Goal: Task Accomplishment & Management: Manage account settings

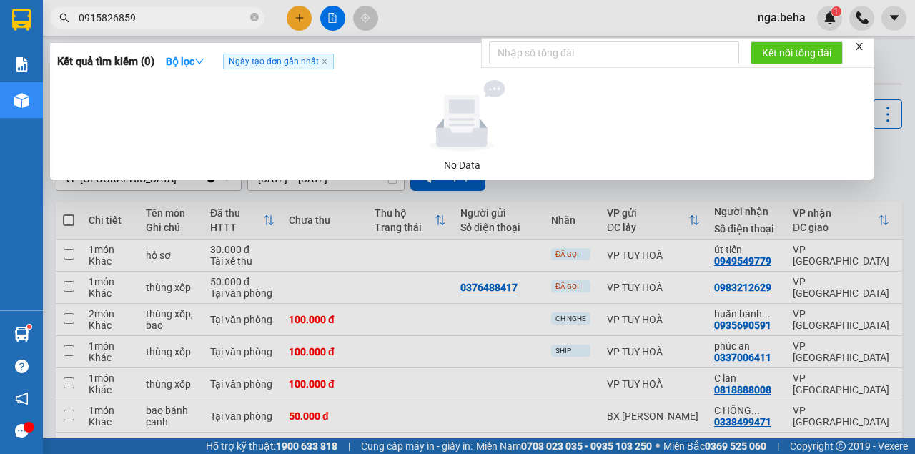
click at [199, 17] on input "0915826859" at bounding box center [163, 18] width 169 height 16
drag, startPoint x: 0, startPoint y: 0, endPoint x: 198, endPoint y: 18, distance: 198.8
click at [198, 18] on input "0915826859" at bounding box center [163, 18] width 169 height 16
type input "0915826859"
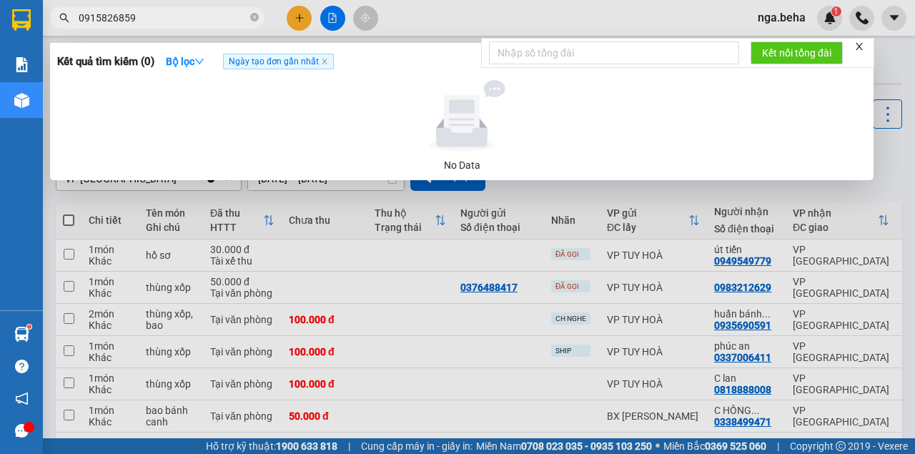
click at [333, 20] on div at bounding box center [457, 227] width 915 height 454
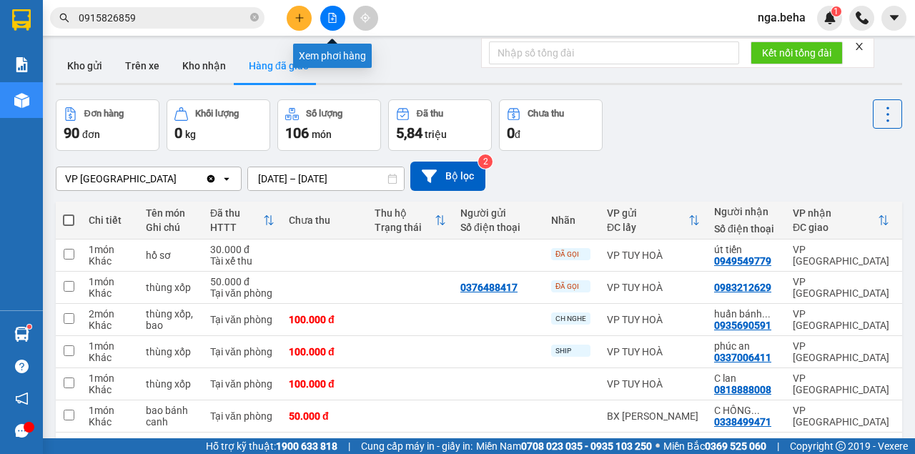
click at [333, 20] on icon "file-add" at bounding box center [332, 18] width 10 height 10
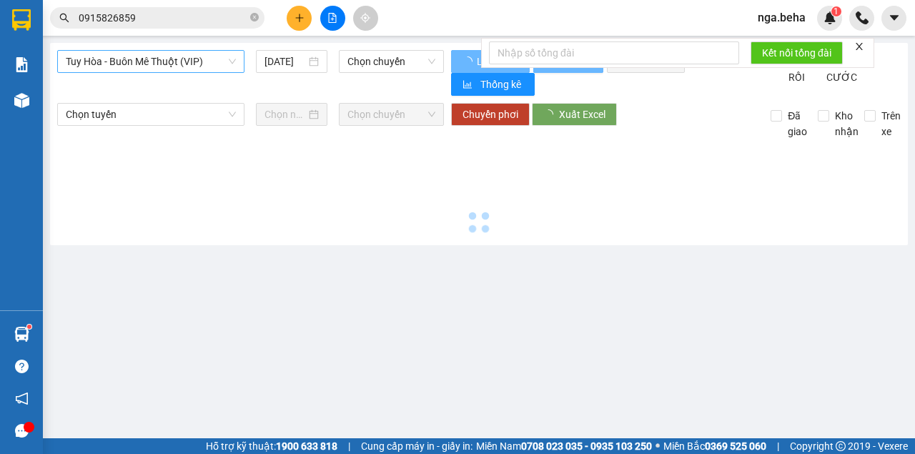
click at [136, 63] on span "Tuy Hòa - Buôn Mê Thuột (VIP)" at bounding box center [151, 61] width 170 height 21
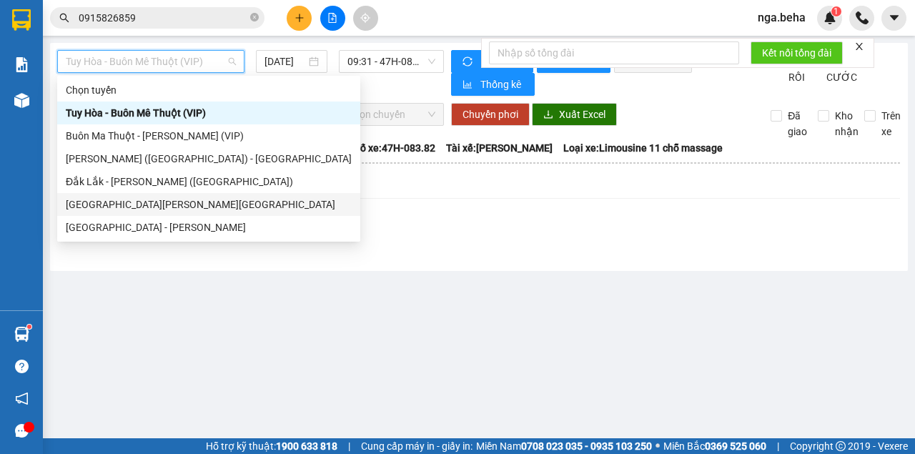
click at [177, 207] on div "[GEOGRAPHIC_DATA][PERSON_NAME][GEOGRAPHIC_DATA]" at bounding box center [209, 205] width 286 height 16
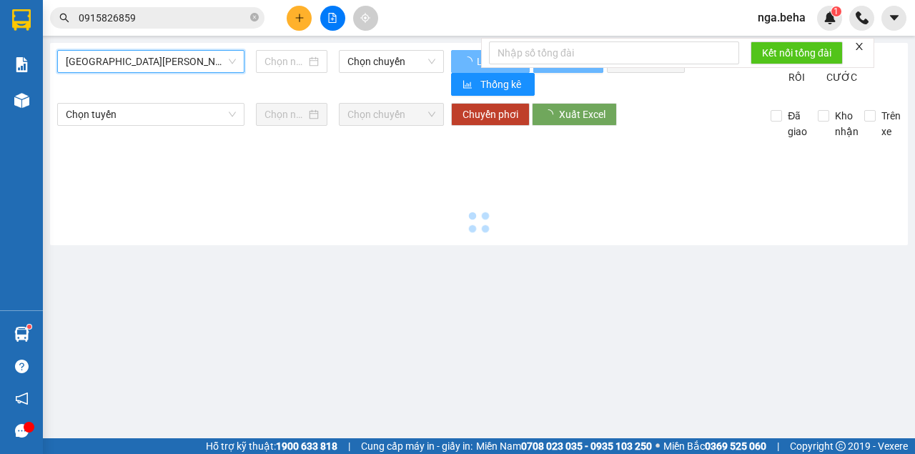
type input "[DATE]"
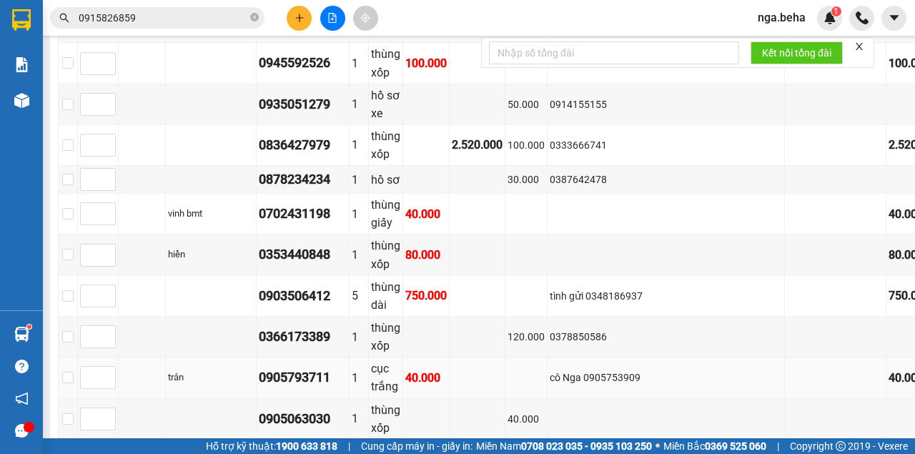
scroll to position [631, 0]
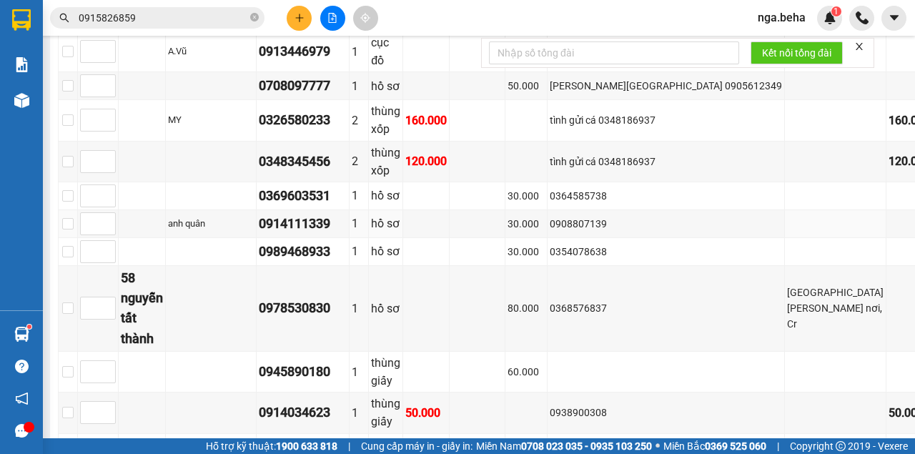
scroll to position [1632, 0]
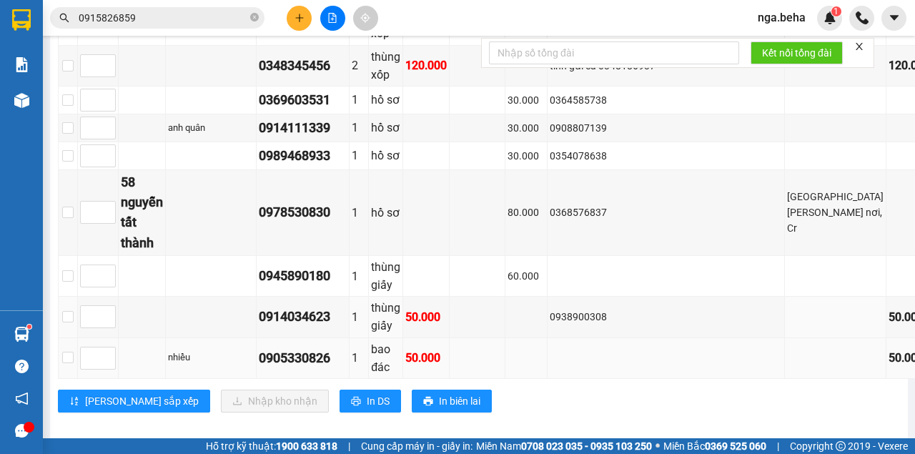
drag, startPoint x: 668, startPoint y: 306, endPoint x: 543, endPoint y: 347, distance: 132.5
click at [668, 309] on div "0938900308" at bounding box center [666, 317] width 232 height 16
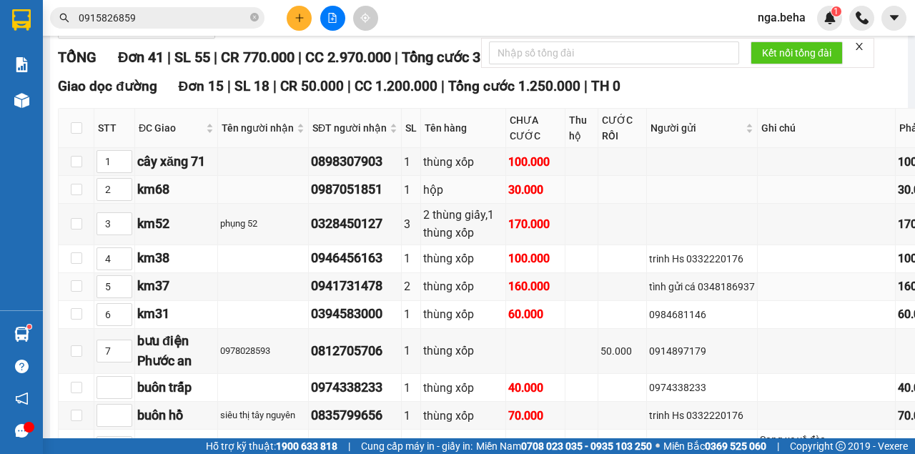
scroll to position [345, 0]
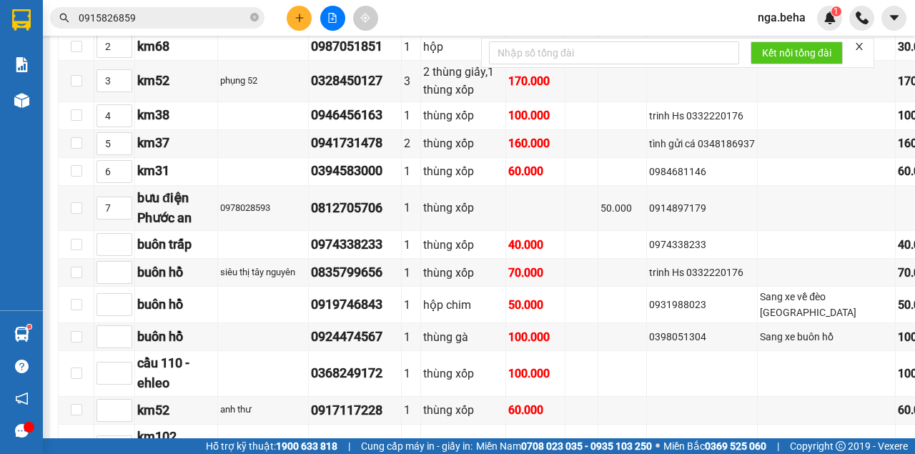
click at [169, 17] on input "0915826859" at bounding box center [163, 18] width 169 height 16
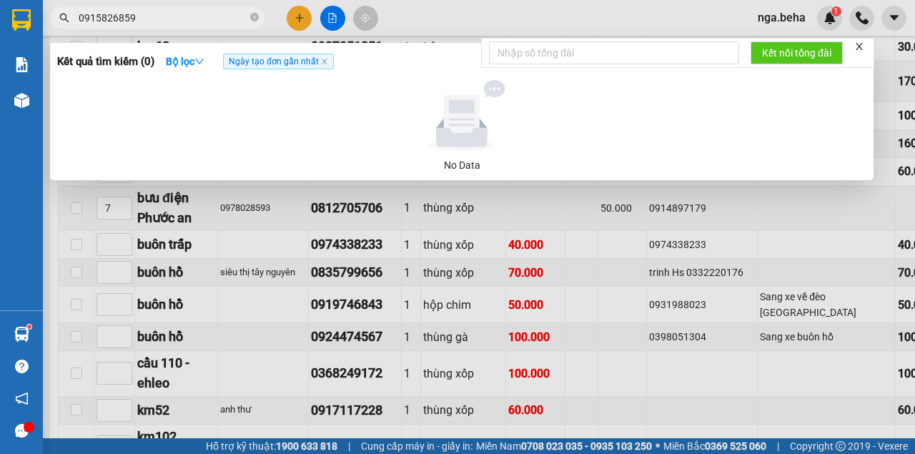
click at [169, 17] on input "0915826859" at bounding box center [163, 18] width 169 height 16
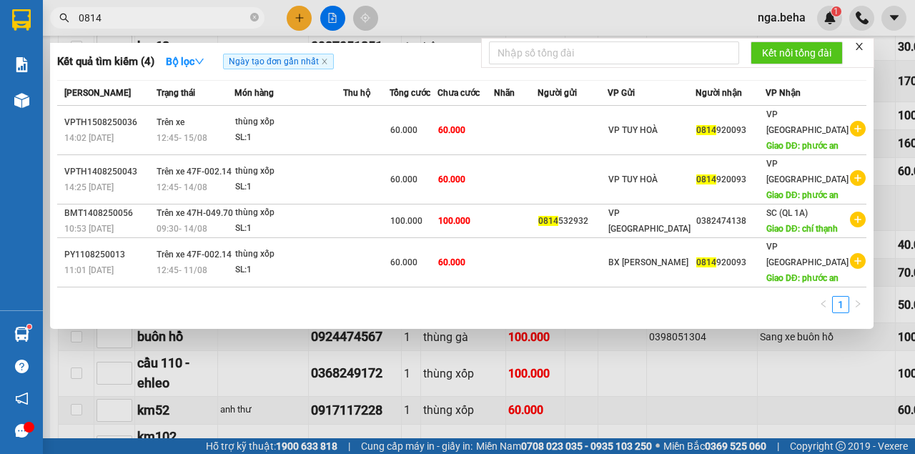
drag, startPoint x: 698, startPoint y: 326, endPoint x: 376, endPoint y: 30, distance: 437.2
click at [696, 322] on div "1" at bounding box center [461, 309] width 809 height 26
click at [189, 18] on input "0814" at bounding box center [163, 18] width 169 height 16
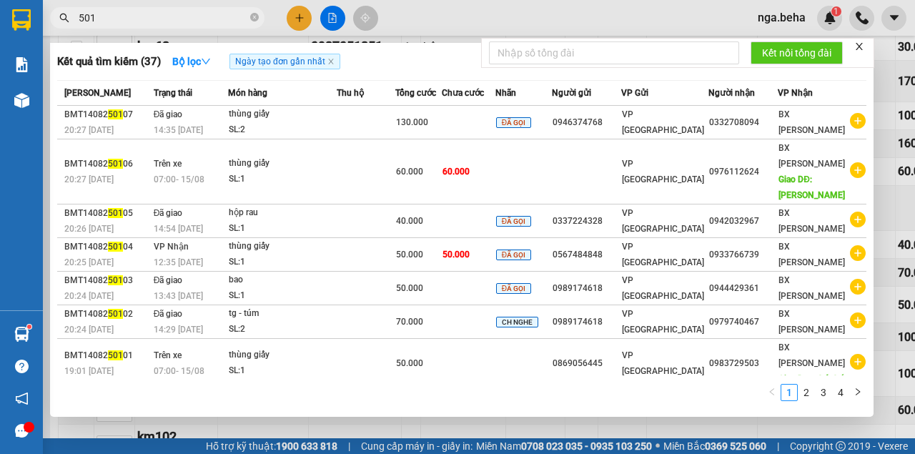
click at [159, 24] on input "501" at bounding box center [163, 18] width 169 height 16
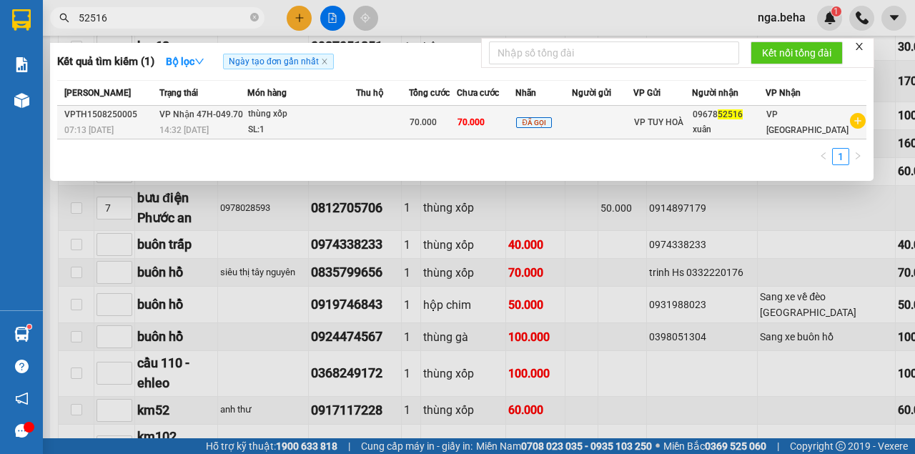
type input "52516"
click at [396, 120] on td at bounding box center [382, 123] width 53 height 34
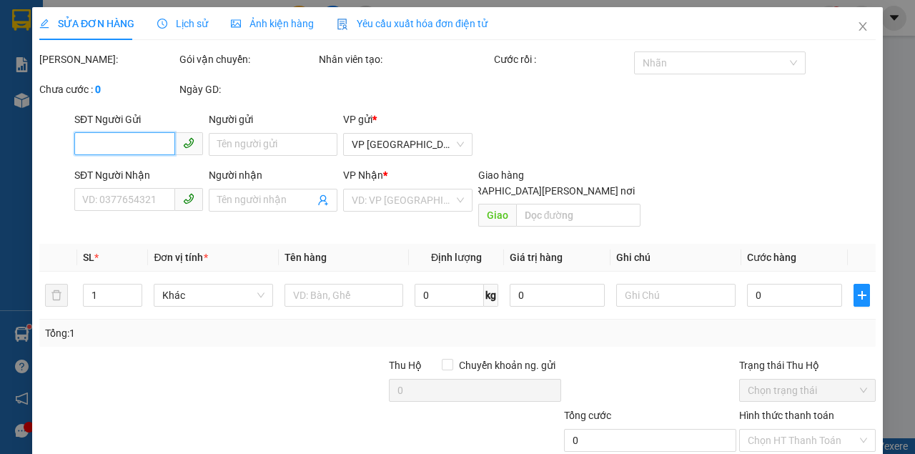
type input "0967852516"
type input "xuân"
type input "70.000"
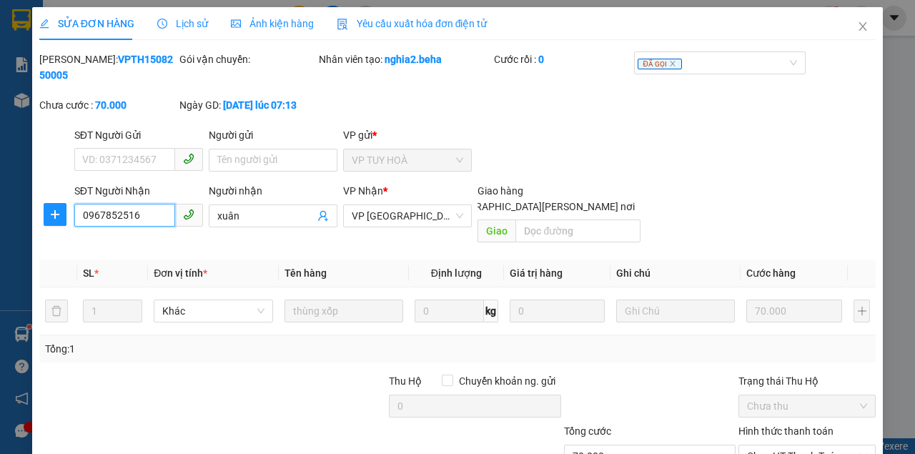
click at [137, 212] on input "0967852516" at bounding box center [124, 215] width 101 height 23
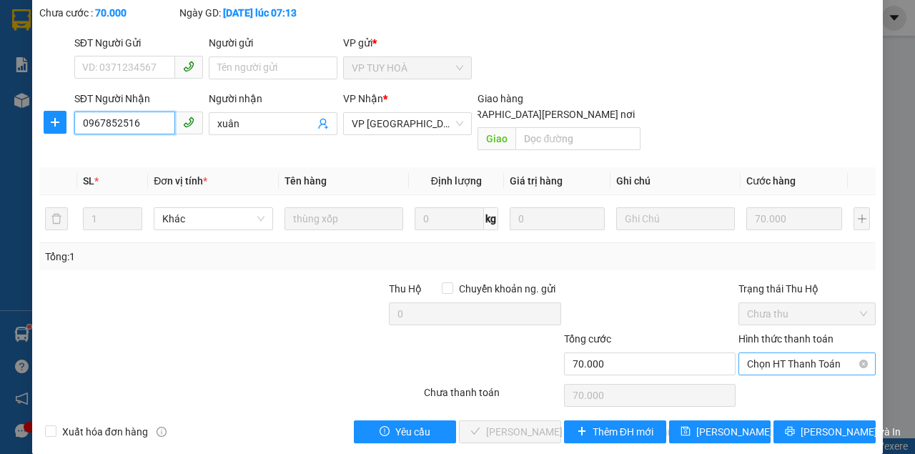
click at [799, 353] on span "Chọn HT Thanh Toán" at bounding box center [807, 363] width 120 height 21
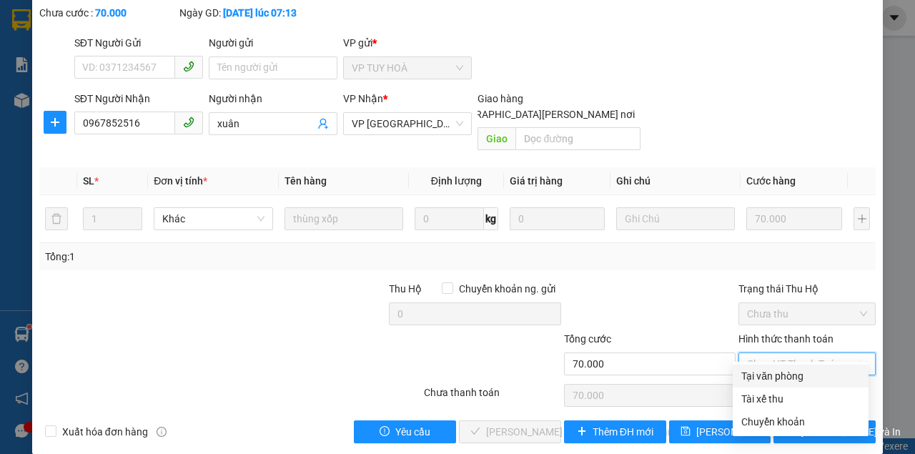
click at [776, 379] on div "Tại văn phòng" at bounding box center [800, 376] width 119 height 16
type input "0"
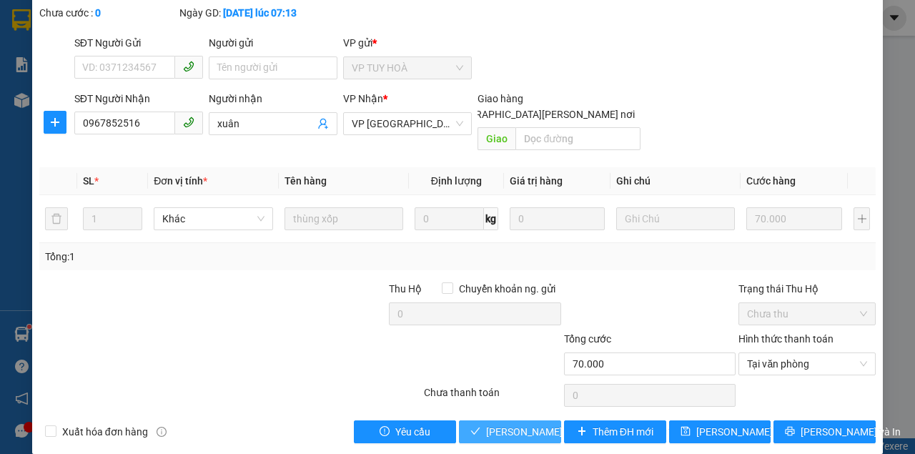
click at [510, 424] on span "Lưu và Giao hàng" at bounding box center [582, 432] width 193 height 16
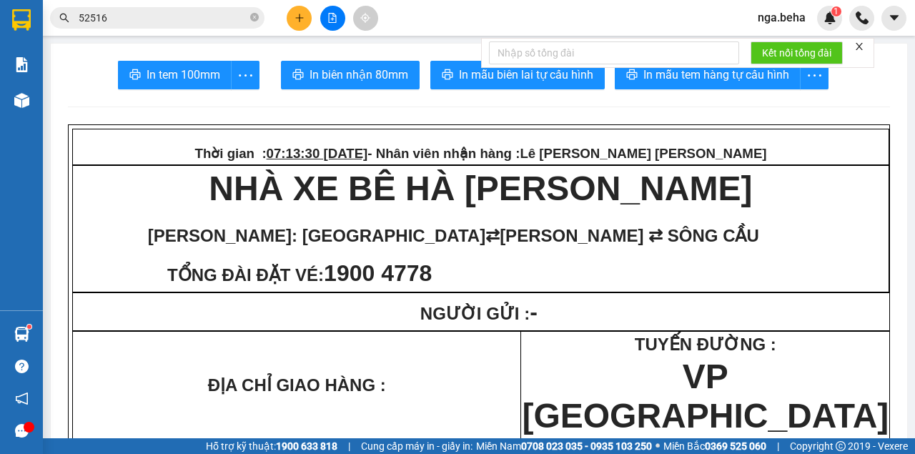
click at [146, 19] on input "52516" at bounding box center [163, 18] width 169 height 16
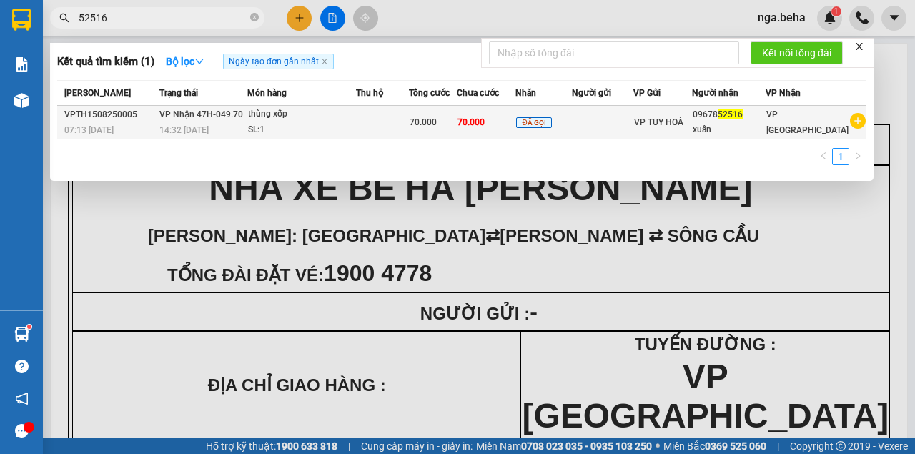
click at [295, 127] on div "SL: 1" at bounding box center [301, 130] width 107 height 16
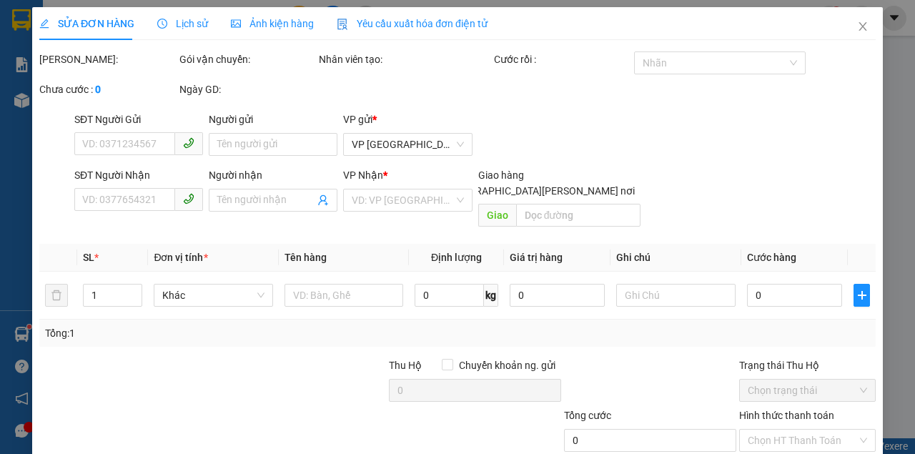
type input "0967852516"
type input "xuân"
type input "70.000"
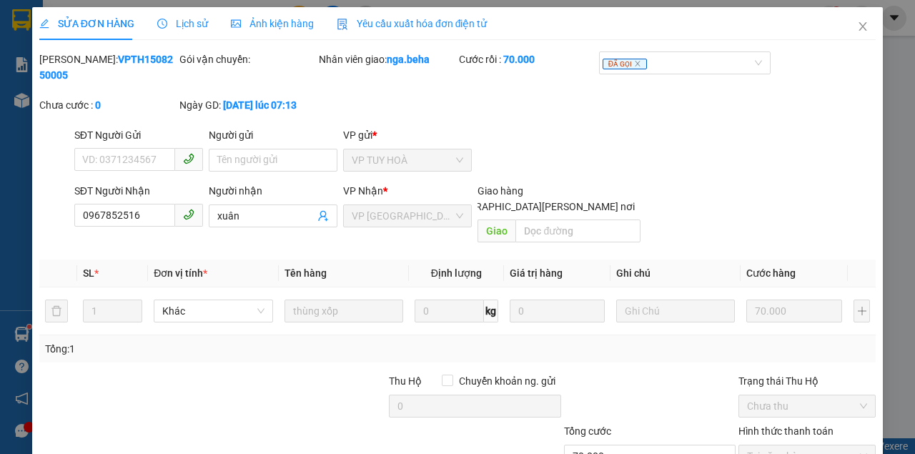
click at [256, 30] on div "Ảnh kiện hàng" at bounding box center [272, 24] width 83 height 16
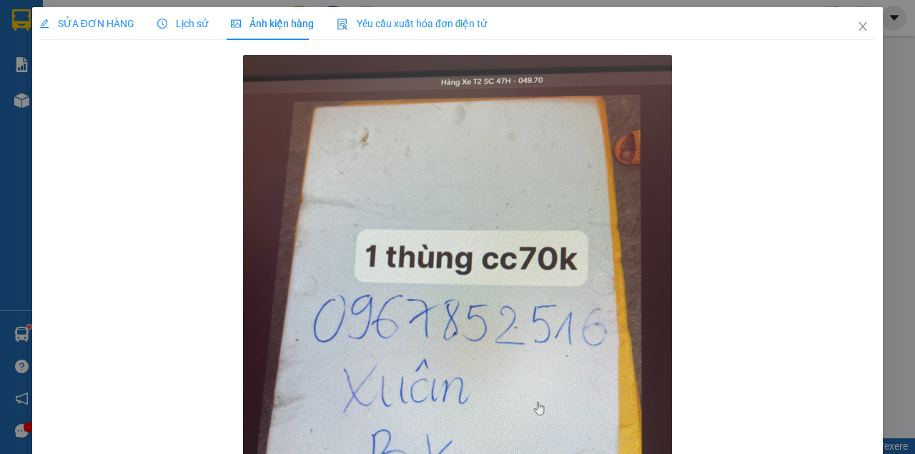
click at [94, 21] on span "SỬA ĐƠN HÀNG" at bounding box center [86, 23] width 95 height 11
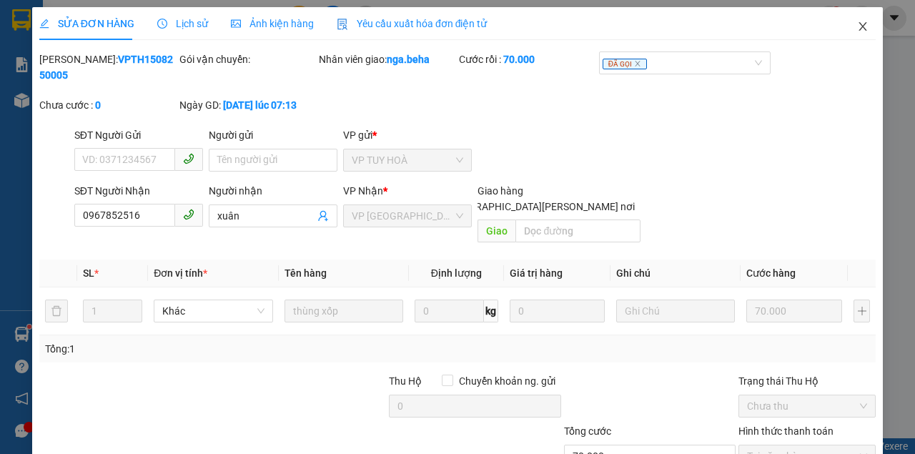
click at [857, 30] on icon "close" at bounding box center [862, 26] width 11 height 11
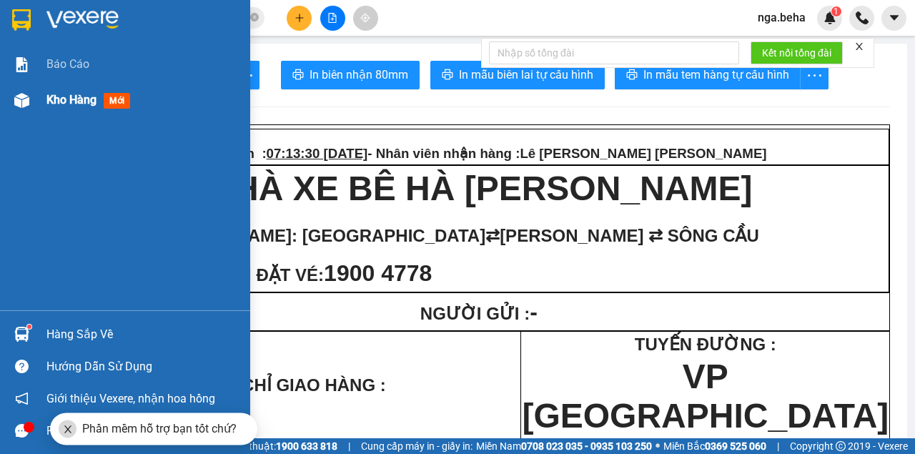
click at [31, 97] on div at bounding box center [21, 100] width 25 height 25
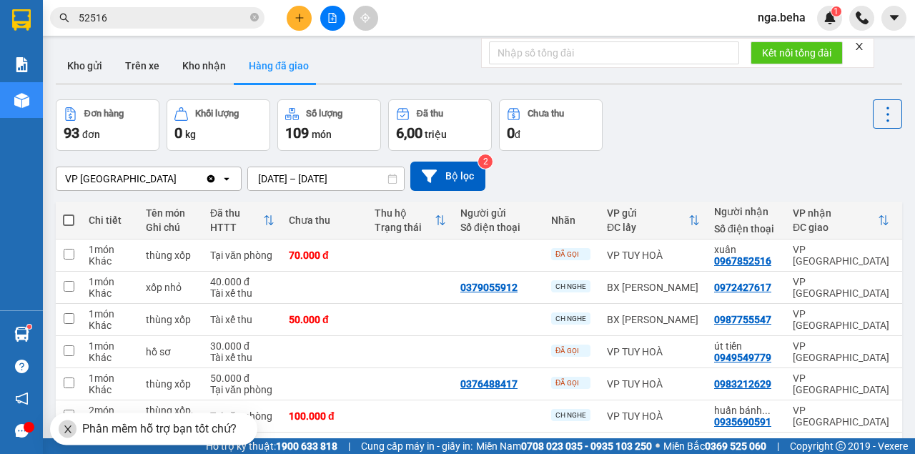
click at [67, 44] on div "ver 1.8.138 Kho gửi Trên xe Kho nhận Hàng đã giao Đơn hàng 93 đơn Khối lượng 0 …" at bounding box center [479, 328] width 858 height 570
click at [86, 74] on button "Kho gửi" at bounding box center [85, 66] width 58 height 34
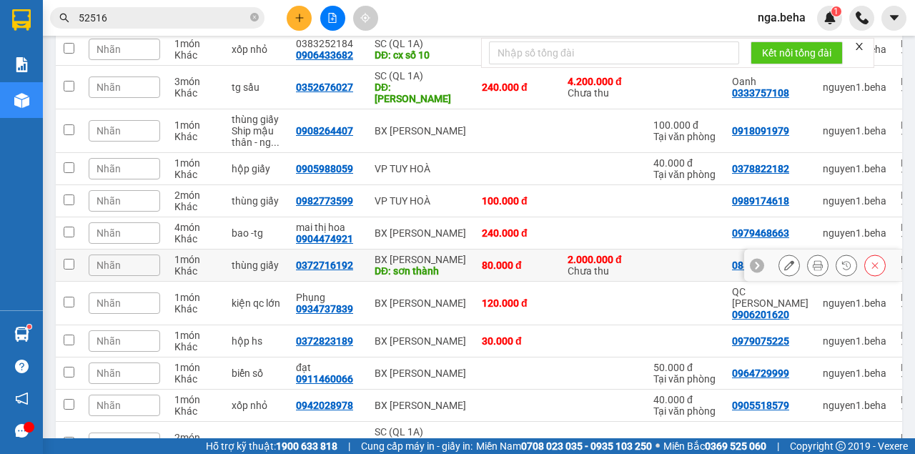
scroll to position [143, 0]
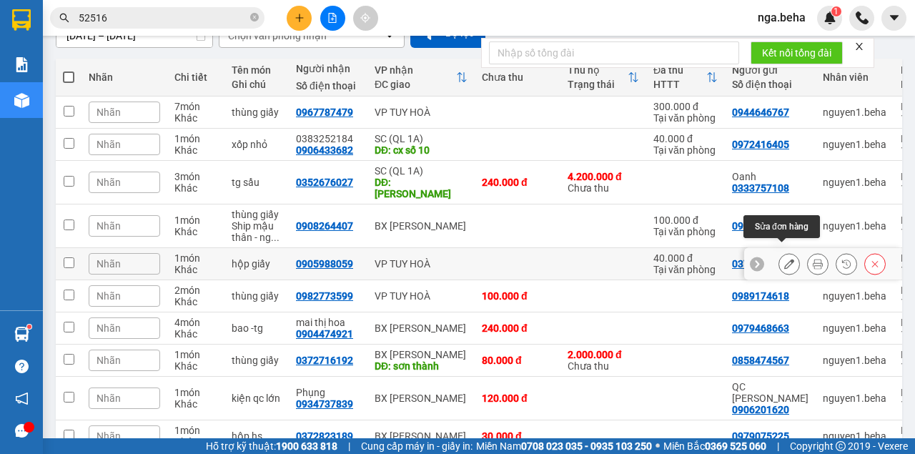
click at [784, 259] on icon at bounding box center [789, 264] width 10 height 10
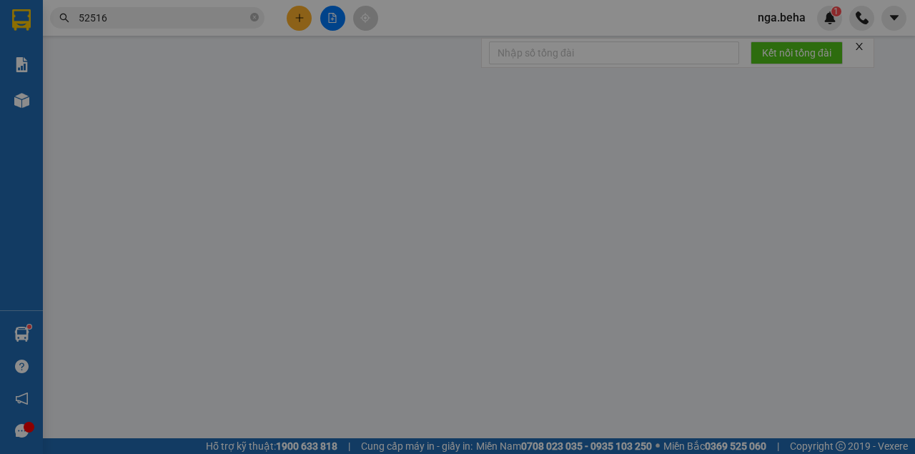
type input "0378822182"
type input "0905988059"
type input "40.000"
type input "0"
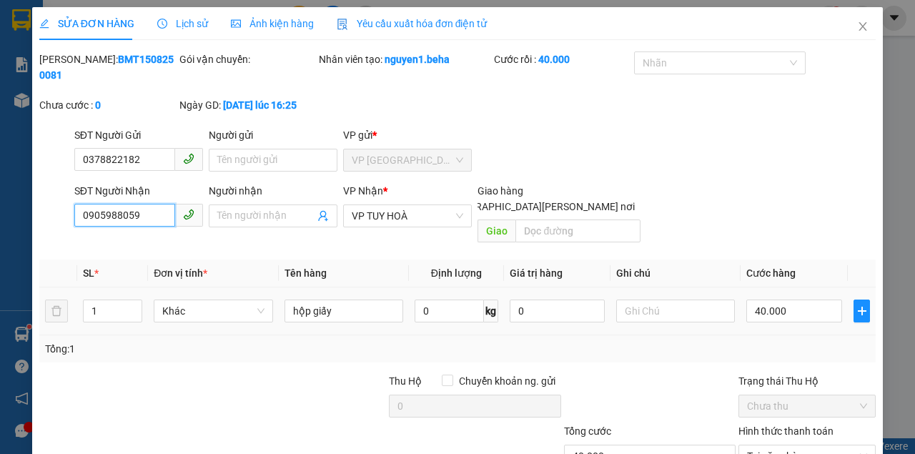
click at [152, 222] on input "0905988059" at bounding box center [124, 215] width 101 height 23
click at [859, 29] on icon "close" at bounding box center [863, 26] width 8 height 9
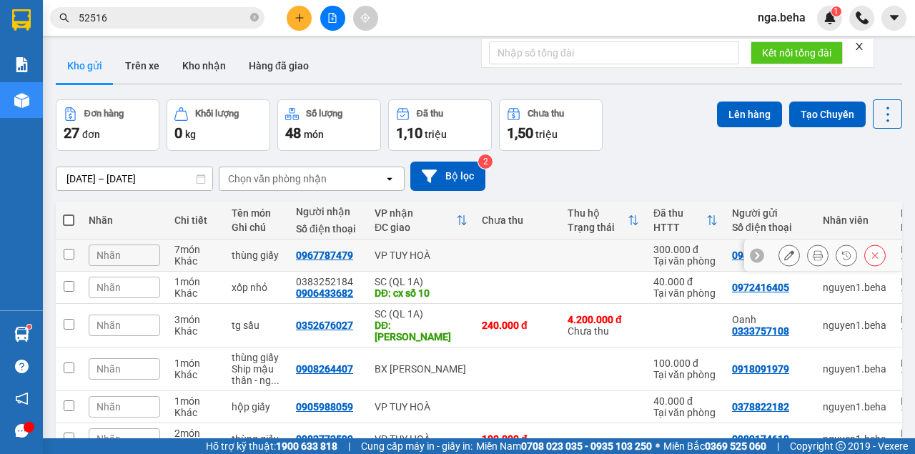
scroll to position [190, 0]
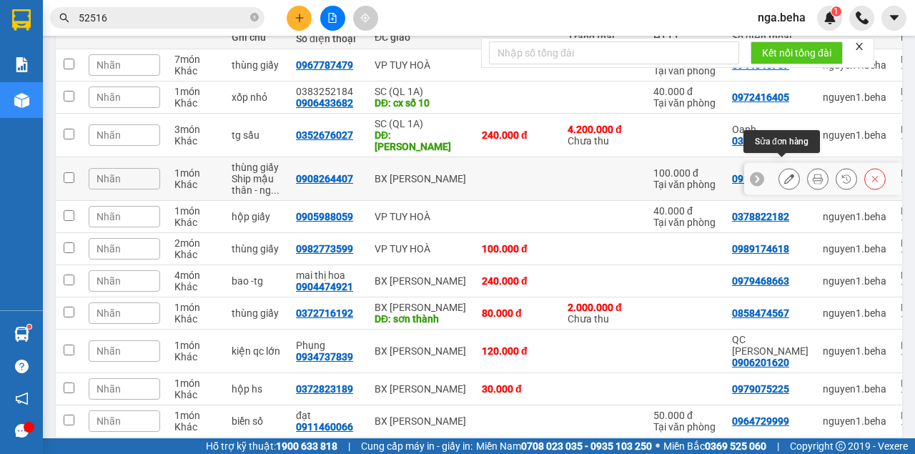
click at [786, 174] on icon at bounding box center [789, 179] width 10 height 10
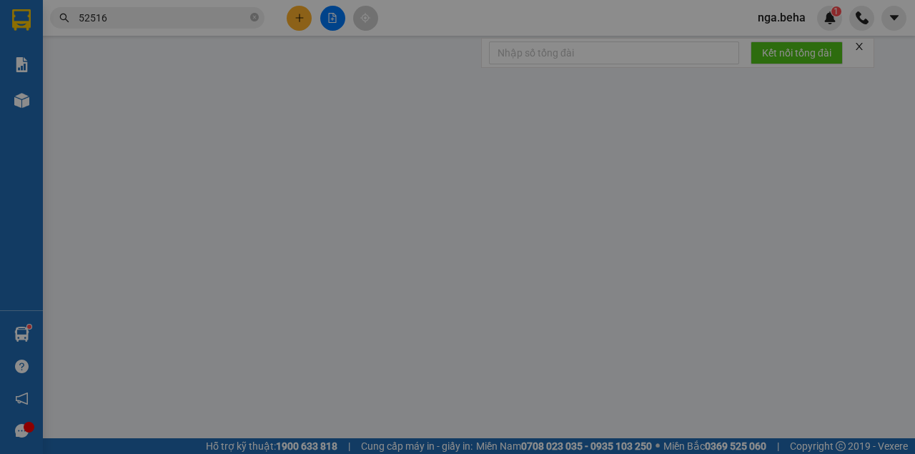
type input "0918091979"
type input "0908264407"
type input "100.000"
type input "0"
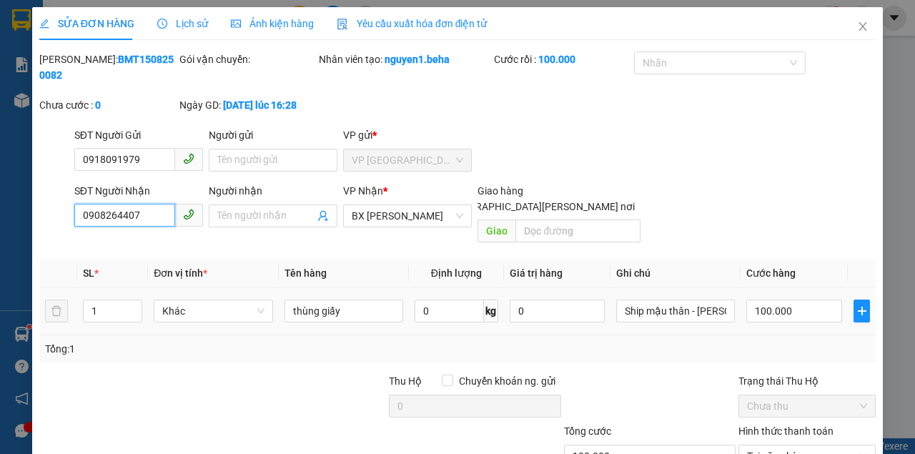
click at [143, 219] on input "0908264407" at bounding box center [124, 215] width 101 height 23
click at [857, 29] on icon "close" at bounding box center [862, 26] width 11 height 11
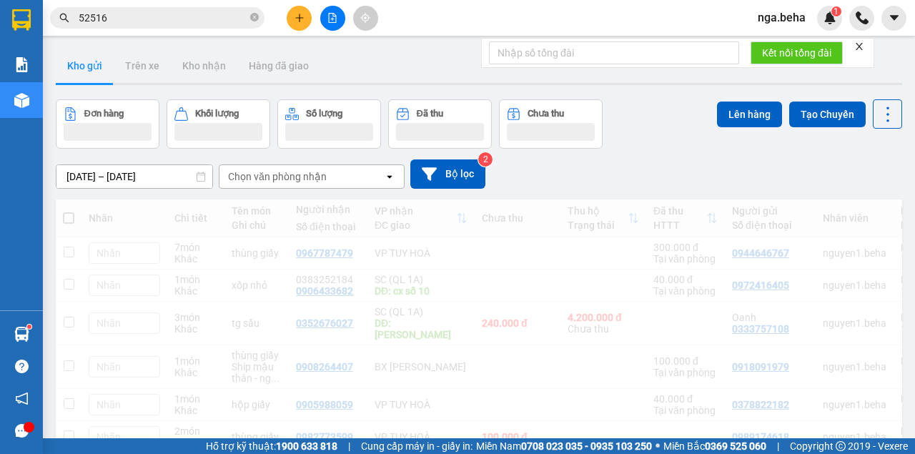
scroll to position [47, 0]
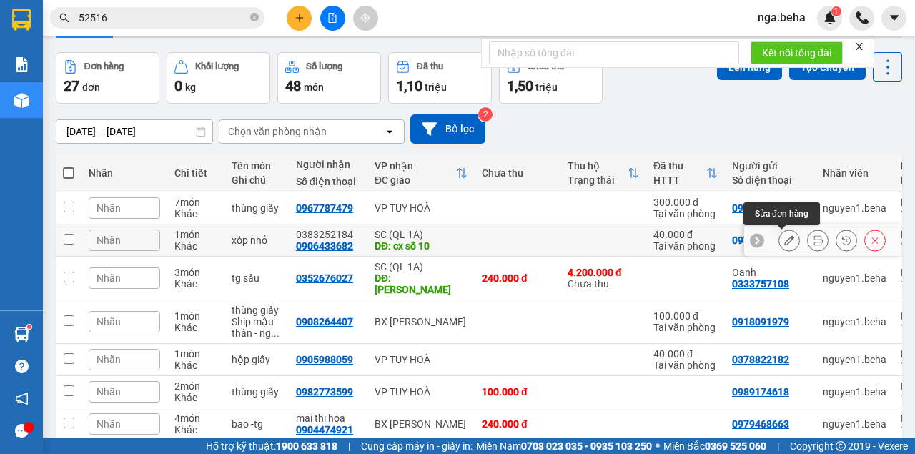
click at [784, 237] on icon at bounding box center [789, 240] width 10 height 10
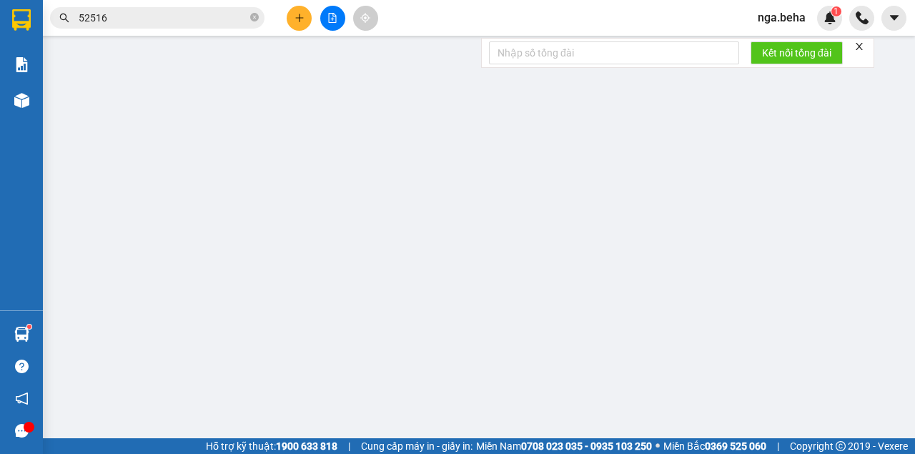
type input "0972416405"
type input "0906433682"
type input "0383252184"
type input "cx số 10"
type input "40.000"
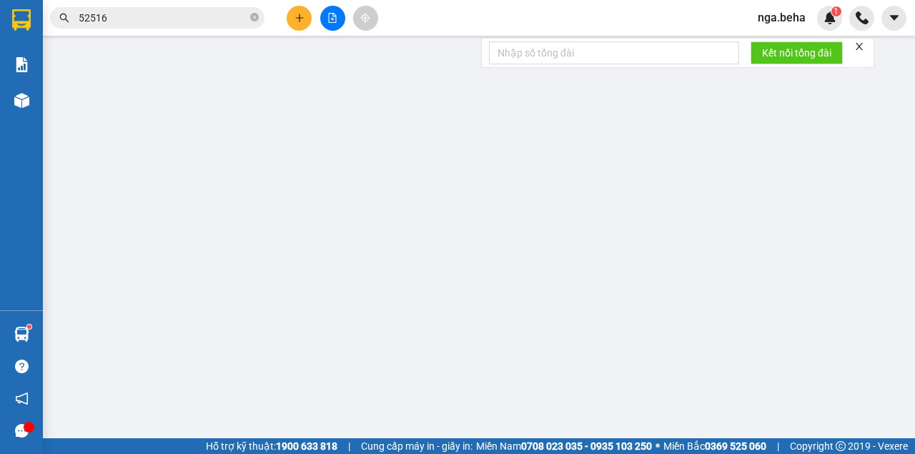
type input "0"
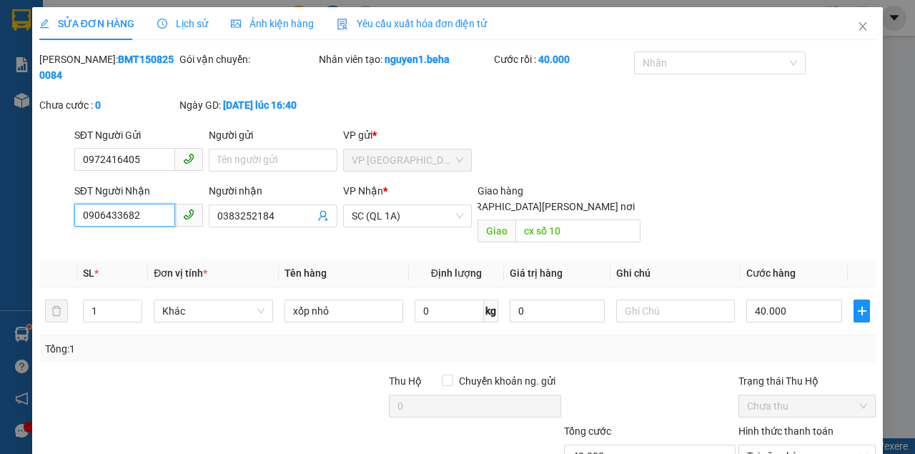
click at [139, 218] on input "0906433682" at bounding box center [124, 215] width 101 height 23
click at [859, 29] on icon "close" at bounding box center [863, 26] width 8 height 9
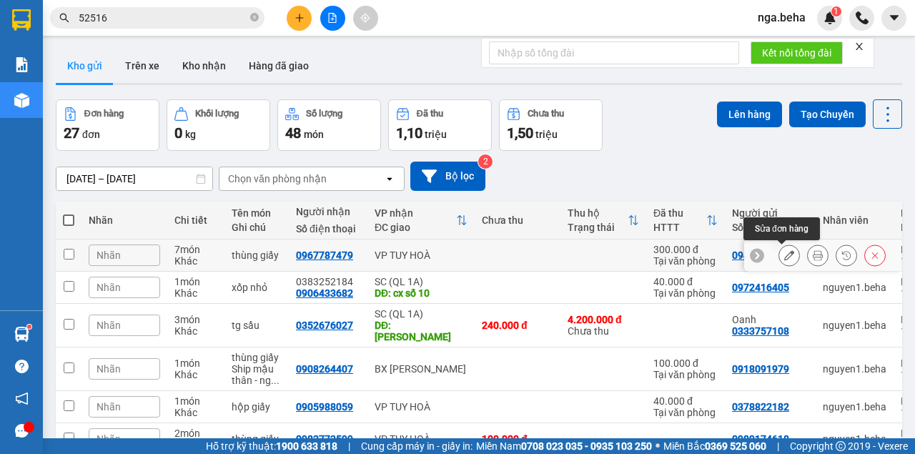
click at [784, 257] on icon at bounding box center [789, 255] width 10 height 10
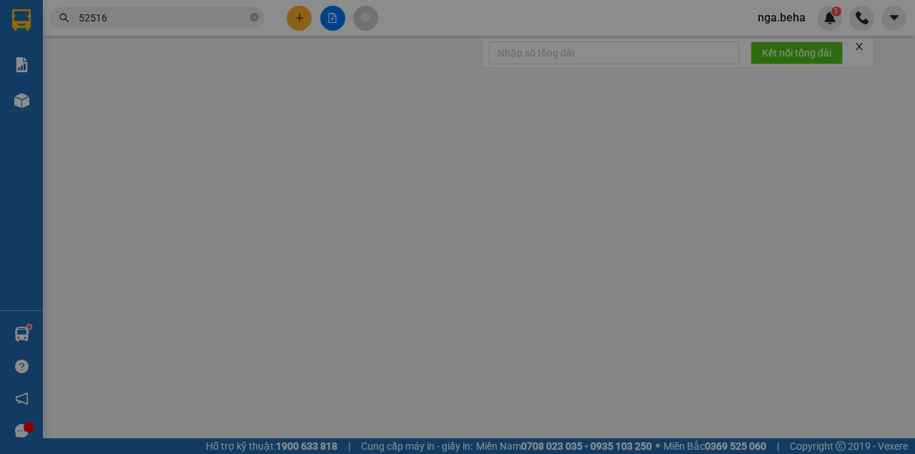
type input "0944646767"
type input "0967787479"
type input "300.000"
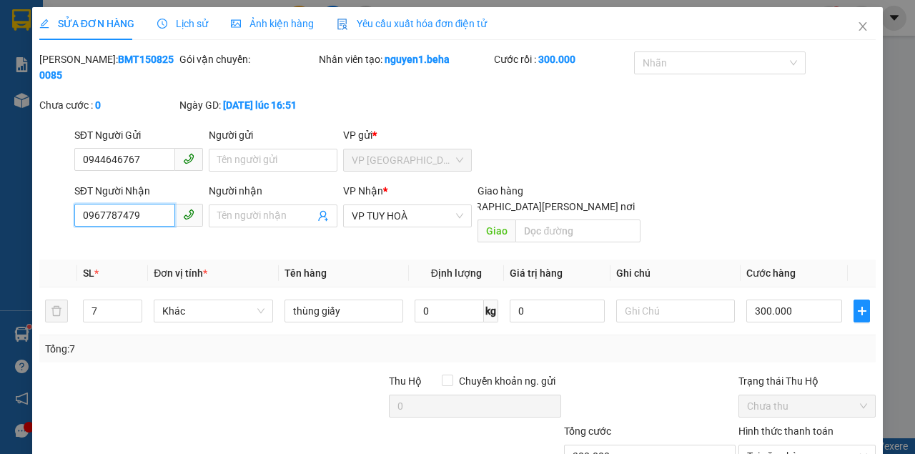
click at [142, 214] on input "0967787479" at bounding box center [124, 215] width 101 height 23
click at [859, 28] on icon "close" at bounding box center [862, 26] width 11 height 11
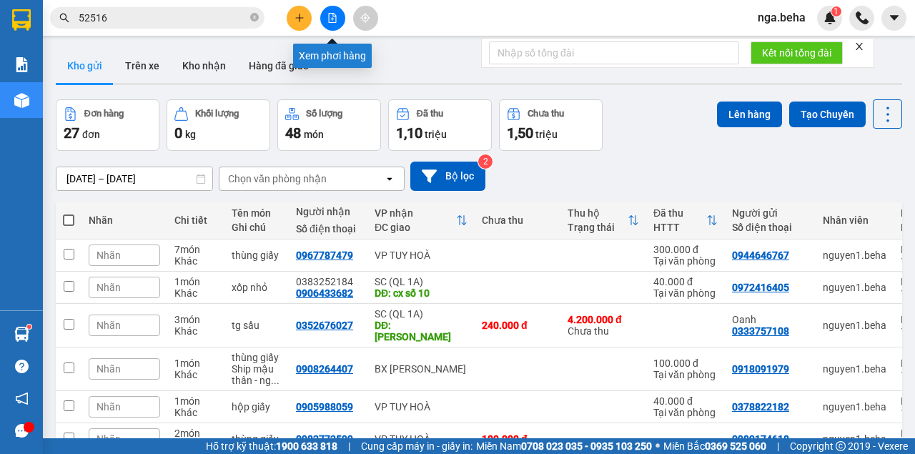
click at [332, 24] on button at bounding box center [332, 18] width 25 height 25
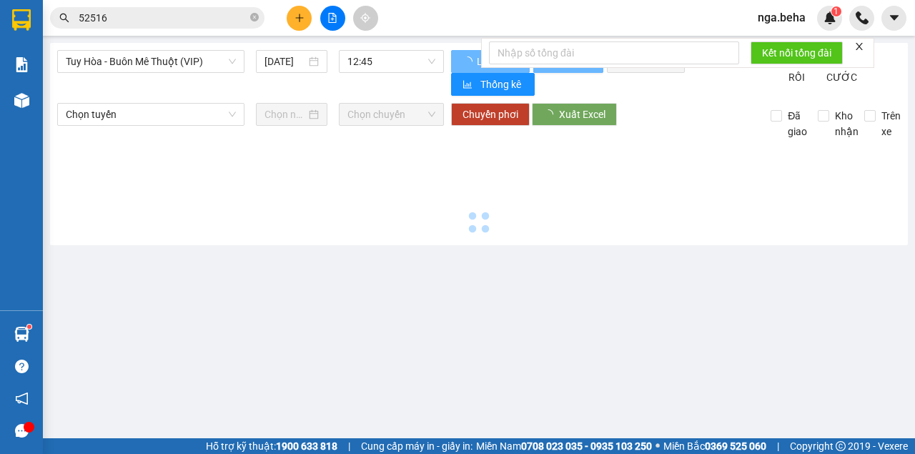
click at [119, 64] on span "Tuy Hòa - Buôn Mê Thuột (VIP)" at bounding box center [151, 61] width 170 height 21
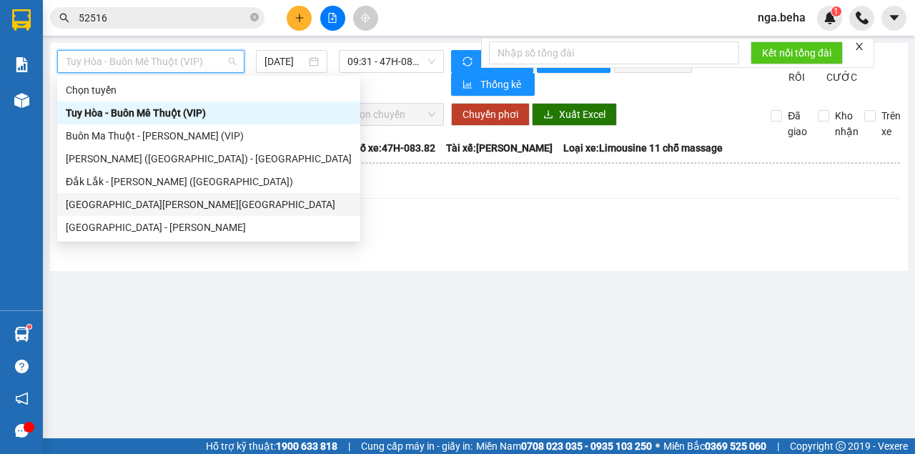
click at [139, 203] on div "Phú Yên - Đắk Lắk" at bounding box center [209, 205] width 286 height 16
type input "15/08/2025"
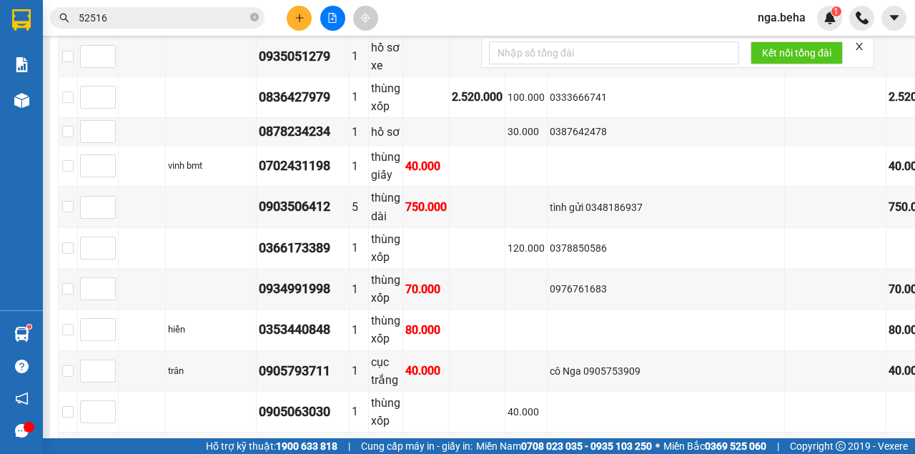
scroll to position [821, 0]
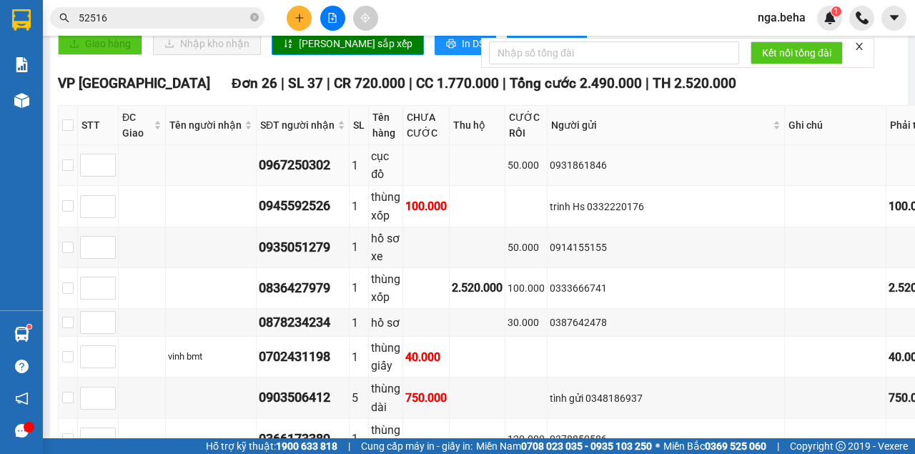
click at [310, 175] on div "0967250302" at bounding box center [303, 165] width 88 height 20
copy div "0967250302"
click at [545, 255] on div "50.000" at bounding box center [526, 248] width 37 height 16
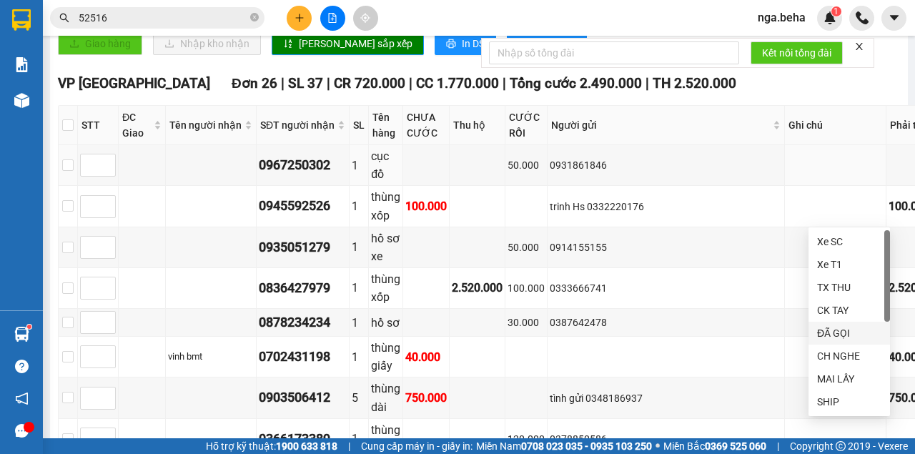
click at [842, 335] on div "ĐÃ GỌI" at bounding box center [849, 333] width 64 height 16
click at [698, 255] on div "0914155155" at bounding box center [666, 248] width 232 height 16
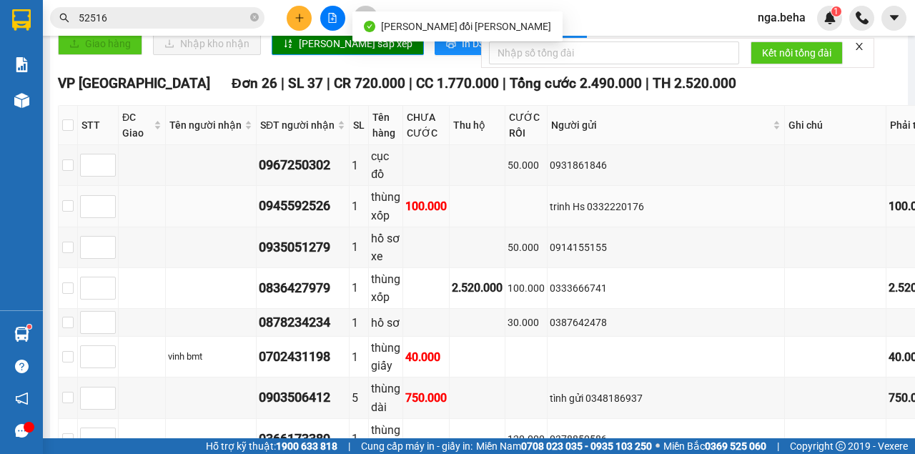
click at [347, 216] on div "0945592526" at bounding box center [303, 206] width 88 height 20
copy div "0945592526"
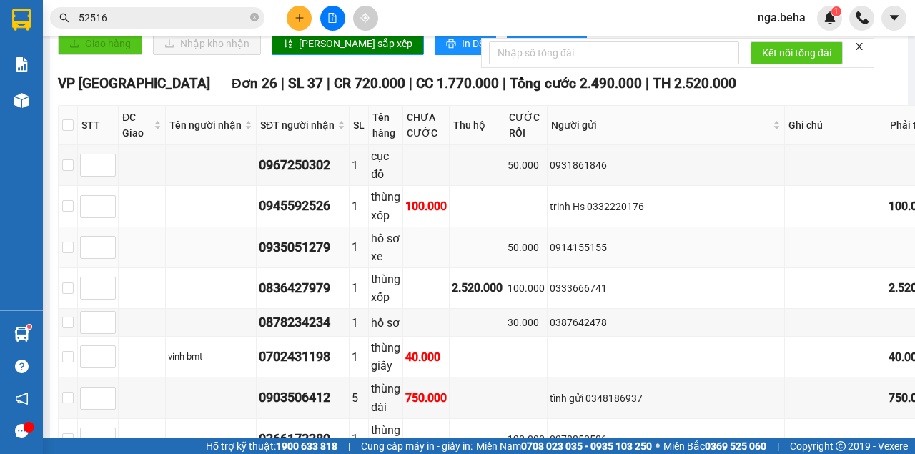
click at [606, 268] on td "0914155155" at bounding box center [666, 247] width 237 height 41
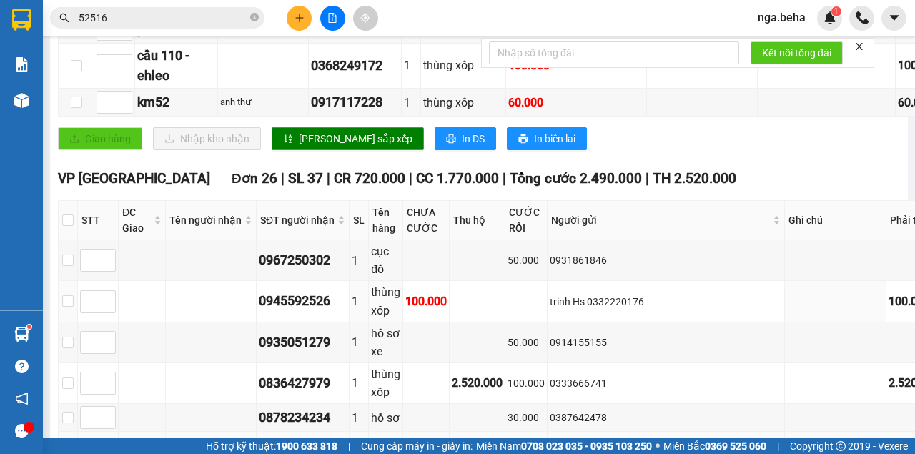
scroll to position [869, 0]
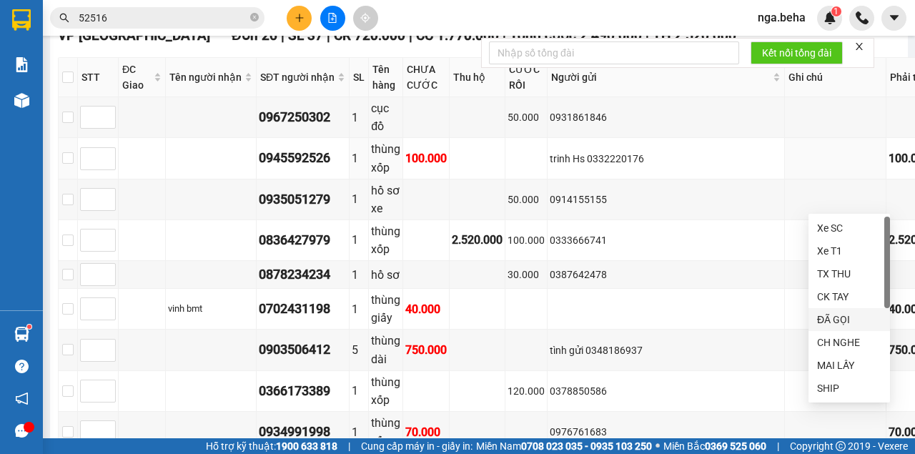
click at [844, 315] on div "ĐÃ GỌI" at bounding box center [849, 320] width 64 height 16
click at [345, 209] on div "0935051279" at bounding box center [303, 199] width 88 height 20
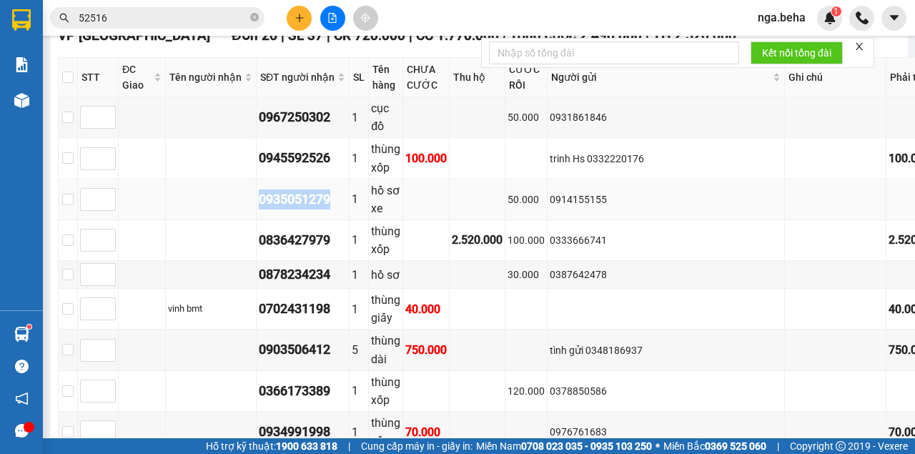
click at [345, 209] on div "0935051279" at bounding box center [303, 199] width 88 height 20
copy div "0935051279"
click at [625, 289] on td "0387642478" at bounding box center [666, 275] width 237 height 28
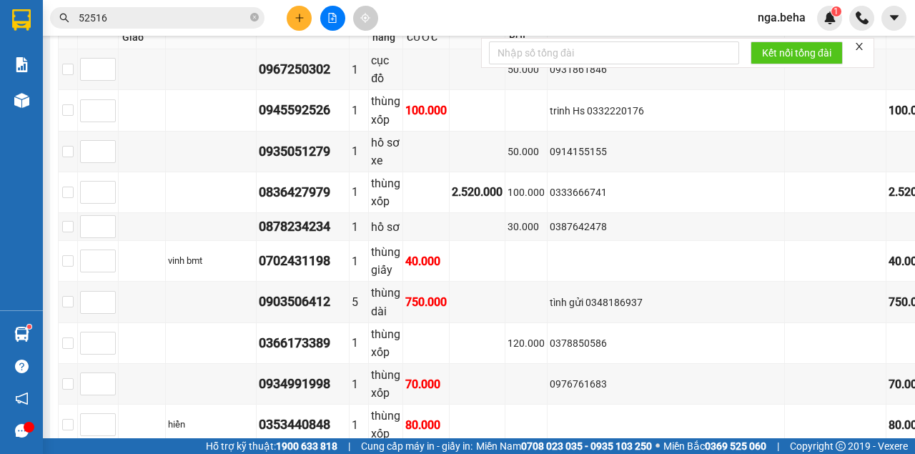
scroll to position [774, 0]
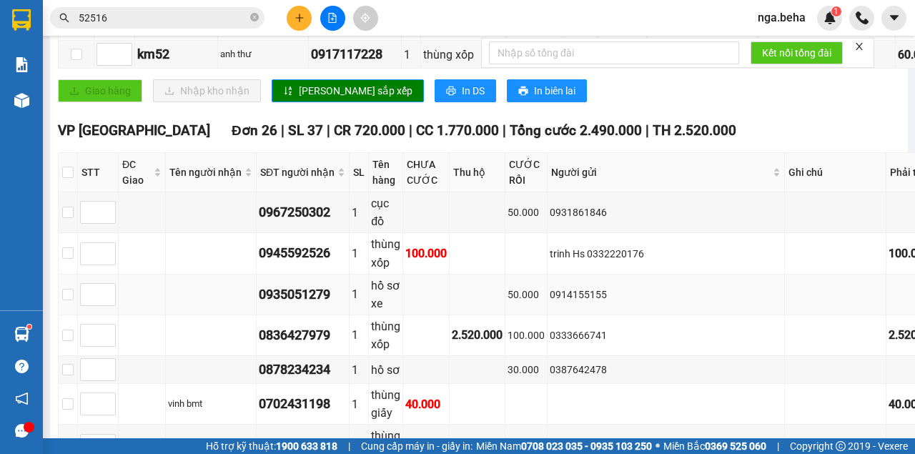
click at [646, 315] on td "0914155155" at bounding box center [666, 295] width 237 height 41
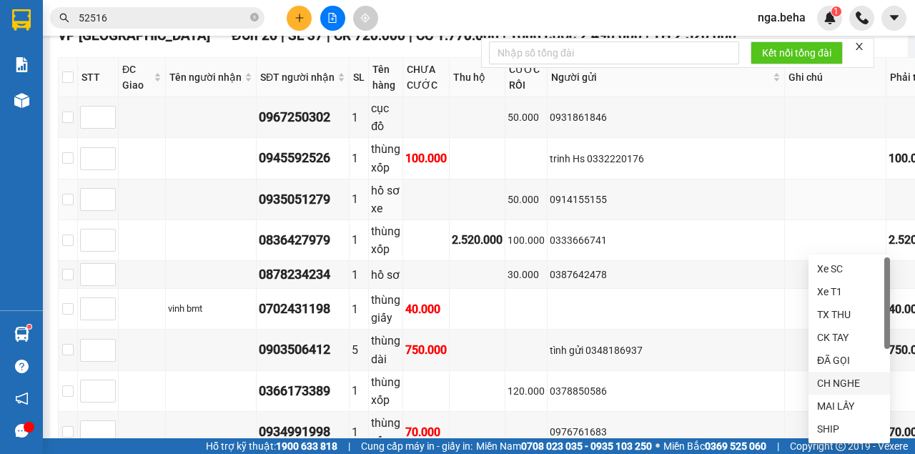
click at [840, 382] on div "CH NGHE" at bounding box center [849, 383] width 64 height 16
click at [633, 248] on div "0333666741" at bounding box center [666, 240] width 232 height 16
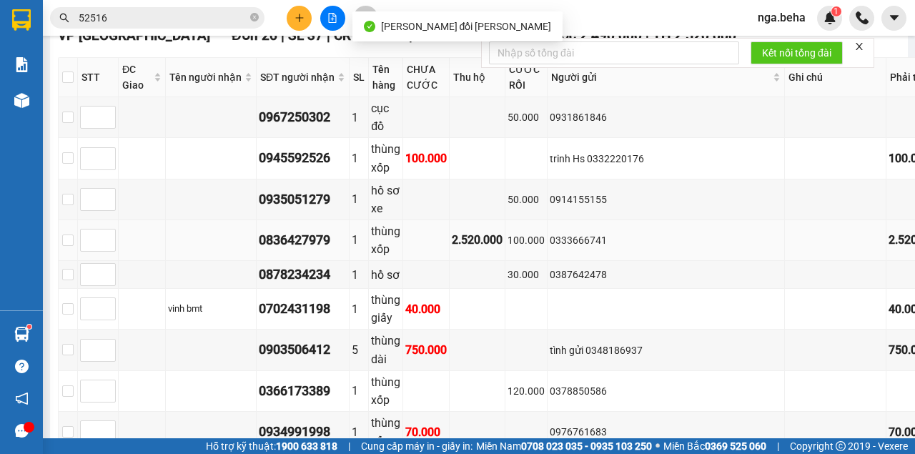
click at [347, 250] on div "0836427979" at bounding box center [303, 240] width 88 height 20
copy div "0836427979"
click at [686, 248] on div "0333666741" at bounding box center [666, 240] width 232 height 16
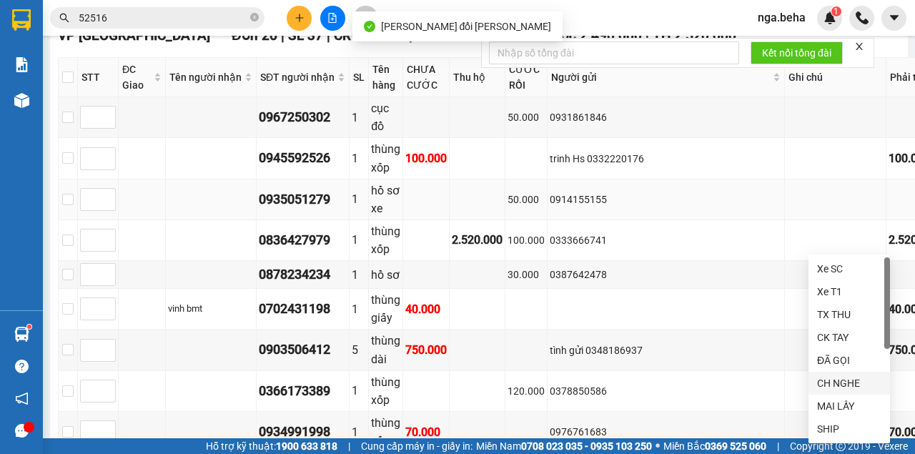
click at [837, 380] on div "CH NGHE" at bounding box center [849, 383] width 64 height 16
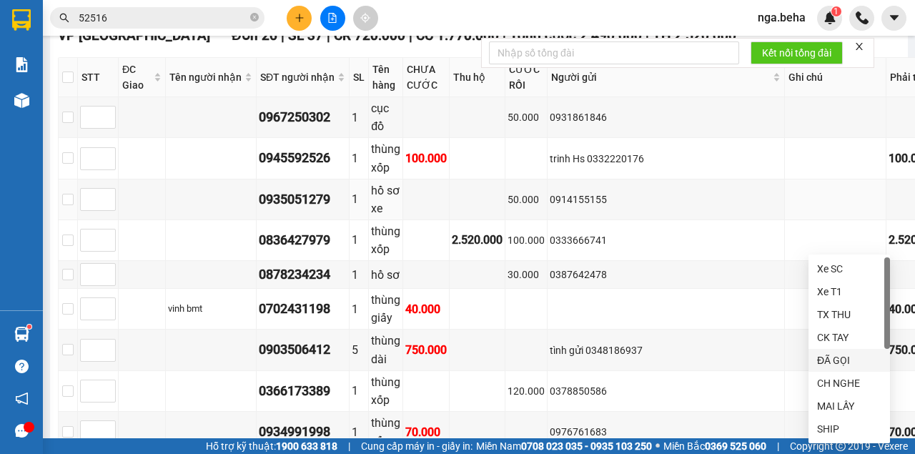
click at [838, 360] on div "ĐÃ GỌI" at bounding box center [849, 360] width 64 height 16
click at [545, 248] on div "100.000" at bounding box center [526, 240] width 37 height 16
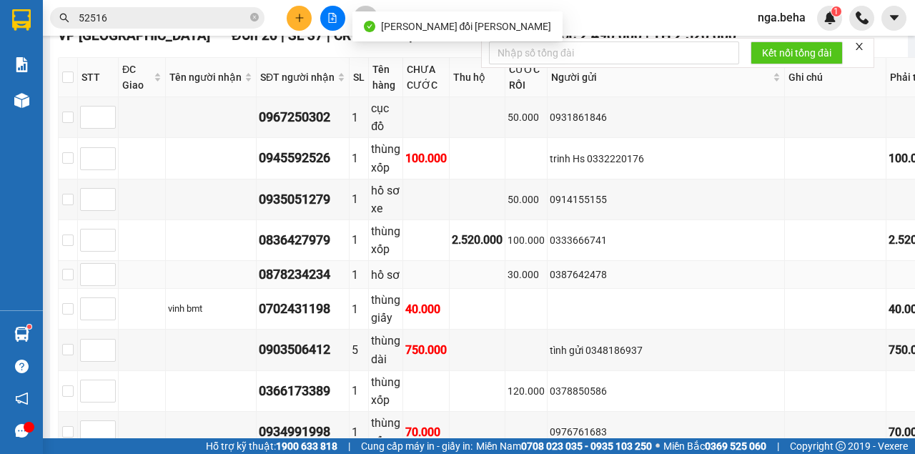
click at [708, 282] on div "0387642478" at bounding box center [666, 275] width 232 height 16
click at [342, 250] on div "0836427979" at bounding box center [303, 240] width 88 height 20
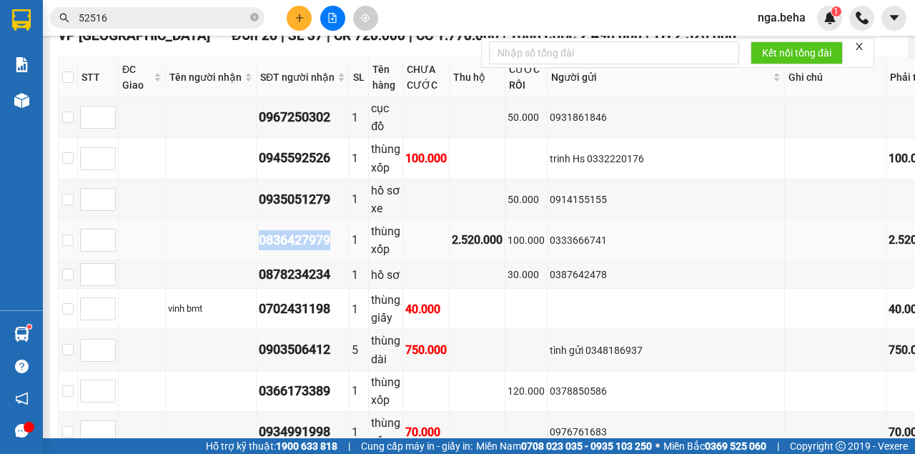
click at [342, 250] on div "0836427979" at bounding box center [303, 240] width 88 height 20
copy div "0836427979"
click at [620, 261] on td "0333666741" at bounding box center [666, 240] width 237 height 41
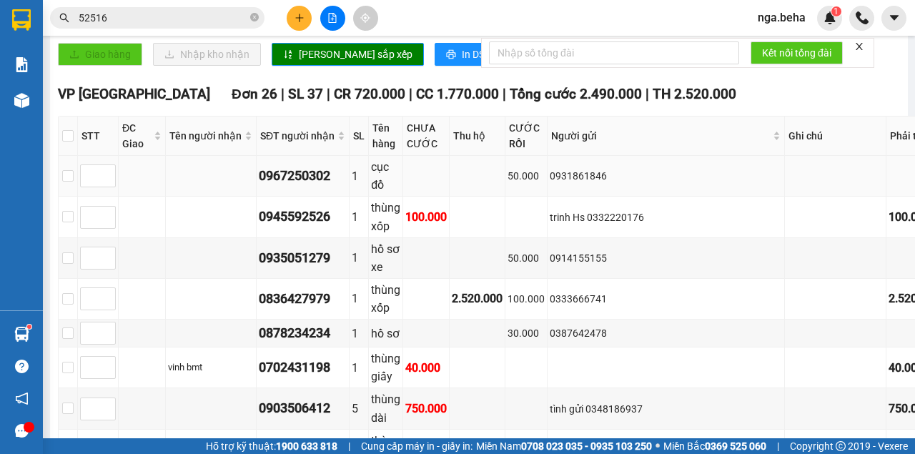
scroll to position [953, 0]
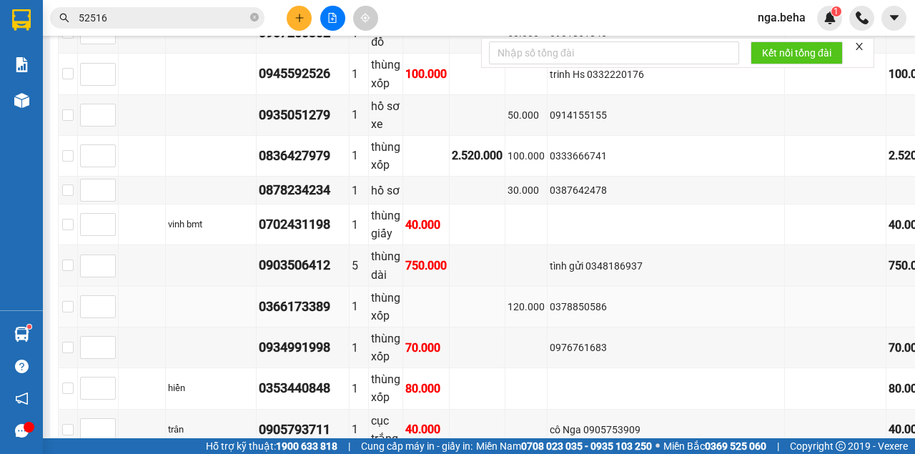
click at [548, 327] on td "120.000" at bounding box center [526, 307] width 42 height 41
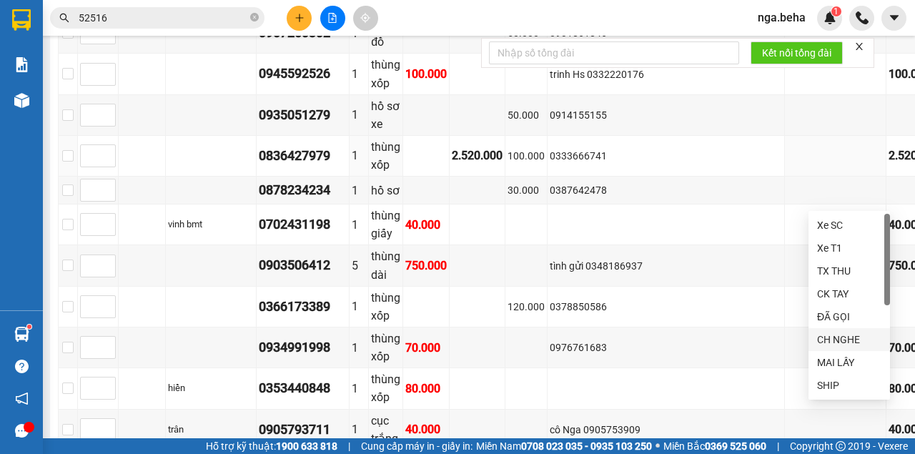
click at [847, 339] on div "CH NGHE" at bounding box center [849, 340] width 64 height 16
click at [601, 164] on div "0333666741" at bounding box center [666, 156] width 232 height 16
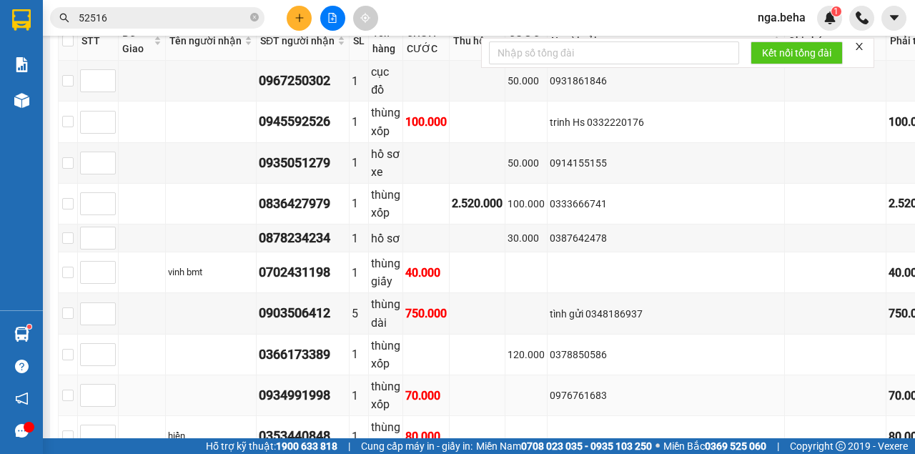
scroll to position [858, 0]
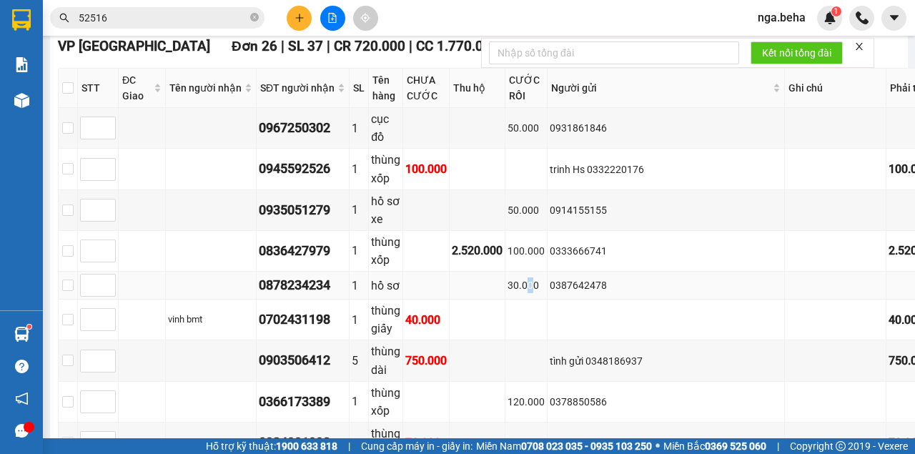
click at [548, 300] on td "30.000" at bounding box center [526, 286] width 42 height 28
click at [503, 300] on td at bounding box center [478, 286] width 56 height 28
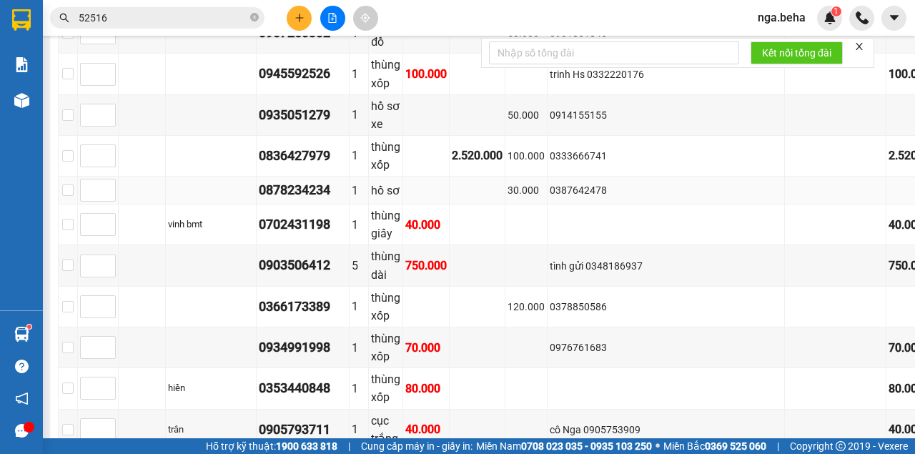
click at [316, 200] on div "0878234234" at bounding box center [303, 190] width 88 height 20
copy div "0878234234"
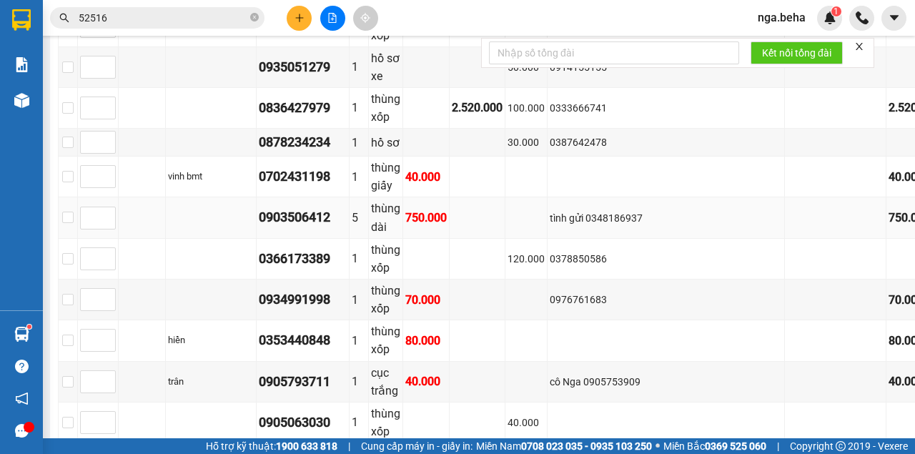
click at [665, 238] on td "tình gửi 0348186937" at bounding box center [666, 217] width 237 height 41
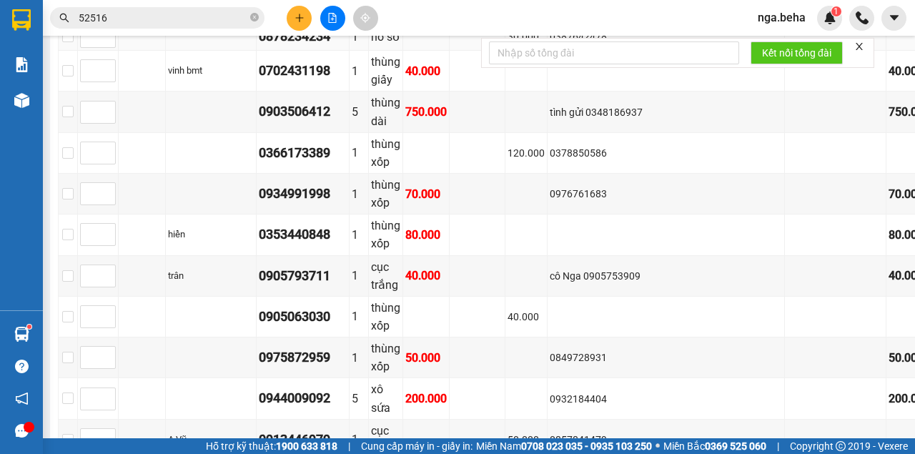
scroll to position [1012, 0]
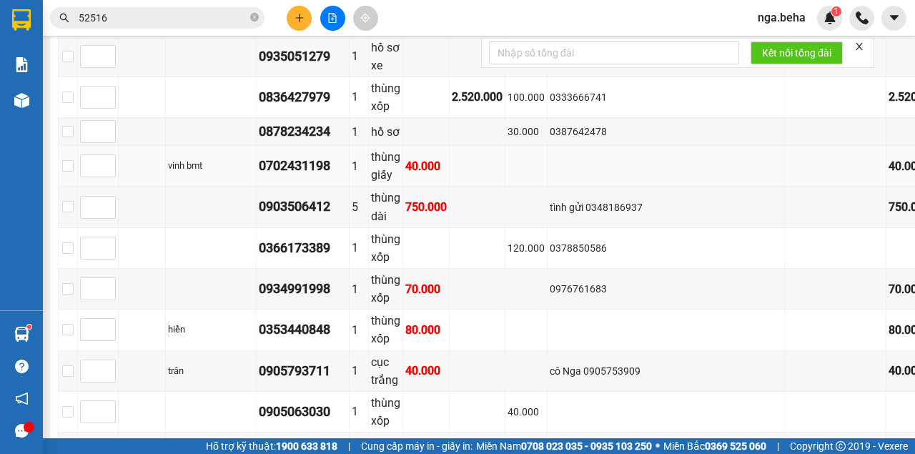
click at [634, 187] on td at bounding box center [666, 166] width 237 height 41
click at [330, 142] on div "0878234234" at bounding box center [303, 132] width 88 height 20
copy div "0878234234"
click at [616, 256] on div "0378850586" at bounding box center [666, 248] width 232 height 16
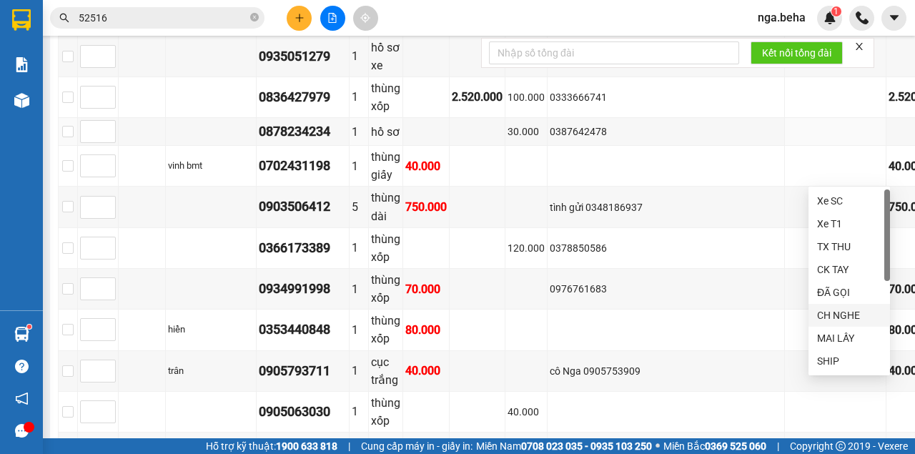
click at [847, 316] on div "CH NGHE" at bounding box center [849, 315] width 64 height 16
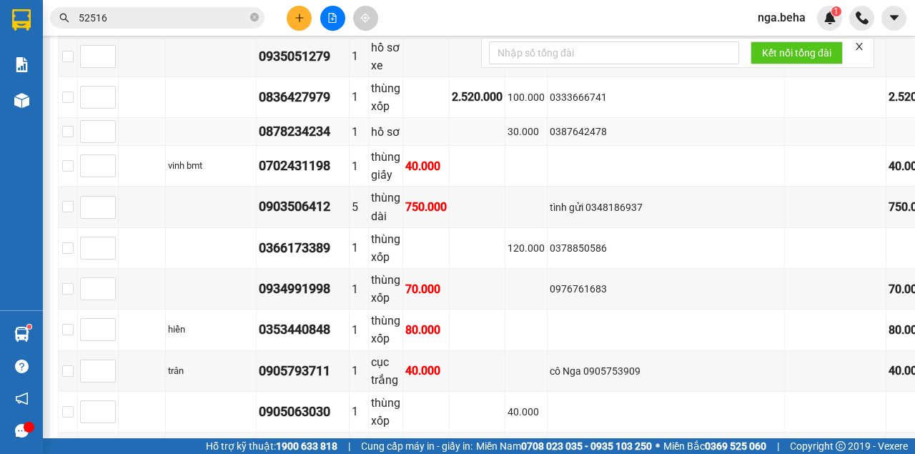
click at [854, 291] on div "ĐÃ GỌI" at bounding box center [849, 293] width 64 height 16
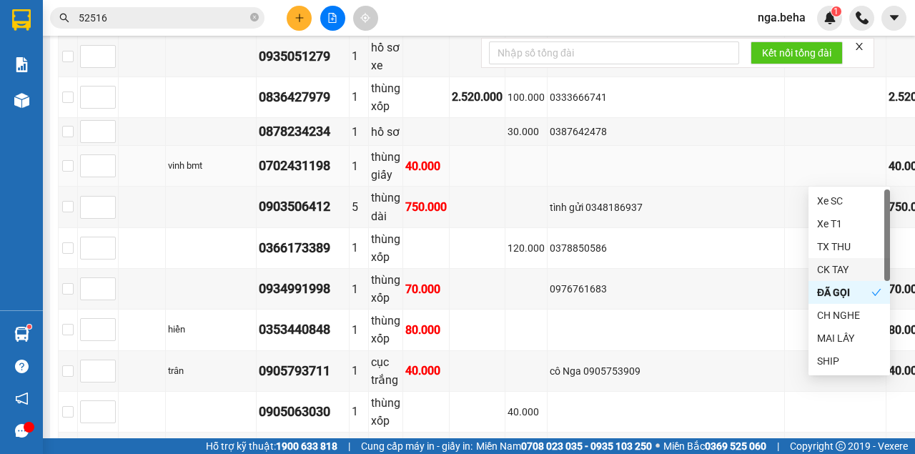
click at [548, 187] on td at bounding box center [526, 166] width 42 height 41
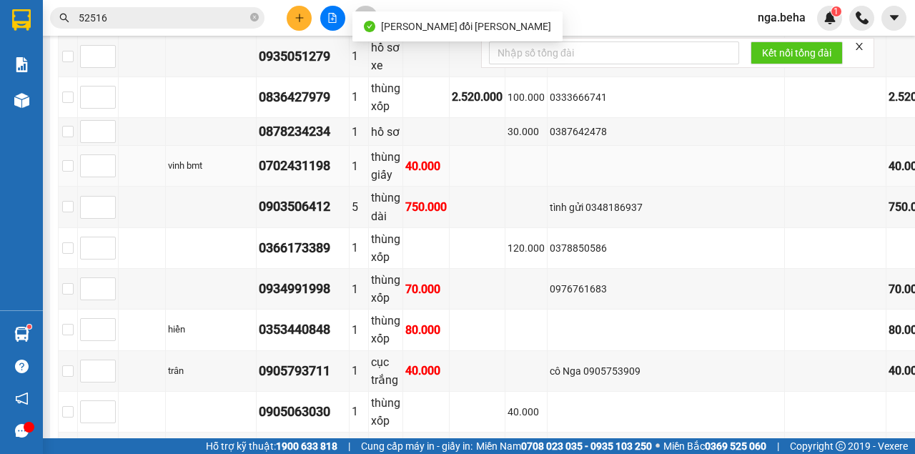
click at [342, 176] on div "0702431198" at bounding box center [303, 166] width 88 height 20
copy div "0702431198"
click at [637, 227] on td "tình gửi 0348186937" at bounding box center [666, 207] width 237 height 41
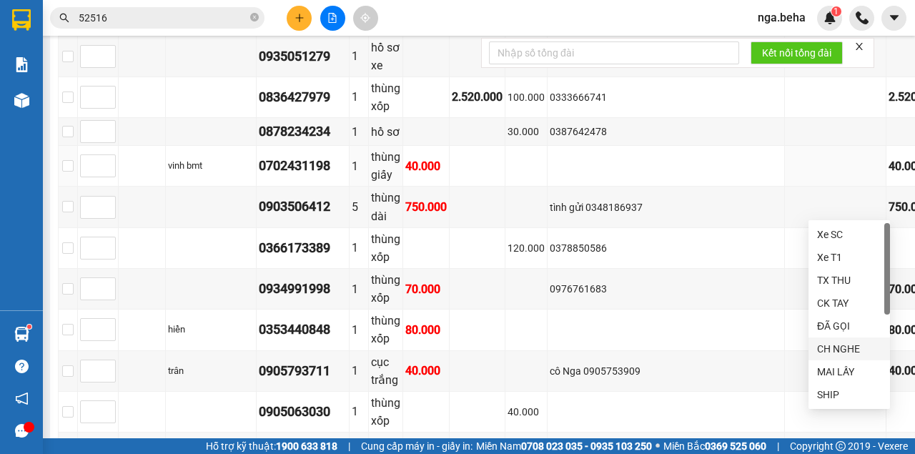
click at [834, 346] on div "CH NGHE" at bounding box center [849, 349] width 64 height 16
click at [548, 187] on td at bounding box center [526, 166] width 42 height 41
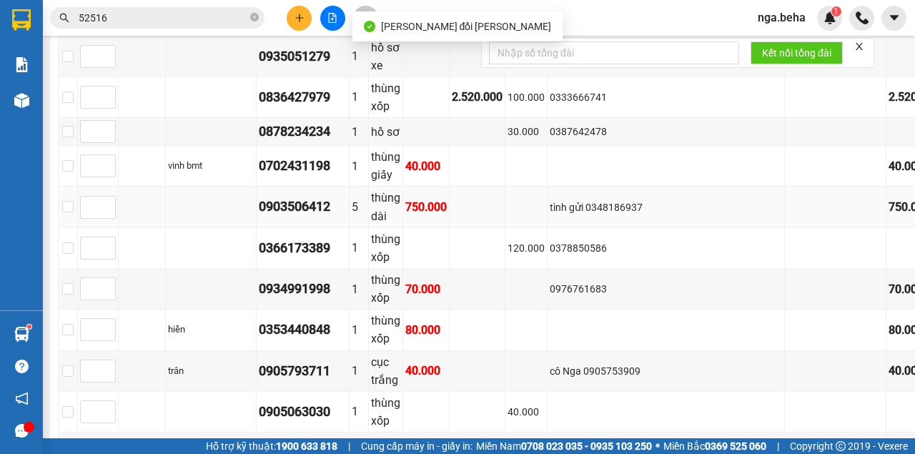
click at [319, 217] on div "0903506412" at bounding box center [303, 207] width 88 height 20
copy div "0903506412"
click at [612, 256] on div "0378850586" at bounding box center [666, 248] width 232 height 16
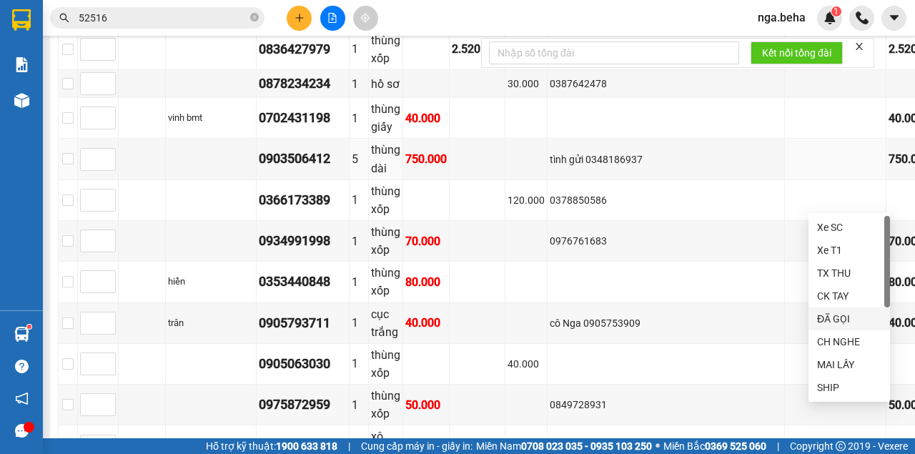
click at [835, 316] on div "ĐÃ GỌI" at bounding box center [849, 319] width 64 height 16
click at [347, 210] on div "0366173389" at bounding box center [303, 200] width 88 height 20
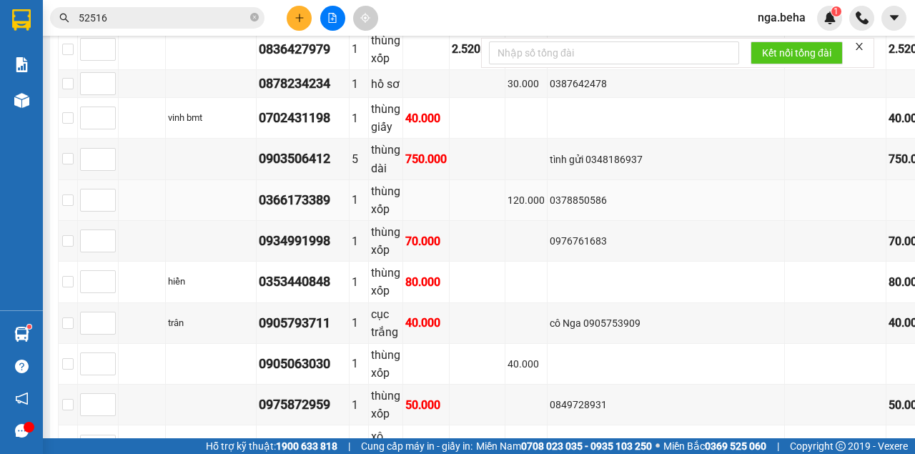
click at [630, 208] on div "0378850586" at bounding box center [666, 200] width 232 height 16
click at [345, 210] on div "0366173389" at bounding box center [303, 200] width 88 height 20
copy div "0366173389"
click at [548, 262] on td at bounding box center [526, 241] width 42 height 41
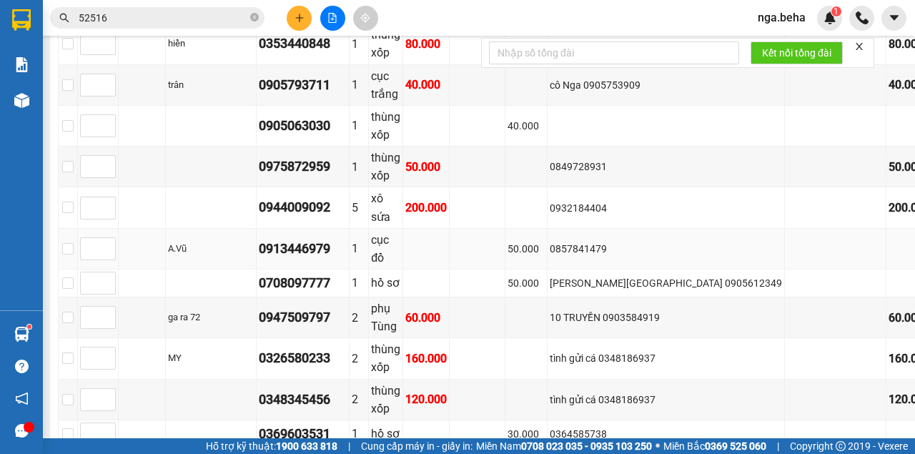
scroll to position [1155, 0]
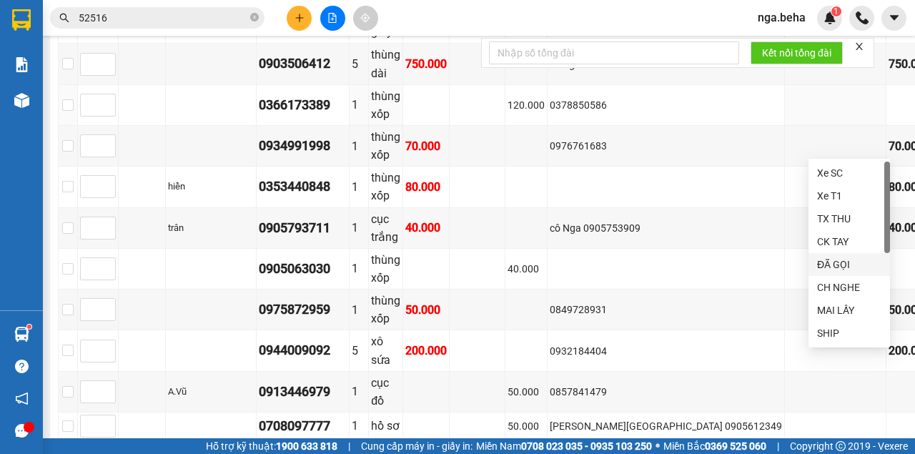
click at [844, 264] on div "ĐÃ GỌI" at bounding box center [849, 265] width 64 height 16
click at [654, 165] on td "0976761683" at bounding box center [666, 146] width 237 height 41
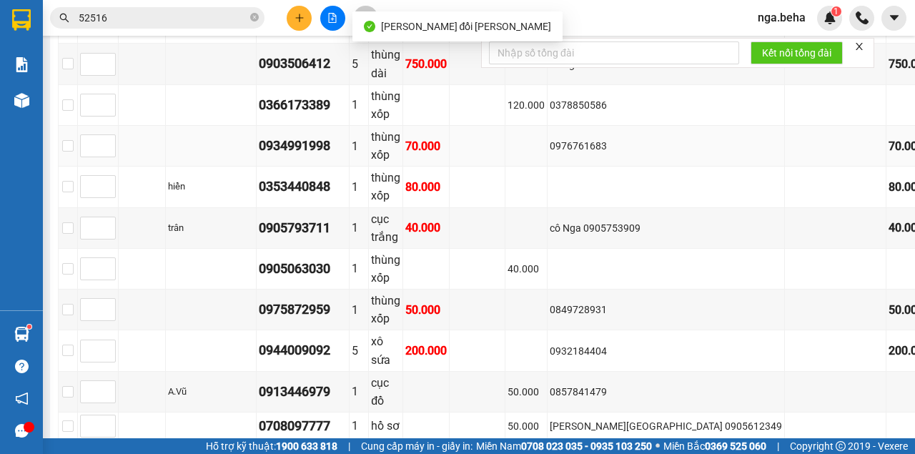
click at [347, 156] on div "0934991998" at bounding box center [303, 146] width 88 height 20
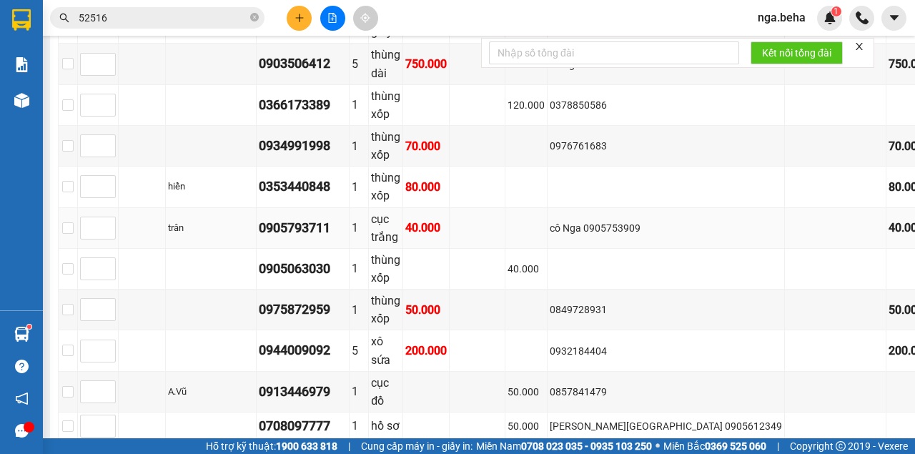
click at [625, 247] on td "cô Nga 0905753909" at bounding box center [666, 228] width 237 height 41
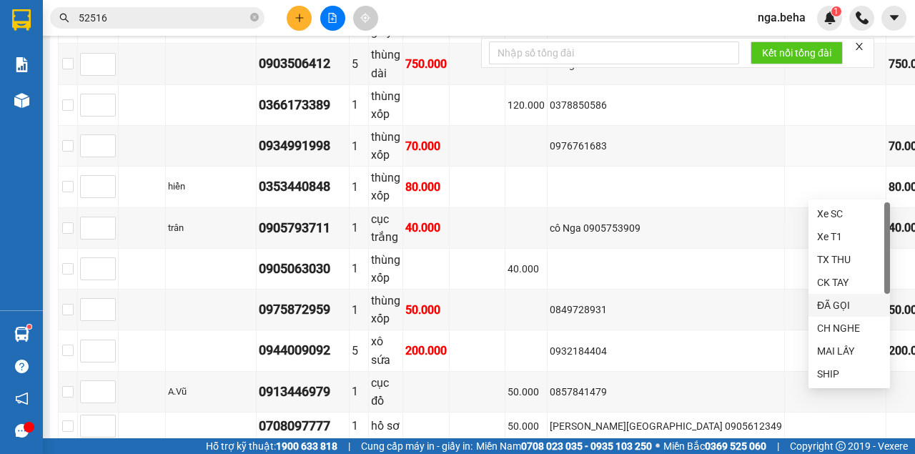
click at [842, 310] on div "ĐÃ GỌI" at bounding box center [849, 305] width 64 height 16
click at [548, 207] on td at bounding box center [526, 187] width 42 height 41
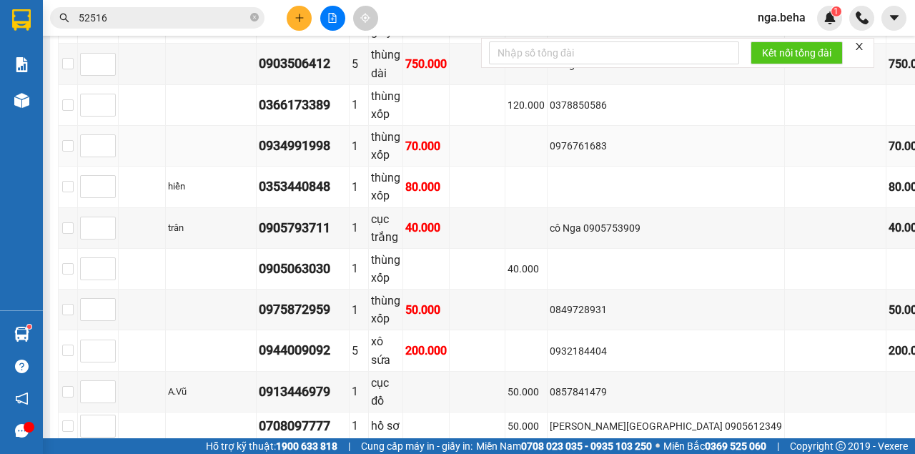
click at [887, 167] on td "70.000" at bounding box center [915, 146] width 56 height 41
click at [346, 197] on div "0353440848" at bounding box center [303, 187] width 88 height 20
click at [332, 156] on div "0934991998" at bounding box center [303, 146] width 88 height 20
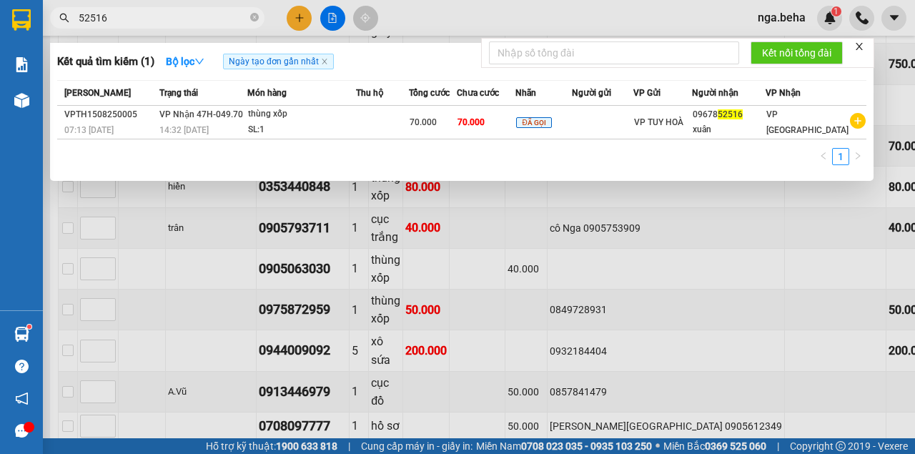
click at [171, 19] on input "52516" at bounding box center [163, 18] width 169 height 16
paste input "0934991998"
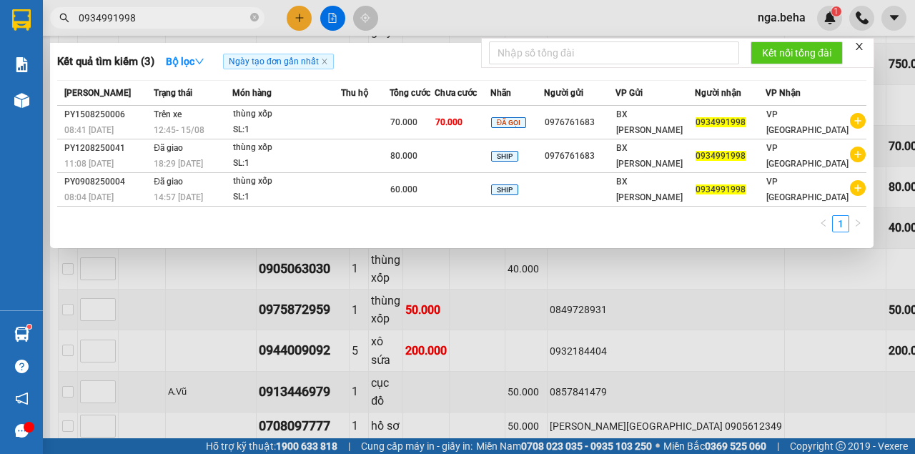
type input "0934991998"
click at [429, 129] on div "70.000" at bounding box center [412, 122] width 44 height 16
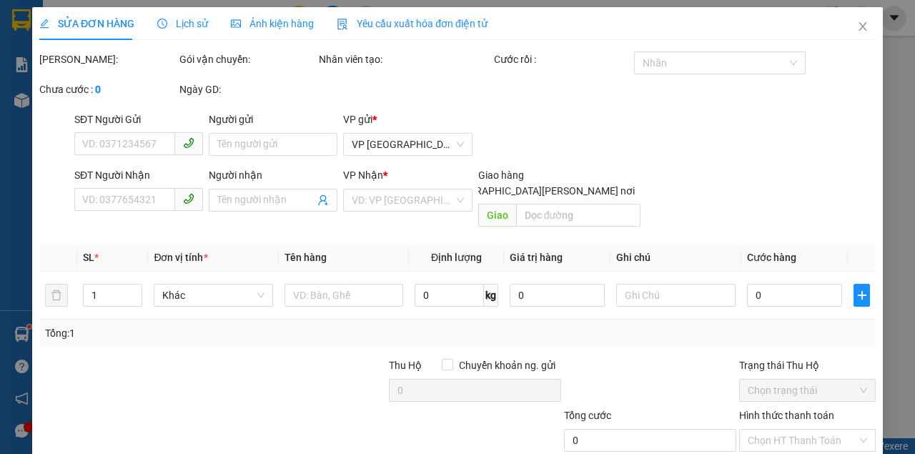
type input "0976761683"
type input "0934991998"
type input "70.000"
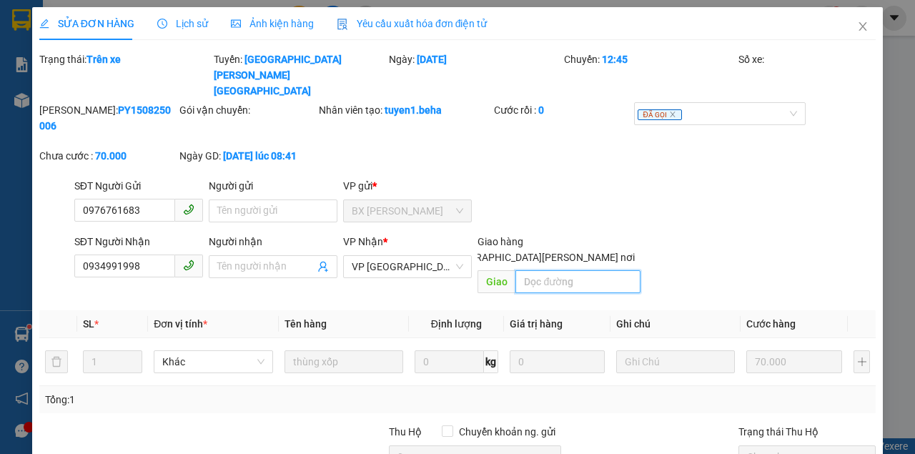
click at [552, 270] on input "search" at bounding box center [577, 281] width 124 height 23
type input "6"
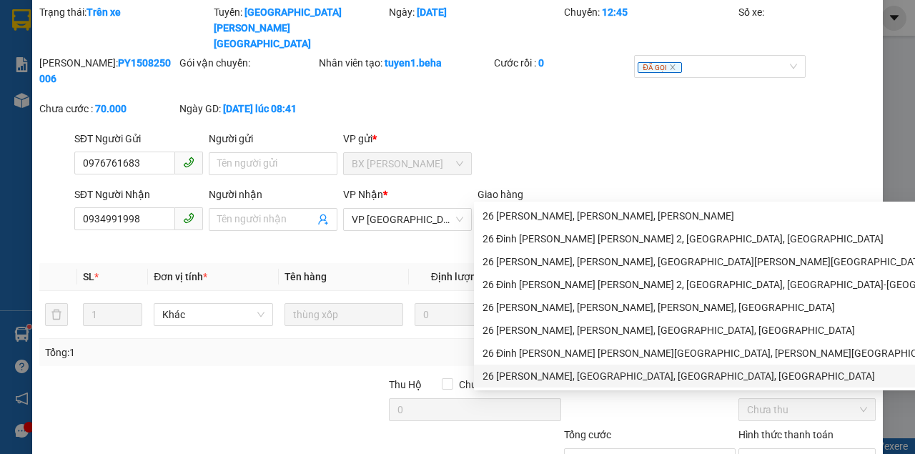
scroll to position [112, 0]
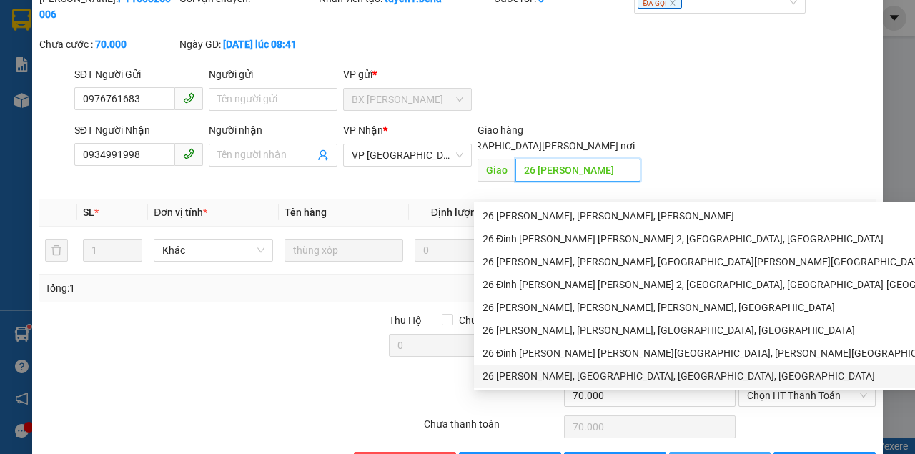
type input "26 [PERSON_NAME]"
click at [719, 453] on span "[PERSON_NAME] đổi" at bounding box center [742, 463] width 92 height 16
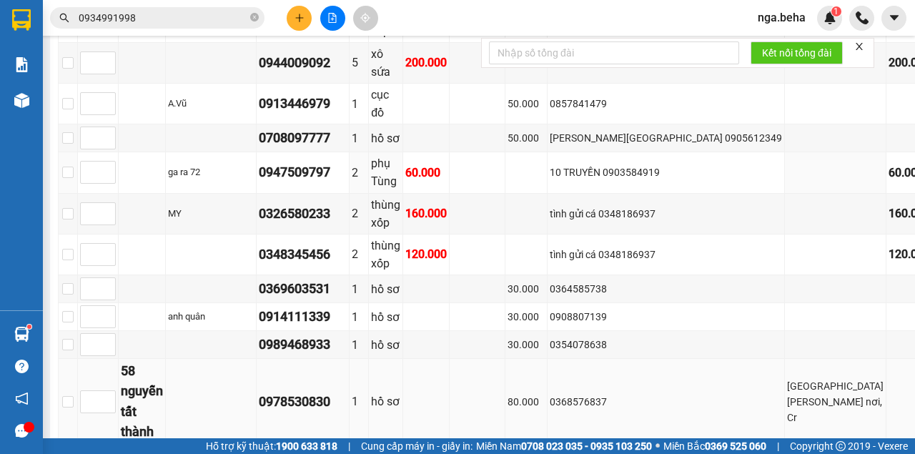
scroll to position [1636, 0]
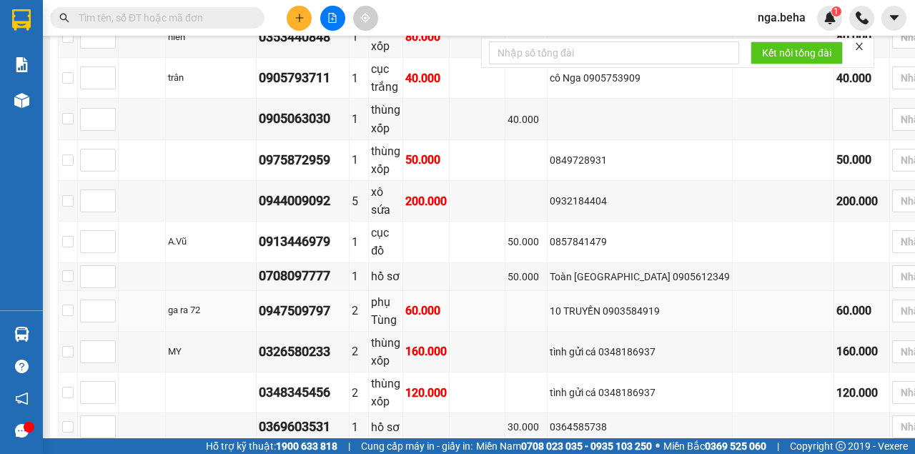
scroll to position [1254, 0]
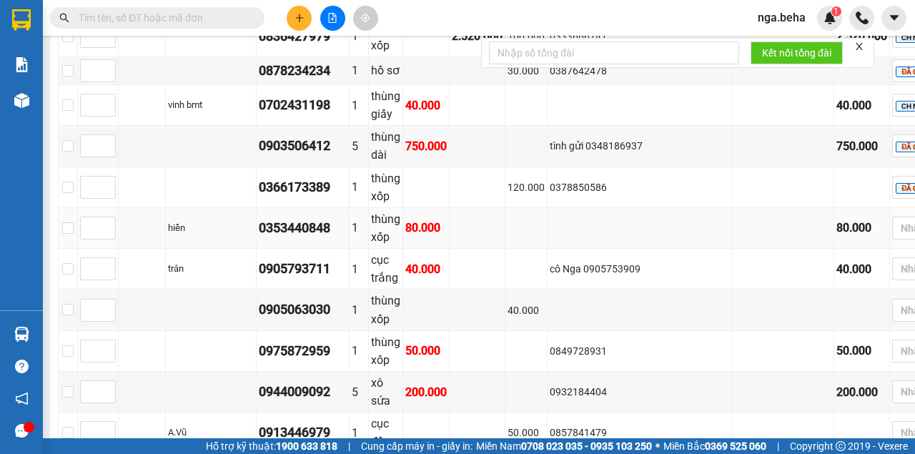
click at [337, 218] on div "0353440848" at bounding box center [303, 228] width 88 height 20
copy div "0353440848"
click at [663, 331] on td "0849728931" at bounding box center [640, 351] width 185 height 41
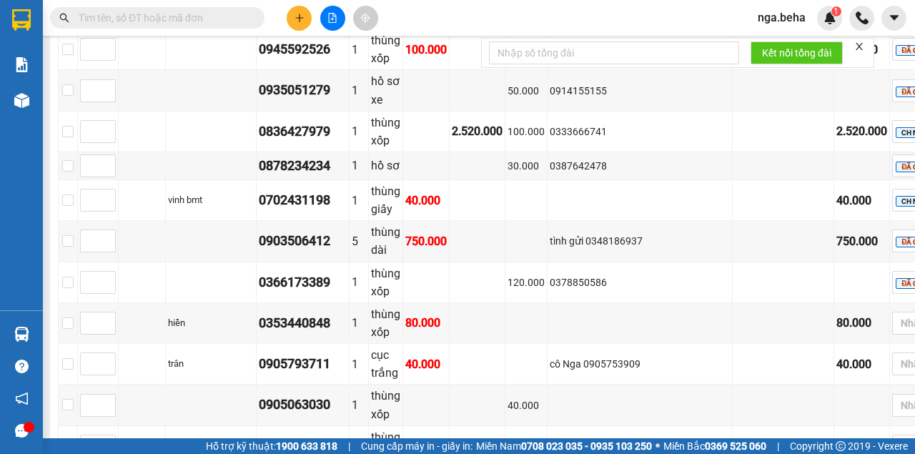
scroll to position [1064, 0]
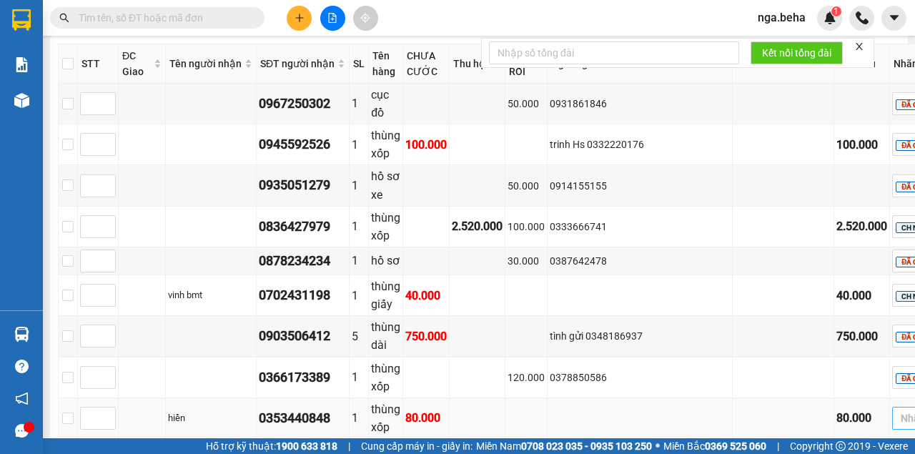
click at [896, 410] on div at bounding box center [926, 418] width 60 height 17
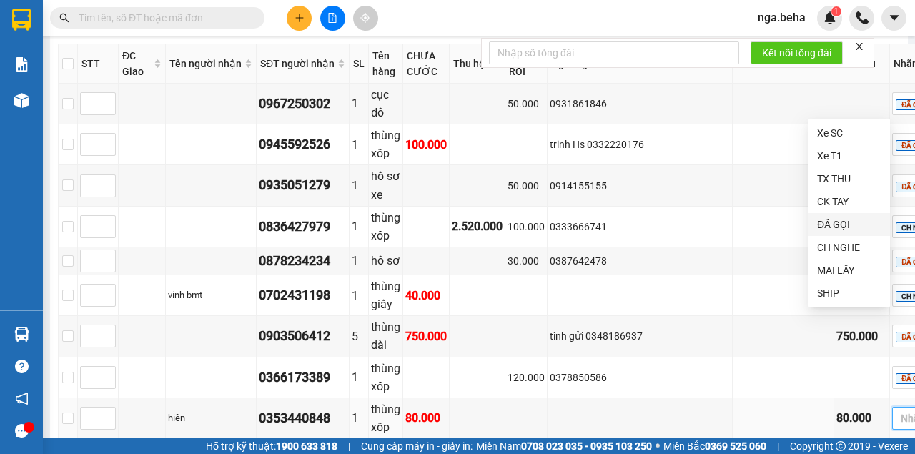
click at [858, 224] on div "ĐÃ GỌI" at bounding box center [849, 225] width 64 height 16
click at [505, 439] on td at bounding box center [478, 459] width 56 height 41
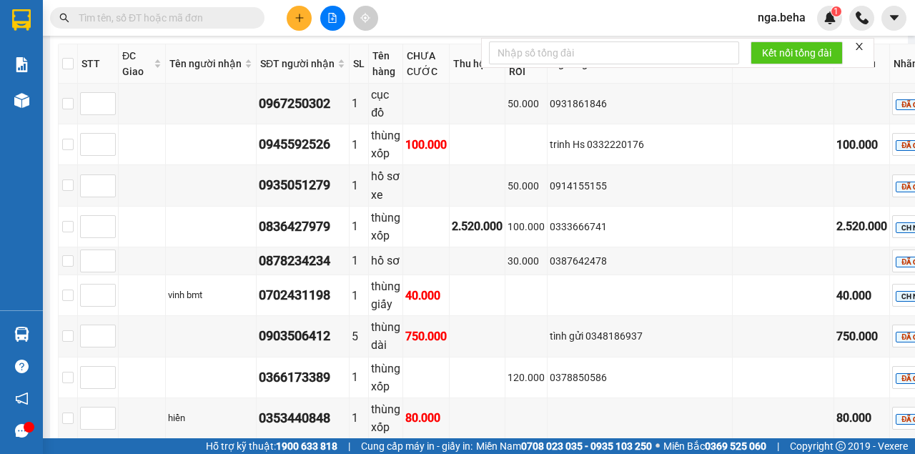
click at [347, 449] on div "0905793711" at bounding box center [303, 459] width 88 height 20
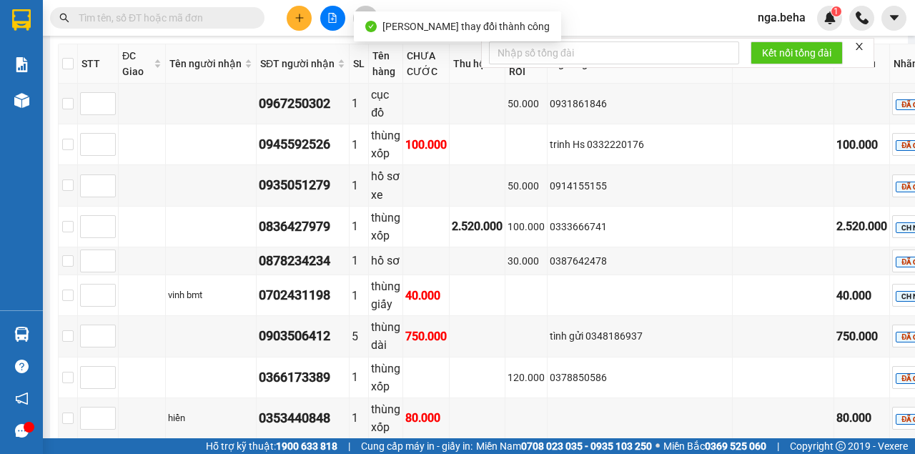
click at [347, 449] on div "0905793711" at bounding box center [303, 459] width 88 height 20
copy div "0905793711"
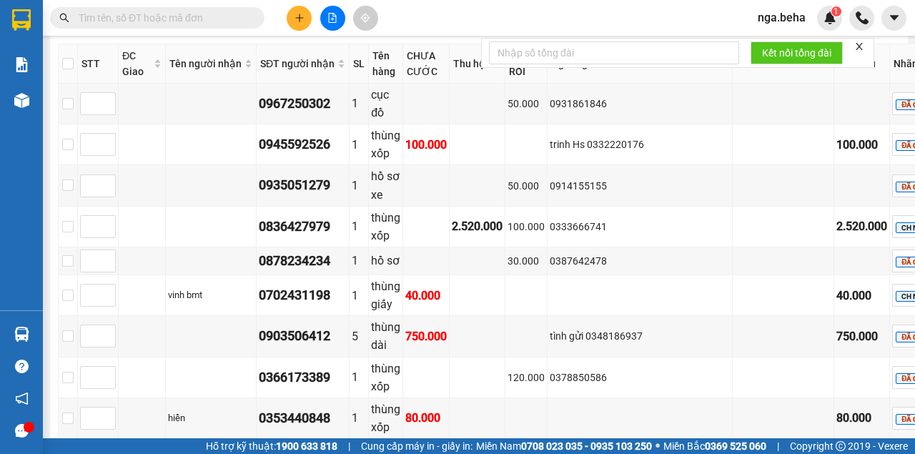
click at [896, 450] on div at bounding box center [926, 458] width 60 height 17
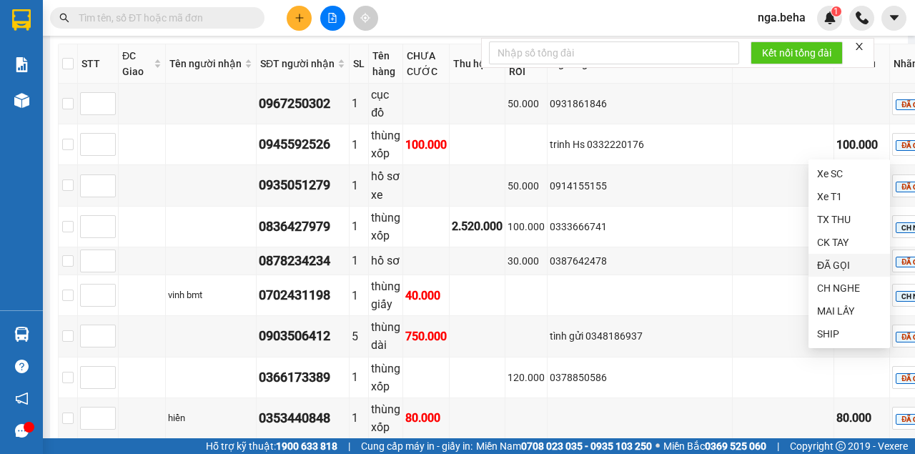
click at [852, 266] on div "ĐÃ GỌI" at bounding box center [849, 265] width 64 height 16
click at [548, 439] on td at bounding box center [526, 459] width 42 height 41
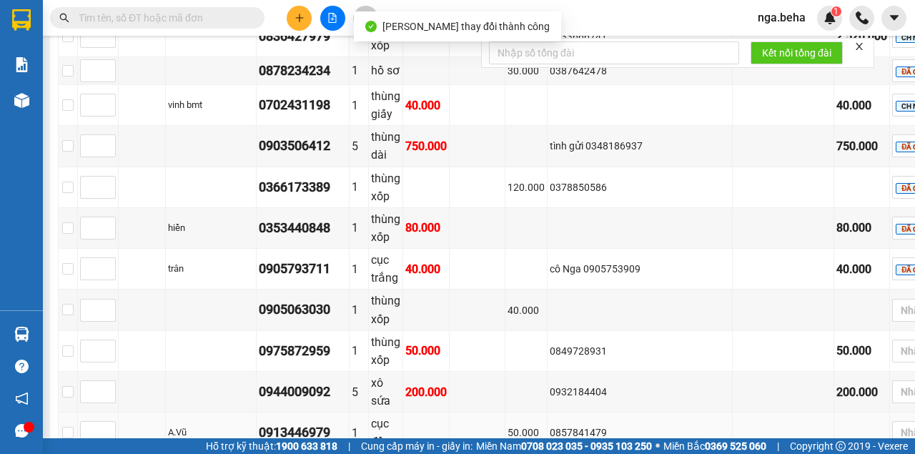
scroll to position [1302, 0]
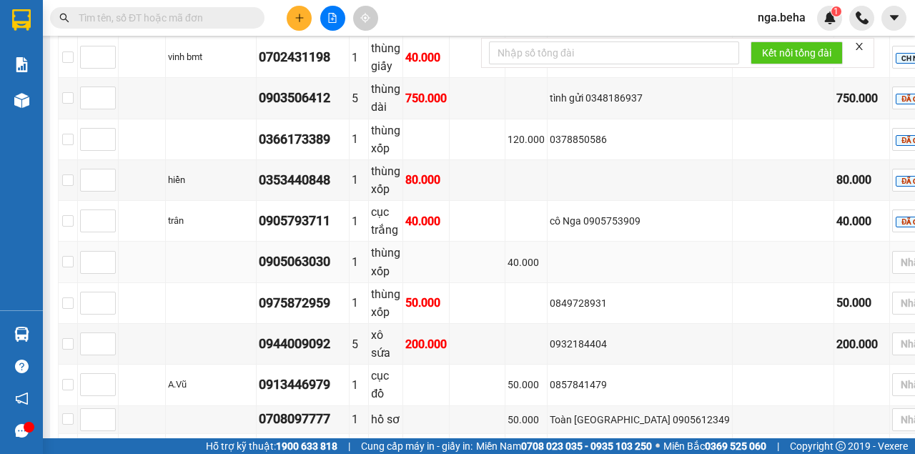
click at [327, 252] on div "0905063030" at bounding box center [303, 262] width 88 height 20
copy div "0905063030"
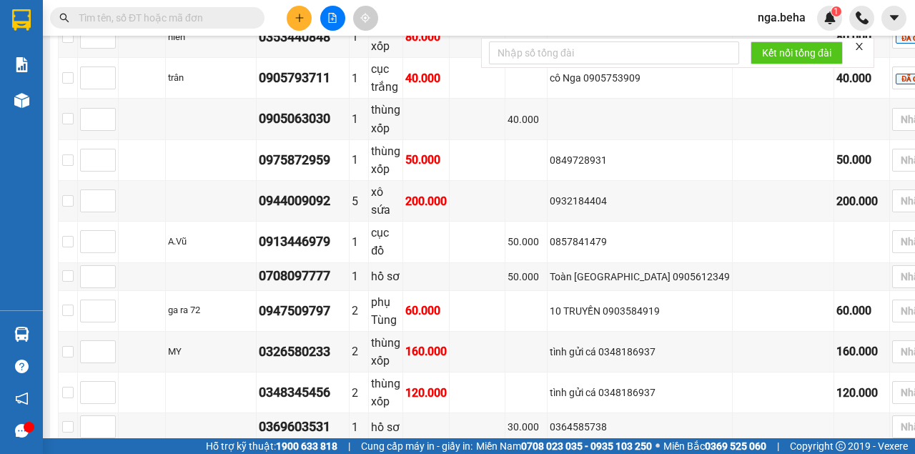
click at [187, 15] on input "text" at bounding box center [163, 18] width 169 height 16
click at [186, 15] on input "text" at bounding box center [163, 18] width 169 height 16
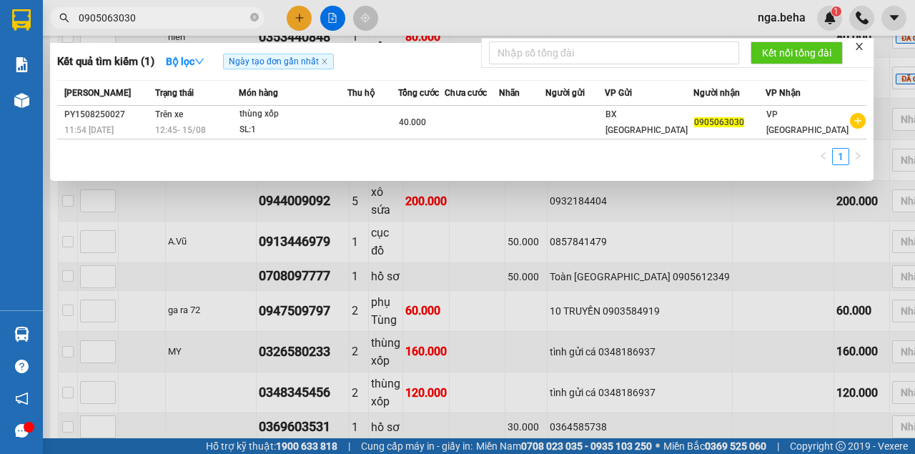
type input "0905063030"
click at [653, 284] on div at bounding box center [457, 227] width 915 height 454
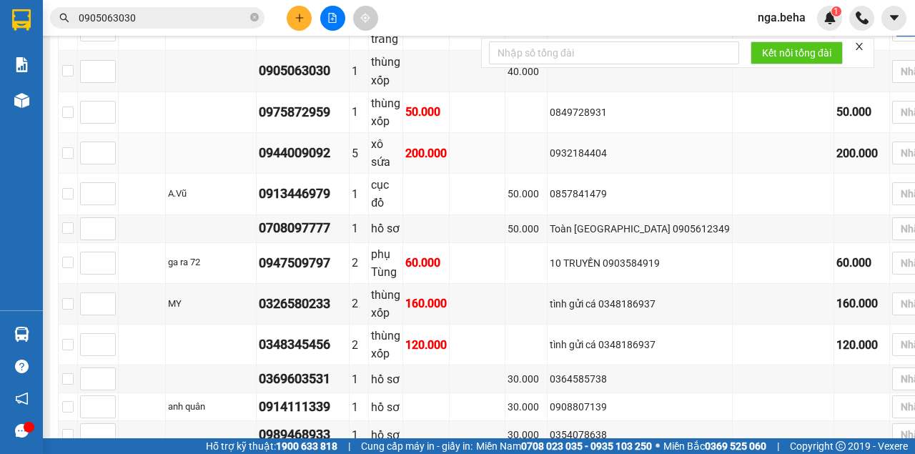
scroll to position [1588, 0]
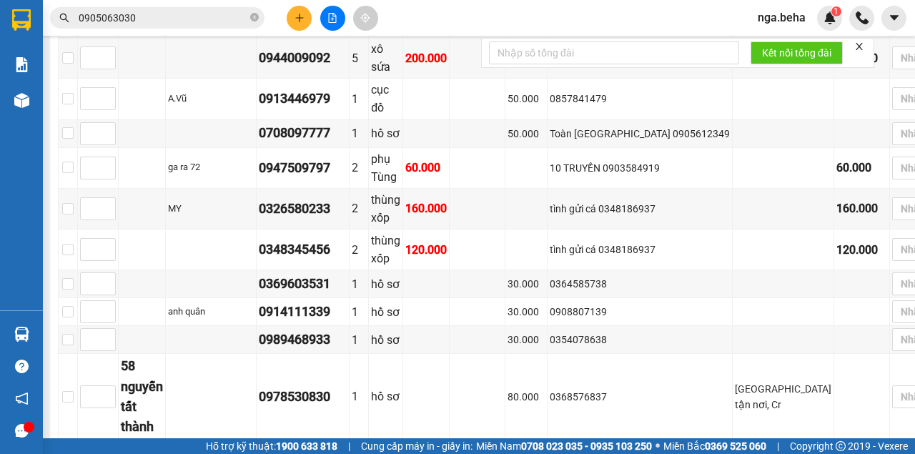
click at [138, 16] on input "0905063030" at bounding box center [163, 18] width 169 height 16
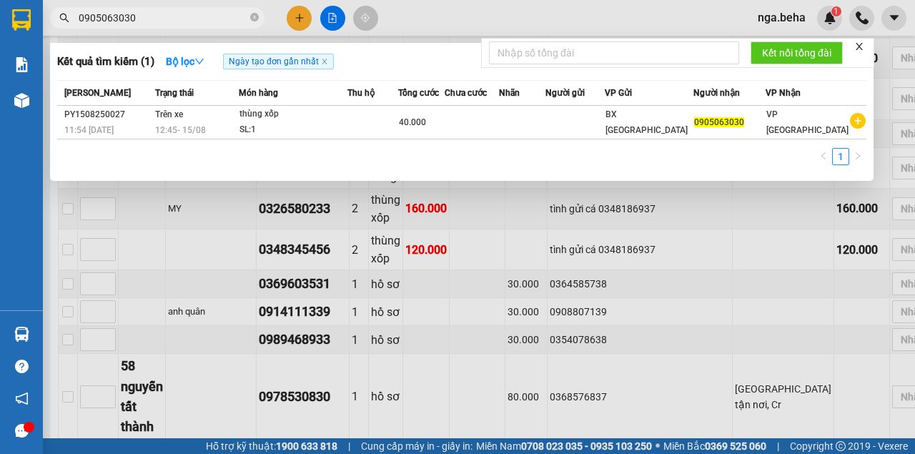
click at [581, 253] on div at bounding box center [457, 227] width 915 height 454
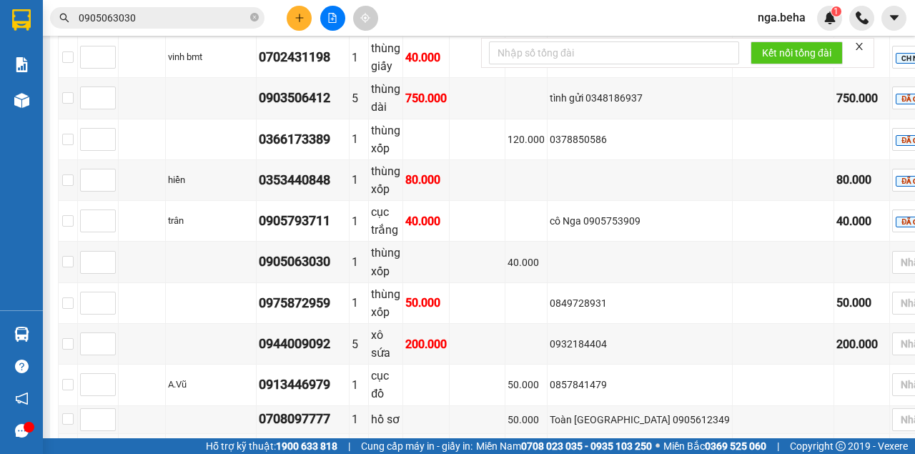
scroll to position [1350, 0]
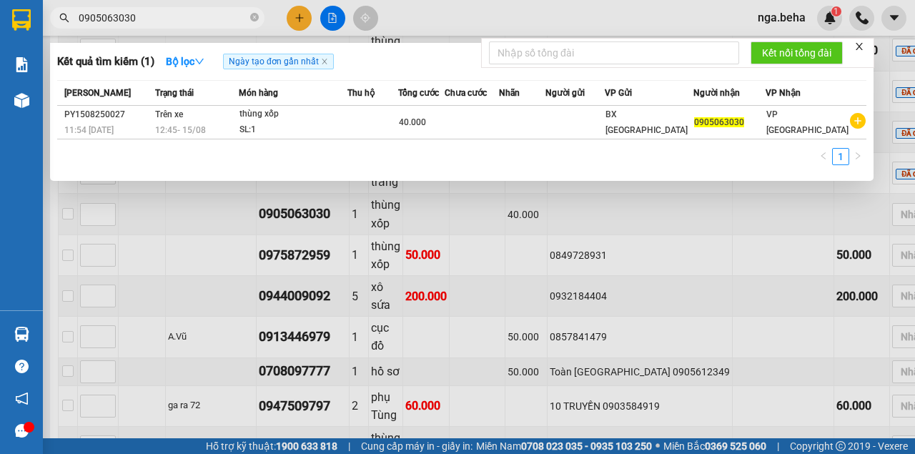
click at [163, 16] on input "0905063030" at bounding box center [163, 18] width 169 height 16
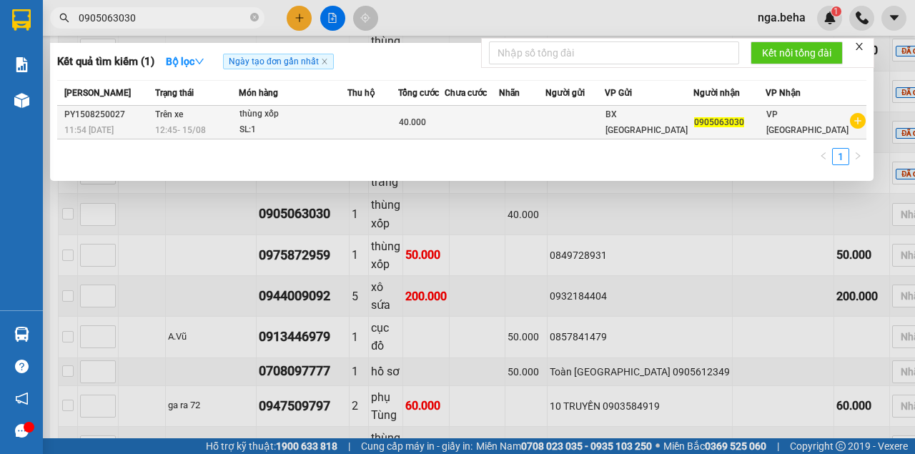
click at [290, 119] on div "thùng xốp" at bounding box center [293, 115] width 107 height 16
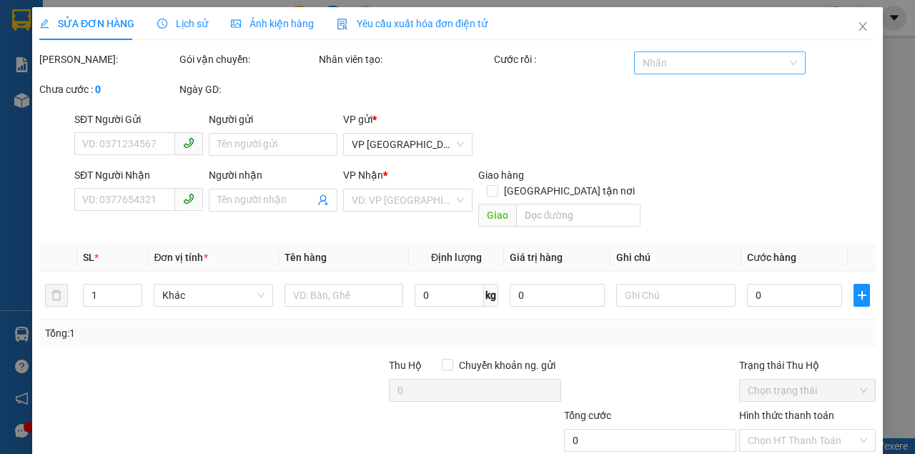
type input "0905063030"
type input "40.000"
type input "0"
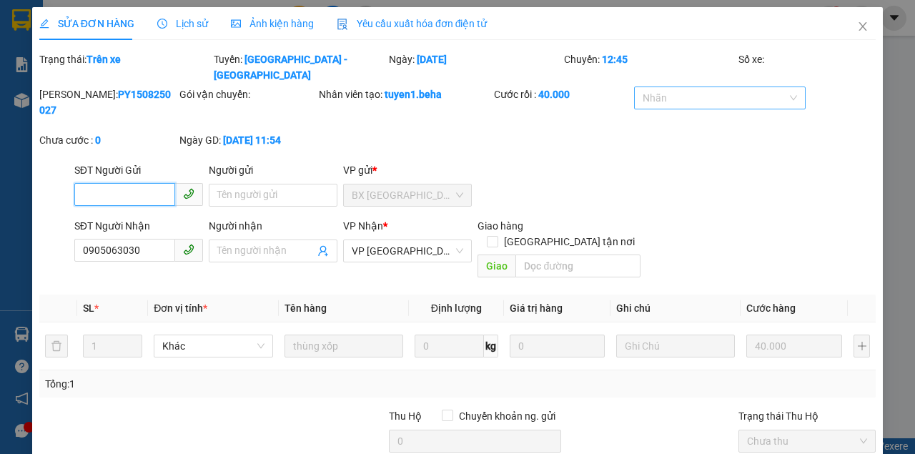
click at [666, 89] on div at bounding box center [713, 97] width 151 height 17
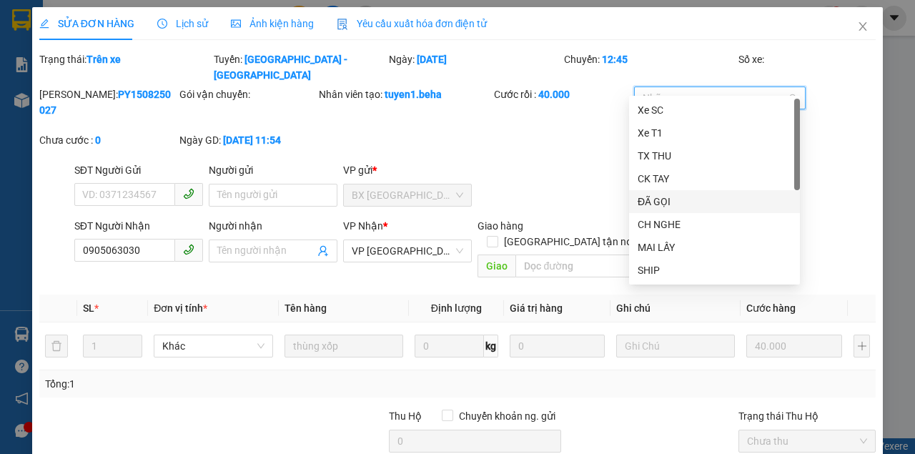
click at [676, 194] on div "ĐÃ GỌI" at bounding box center [715, 202] width 154 height 16
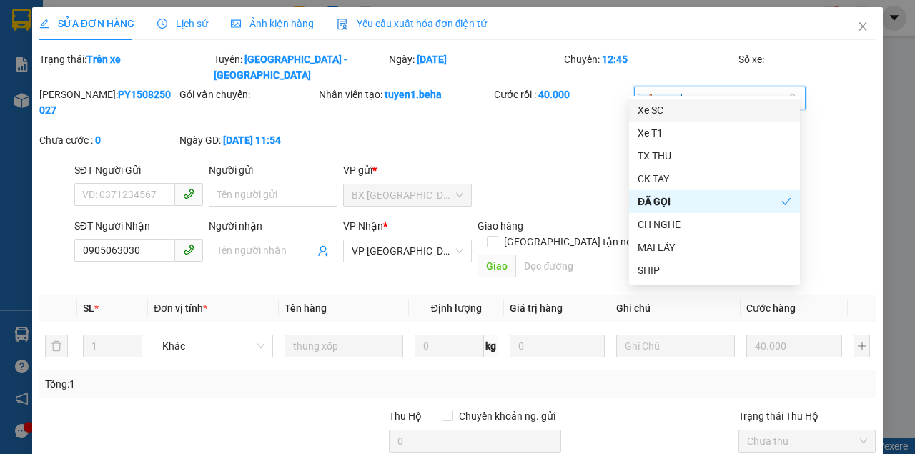
click at [669, 95] on icon "close" at bounding box center [672, 98] width 7 height 7
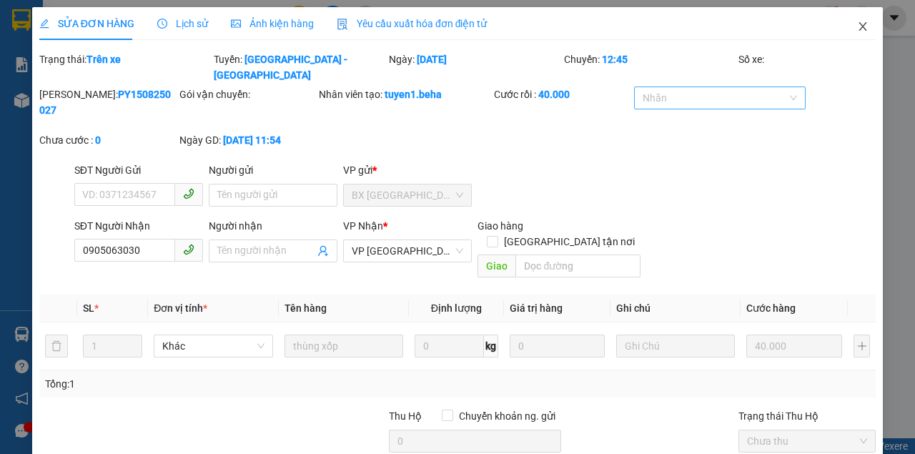
click at [859, 30] on icon "close" at bounding box center [862, 26] width 11 height 11
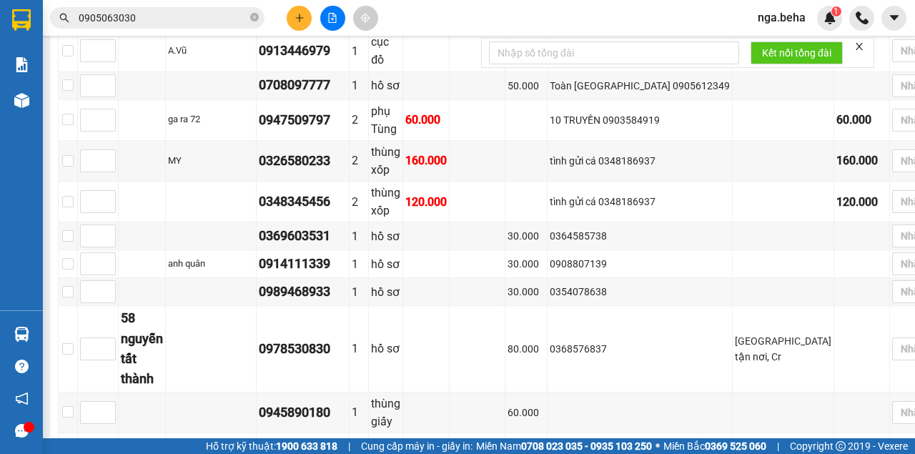
scroll to position [1064, 0]
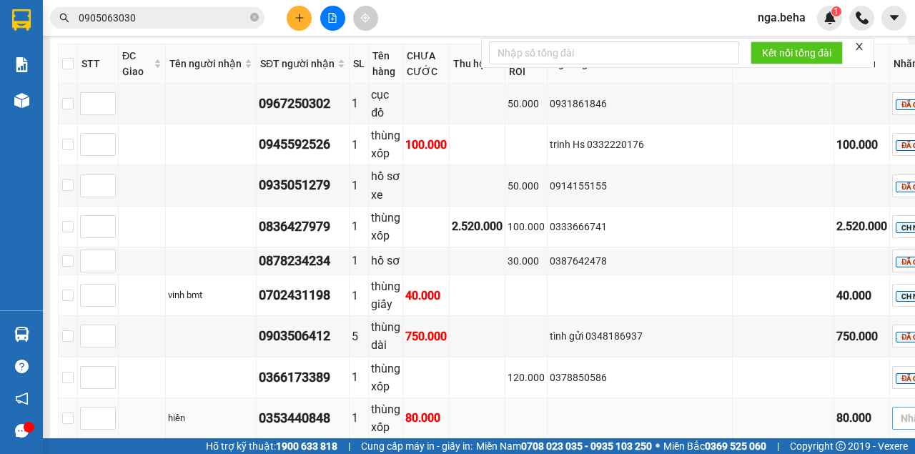
click at [896, 410] on div at bounding box center [926, 418] width 60 height 17
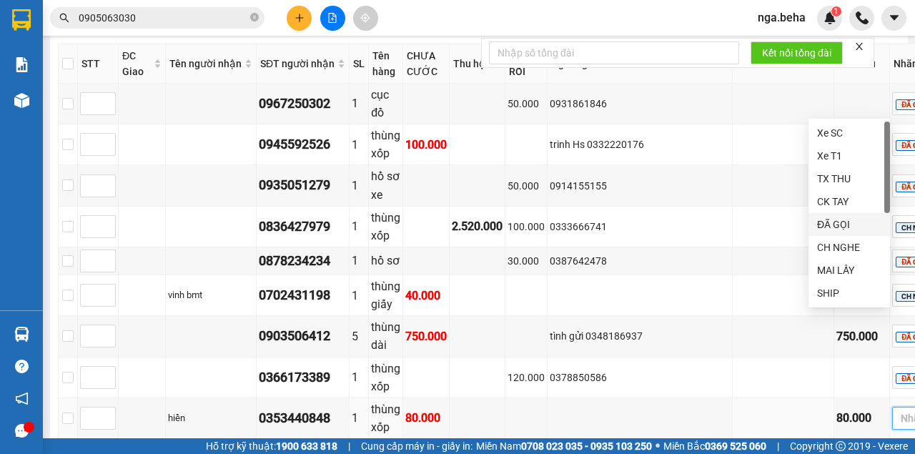
click at [852, 219] on div "ĐÃ GỌI" at bounding box center [849, 225] width 64 height 16
click at [548, 439] on td at bounding box center [526, 459] width 42 height 41
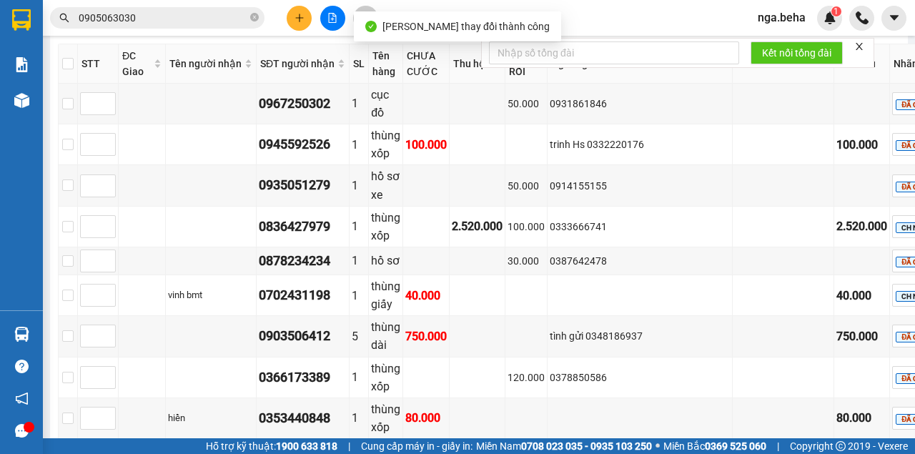
click at [896, 450] on div at bounding box center [926, 458] width 60 height 17
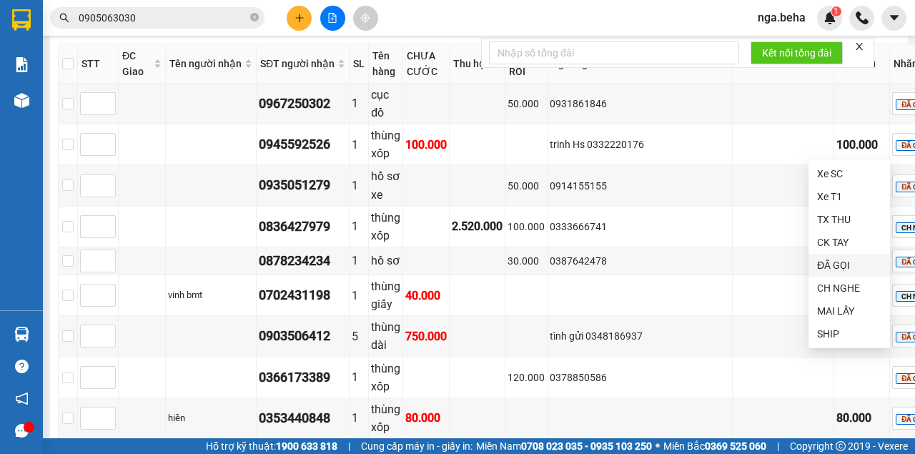
click at [847, 259] on div "ĐÃ GỌI" at bounding box center [849, 265] width 64 height 16
click at [622, 370] on div "0378850586" at bounding box center [640, 378] width 180 height 16
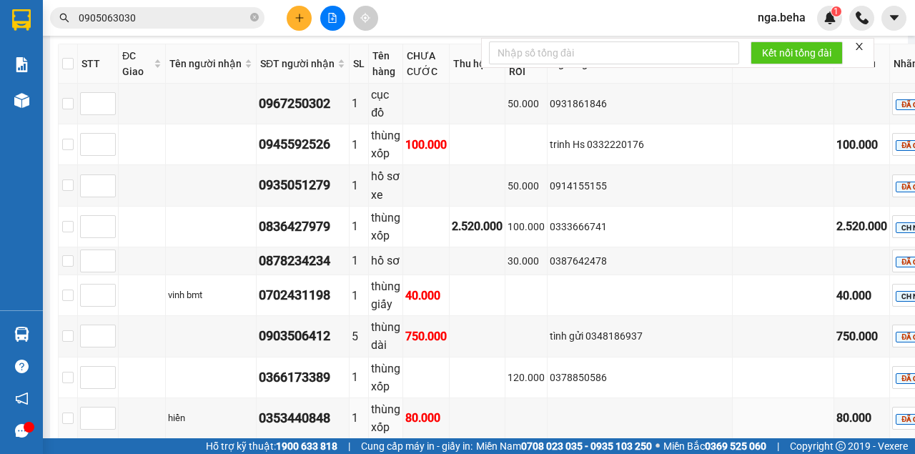
scroll to position [1111, 0]
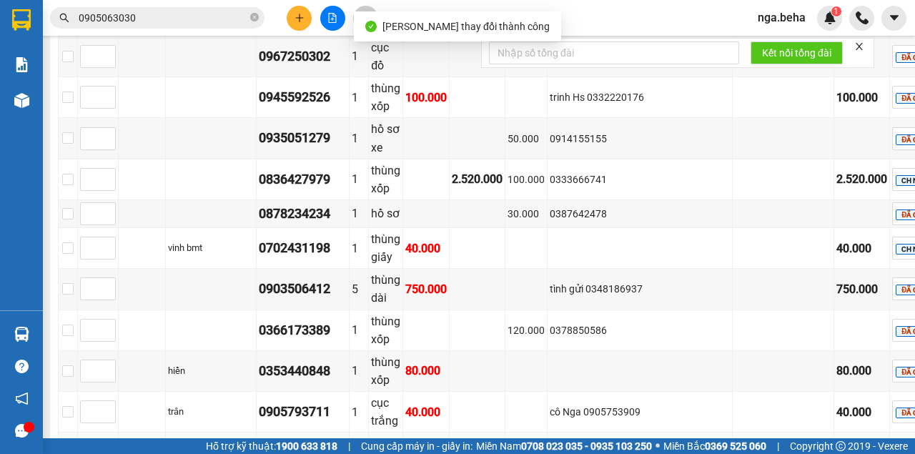
click at [347, 443] on div "0905063030" at bounding box center [303, 453] width 88 height 20
copy div "0905063030"
click at [896, 445] on div at bounding box center [926, 453] width 60 height 17
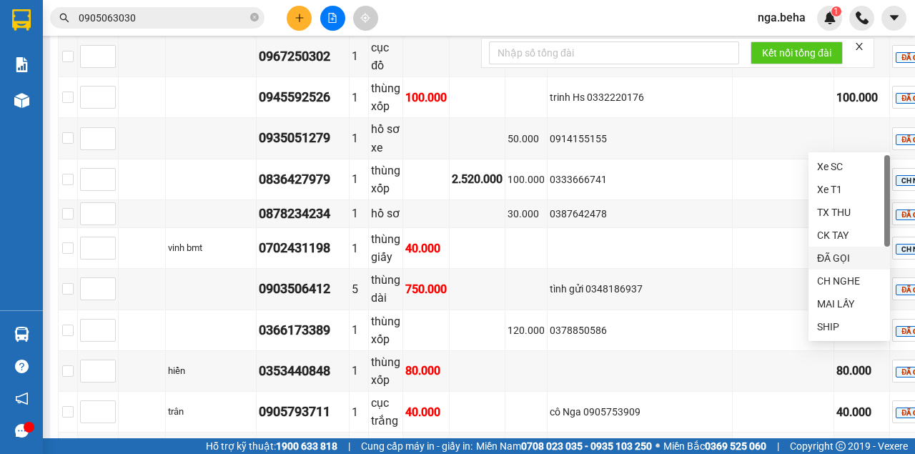
click at [858, 260] on div "ĐÃ GỌI" at bounding box center [849, 258] width 64 height 16
click at [619, 433] on td at bounding box center [640, 453] width 185 height 41
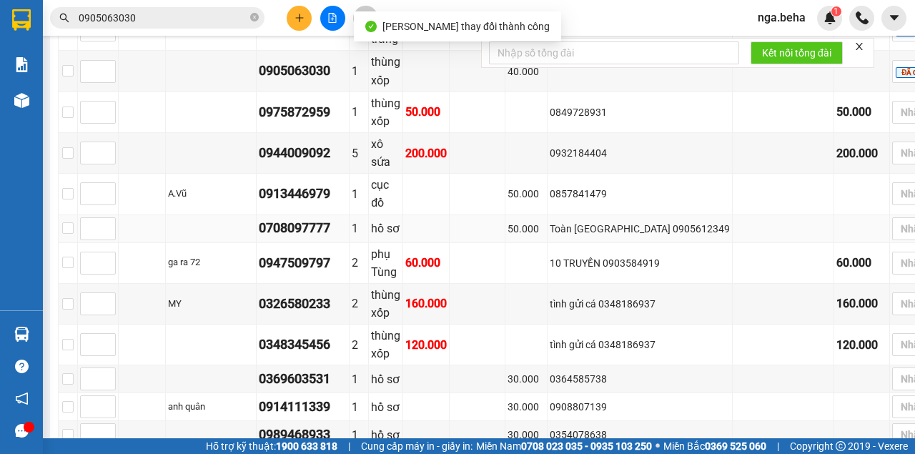
scroll to position [1302, 0]
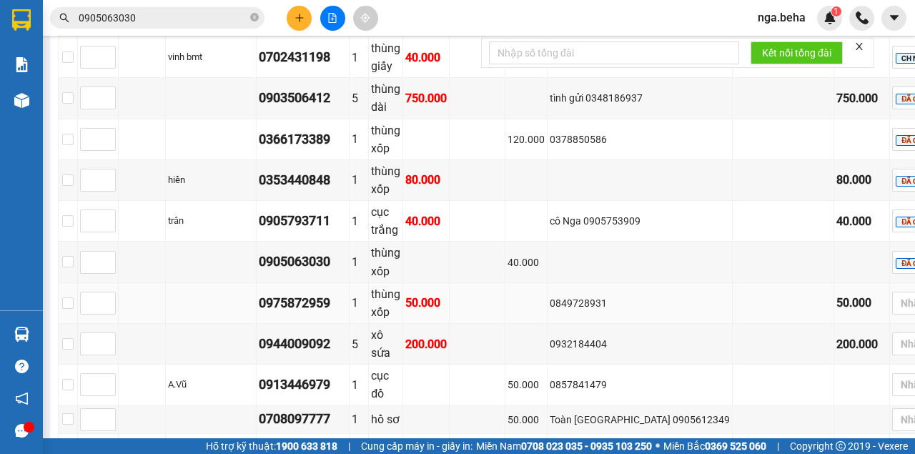
click at [319, 293] on div "0975872959" at bounding box center [303, 303] width 88 height 20
copy div "0975872959"
click at [892, 292] on div "Nhãn" at bounding box center [933, 303] width 82 height 23
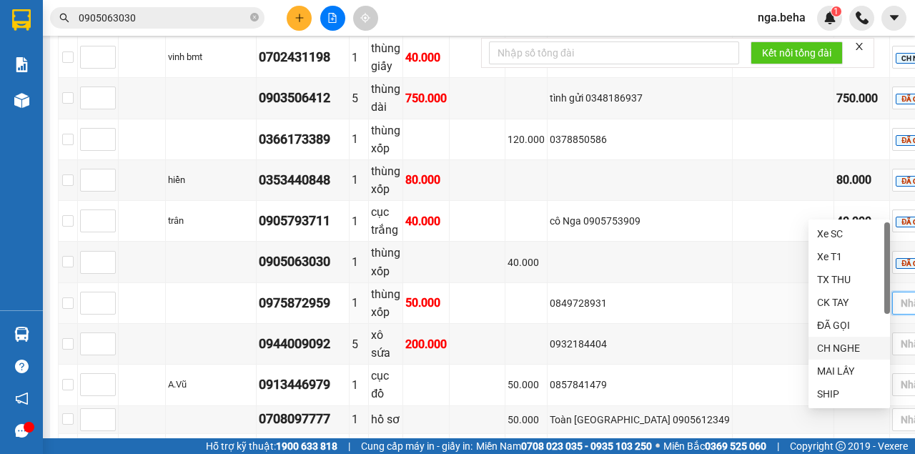
click at [849, 353] on div "CH NGHE" at bounding box center [849, 348] width 64 height 16
click at [616, 406] on td "Toàn [GEOGRAPHIC_DATA] 0905612349" at bounding box center [640, 420] width 185 height 28
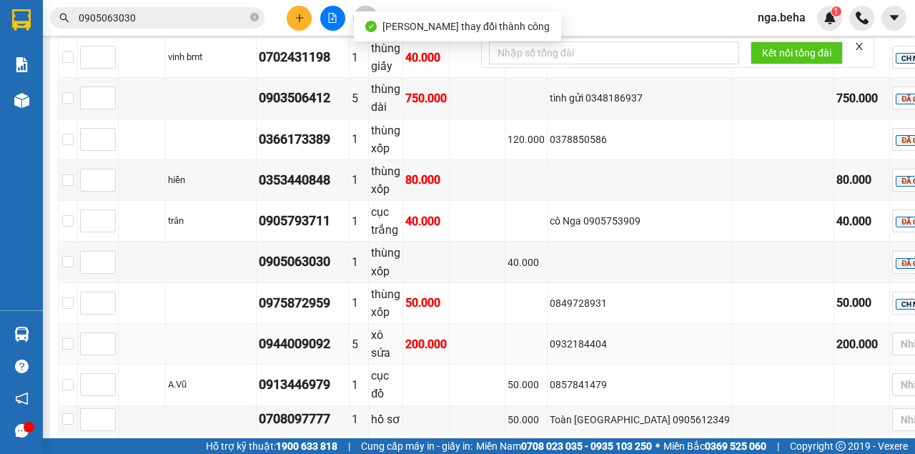
click at [334, 334] on div "0944009092" at bounding box center [303, 344] width 88 height 20
copy div "0944009092"
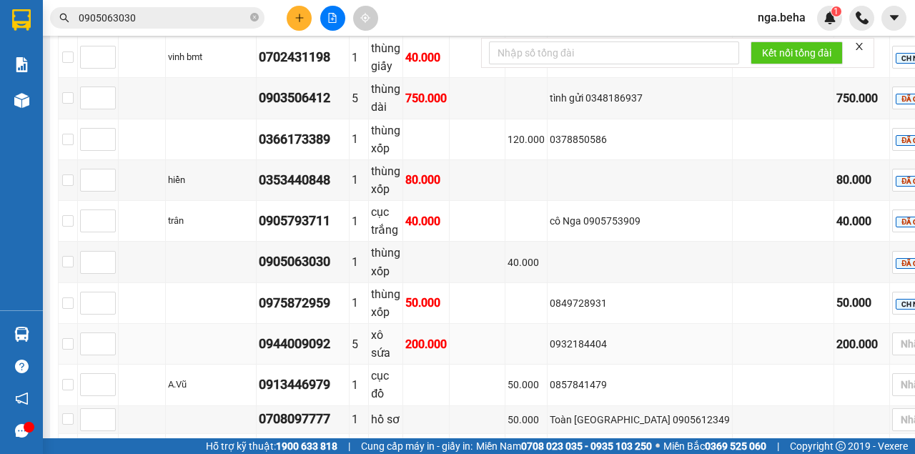
click at [548, 324] on td at bounding box center [526, 344] width 42 height 41
click at [896, 335] on div at bounding box center [926, 343] width 60 height 17
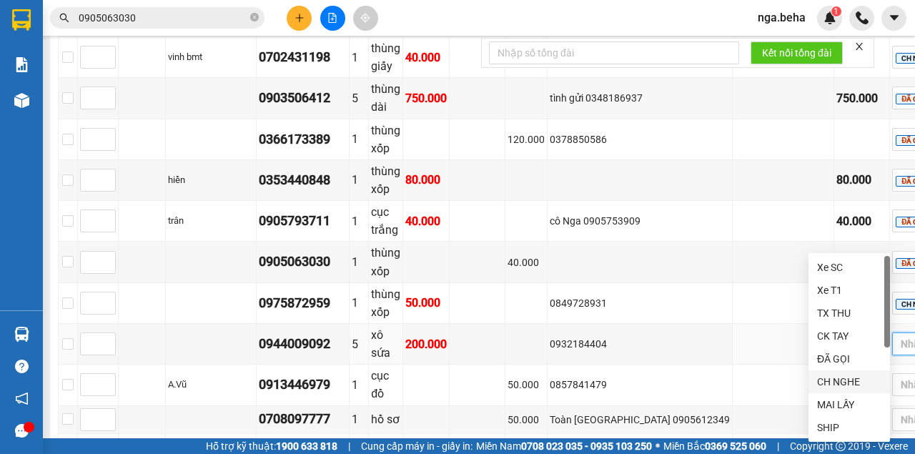
click at [852, 382] on div "CH NGHE" at bounding box center [849, 382] width 64 height 16
click at [545, 377] on div "50.000" at bounding box center [526, 385] width 37 height 16
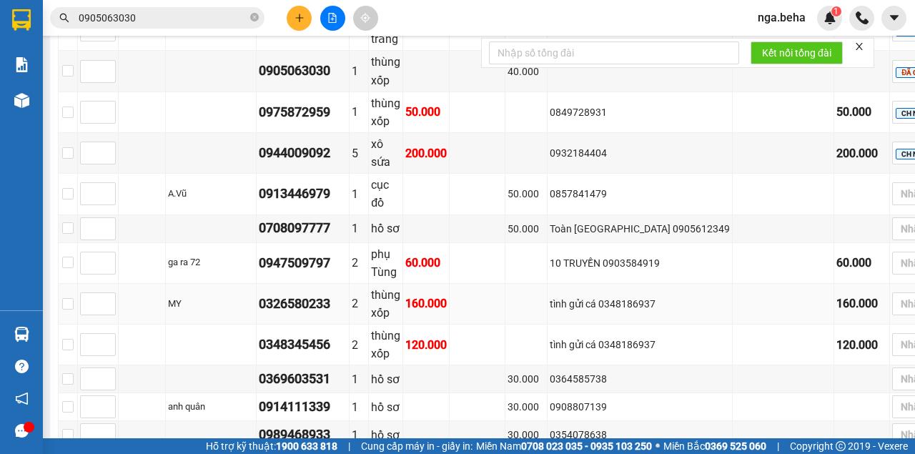
scroll to position [1397, 0]
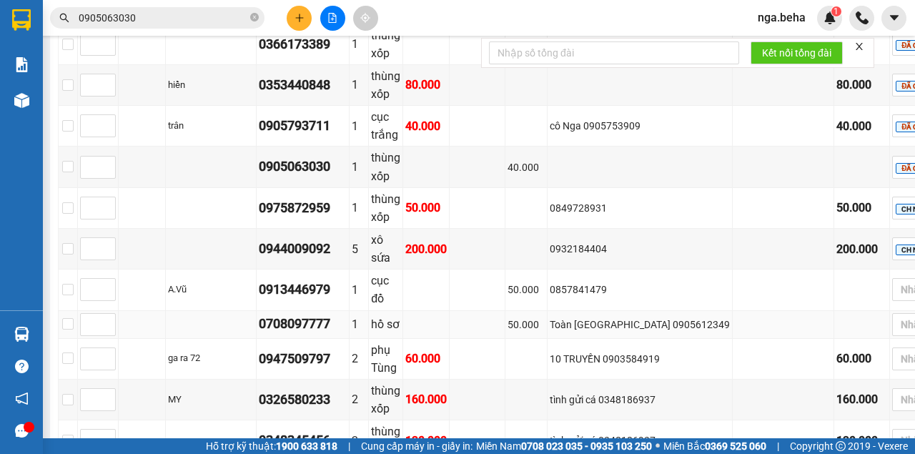
click at [504, 311] on td at bounding box center [478, 325] width 56 height 28
drag, startPoint x: 734, startPoint y: 246, endPoint x: 678, endPoint y: 248, distance: 55.8
click at [733, 339] on td at bounding box center [784, 359] width 102 height 41
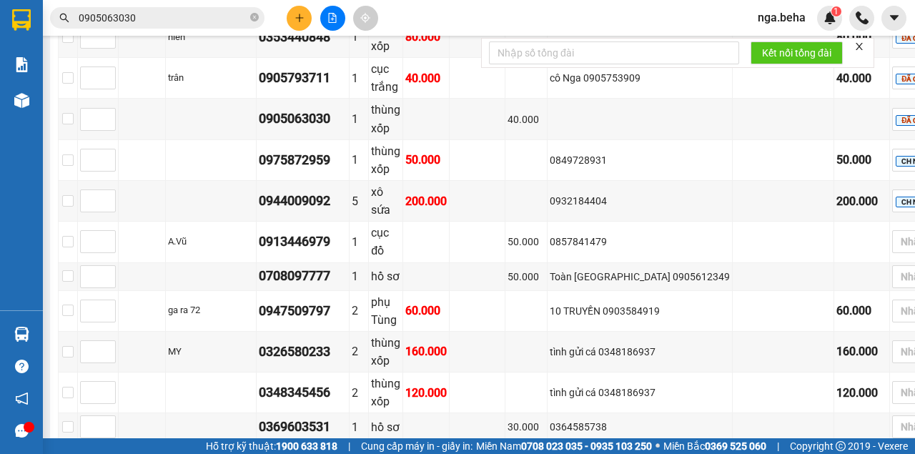
scroll to position [1350, 0]
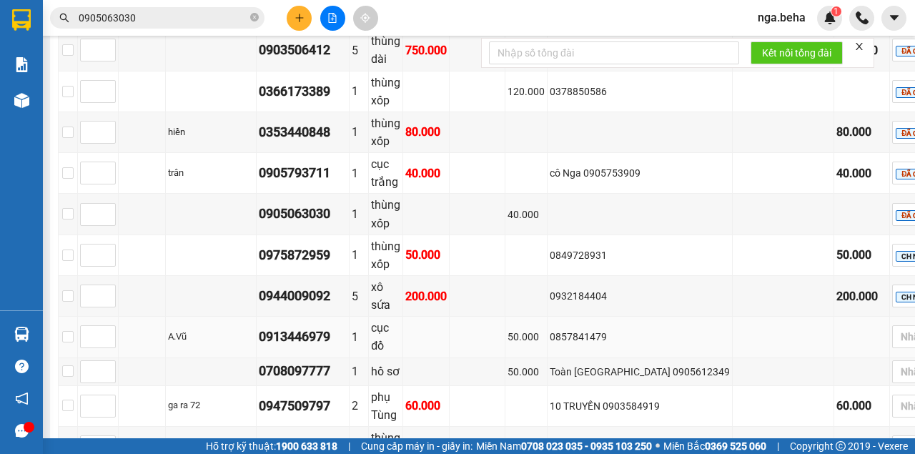
click at [328, 327] on div "0913446979" at bounding box center [303, 337] width 88 height 20
copy div "0913446979"
click at [596, 398] on div "10 TRUYỀN 0903584919" at bounding box center [640, 406] width 180 height 16
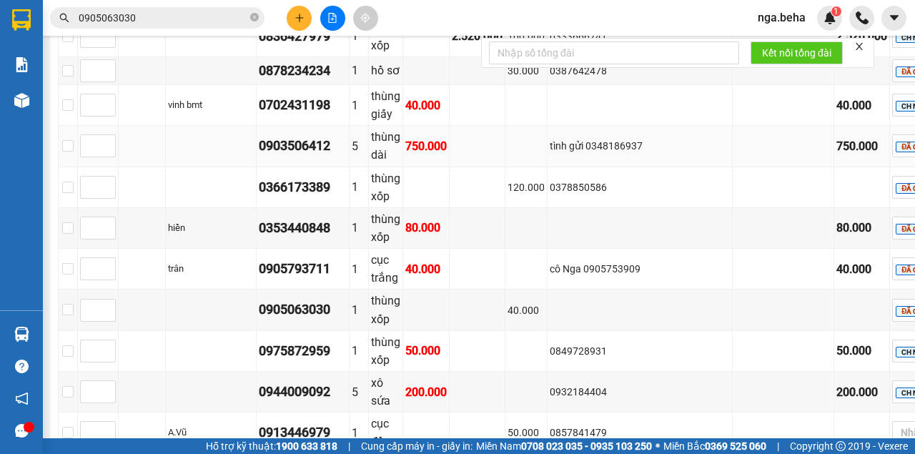
scroll to position [1445, 0]
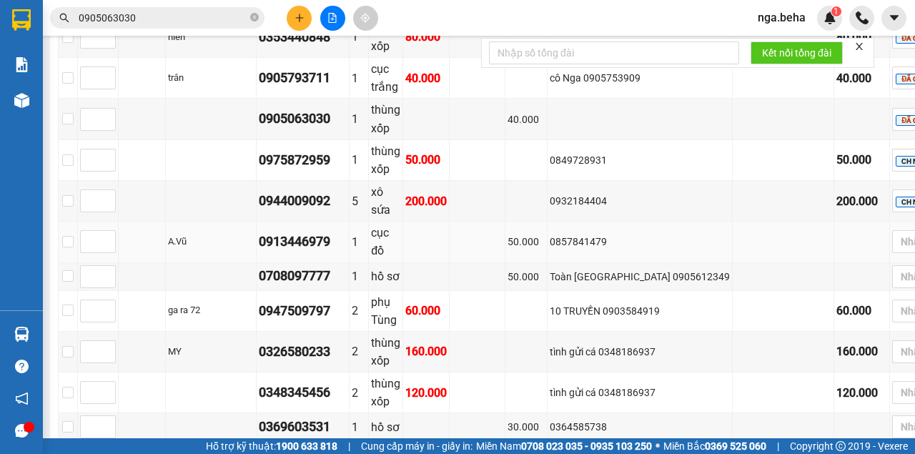
click at [337, 232] on div "0913446979" at bounding box center [303, 242] width 88 height 20
copy div "0913446979"
click at [613, 332] on td "tình gửi cá 0348186937" at bounding box center [640, 352] width 185 height 41
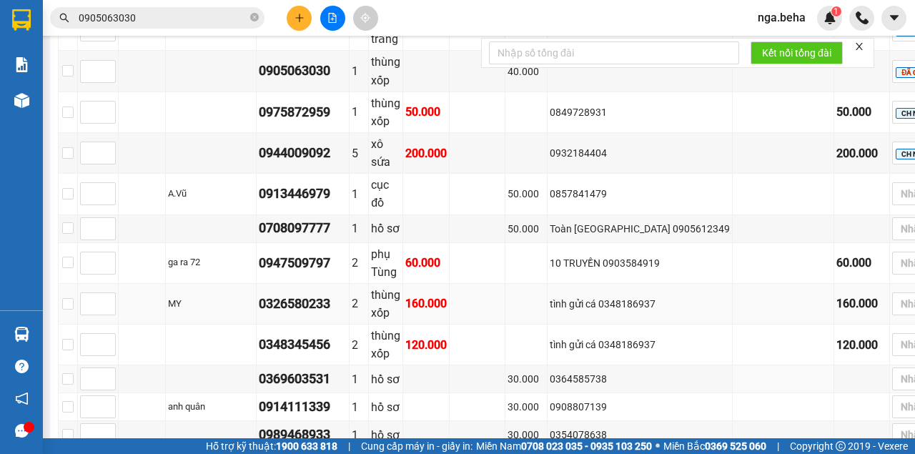
scroll to position [1350, 0]
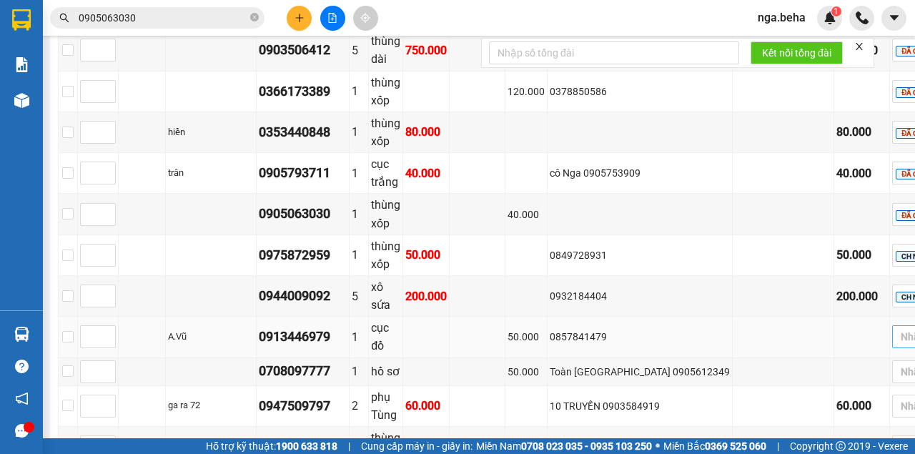
click at [896, 328] on div at bounding box center [926, 336] width 60 height 17
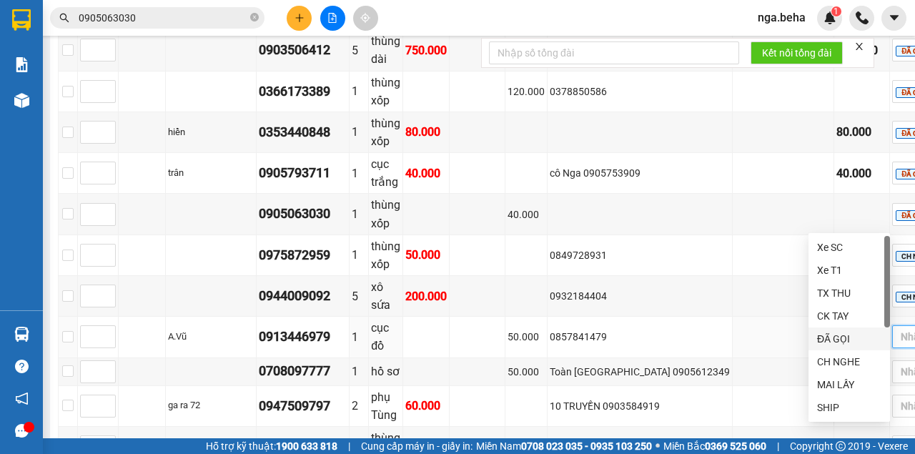
click at [856, 342] on div "ĐÃ GỌI" at bounding box center [849, 339] width 64 height 16
click at [629, 398] on div "10 TRUYỀN 0903584919" at bounding box center [640, 406] width 180 height 16
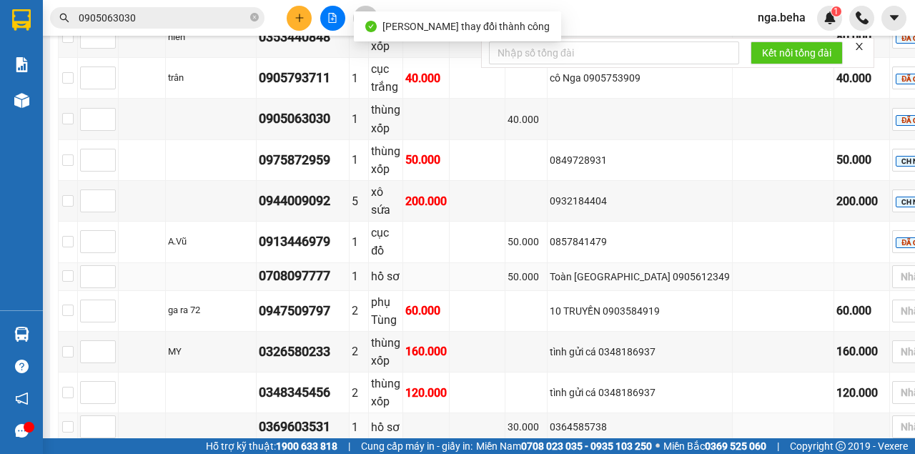
scroll to position [1397, 0]
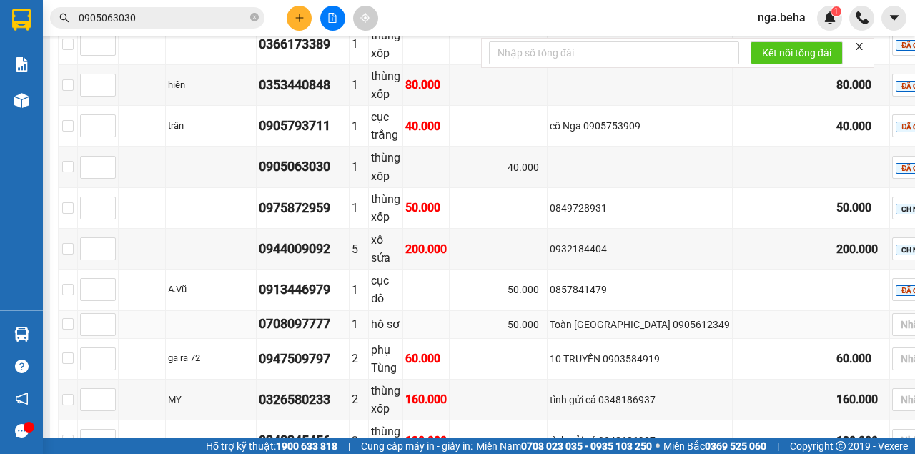
click at [347, 314] on div "0708097777" at bounding box center [303, 324] width 88 height 20
copy div "0708097777"
click at [505, 339] on td at bounding box center [478, 359] width 56 height 41
click at [345, 280] on div "0913446979" at bounding box center [303, 290] width 88 height 20
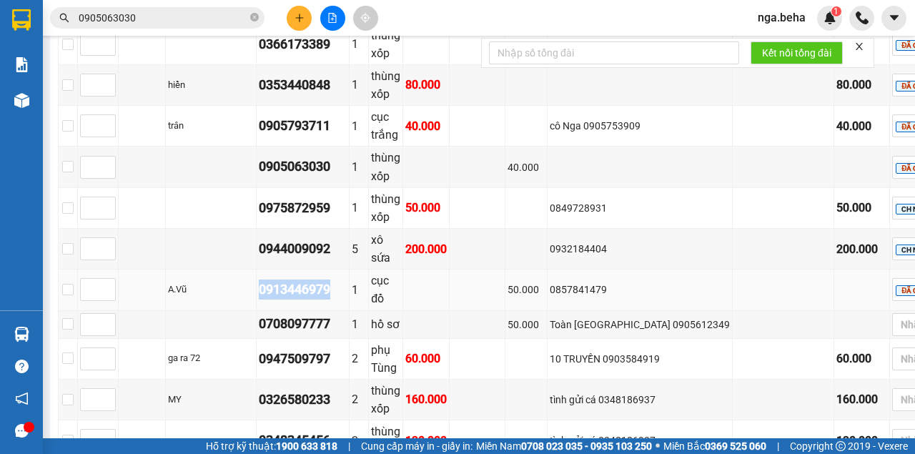
click at [345, 280] on div "0913446979" at bounding box center [303, 290] width 88 height 20
copy div "0913446979"
click at [144, 21] on input "0905063030" at bounding box center [163, 18] width 169 height 16
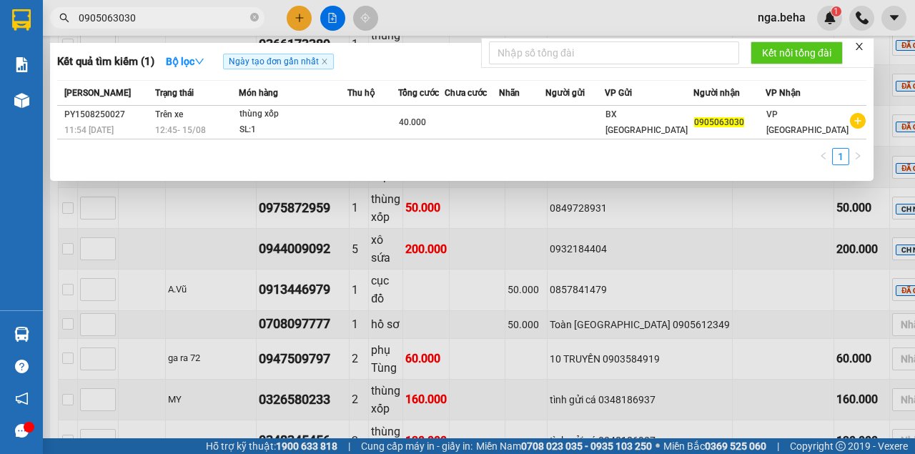
click at [144, 21] on input "0905063030" at bounding box center [163, 18] width 169 height 16
paste input "13446979"
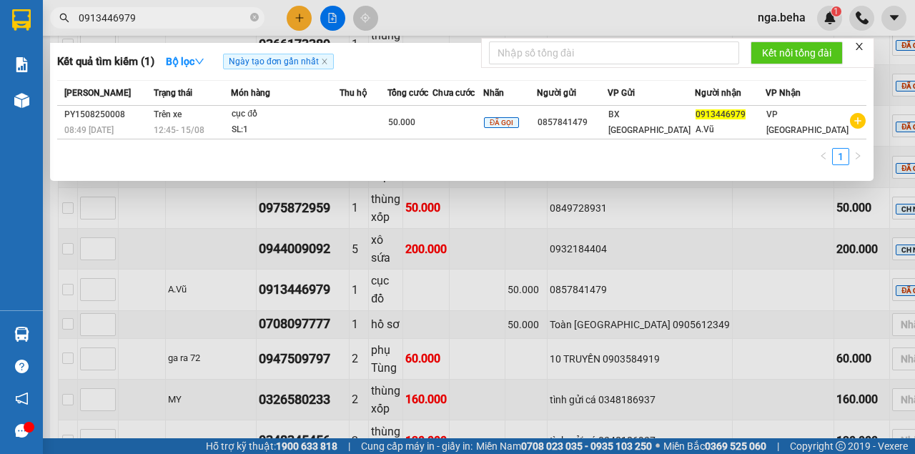
type input "0913446979"
click at [323, 126] on div "SL: 1" at bounding box center [285, 130] width 107 height 16
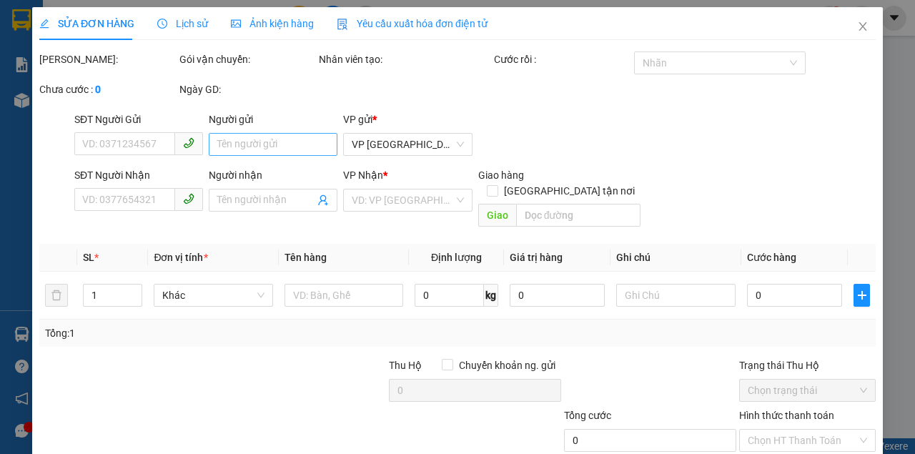
type input "0857841479"
type input "0913446979"
type input "A.Vũ"
type input "50.000"
type input "0"
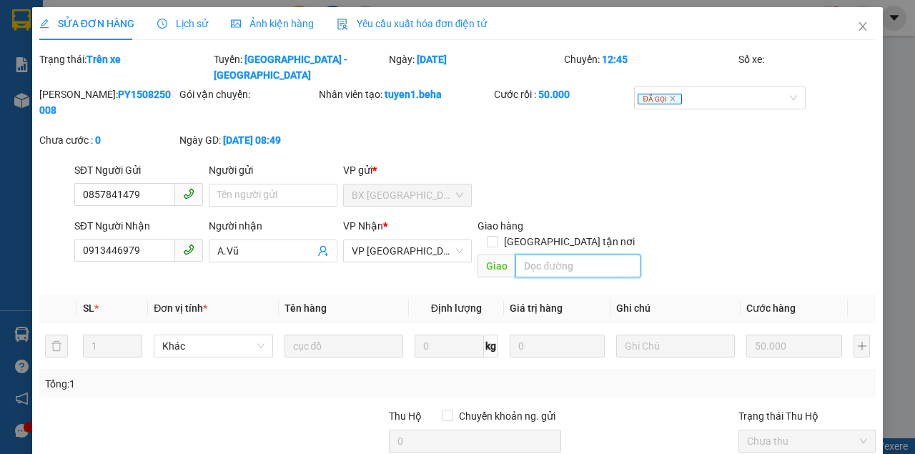
click at [568, 255] on input "search" at bounding box center [577, 266] width 124 height 23
click at [859, 29] on icon "close" at bounding box center [863, 26] width 8 height 9
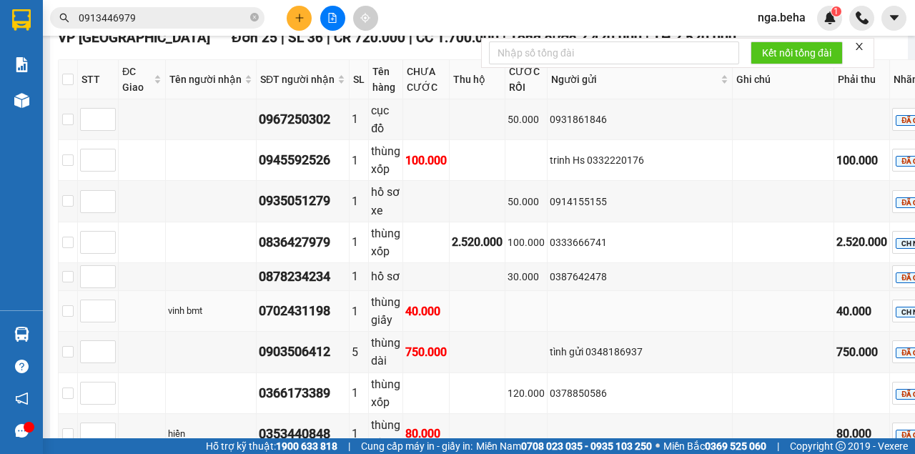
scroll to position [1191, 0]
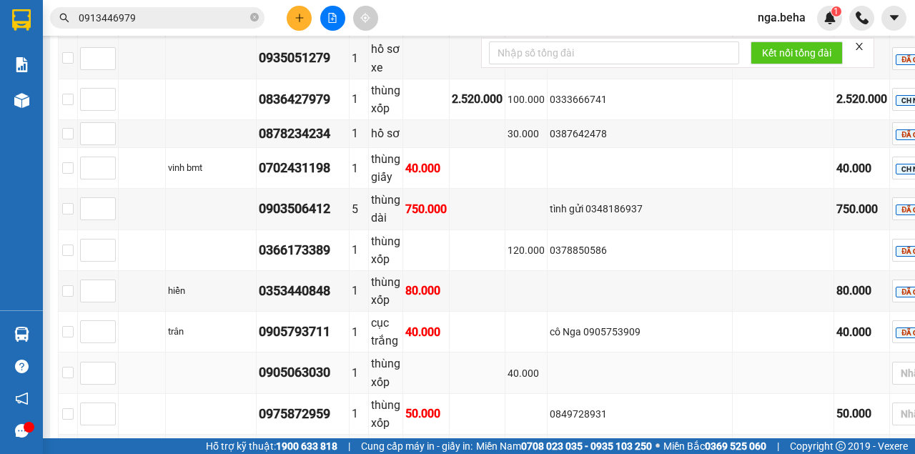
click at [343, 362] on div "0905063030" at bounding box center [303, 372] width 88 height 20
click at [896, 365] on div at bounding box center [926, 373] width 60 height 17
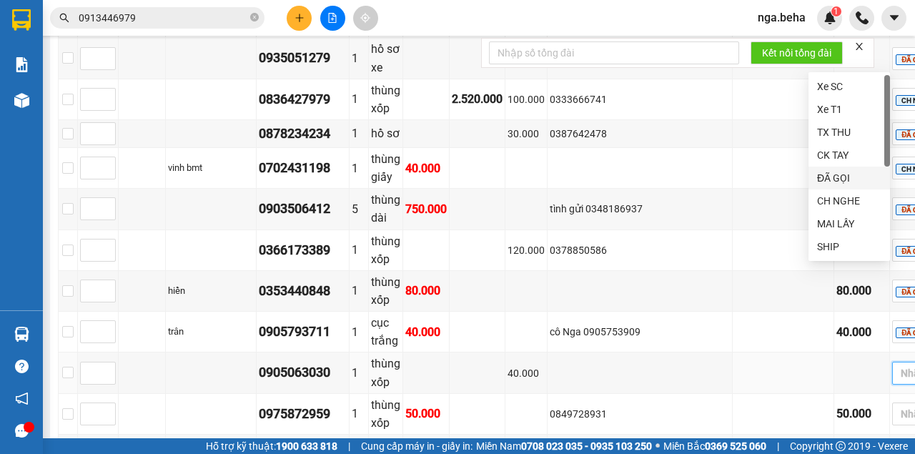
click at [844, 180] on div "ĐÃ GỌI" at bounding box center [849, 178] width 64 height 16
click at [505, 394] on td at bounding box center [478, 414] width 56 height 41
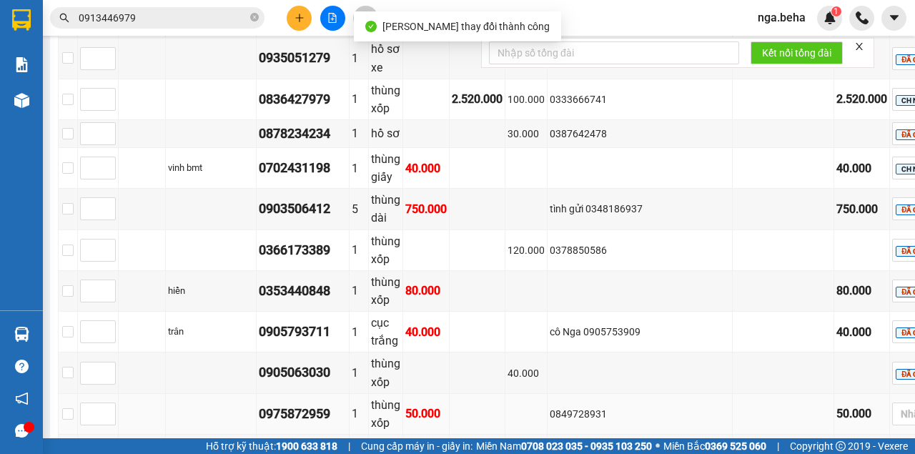
scroll to position [1334, 0]
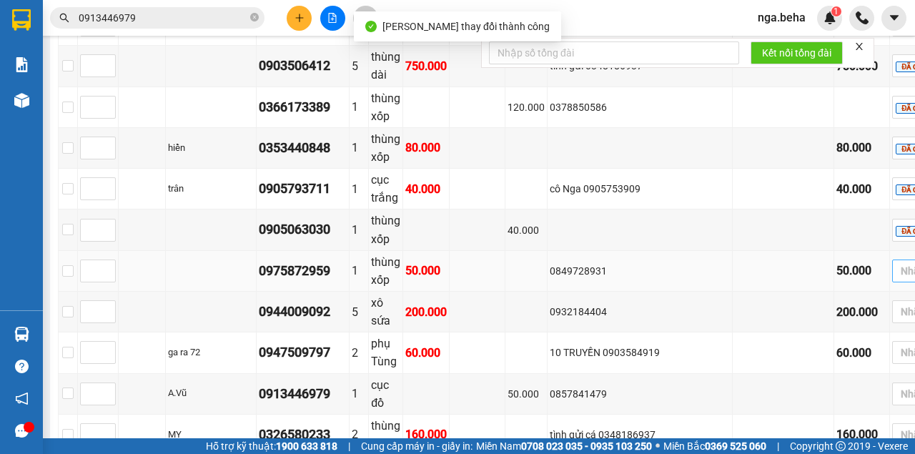
click at [896, 262] on div at bounding box center [926, 270] width 60 height 17
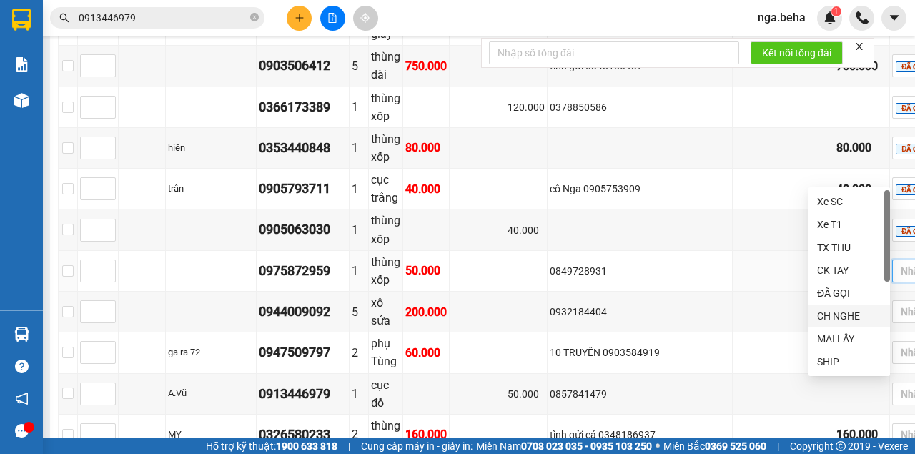
click at [845, 312] on div "CH NGHE" at bounding box center [849, 316] width 64 height 16
click at [608, 263] on div "0849728931" at bounding box center [640, 271] width 180 height 16
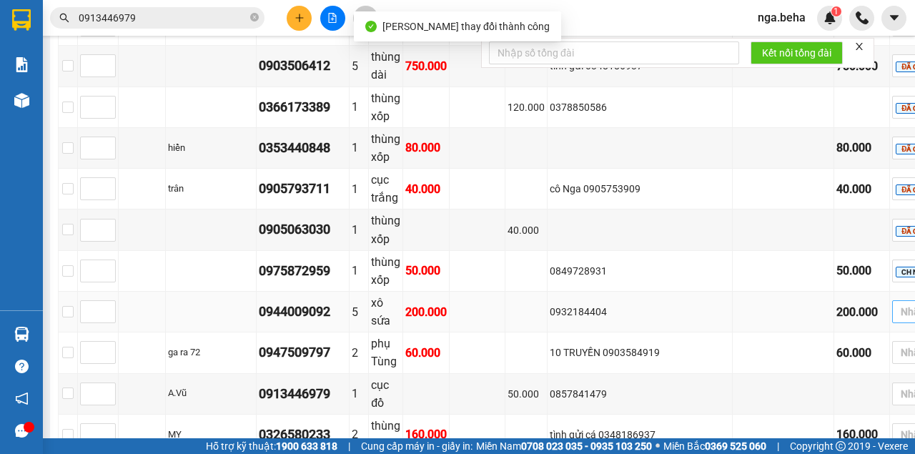
click at [896, 303] on div at bounding box center [926, 311] width 60 height 17
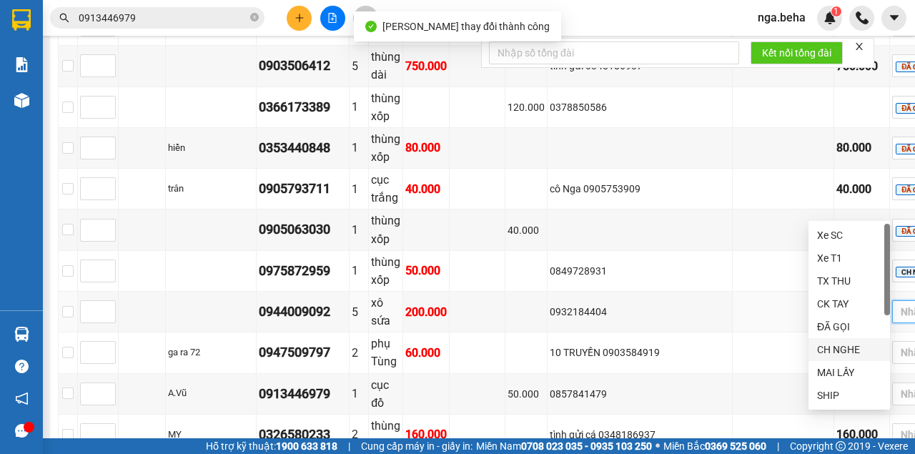
click at [842, 349] on div "CH NGHE" at bounding box center [849, 350] width 64 height 16
click at [548, 332] on td at bounding box center [526, 352] width 42 height 41
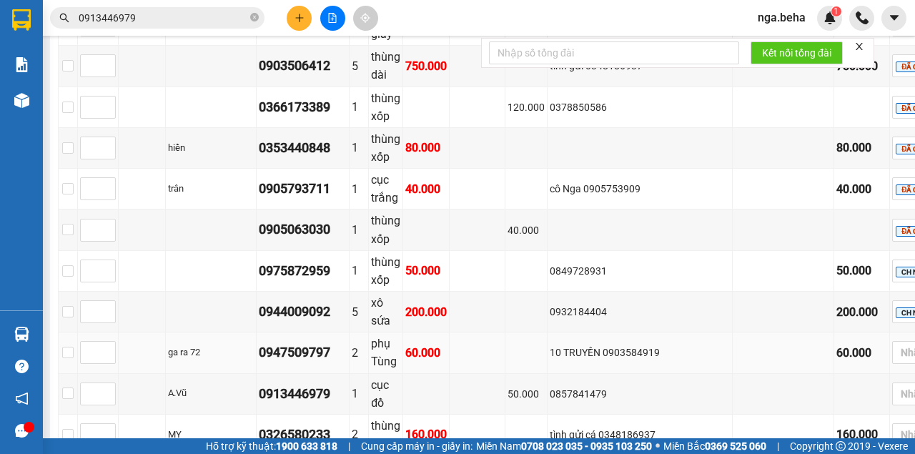
click at [601, 332] on td "10 TRUYỀN 0903584919" at bounding box center [640, 352] width 185 height 41
click at [339, 384] on div "0913446979" at bounding box center [303, 394] width 88 height 20
click at [320, 342] on div "0947509797" at bounding box center [303, 352] width 88 height 20
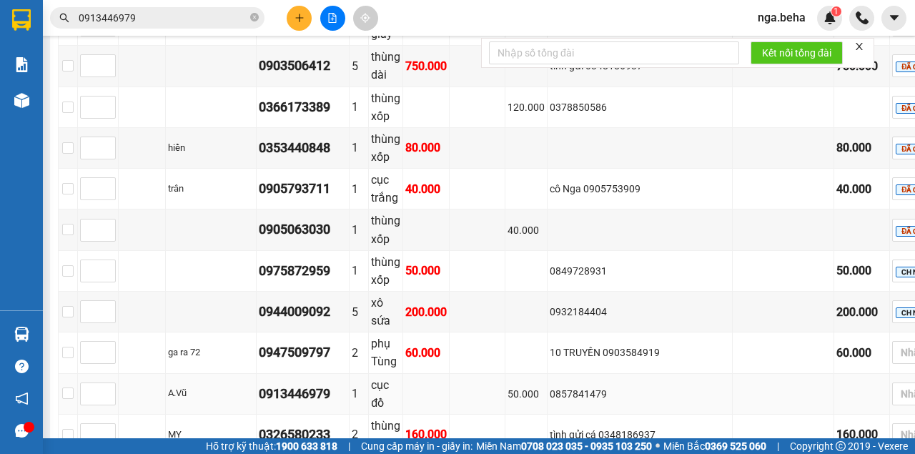
click at [648, 386] on div "0857841479" at bounding box center [640, 394] width 180 height 16
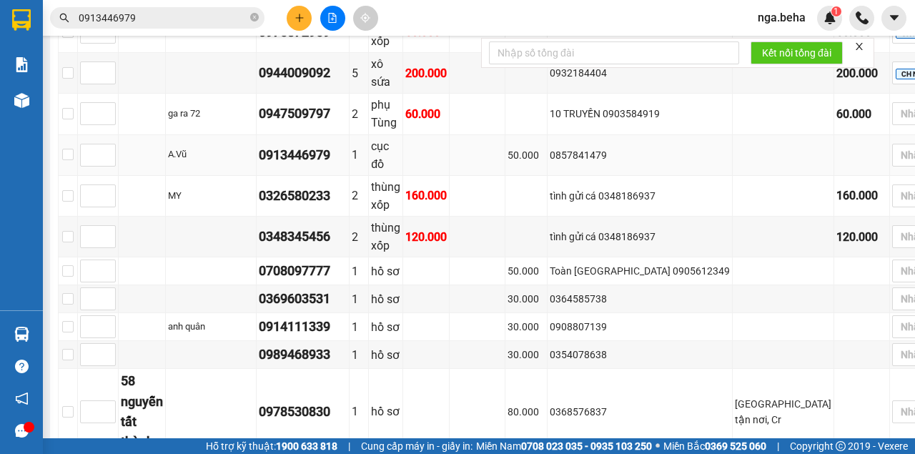
scroll to position [1382, 0]
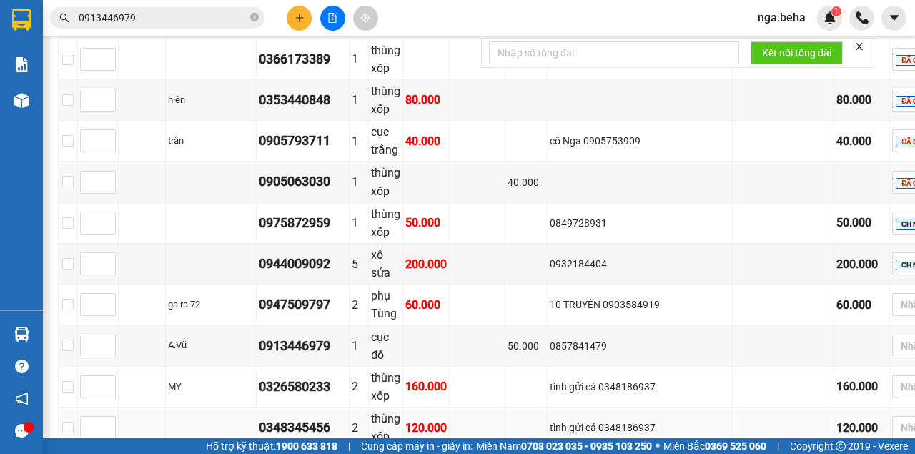
click at [741, 408] on td at bounding box center [784, 428] width 102 height 41
click at [896, 296] on div at bounding box center [926, 304] width 60 height 17
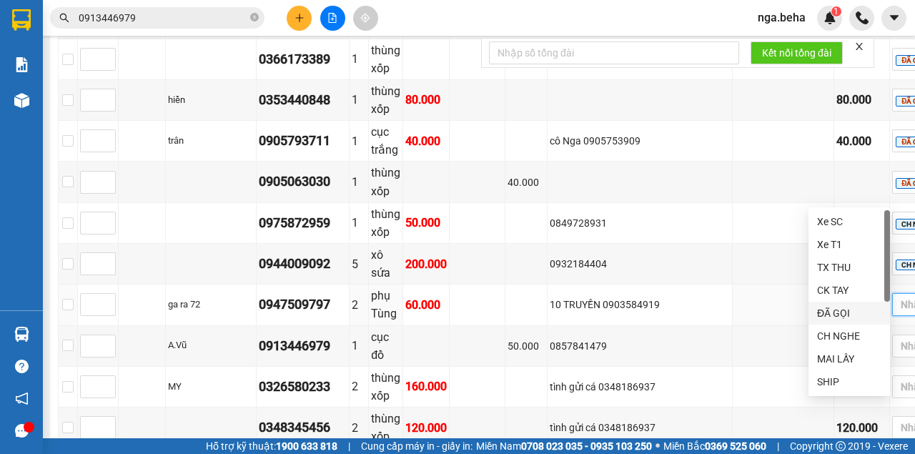
click at [851, 315] on div "ĐÃ GỌI" at bounding box center [849, 313] width 64 height 16
click at [637, 408] on td "tình gửi cá 0348186937" at bounding box center [640, 428] width 185 height 41
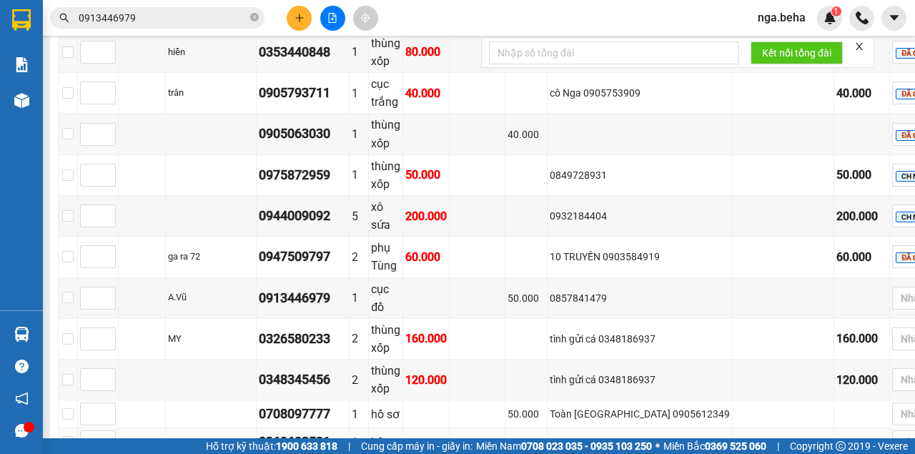
scroll to position [1287, 0]
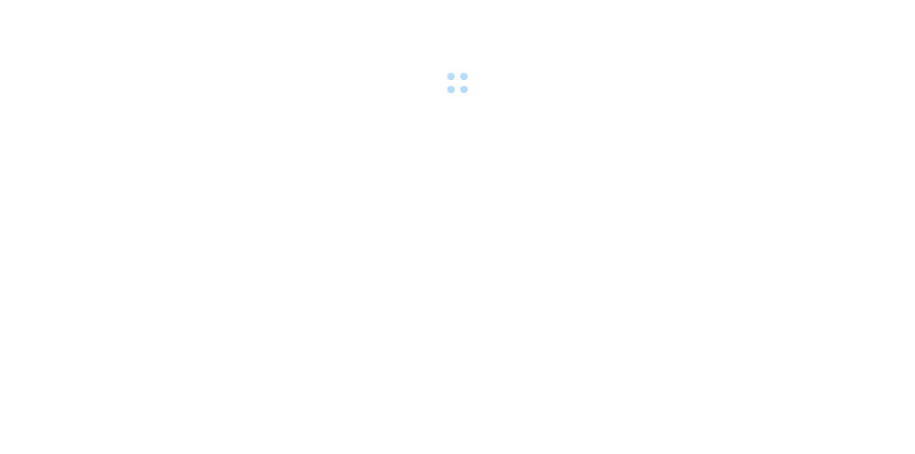
click at [149, 16] on div at bounding box center [457, 49] width 915 height 99
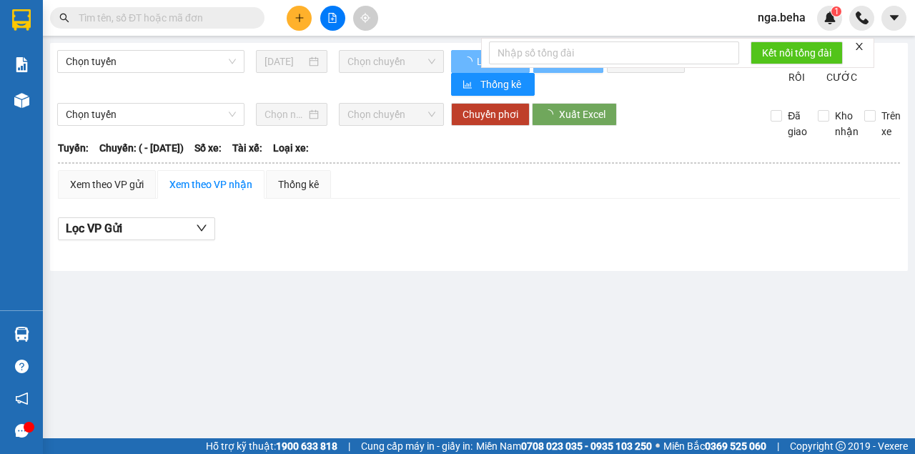
click at [176, 22] on input "text" at bounding box center [163, 18] width 169 height 16
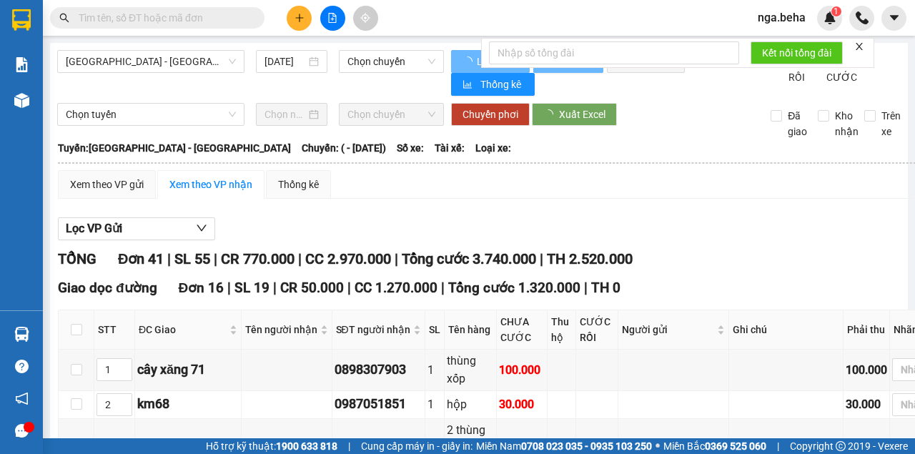
click at [176, 22] on input "text" at bounding box center [163, 18] width 169 height 16
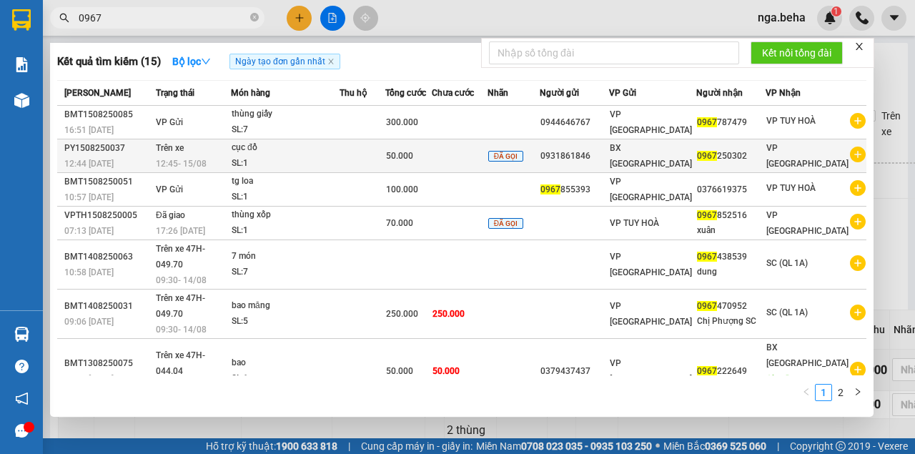
type input "0967"
click at [266, 147] on div "cục đồ" at bounding box center [285, 148] width 107 height 16
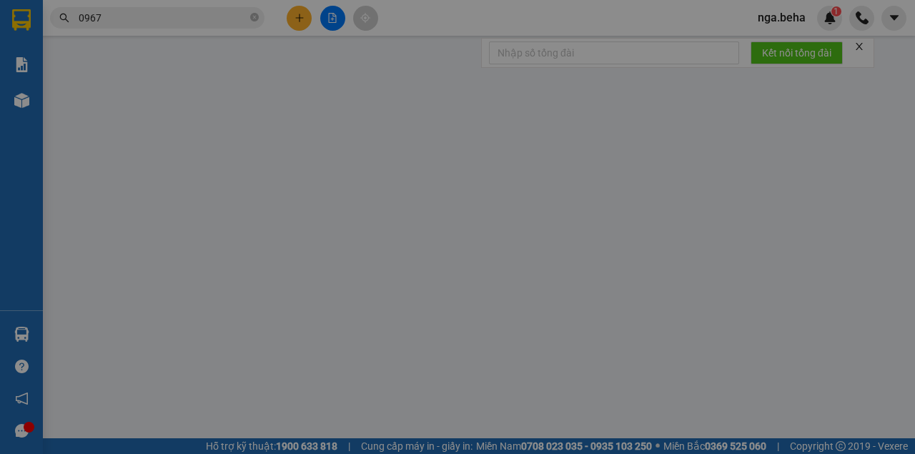
type input "0931861846"
type input "0967250302"
type input "50.000"
type input "0"
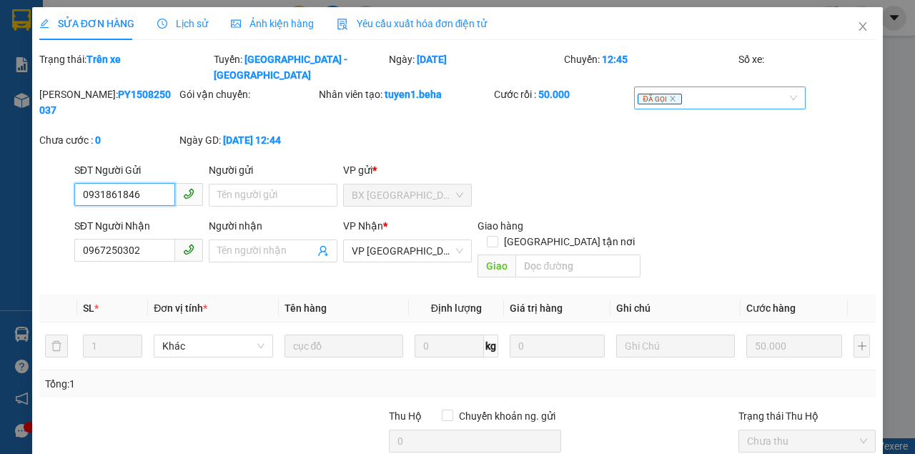
click at [692, 89] on div "ĐÃ GỌI" at bounding box center [713, 97] width 151 height 17
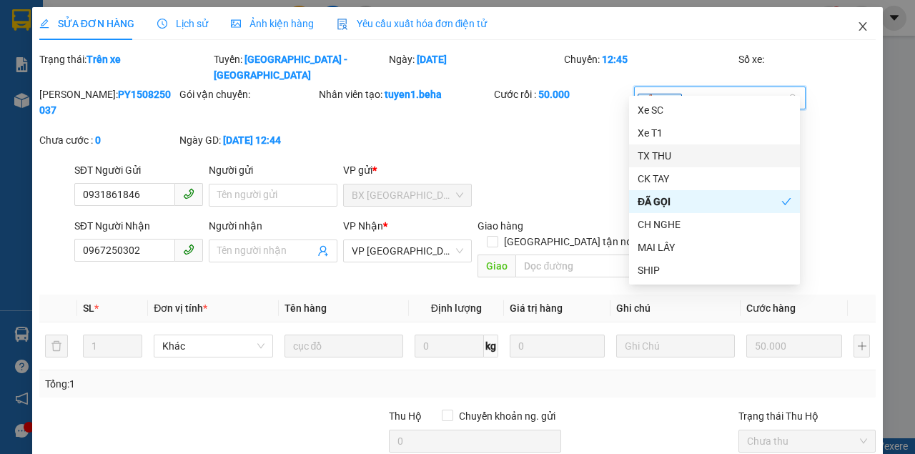
click at [857, 24] on icon "close" at bounding box center [862, 26] width 11 height 11
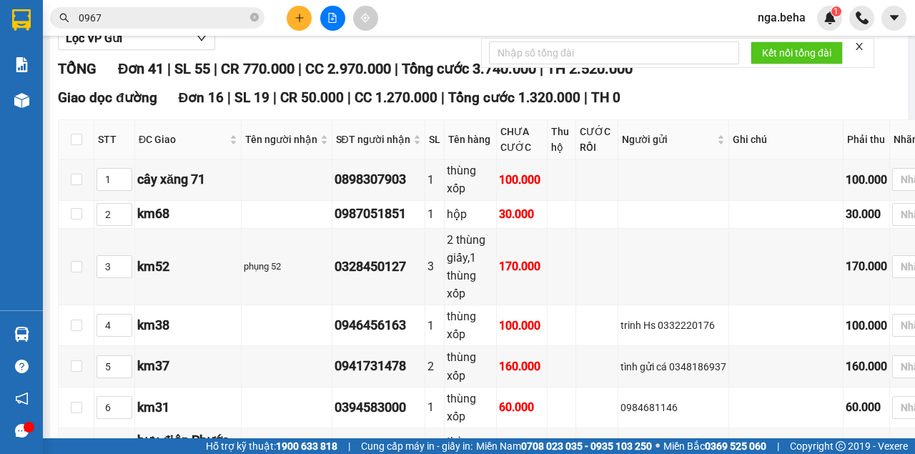
scroll to position [476, 0]
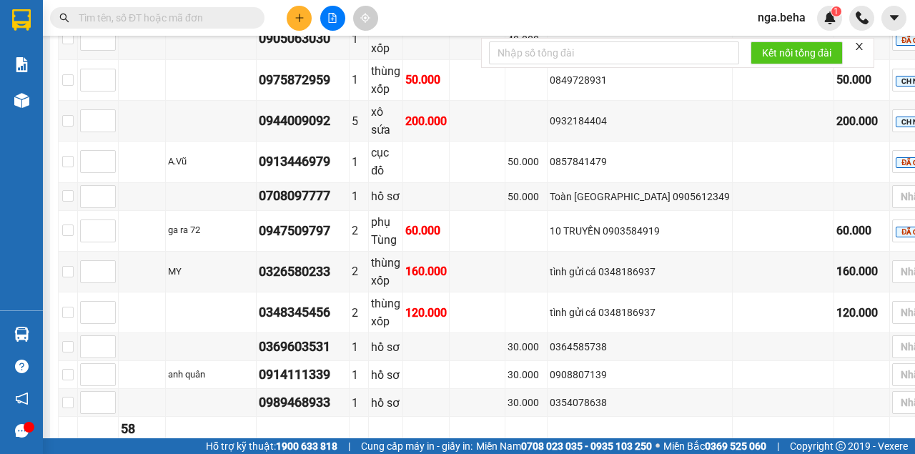
scroll to position [1334, 0]
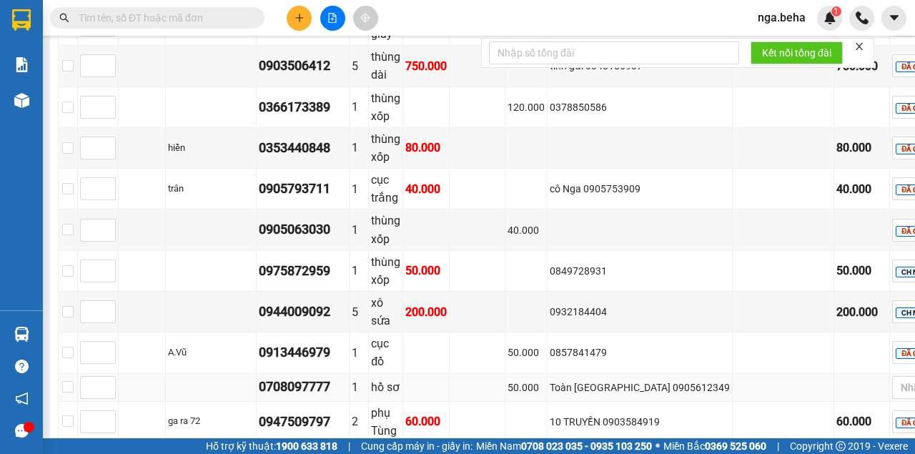
click at [336, 377] on div "0708097777" at bounding box center [303, 387] width 88 height 20
copy div "0708097777"
click at [548, 402] on td at bounding box center [526, 422] width 42 height 41
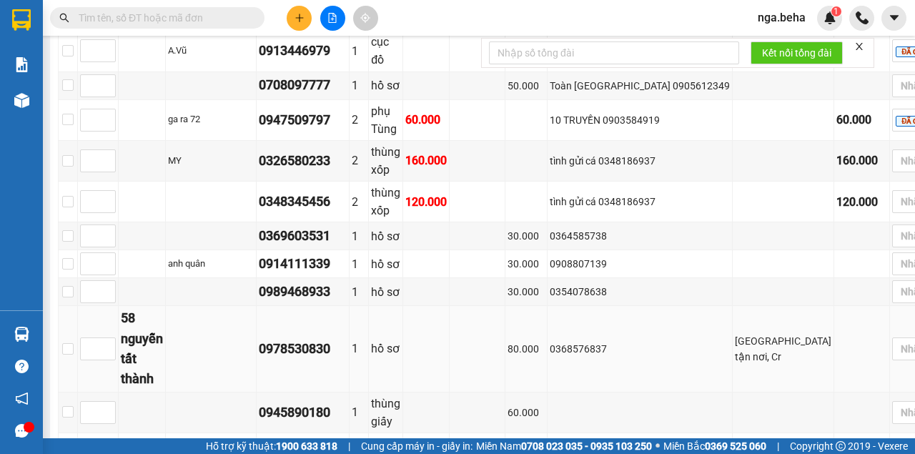
scroll to position [1350, 0]
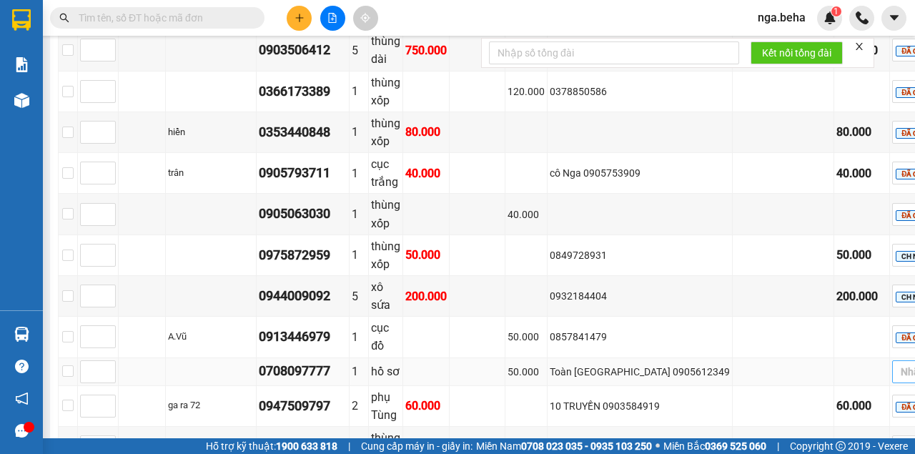
click at [896, 363] on div at bounding box center [926, 371] width 60 height 17
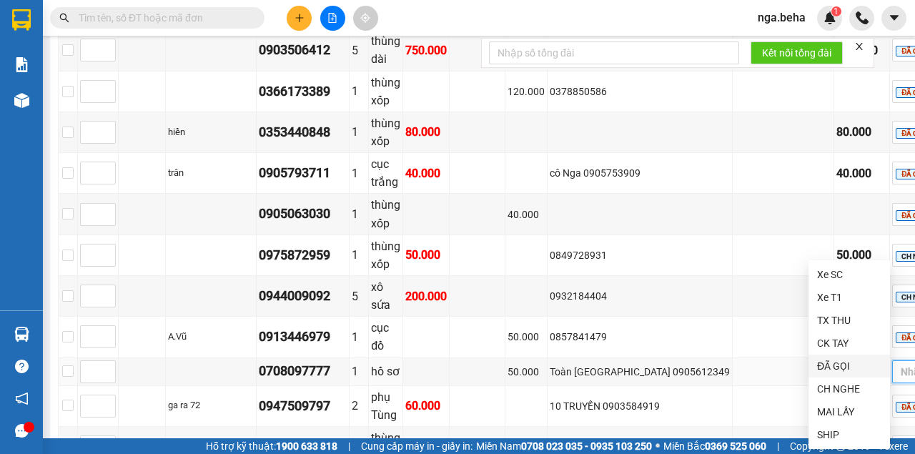
click at [848, 363] on div "ĐÃ GỌI" at bounding box center [849, 366] width 64 height 16
click at [400, 388] on div "phụ Tùng" at bounding box center [385, 406] width 29 height 36
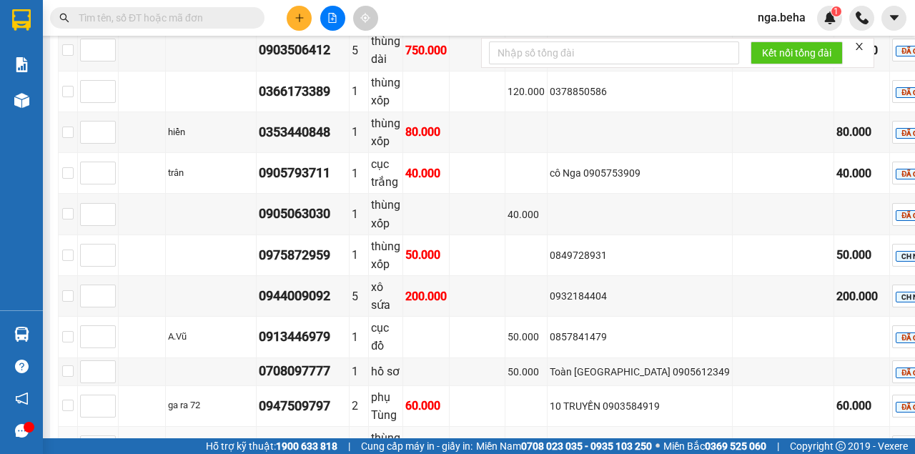
click at [694, 427] on td "tình gửi cá 0348186937" at bounding box center [640, 447] width 185 height 41
click at [545, 364] on div "50.000" at bounding box center [526, 372] width 37 height 16
click at [896, 367] on span "ĐÃ GỌI" at bounding box center [918, 372] width 44 height 11
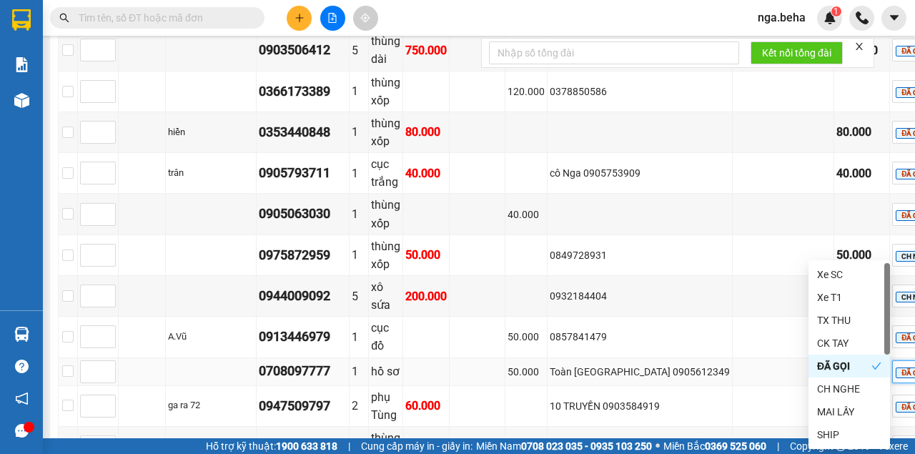
click at [914, 369] on icon "close" at bounding box center [930, 372] width 7 height 7
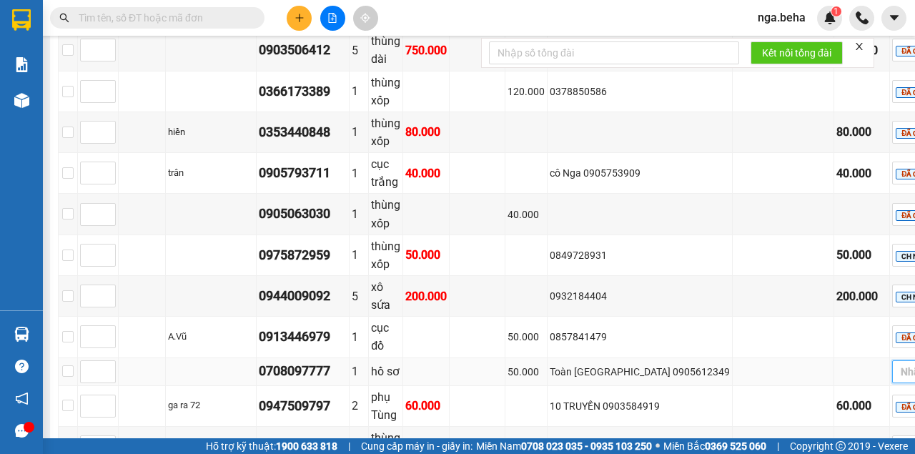
click at [896, 363] on div at bounding box center [926, 371] width 60 height 17
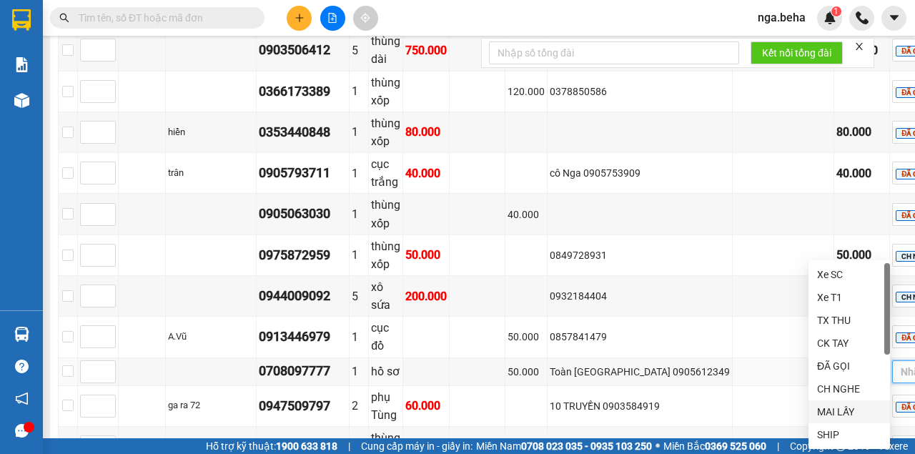
click at [852, 415] on div "MAI LẤY" at bounding box center [849, 412] width 64 height 16
click at [606, 439] on div "tình gửi cá 0348186937" at bounding box center [640, 447] width 180 height 16
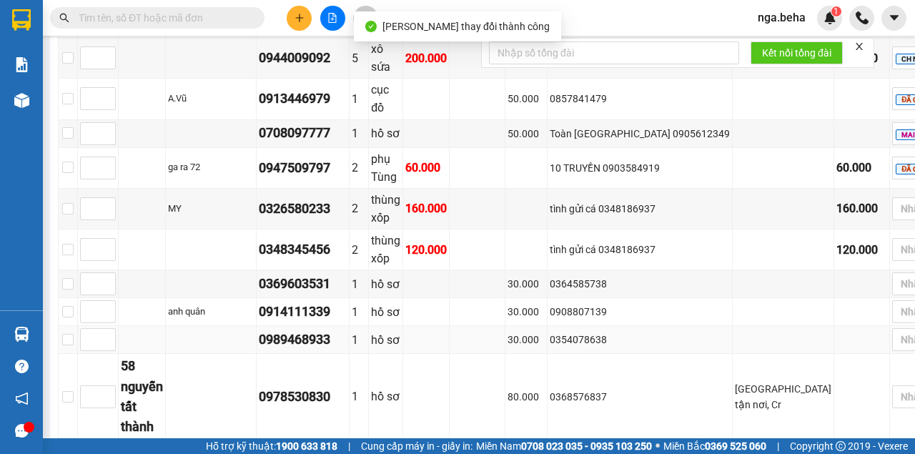
scroll to position [1445, 0]
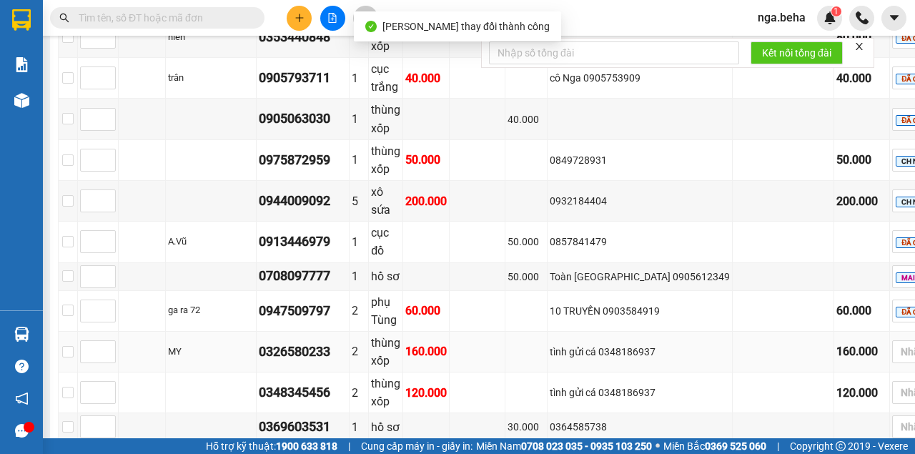
click at [340, 342] on div "0326580233" at bounding box center [303, 352] width 88 height 20
copy div "0326580233"
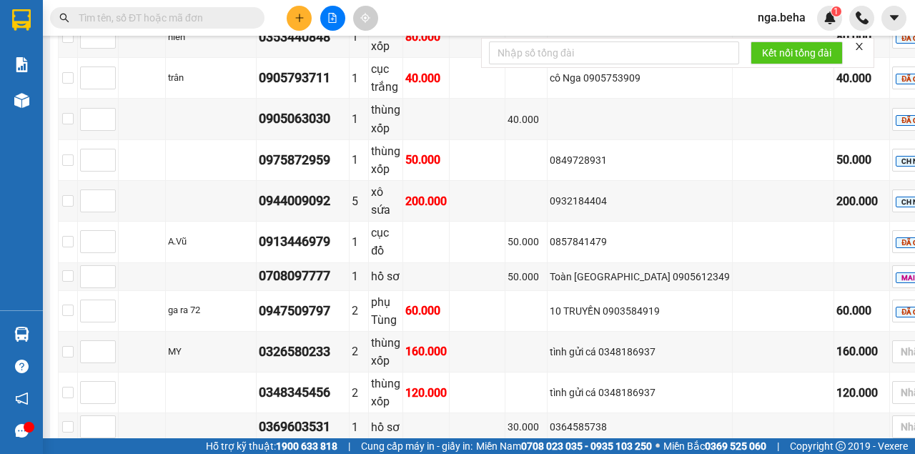
click at [505, 441] on td at bounding box center [478, 455] width 56 height 28
click at [896, 343] on div at bounding box center [926, 351] width 60 height 17
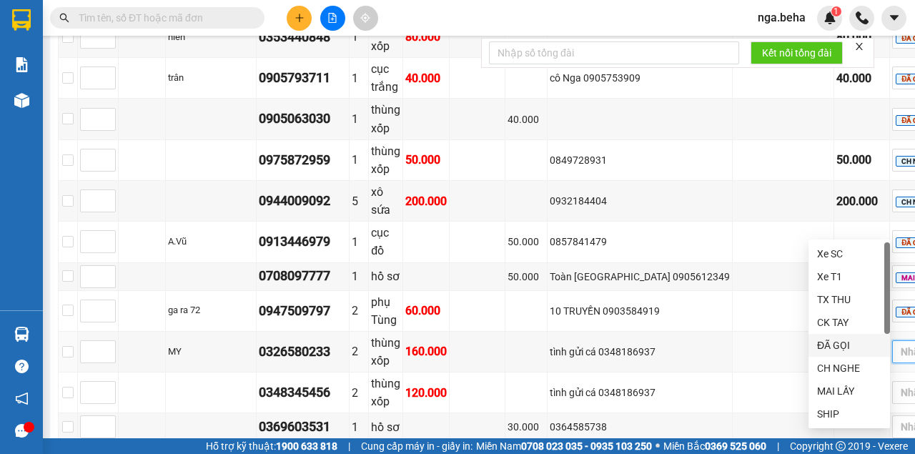
click at [844, 350] on div "ĐÃ GỌI" at bounding box center [849, 345] width 64 height 16
click at [684, 441] on td "0908807139" at bounding box center [640, 455] width 185 height 28
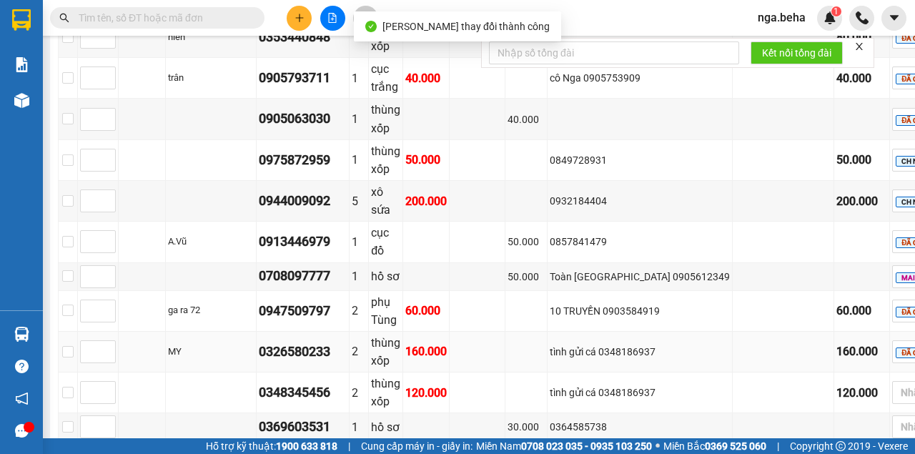
click at [708, 332] on td "tình gửi cá 0348186937" at bounding box center [640, 352] width 185 height 41
click at [337, 383] on div "0348345456" at bounding box center [303, 393] width 88 height 20
copy div "0348345456"
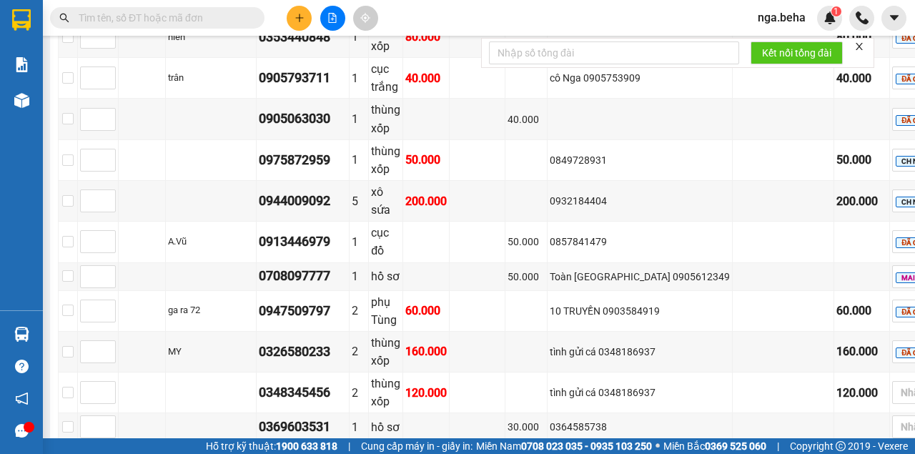
click at [505, 441] on td at bounding box center [478, 455] width 56 height 28
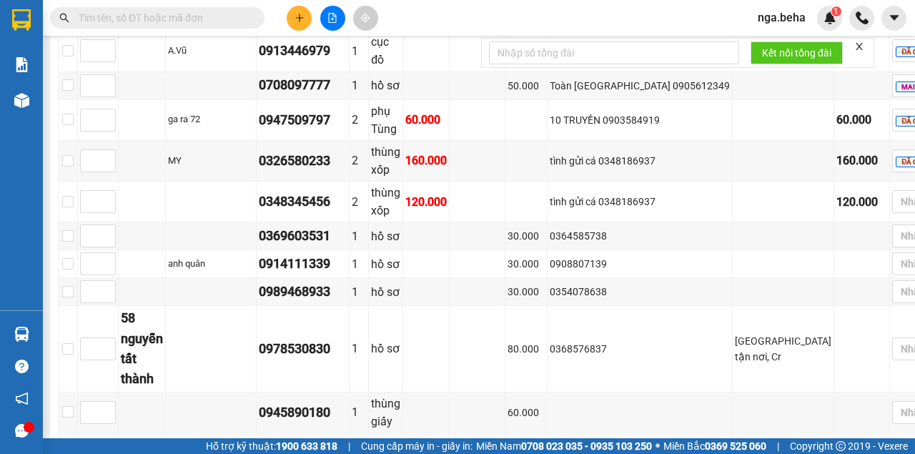
scroll to position [1540, 0]
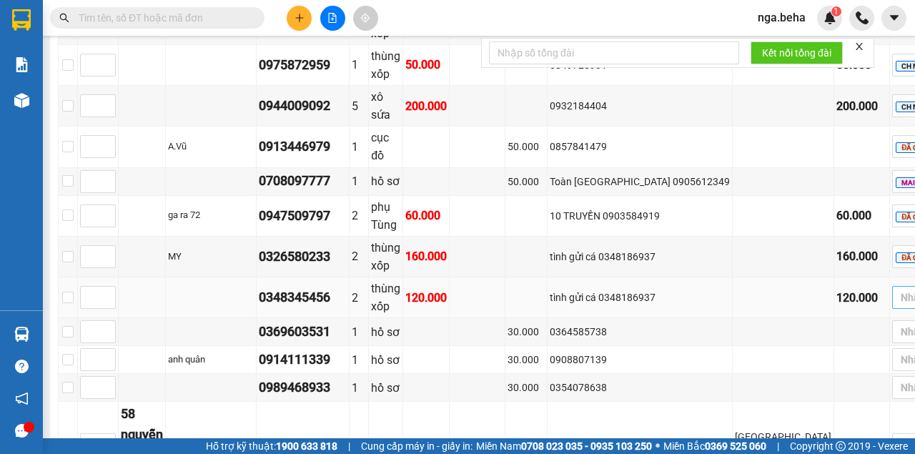
click at [896, 289] on div at bounding box center [926, 297] width 60 height 17
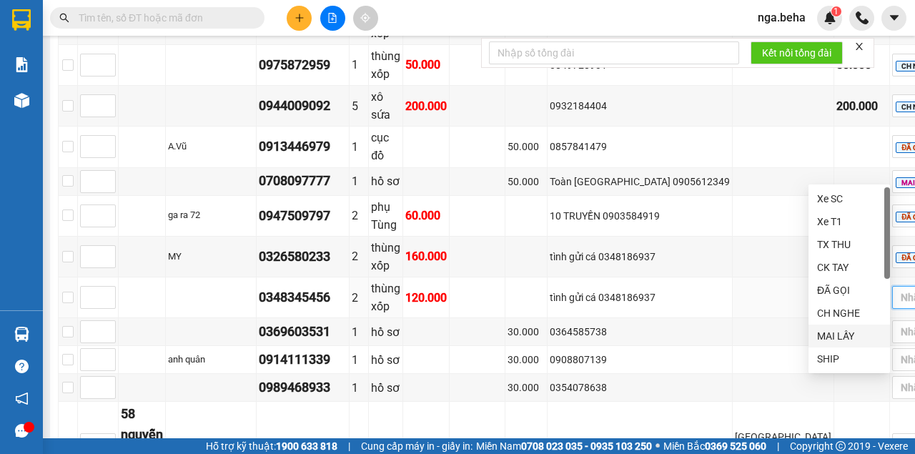
click at [845, 335] on div "MAI LẤY" at bounding box center [849, 336] width 64 height 16
drag, startPoint x: 540, startPoint y: 272, endPoint x: 465, endPoint y: 250, distance: 77.6
click at [540, 272] on tbody "0967250302 1 cục đồ 50.000 0931861846 ĐÃ GỌI 0945592526 1 thùng xốp 100.000 tri…" at bounding box center [518, 108] width 918 height 1003
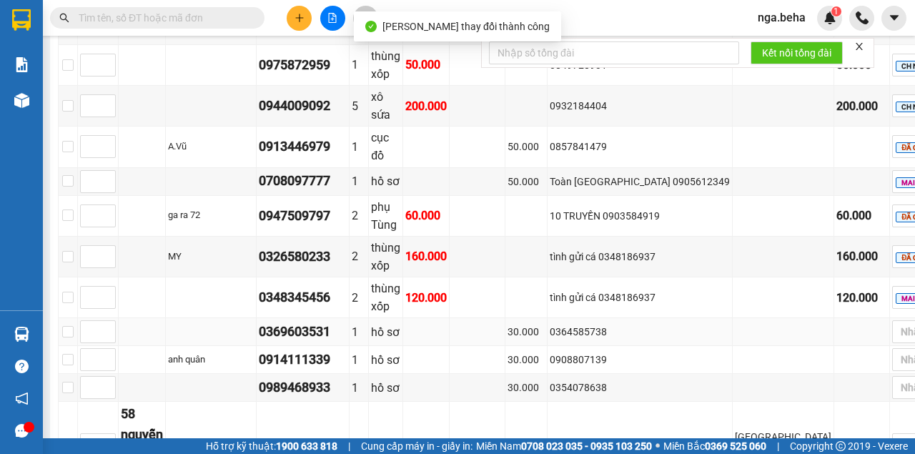
click at [330, 322] on div "0369603531" at bounding box center [303, 332] width 88 height 20
copy div "0369603531"
click at [548, 402] on td "80.000" at bounding box center [526, 445] width 42 height 86
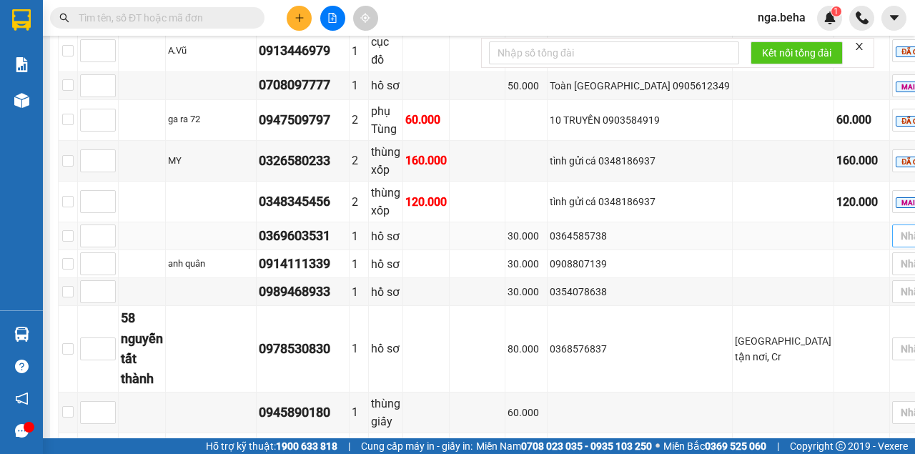
click at [896, 227] on div at bounding box center [926, 235] width 60 height 17
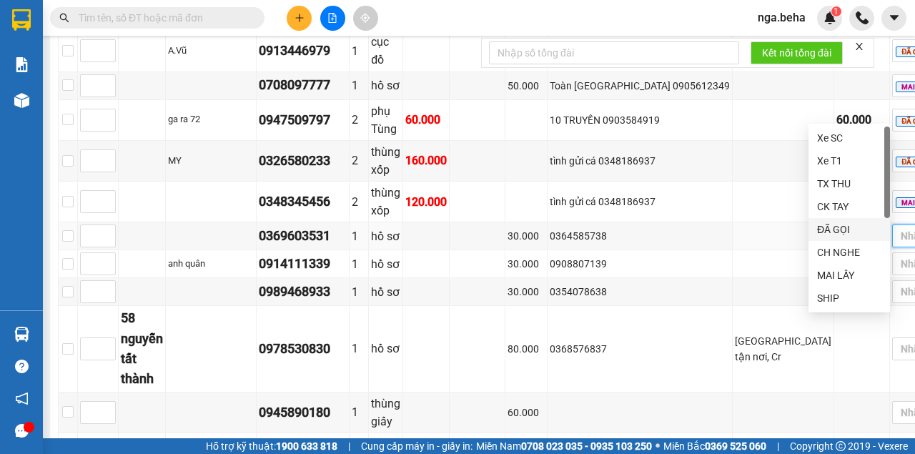
click at [851, 235] on div "ĐÃ GỌI" at bounding box center [849, 230] width 64 height 16
click at [548, 306] on td "80.000" at bounding box center [526, 349] width 42 height 86
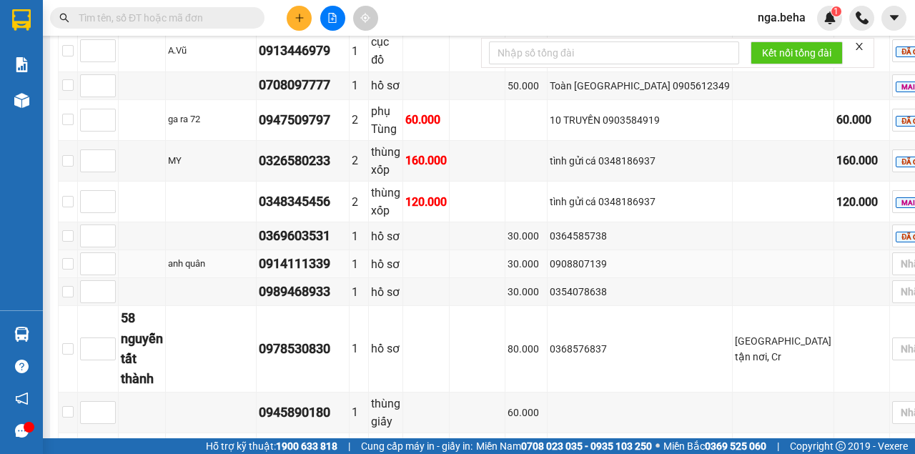
click at [337, 254] on div "0914111339" at bounding box center [303, 264] width 88 height 20
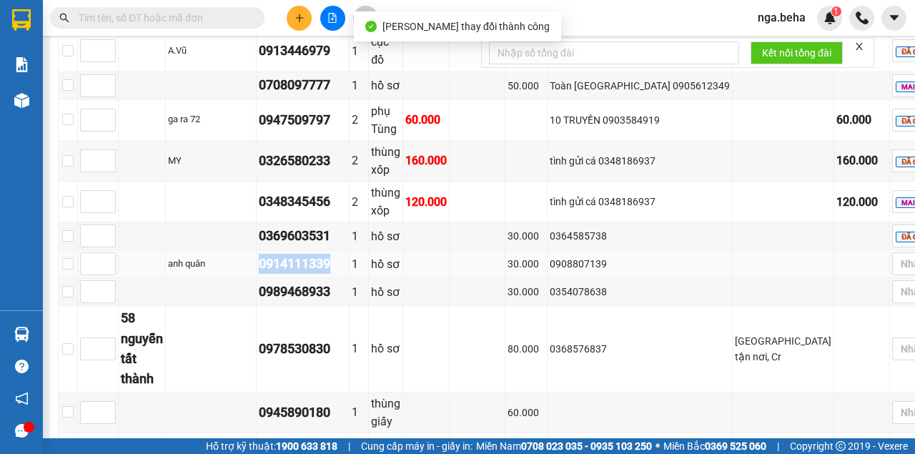
click at [337, 254] on div "0914111339" at bounding box center [303, 264] width 88 height 20
copy div "0914111339"
click at [346, 226] on div "0369603531" at bounding box center [303, 236] width 88 height 20
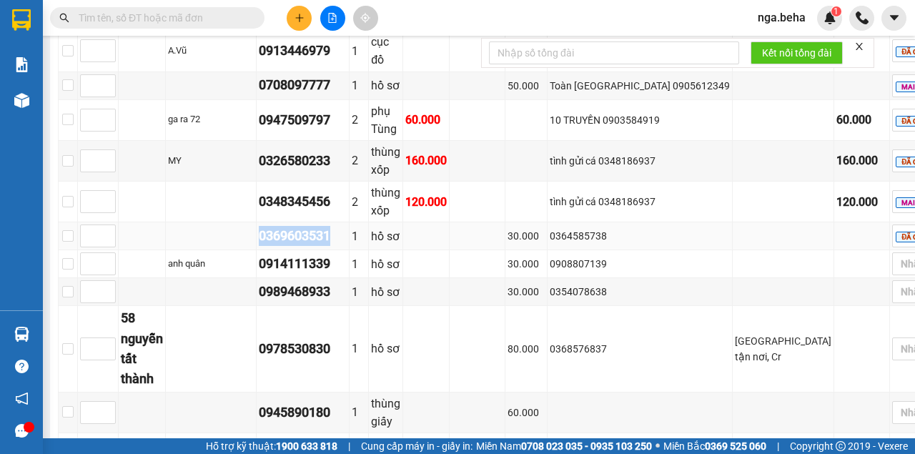
click at [346, 226] on div "0369603531" at bounding box center [303, 236] width 88 height 20
click at [197, 21] on input "text" at bounding box center [163, 18] width 169 height 16
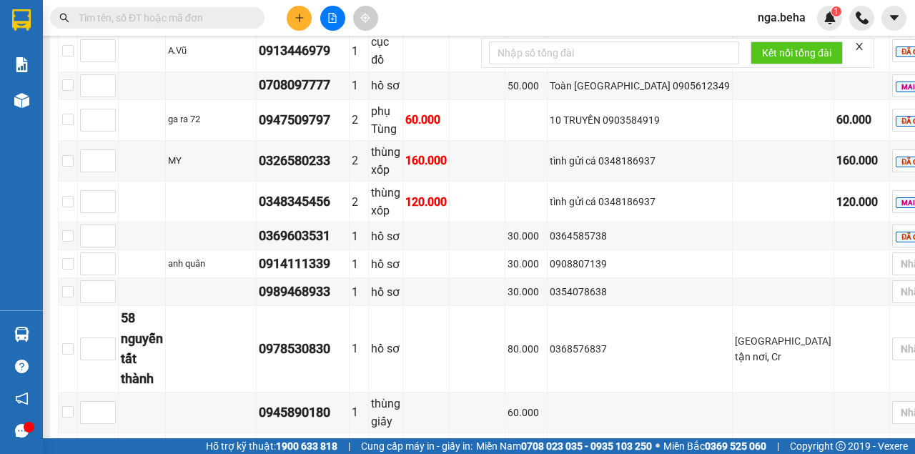
click at [197, 21] on input "text" at bounding box center [163, 18] width 169 height 16
paste input "0369603531"
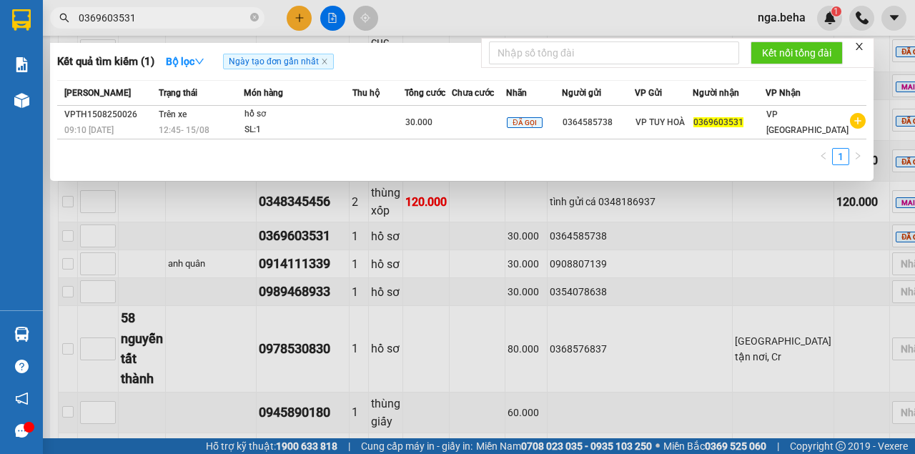
type input "0369603531"
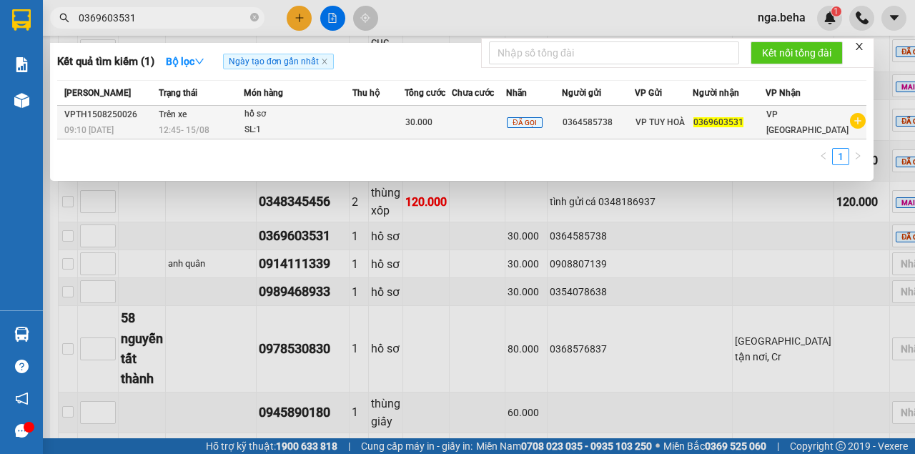
click at [423, 131] on td "30.000" at bounding box center [428, 123] width 47 height 34
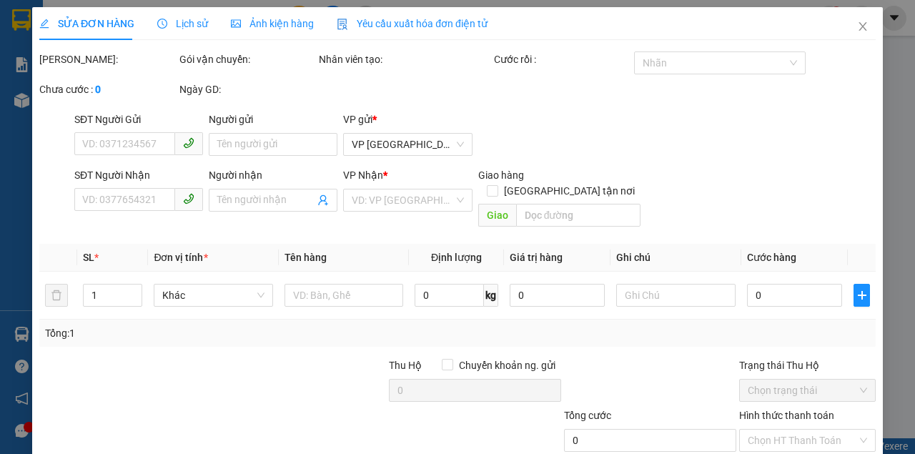
type input "0364585738"
type input "0369603531"
type input "30.000"
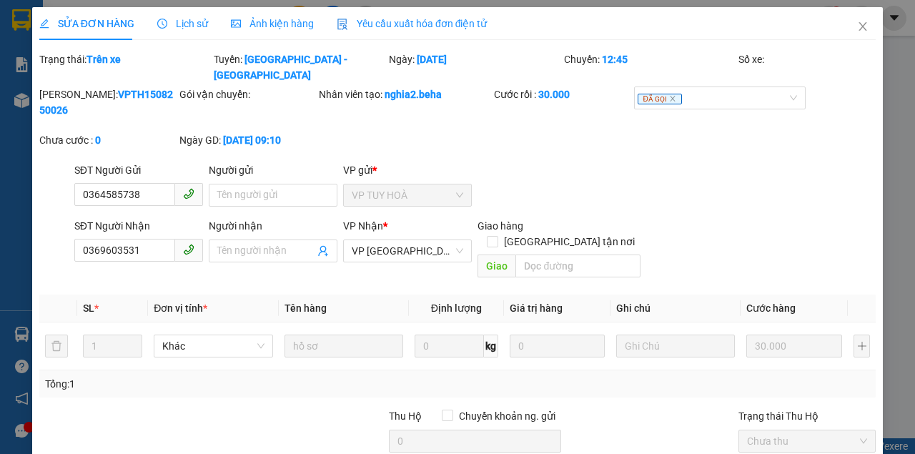
click at [280, 7] on div "Ảnh kiện hàng" at bounding box center [272, 23] width 83 height 33
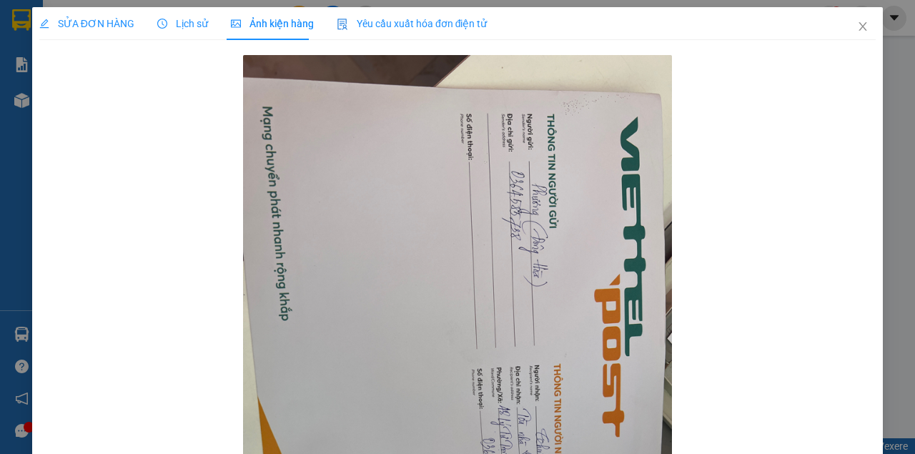
click at [106, 21] on span "SỬA ĐƠN HÀNG" at bounding box center [86, 23] width 95 height 11
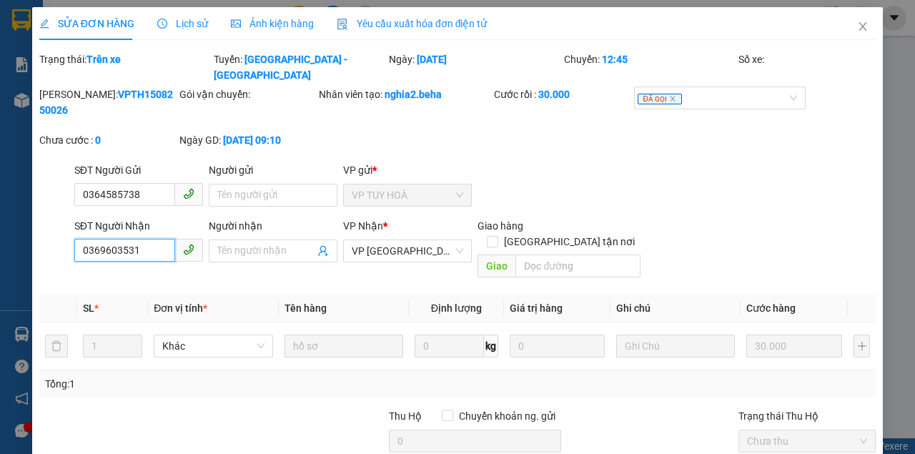
click at [132, 239] on input "0369603531" at bounding box center [124, 250] width 101 height 23
click at [143, 183] on input "0364585738" at bounding box center [124, 194] width 101 height 23
click at [123, 239] on input "0369603531" at bounding box center [124, 250] width 101 height 23
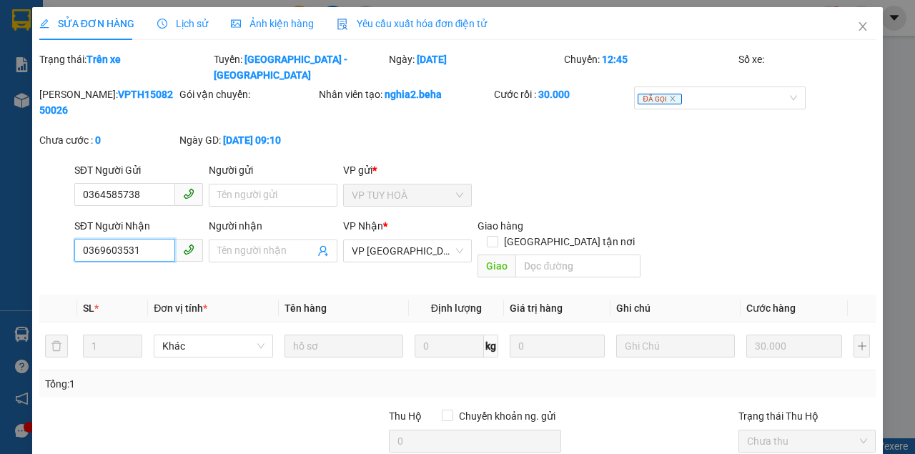
click at [123, 239] on input "0369603531" at bounding box center [124, 250] width 101 height 23
click at [292, 29] on span "Ảnh kiện hàng" at bounding box center [272, 23] width 83 height 11
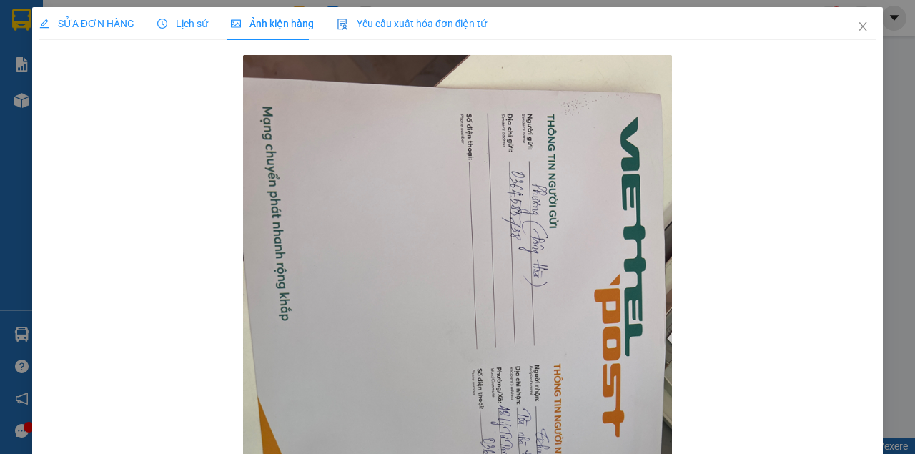
click at [101, 30] on div "SỬA ĐƠN HÀNG" at bounding box center [86, 24] width 95 height 16
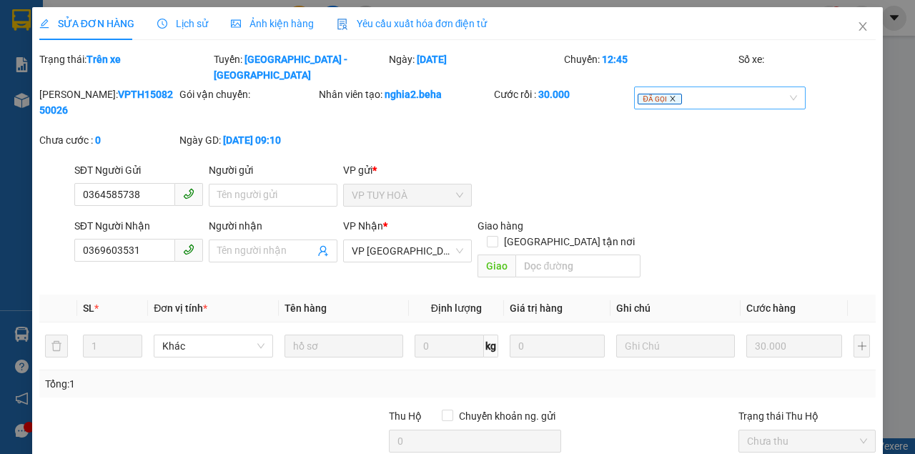
click at [669, 95] on icon "close" at bounding box center [672, 98] width 7 height 7
click at [666, 89] on div at bounding box center [713, 97] width 151 height 17
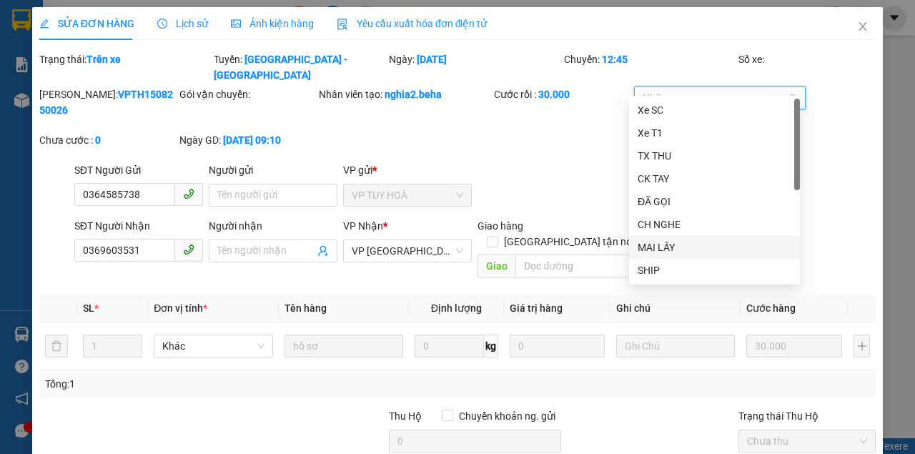
click at [670, 247] on div "MAI LẤY" at bounding box center [715, 248] width 154 height 16
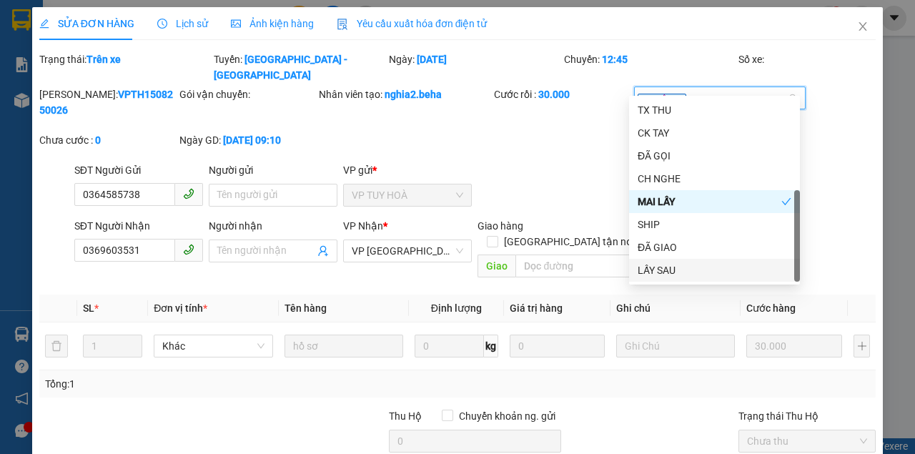
scroll to position [112, 0]
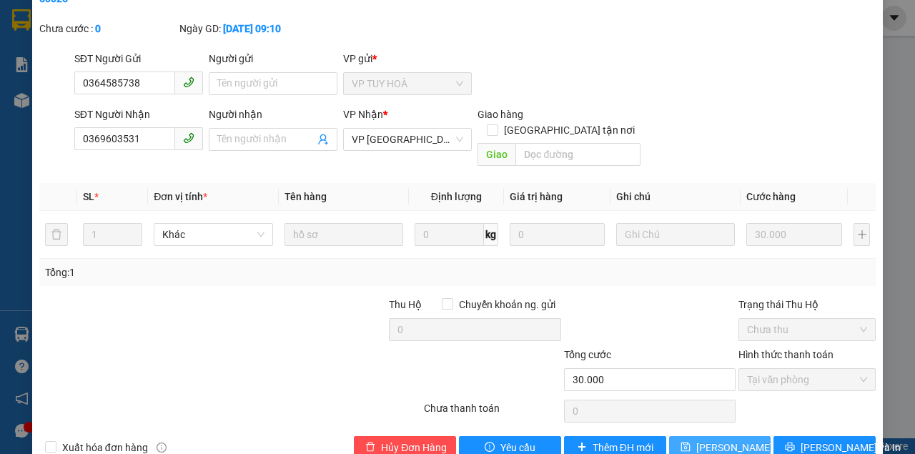
click at [702, 440] on span "[PERSON_NAME] thay đổi" at bounding box center [753, 448] width 114 height 16
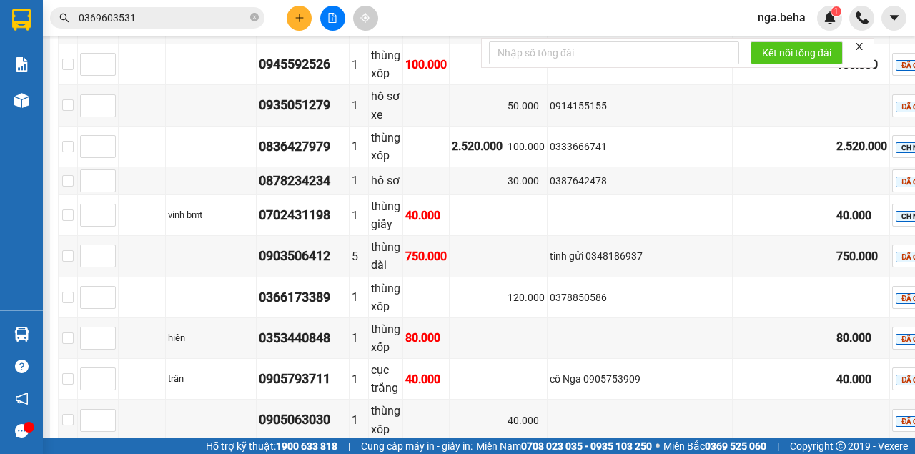
scroll to position [1382, 0]
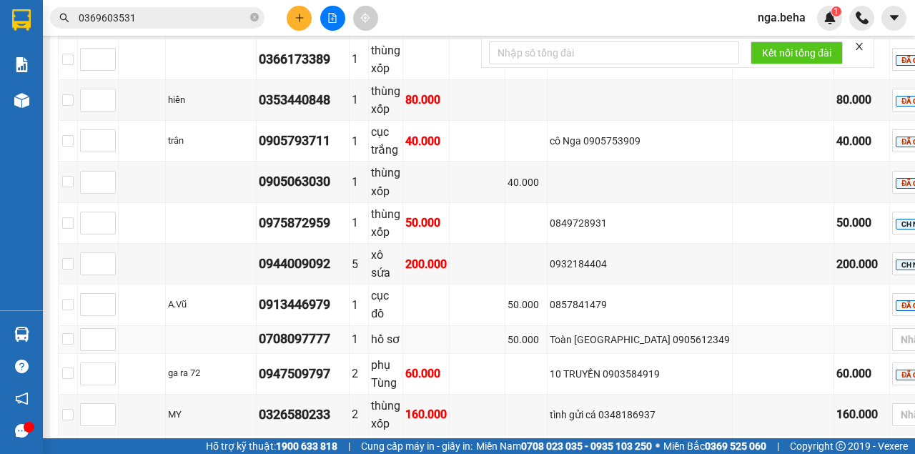
click at [709, 332] on div "Toàn [GEOGRAPHIC_DATA] 0905612349" at bounding box center [640, 340] width 180 height 16
click at [896, 331] on div at bounding box center [926, 339] width 60 height 17
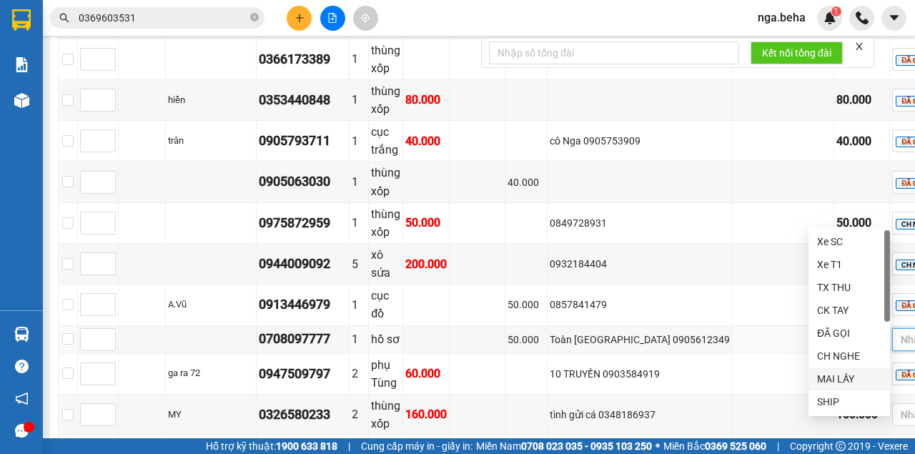
click at [848, 374] on div "MAI LẤY" at bounding box center [849, 379] width 64 height 16
click at [545, 332] on div "50.000" at bounding box center [526, 340] width 37 height 16
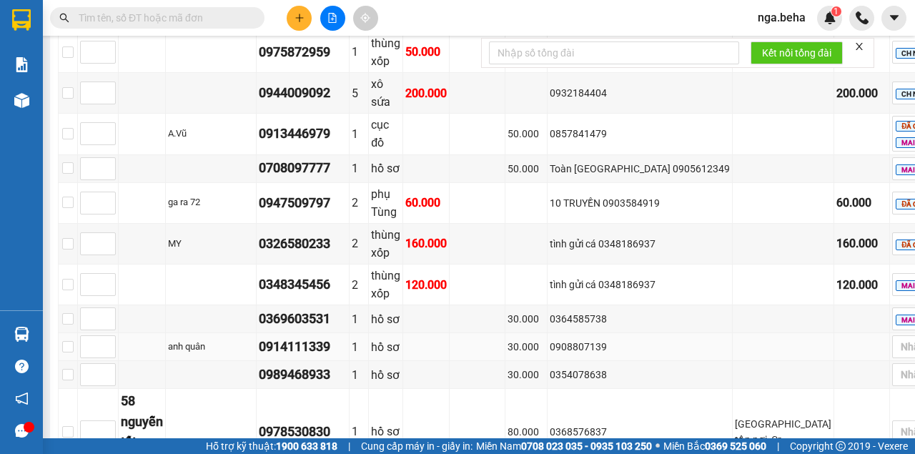
scroll to position [1649, 0]
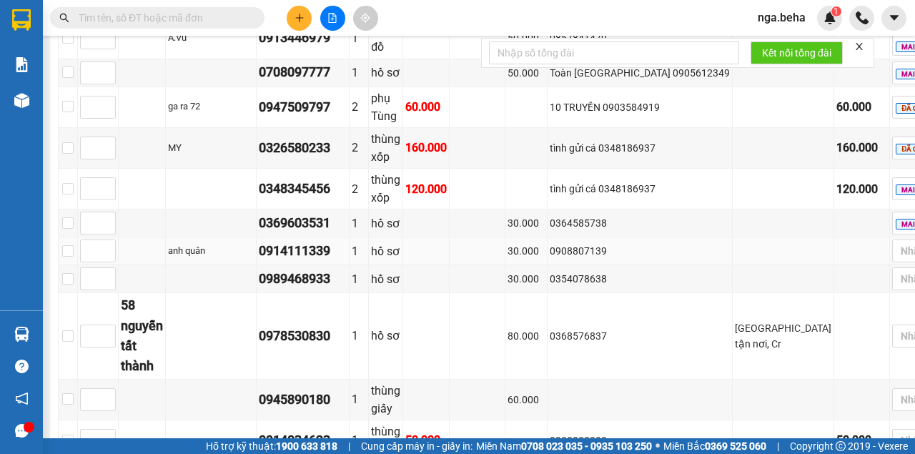
click at [336, 241] on div "0914111339" at bounding box center [303, 251] width 88 height 20
copy div "0914111339"
click at [670, 293] on td "0368576837" at bounding box center [640, 336] width 185 height 86
click at [896, 242] on div at bounding box center [926, 250] width 60 height 17
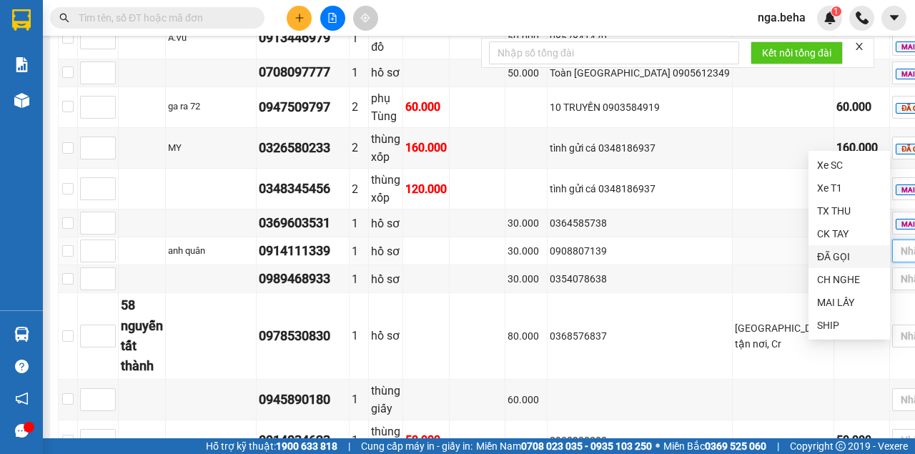
click at [839, 254] on div "ĐÃ GỌI" at bounding box center [849, 257] width 64 height 16
click at [655, 293] on td "0368576837" at bounding box center [640, 336] width 185 height 86
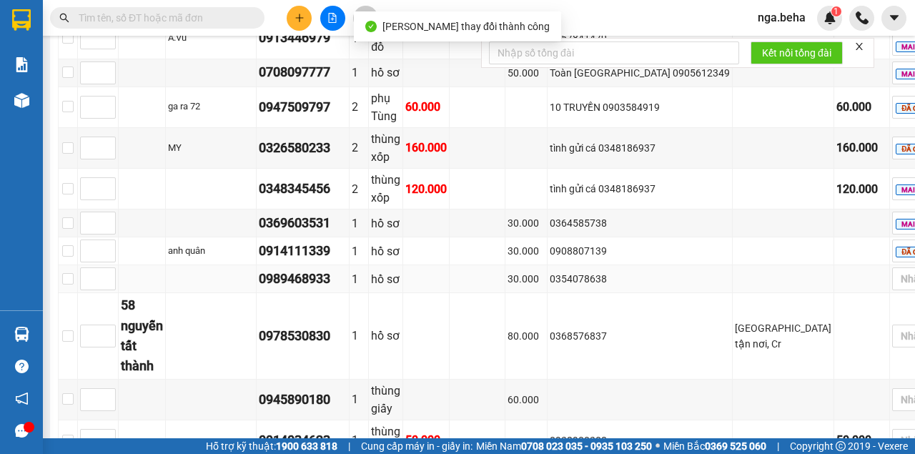
click at [347, 269] on div "0989468933" at bounding box center [303, 279] width 88 height 20
copy div "0989468933"
click at [914, 249] on icon "close" at bounding box center [930, 252] width 7 height 7
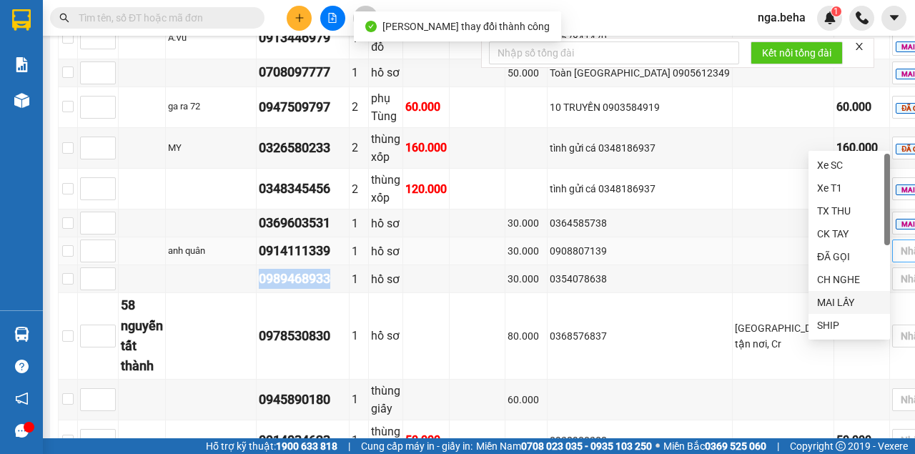
scroll to position [46, 0]
click at [848, 325] on div "LẤY SAU" at bounding box center [849, 325] width 64 height 16
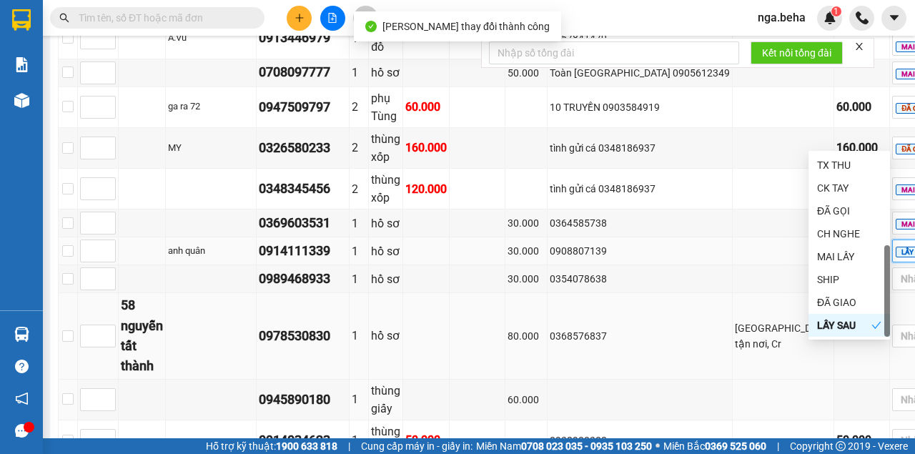
click at [505, 380] on td at bounding box center [478, 400] width 56 height 41
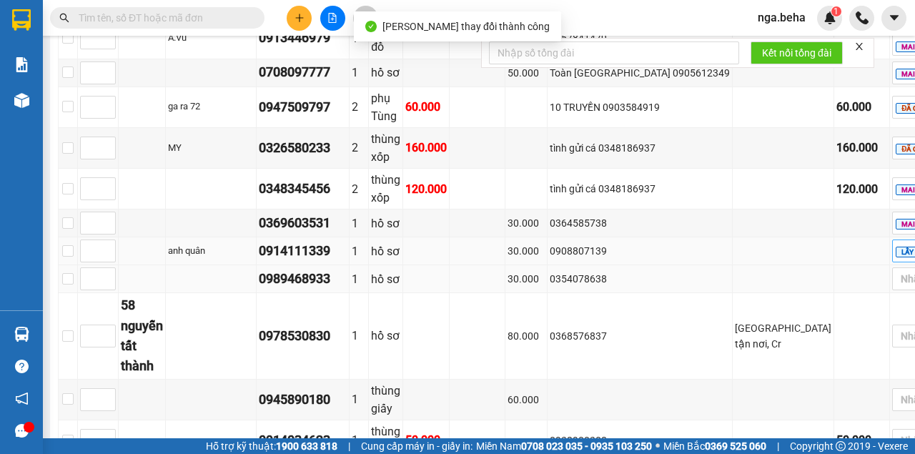
click at [347, 269] on div "0989468933" at bounding box center [303, 279] width 88 height 20
copy div "0989468933"
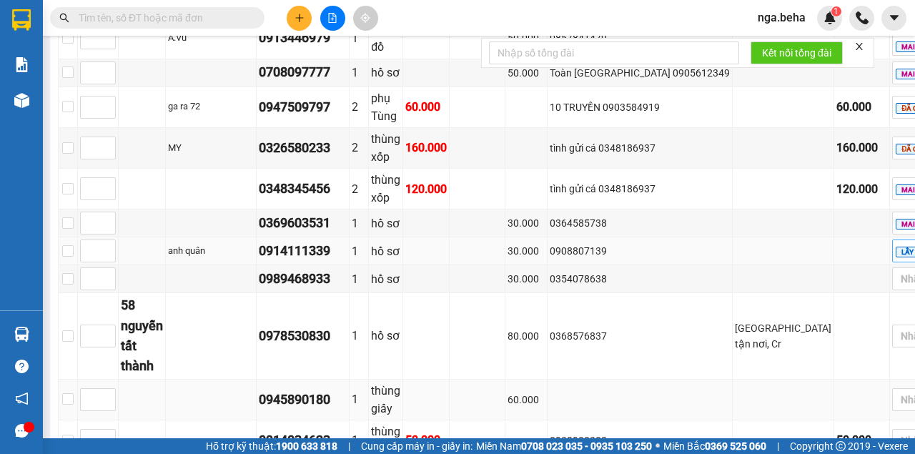
click at [621, 380] on td at bounding box center [640, 400] width 185 height 41
click at [896, 270] on div at bounding box center [926, 278] width 60 height 17
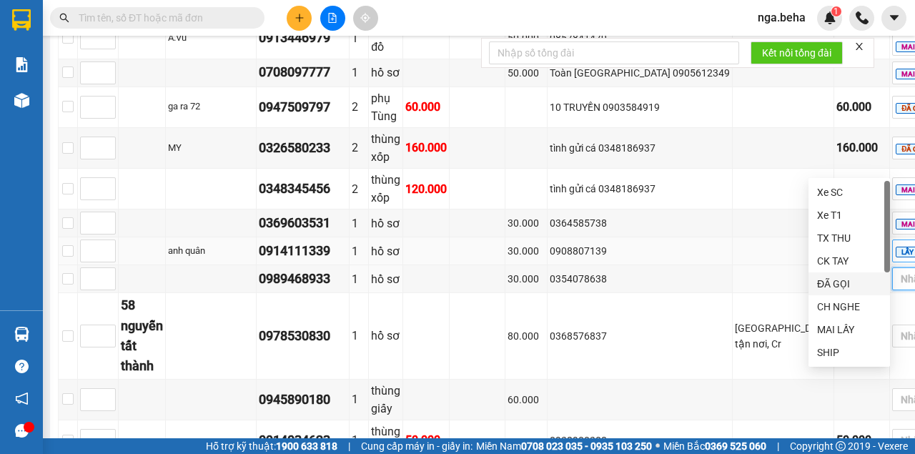
click at [837, 287] on div "ĐÃ GỌI" at bounding box center [849, 284] width 64 height 16
click at [505, 293] on td at bounding box center [478, 336] width 56 height 86
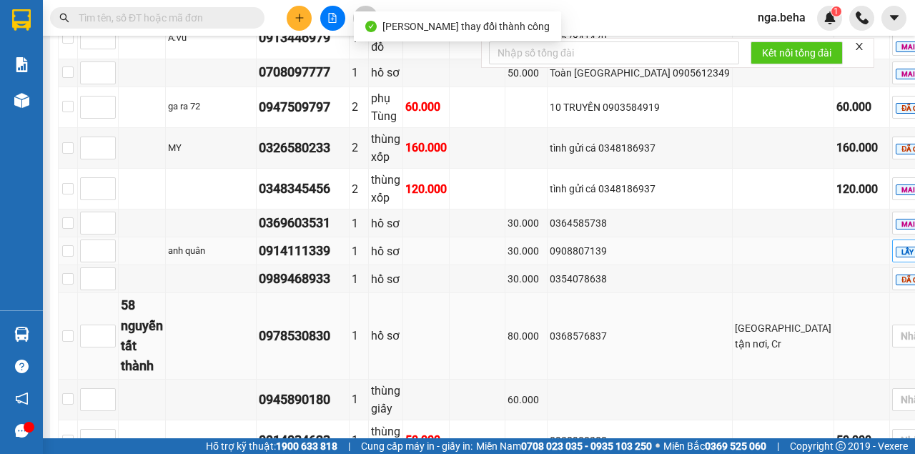
click at [340, 326] on div "0978530830" at bounding box center [303, 336] width 88 height 20
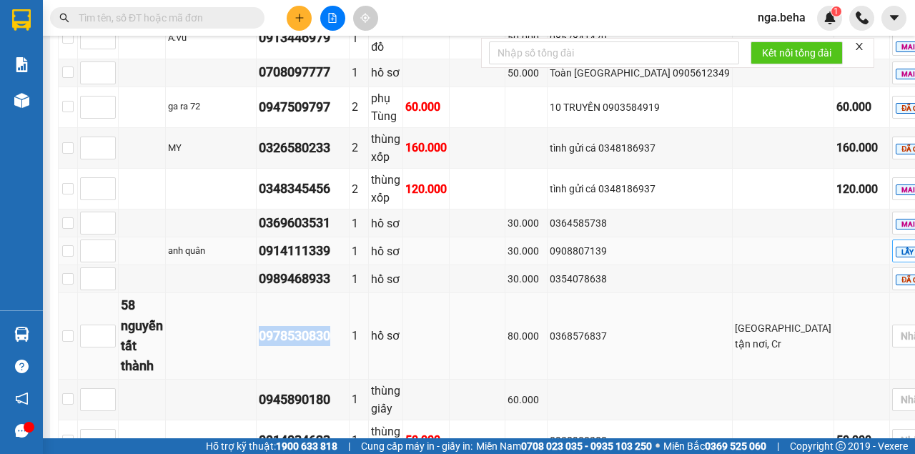
copy div "0978530830"
click at [505, 420] on td at bounding box center [478, 440] width 56 height 41
click at [896, 327] on div at bounding box center [926, 335] width 60 height 17
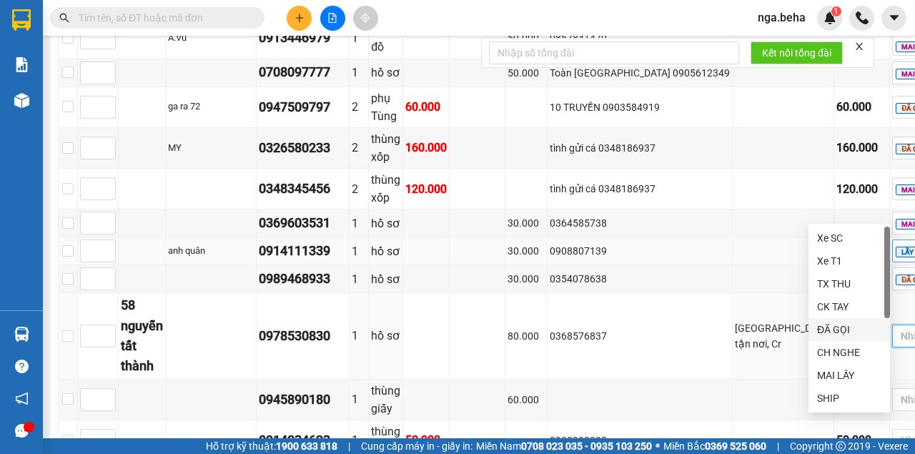
click at [830, 327] on div "ĐÃ GỌI" at bounding box center [849, 330] width 64 height 16
click at [350, 293] on td "0978530830" at bounding box center [303, 336] width 93 height 86
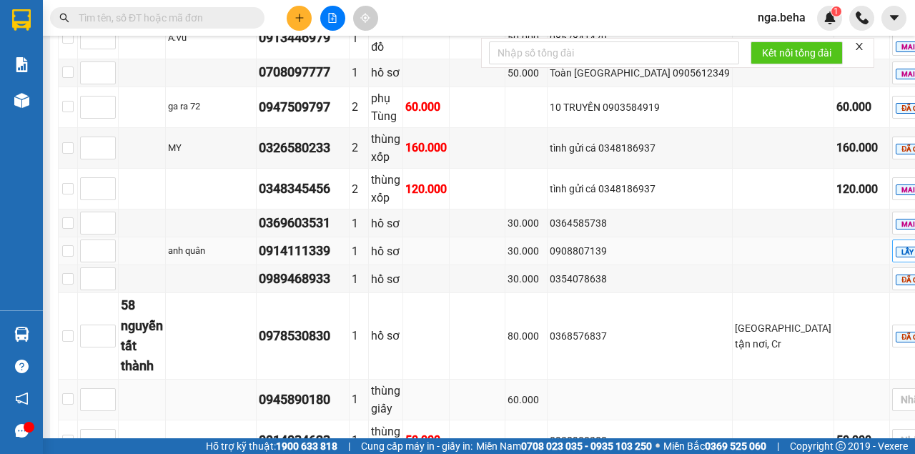
click at [333, 390] on div "0945890180" at bounding box center [303, 400] width 88 height 20
copy div "0945890180"
click at [347, 326] on div "0978530830" at bounding box center [303, 336] width 88 height 20
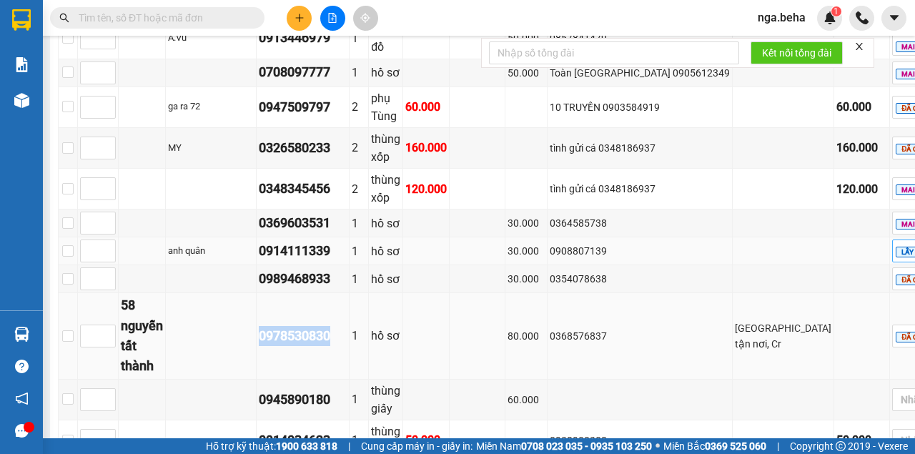
copy div "0978530830"
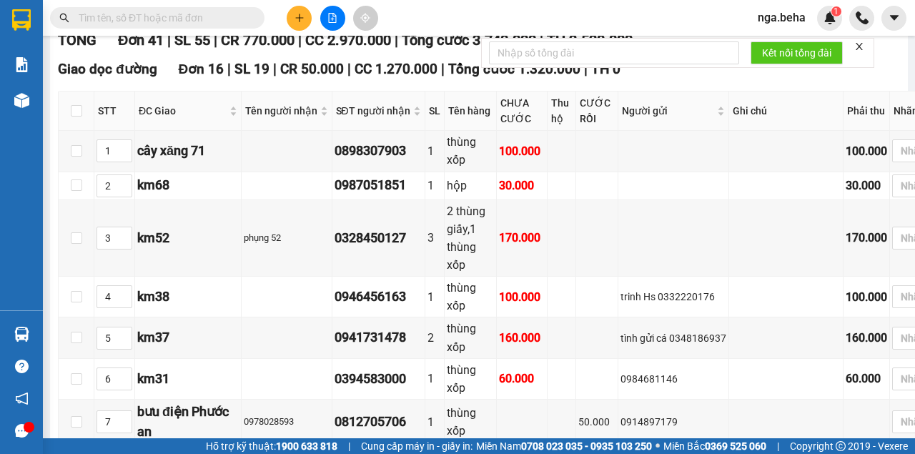
scroll to position [0, 0]
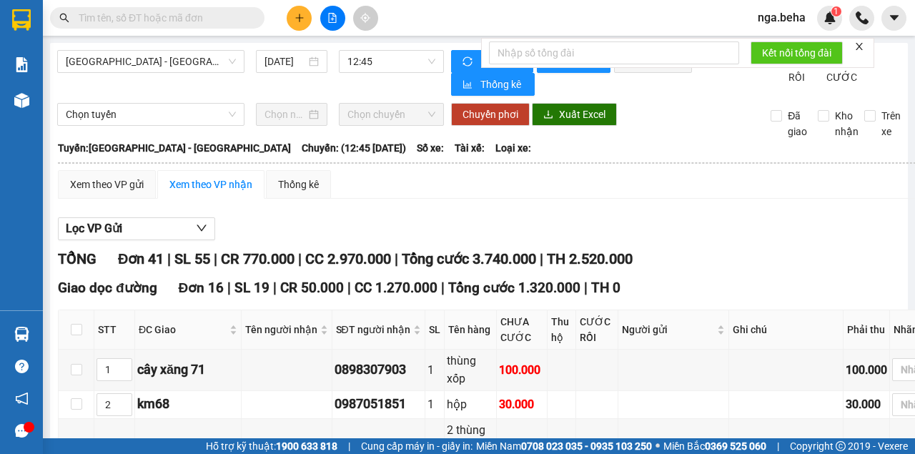
click at [161, 19] on input "text" at bounding box center [163, 18] width 169 height 16
paste input "0978530830"
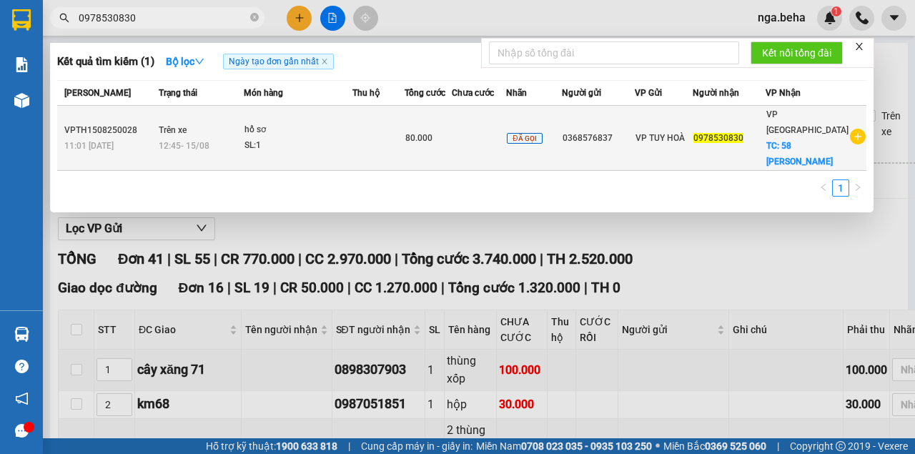
type input "0978530830"
click at [295, 128] on div "hồ sơ" at bounding box center [298, 130] width 107 height 16
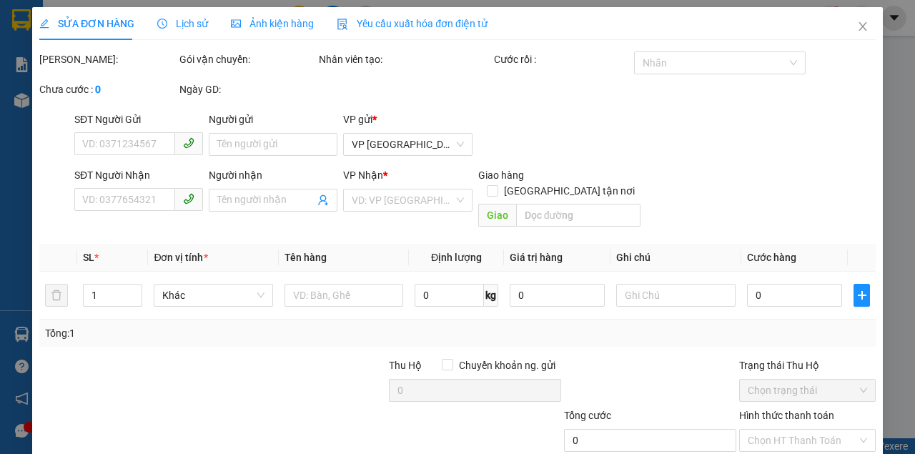
type input "0368576837"
type input "0978530830"
checkbox input "true"
type input "58 nguyễn tất thành"
type input "80.000"
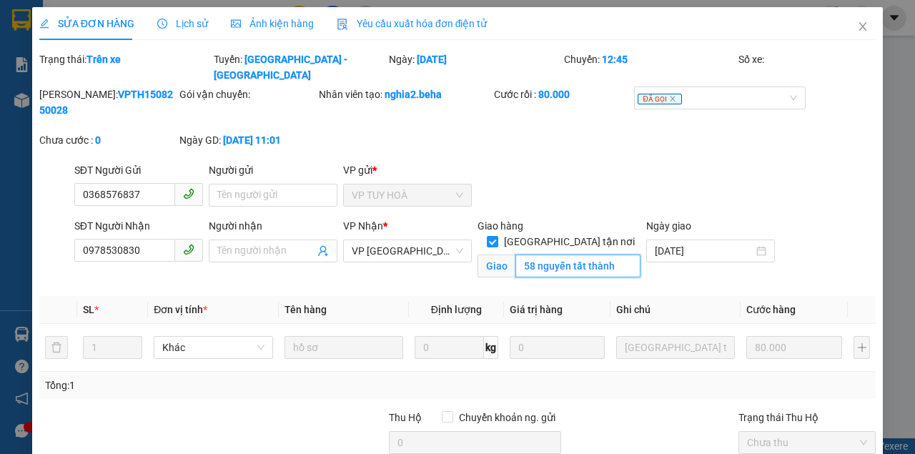
click at [580, 255] on input "58 nguyễn tất thành" at bounding box center [577, 266] width 124 height 23
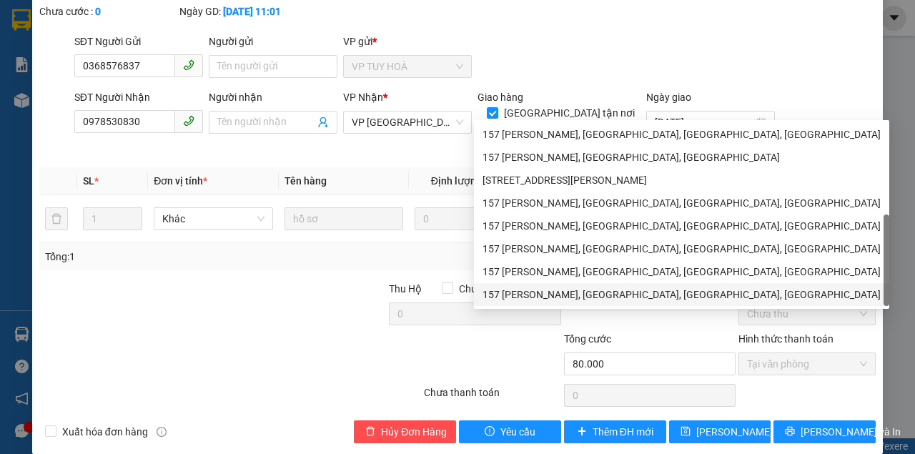
scroll to position [46, 0]
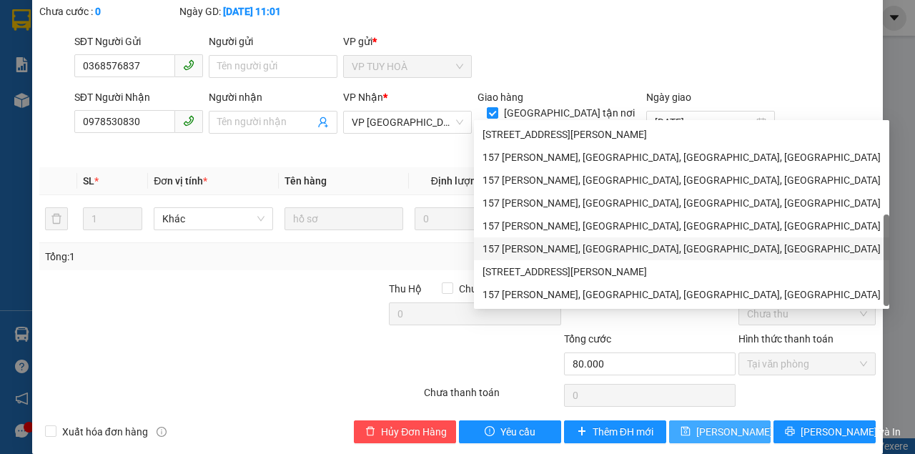
type input "157 [PERSON_NAME]"
click at [732, 424] on span "[PERSON_NAME] thay đổi" at bounding box center [753, 432] width 114 height 16
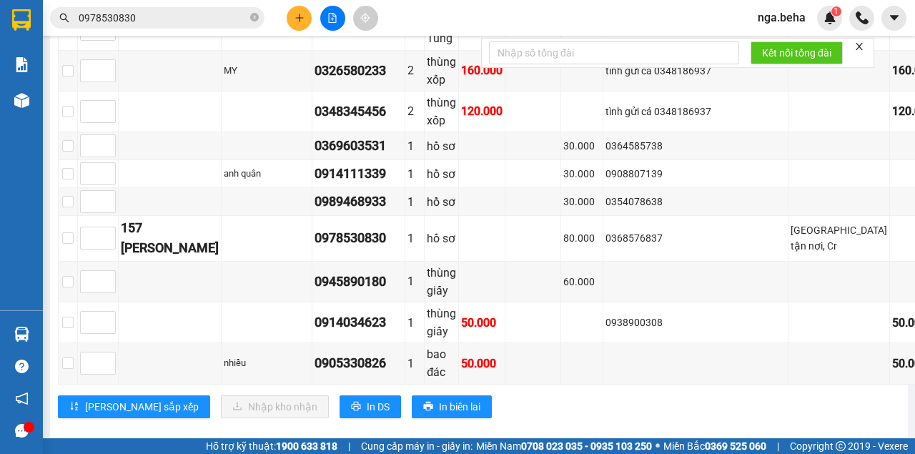
scroll to position [1649, 0]
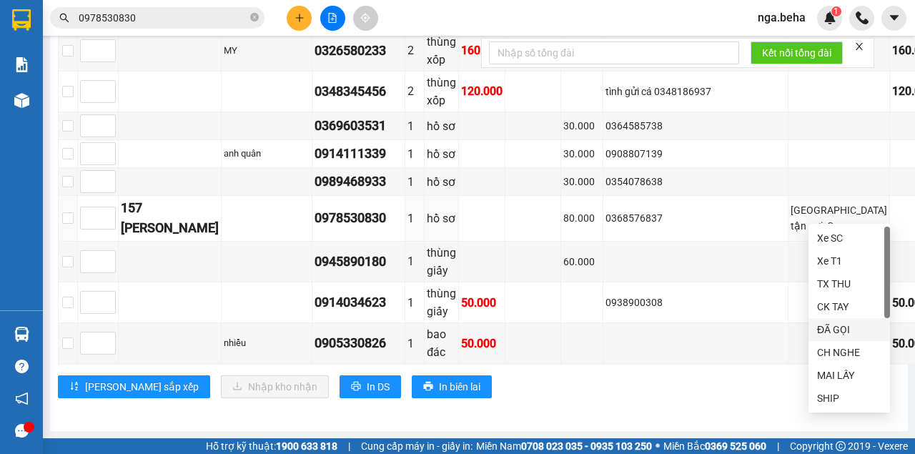
click at [847, 332] on div "ĐÃ GỌI" at bounding box center [849, 330] width 64 height 16
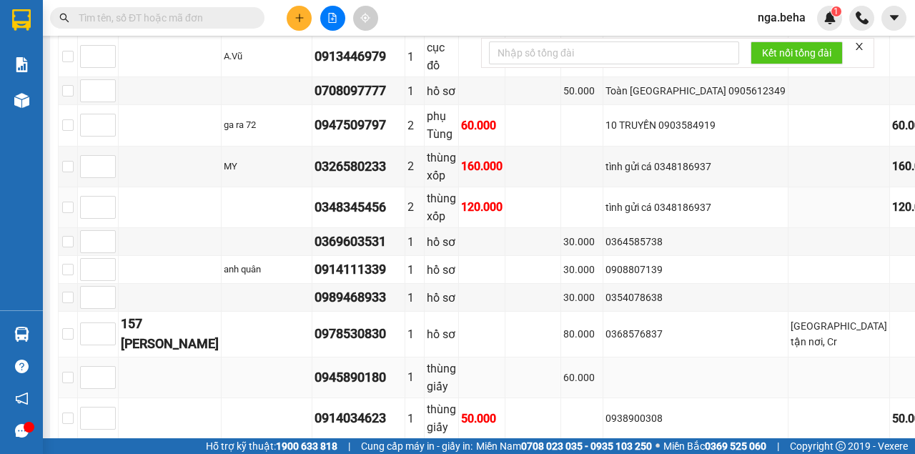
scroll to position [1649, 0]
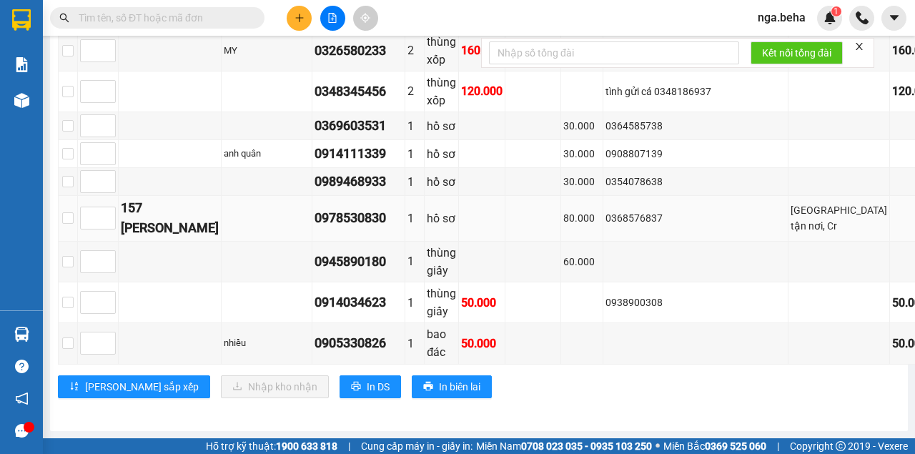
click at [667, 217] on div "0368576837" at bounding box center [696, 218] width 180 height 16
click at [144, 19] on input "text" at bounding box center [163, 18] width 169 height 16
paste input "0982598377"
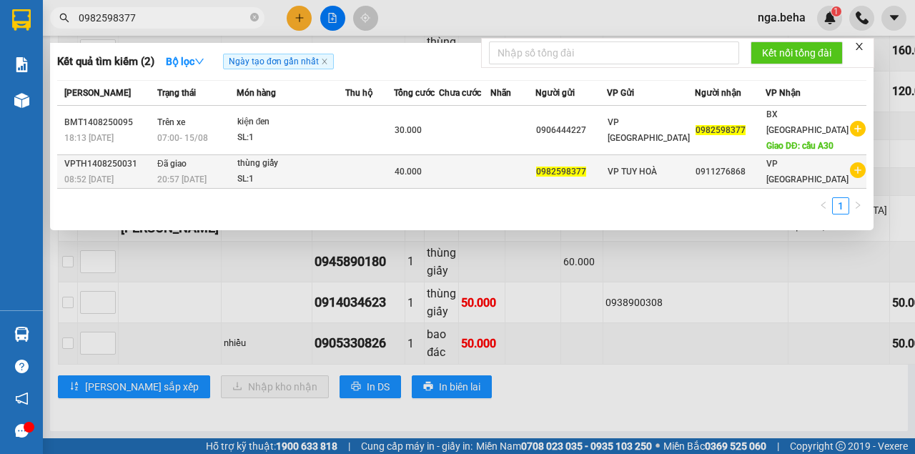
type input "0982598377"
click at [394, 174] on td at bounding box center [369, 172] width 49 height 34
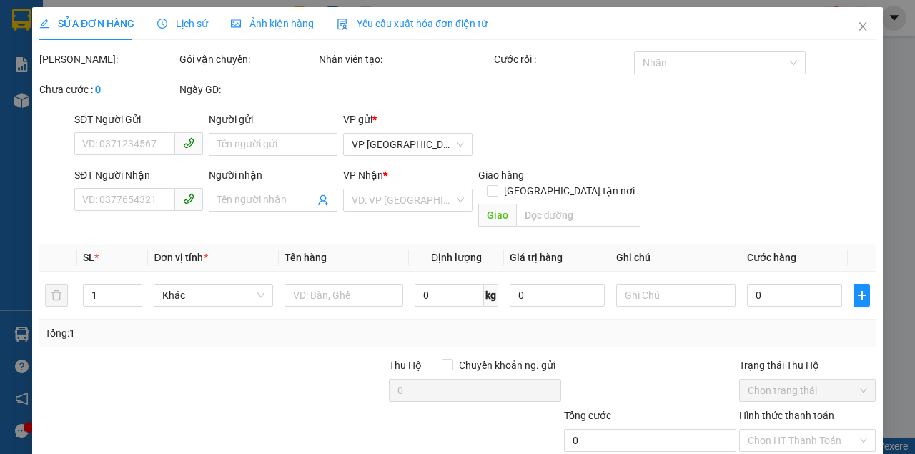
type input "0982598377"
type input "0911276868"
type input "40.000"
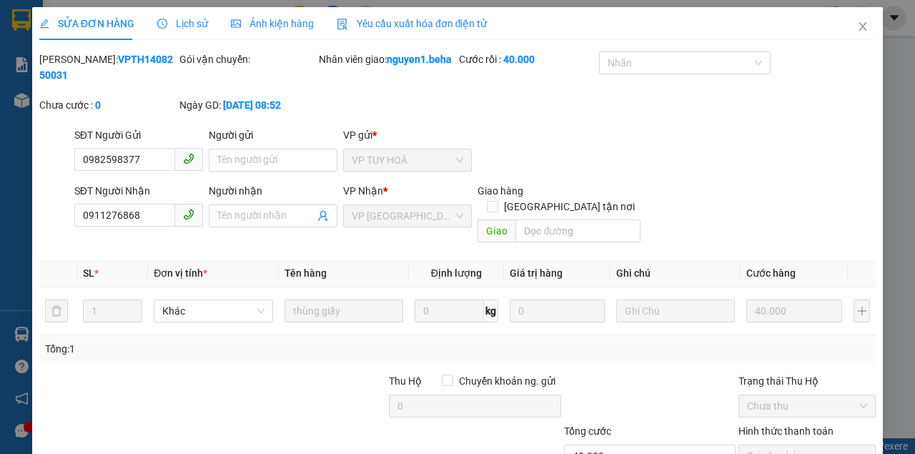
click at [252, 25] on span "Ảnh kiện hàng" at bounding box center [272, 23] width 83 height 11
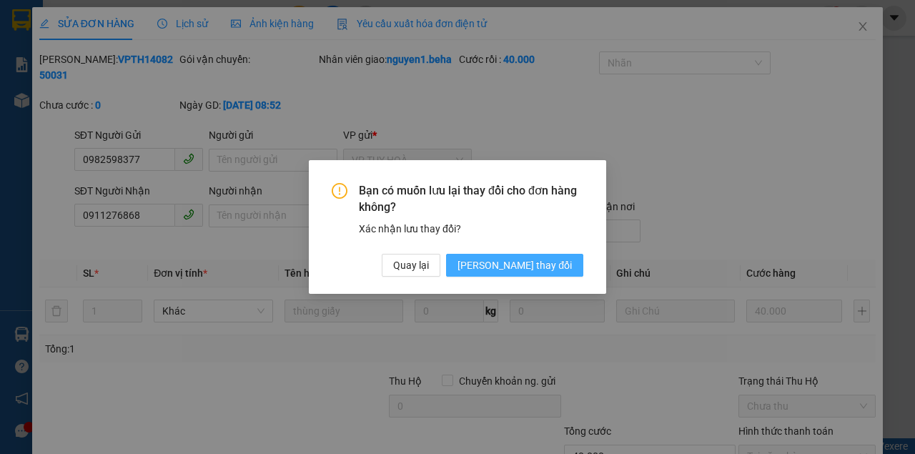
click at [546, 259] on span "[PERSON_NAME] thay đổi" at bounding box center [515, 265] width 114 height 16
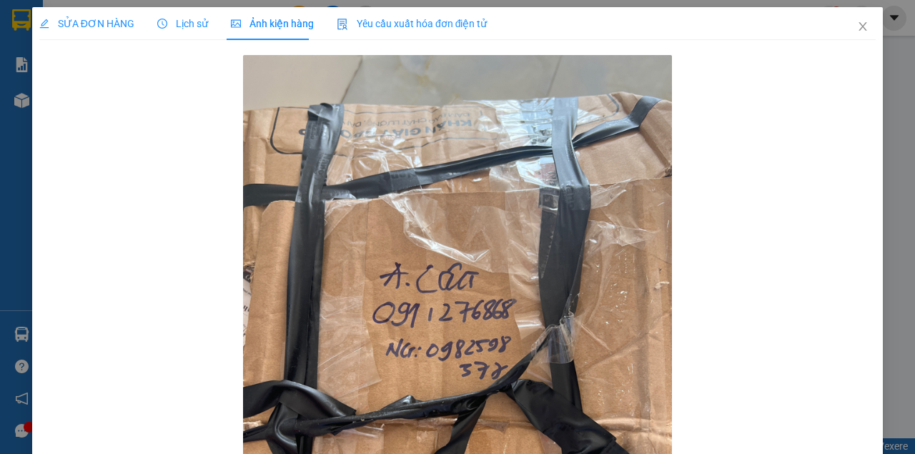
click at [63, 18] on span "SỬA ĐƠN HÀNG" at bounding box center [86, 23] width 95 height 11
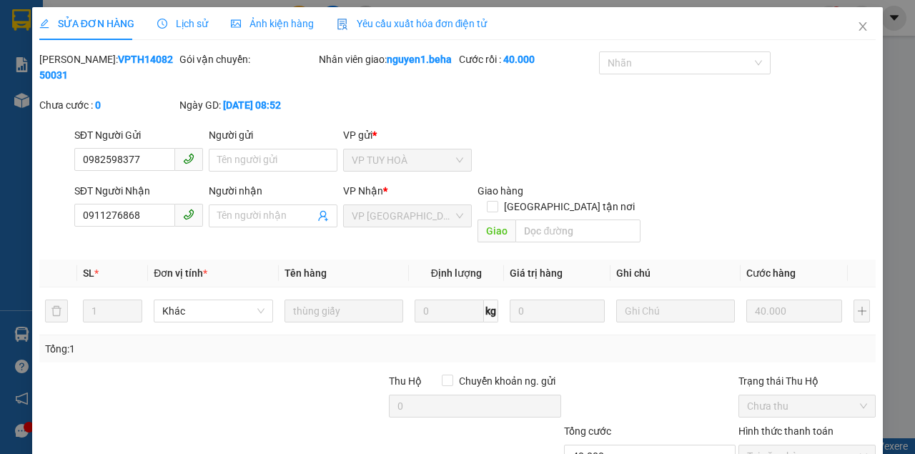
drag, startPoint x: 789, startPoint y: 123, endPoint x: 886, endPoint y: 44, distance: 124.5
click at [791, 122] on div "Mã ĐH: VPTH1408250031 Gói vận chuyển: Nhân viên giao: nguyen1.beha Cước rồi : 4…" at bounding box center [457, 89] width 839 height 76
click at [857, 22] on icon "close" at bounding box center [862, 26] width 11 height 11
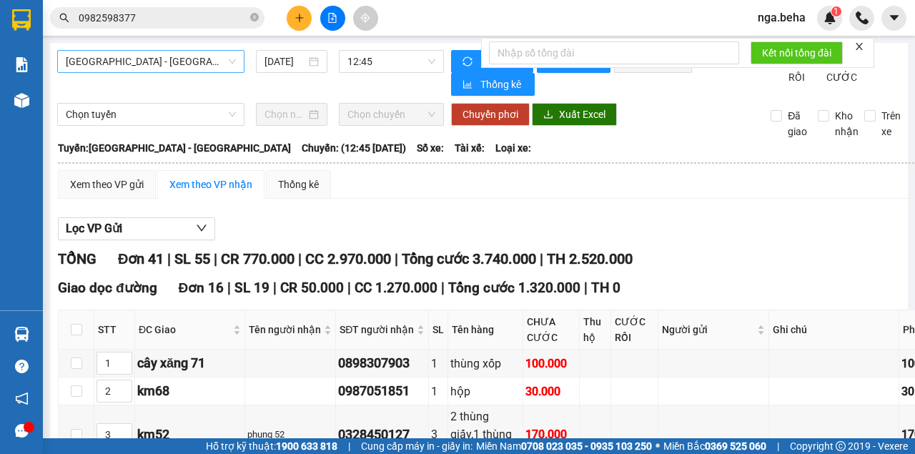
click at [194, 55] on span "[GEOGRAPHIC_DATA] - [GEOGRAPHIC_DATA]" at bounding box center [151, 61] width 170 height 21
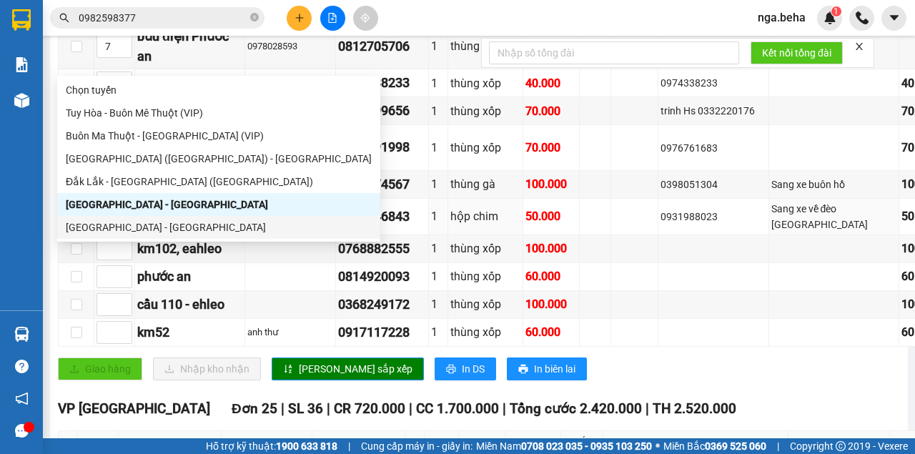
scroll to position [715, 0]
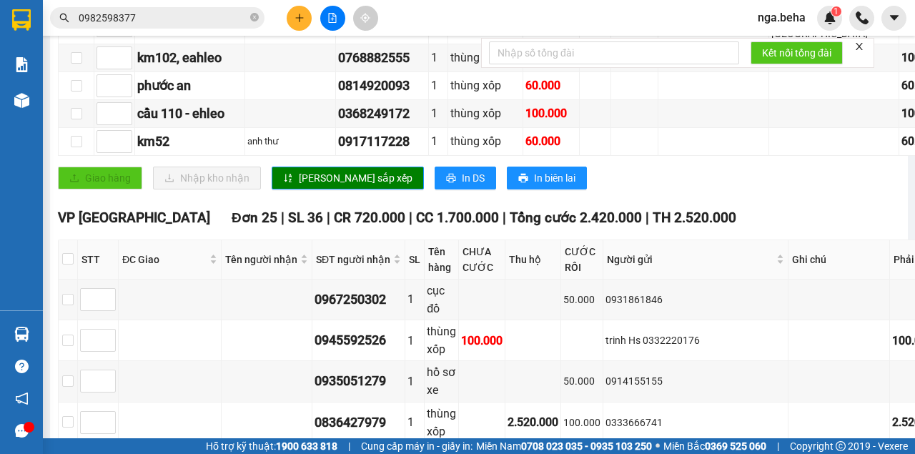
click at [623, 189] on div "Giao hàng Nhập kho nhận Lưu sắp xếp In DS In biên lai" at bounding box center [545, 178] width 974 height 23
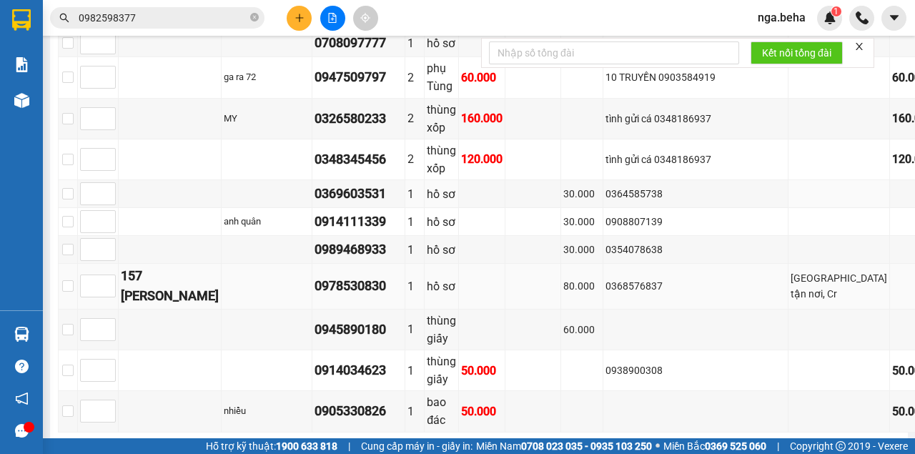
scroll to position [1649, 0]
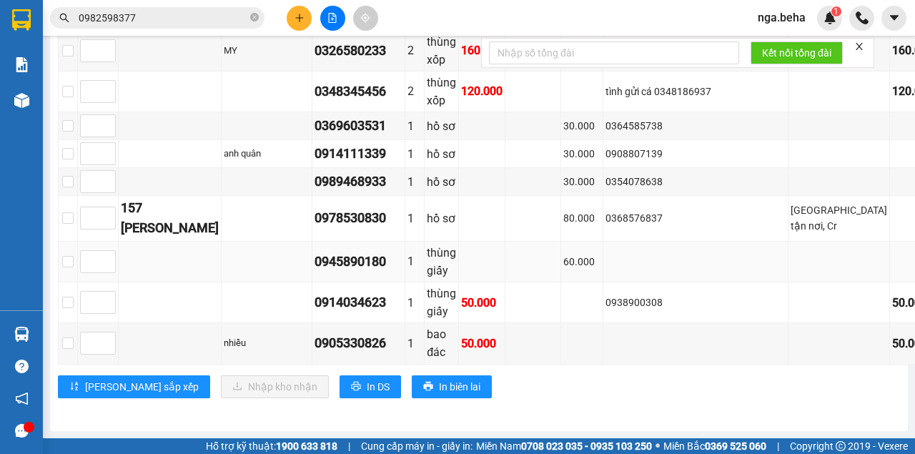
click at [330, 267] on div "0945890180" at bounding box center [359, 262] width 88 height 20
copy div "0945890180"
click at [678, 296] on div "0938900308" at bounding box center [696, 303] width 180 height 16
click at [561, 290] on td at bounding box center [582, 302] width 42 height 41
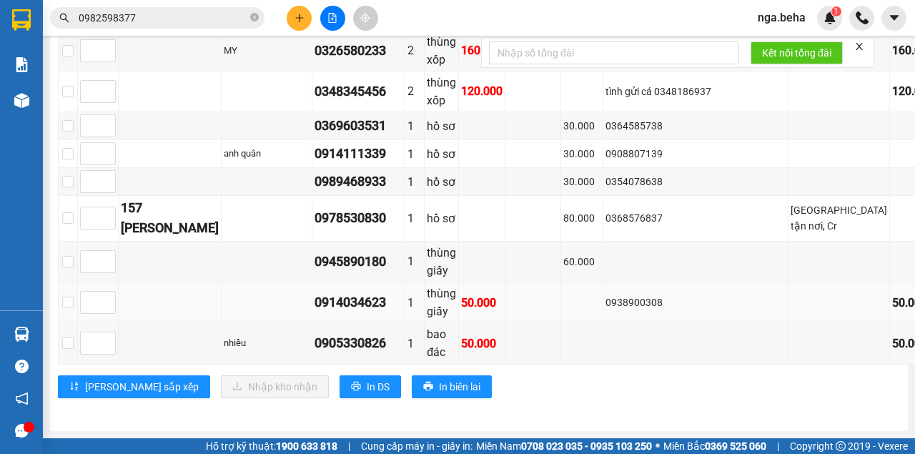
click at [626, 319] on td "0938900308" at bounding box center [695, 302] width 185 height 41
click at [316, 260] on div "0945890180" at bounding box center [359, 262] width 88 height 20
click at [315, 260] on div "0945890180" at bounding box center [359, 262] width 88 height 20
copy div "0945890180"
click at [323, 272] on div "0945890180" at bounding box center [359, 262] width 88 height 20
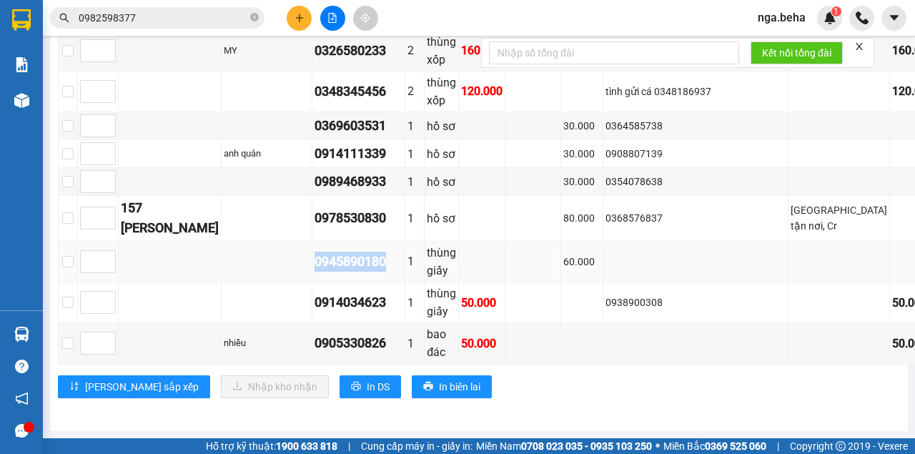
click at [322, 272] on div "0945890180" at bounding box center [359, 262] width 88 height 20
click at [579, 307] on td at bounding box center [582, 302] width 42 height 41
click at [522, 267] on td at bounding box center [533, 262] width 56 height 41
click at [704, 259] on td at bounding box center [695, 262] width 185 height 41
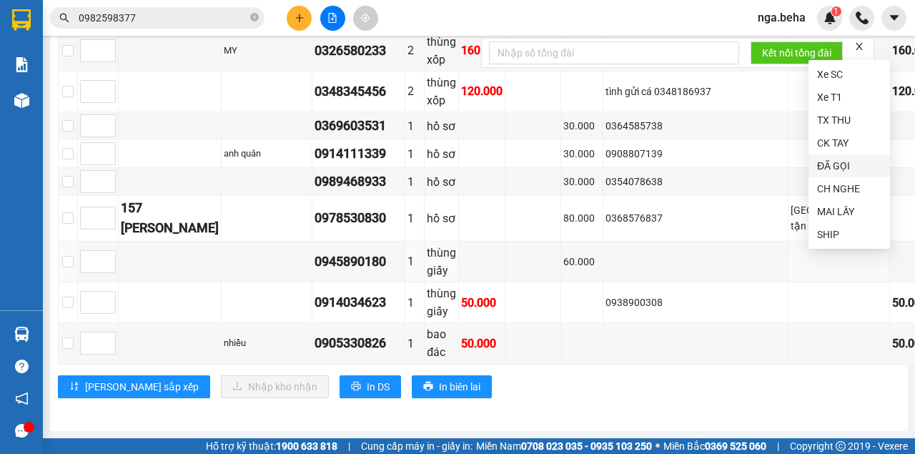
click at [844, 158] on div "ĐÃ GỌI" at bounding box center [849, 166] width 64 height 16
click at [315, 297] on div "0914034623" at bounding box center [359, 302] width 88 height 20
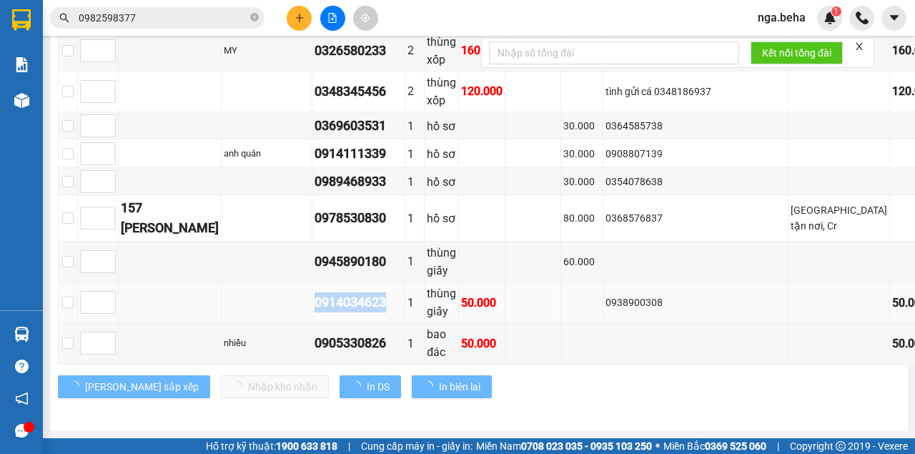
click at [315, 297] on div "0914034623" at bounding box center [359, 302] width 88 height 20
copy div "0914034623"
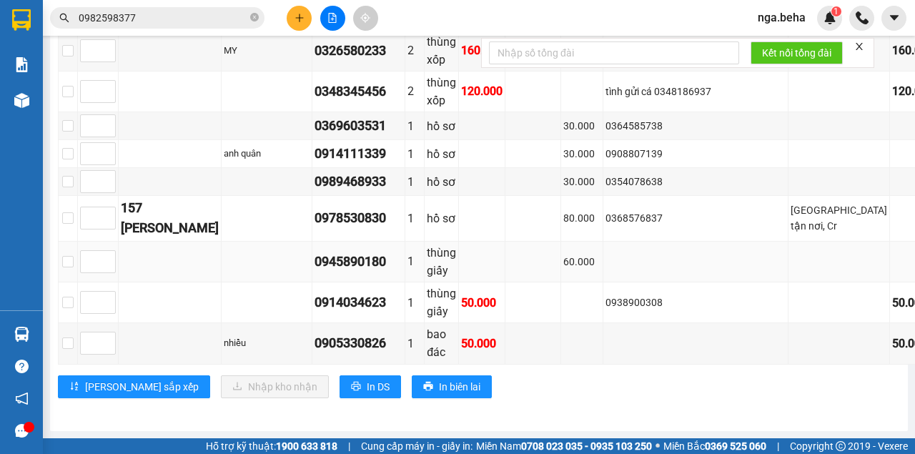
click at [656, 266] on td at bounding box center [695, 262] width 185 height 41
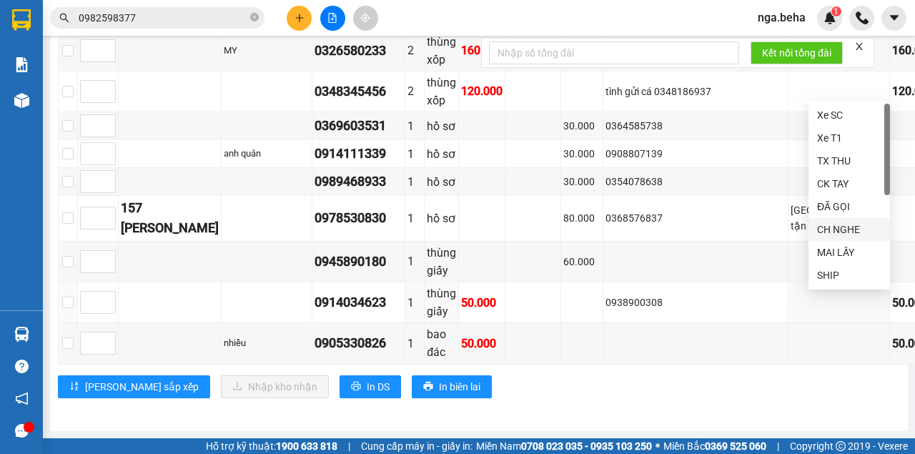
click at [860, 232] on div "CH NGHE" at bounding box center [849, 230] width 64 height 16
click at [315, 340] on div "0905330826" at bounding box center [359, 343] width 88 height 20
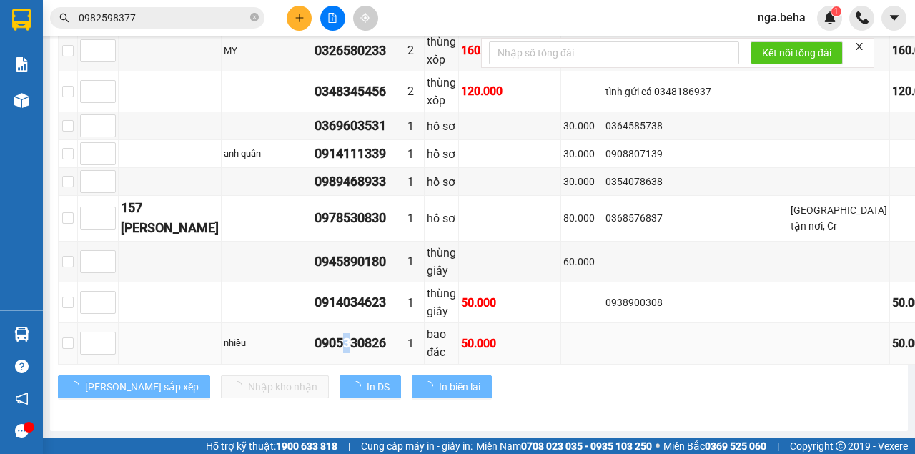
click at [315, 340] on div "0905330826" at bounding box center [359, 343] width 88 height 20
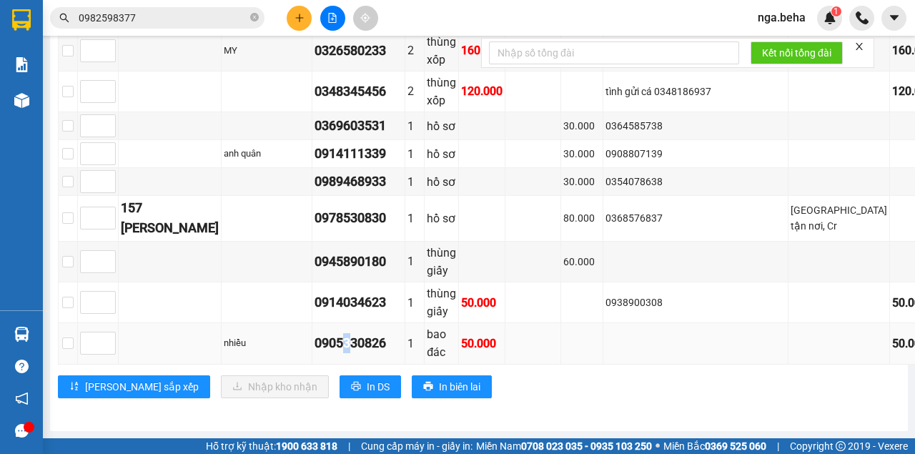
click at [315, 340] on div "0905330826" at bounding box center [359, 343] width 88 height 20
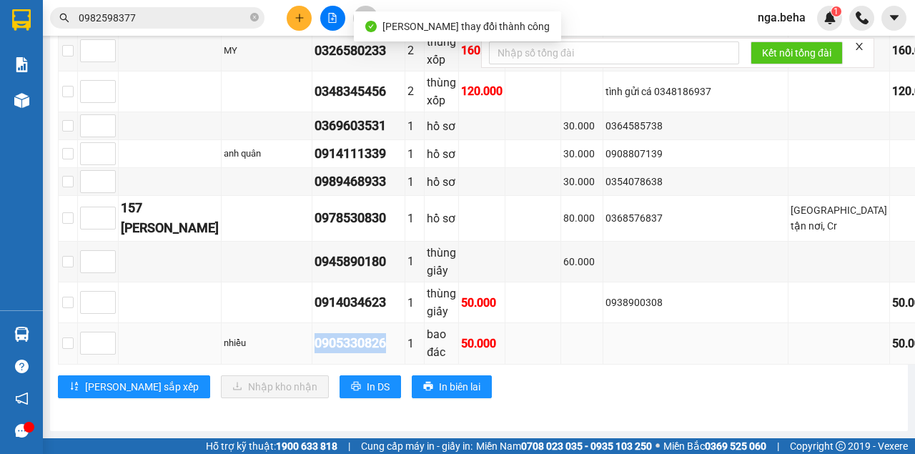
click at [315, 340] on div "0905330826" at bounding box center [359, 343] width 88 height 20
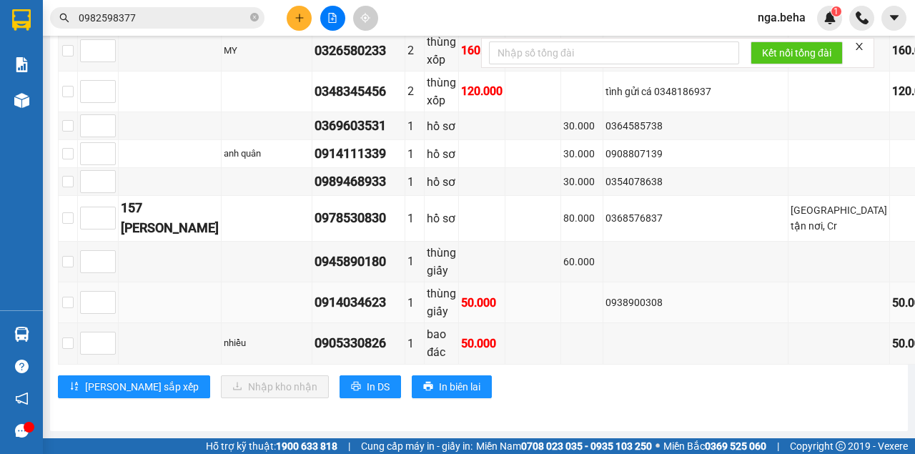
click at [704, 307] on div "0938900308" at bounding box center [696, 303] width 180 height 16
click at [662, 299] on div "0938900308" at bounding box center [696, 303] width 180 height 16
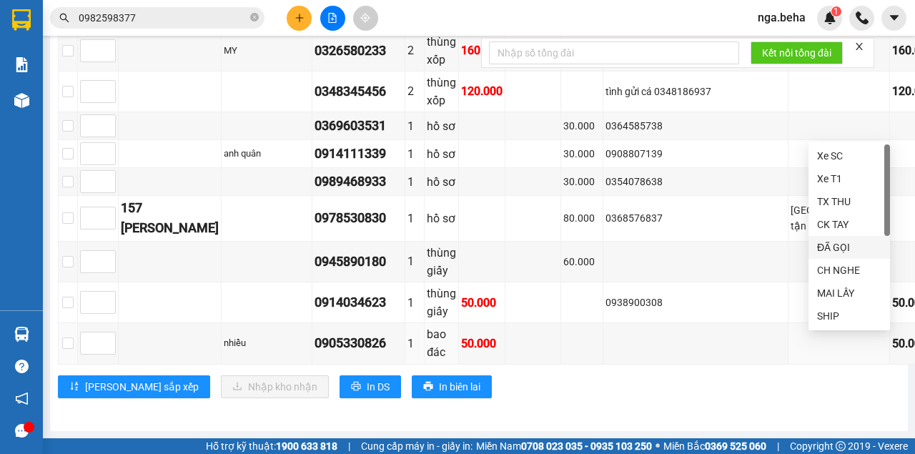
click at [849, 245] on div "ĐÃ GỌI" at bounding box center [849, 248] width 64 height 16
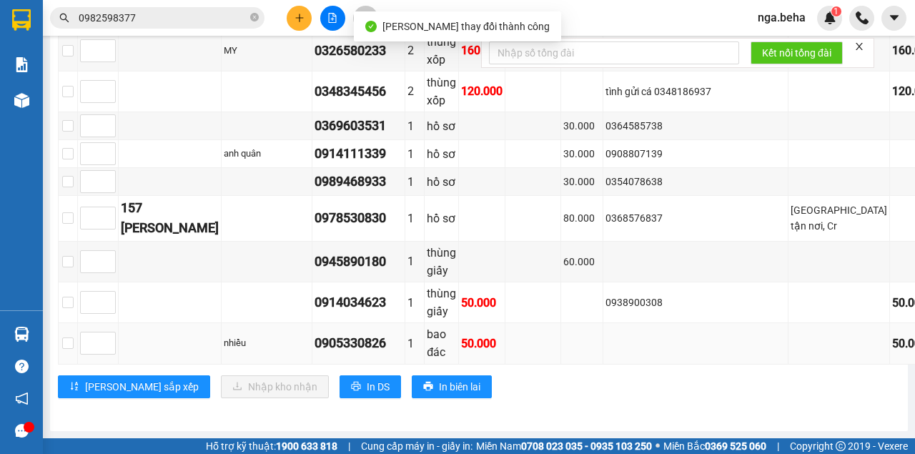
click at [693, 352] on td at bounding box center [695, 343] width 185 height 41
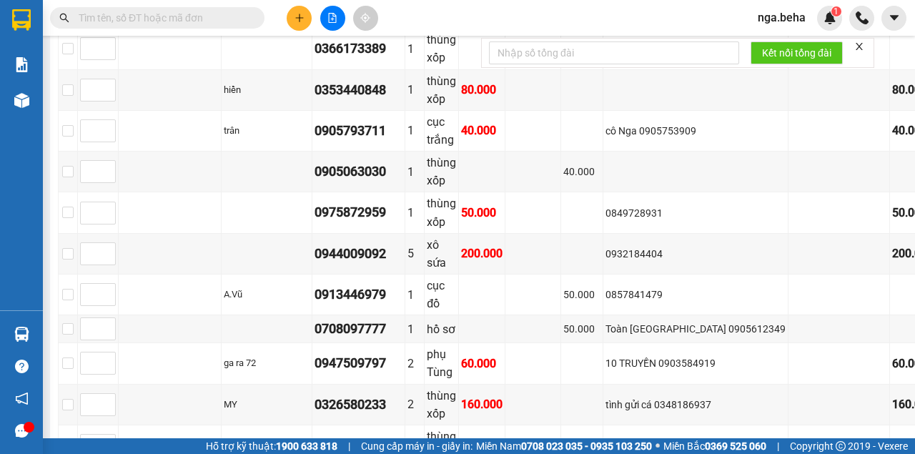
scroll to position [1430, 0]
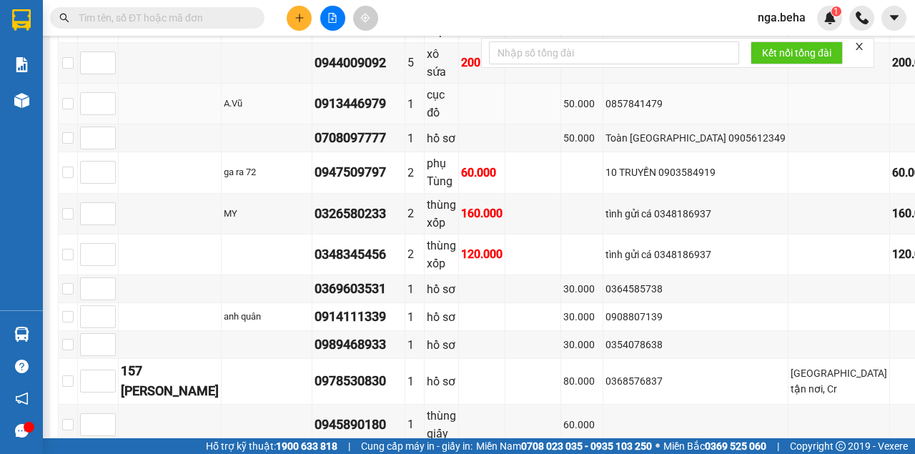
click at [315, 114] on div "0913446979" at bounding box center [359, 104] width 88 height 20
copy div "0913446979"
click at [561, 275] on td at bounding box center [582, 255] width 42 height 41
click at [625, 235] on td "tình gửi cá 0348186937" at bounding box center [695, 214] width 185 height 41
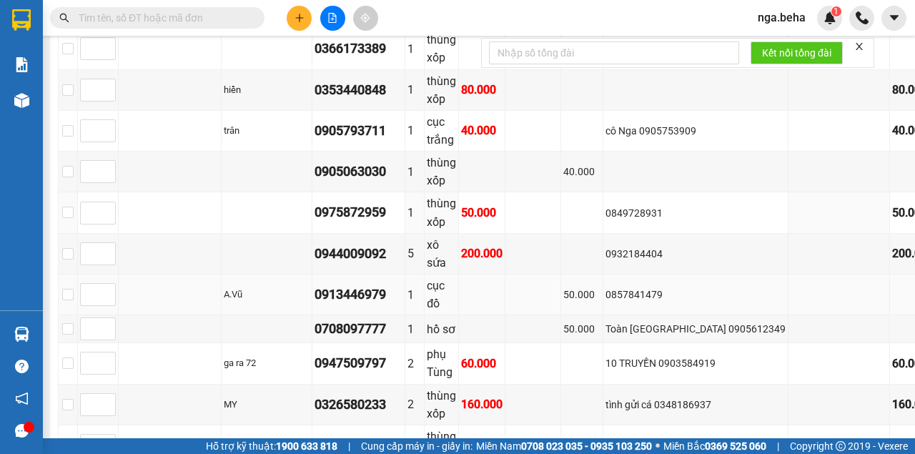
scroll to position [1144, 0]
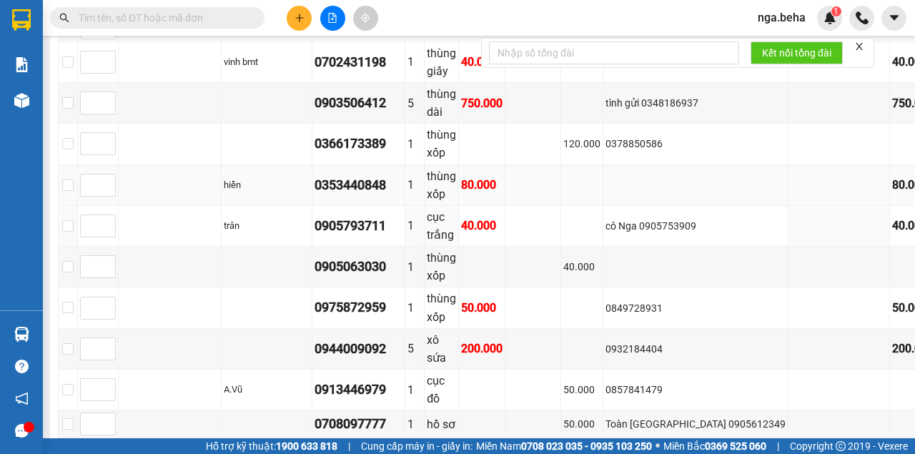
click at [561, 206] on td at bounding box center [582, 185] width 42 height 41
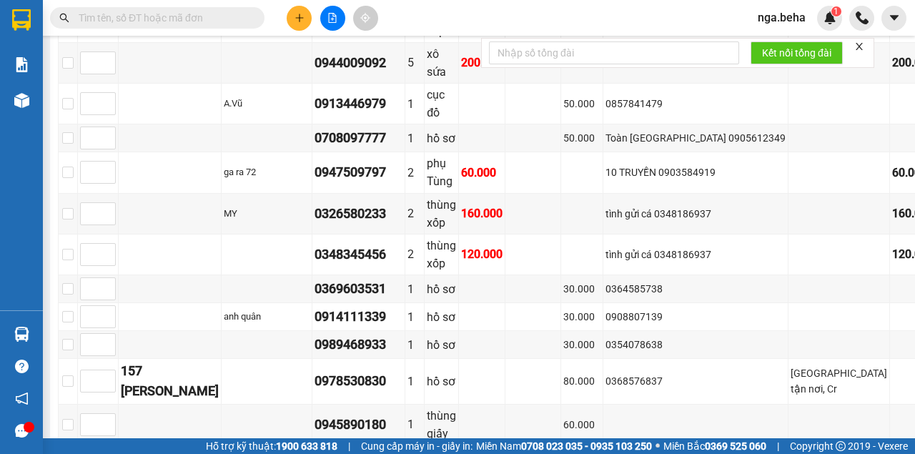
scroll to position [1649, 0]
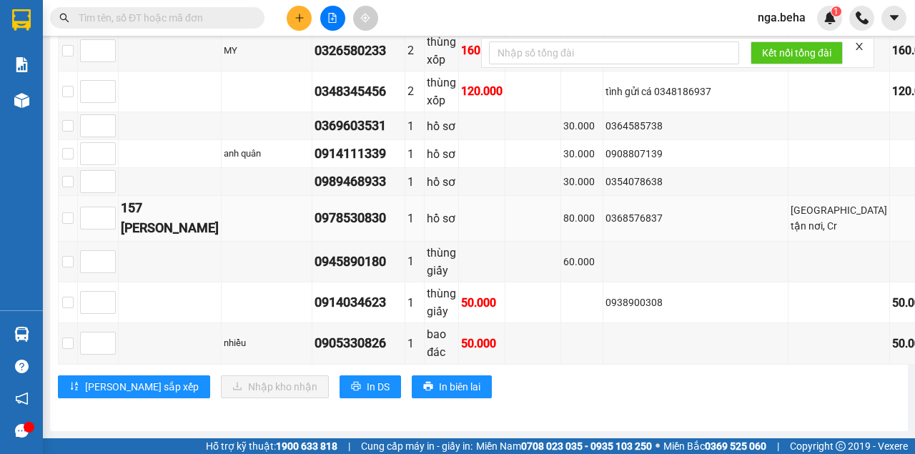
drag, startPoint x: 588, startPoint y: 230, endPoint x: 512, endPoint y: 184, distance: 88.5
click at [603, 230] on td "0368576837" at bounding box center [695, 219] width 185 height 46
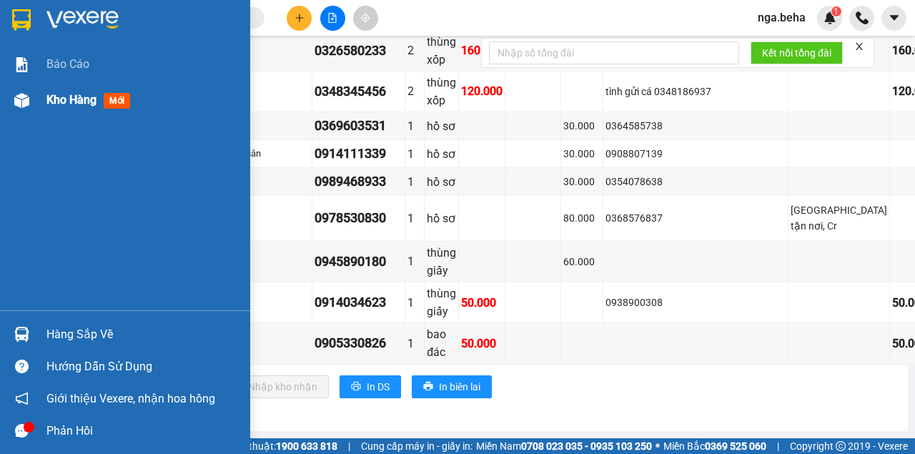
click at [10, 88] on div at bounding box center [21, 100] width 25 height 25
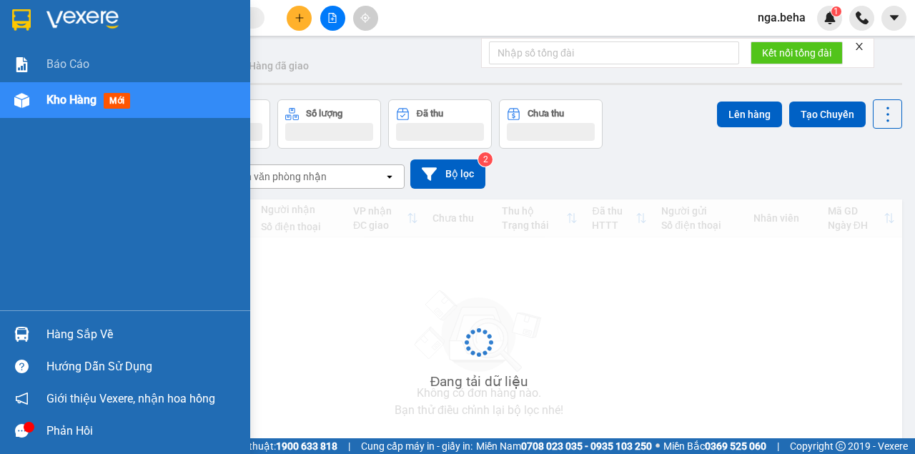
click at [30, 104] on div at bounding box center [21, 100] width 25 height 25
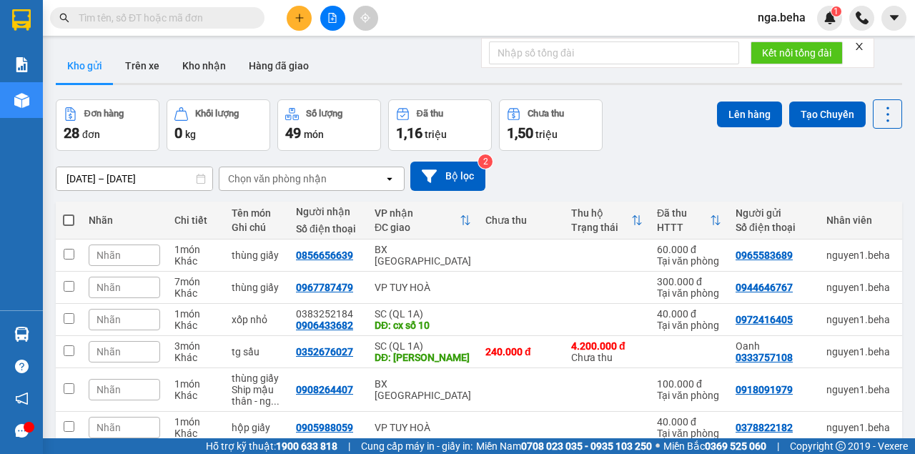
click at [177, 12] on input "text" at bounding box center [163, 18] width 169 height 16
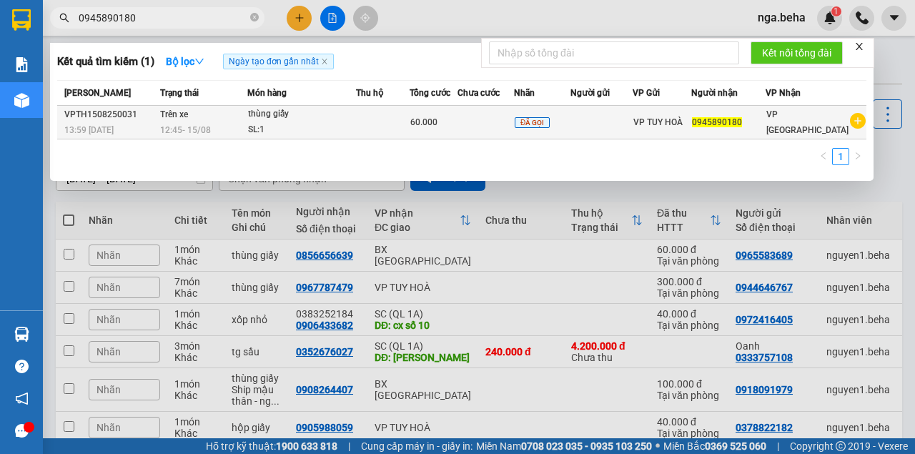
type input "0945890180"
click at [405, 127] on td at bounding box center [383, 123] width 54 height 34
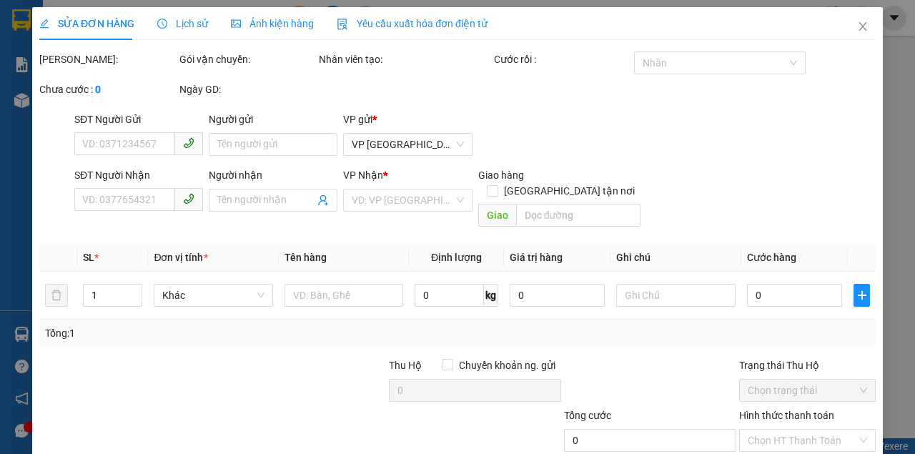
type input "0945890180"
type input "60.000"
type input "0"
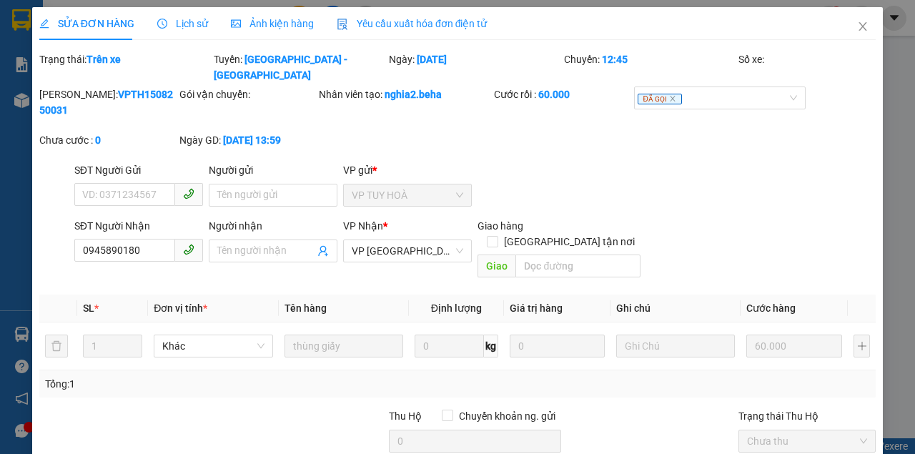
click at [306, 26] on span "Ảnh kiện hàng" at bounding box center [272, 23] width 83 height 11
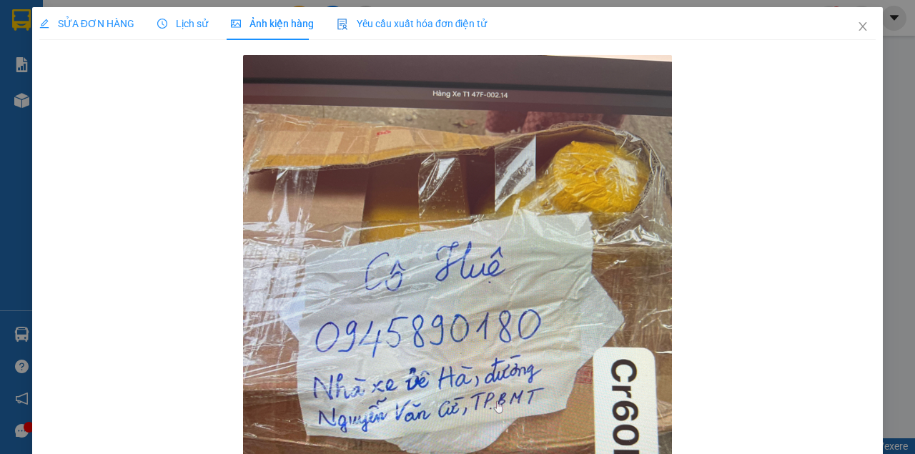
click at [107, 33] on div "SỬA ĐƠN HÀNG" at bounding box center [86, 23] width 95 height 33
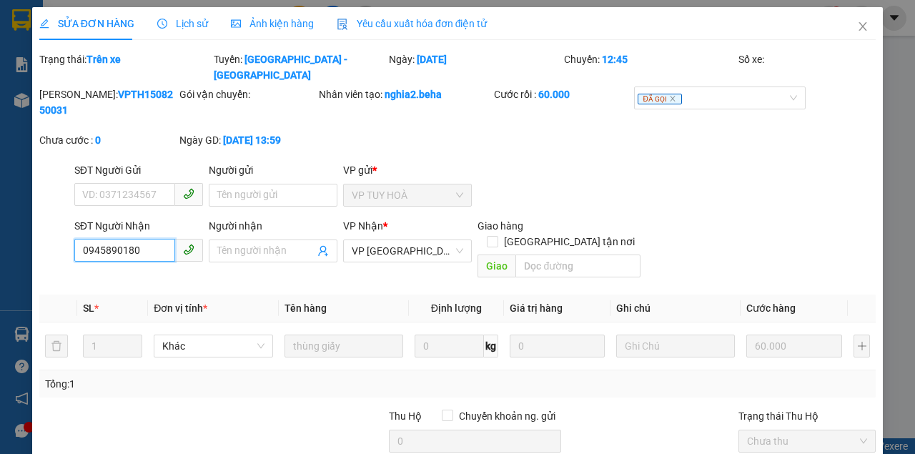
click at [126, 239] on input "0945890180" at bounding box center [124, 250] width 101 height 23
click at [857, 29] on icon "close" at bounding box center [862, 26] width 11 height 11
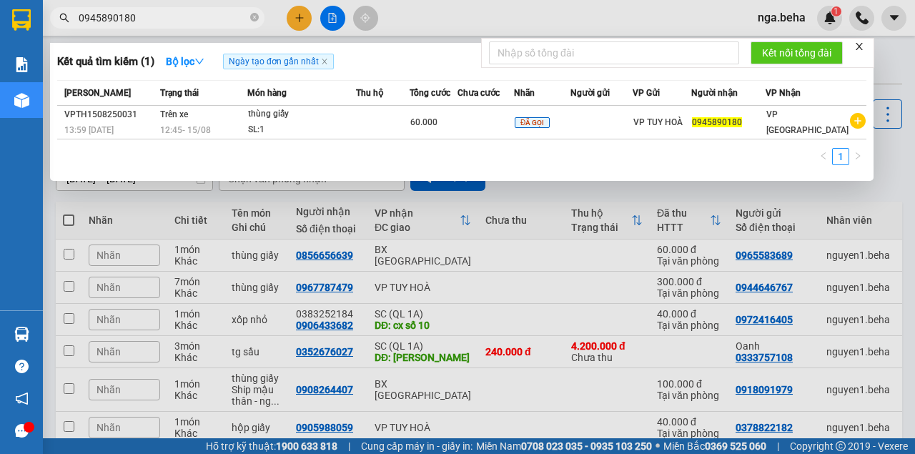
click at [158, 16] on input "0945890180" at bounding box center [163, 18] width 169 height 16
paste input "372446857"
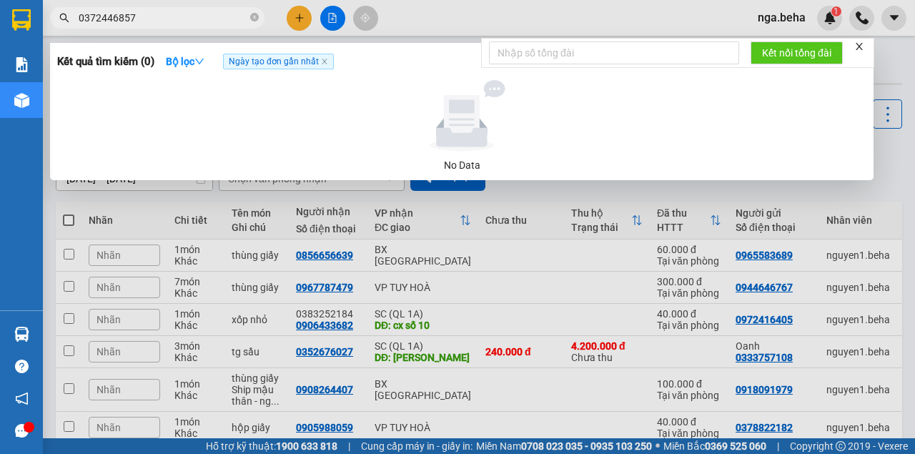
click at [202, 107] on div at bounding box center [462, 115] width 798 height 71
click at [156, 21] on input "0372446857" at bounding box center [163, 18] width 169 height 16
click at [162, 13] on input "0372446857" at bounding box center [163, 18] width 169 height 16
paste input "68499099"
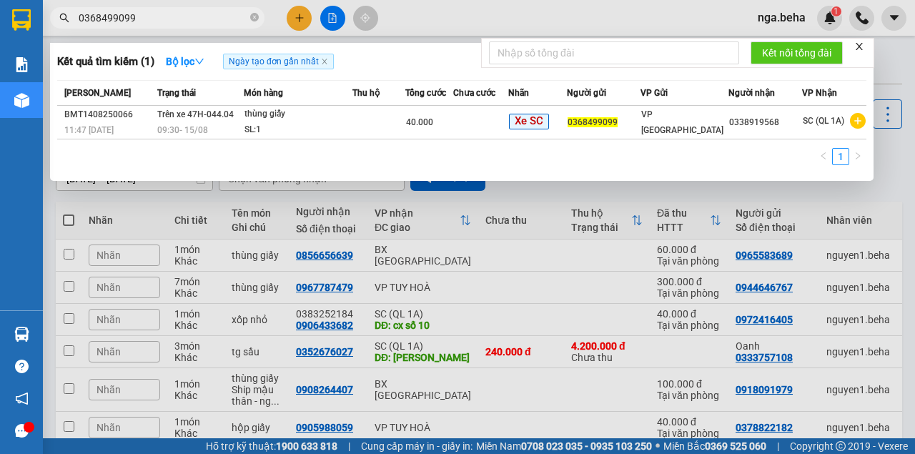
click at [159, 14] on input "0368499099" at bounding box center [163, 18] width 169 height 16
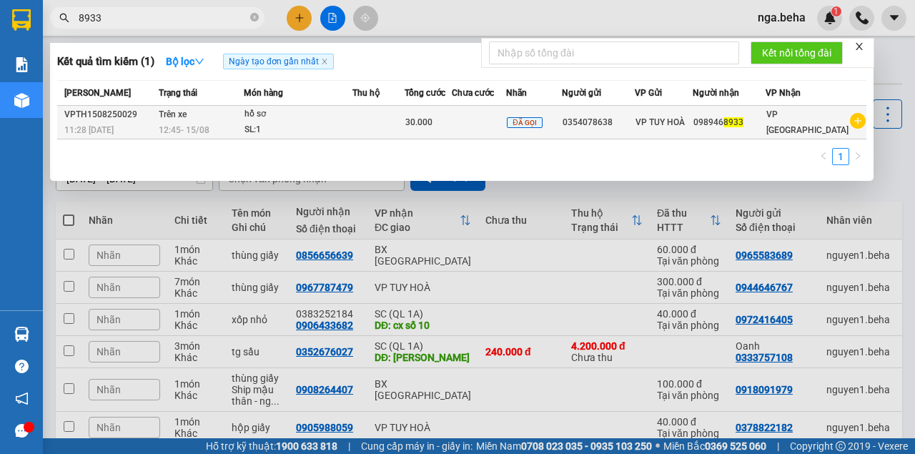
type input "8933"
click at [475, 124] on td at bounding box center [479, 123] width 55 height 34
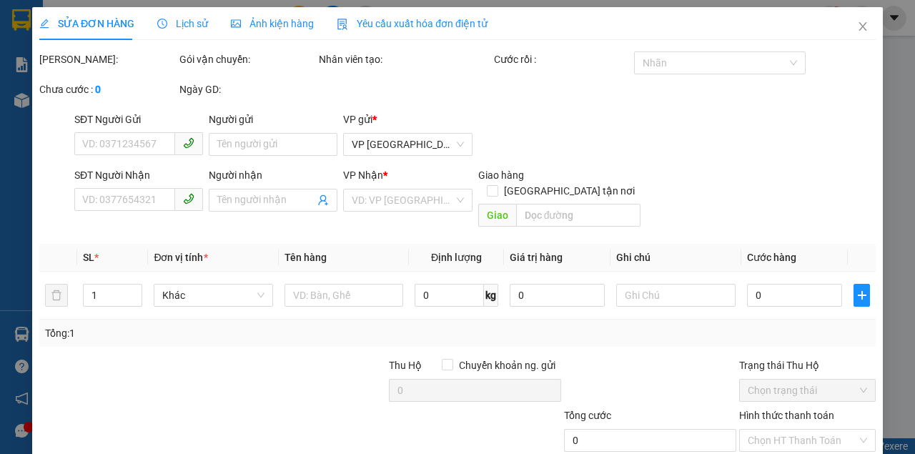
type input "0354078638"
type input "0989468933"
type input "30.000"
type input "0"
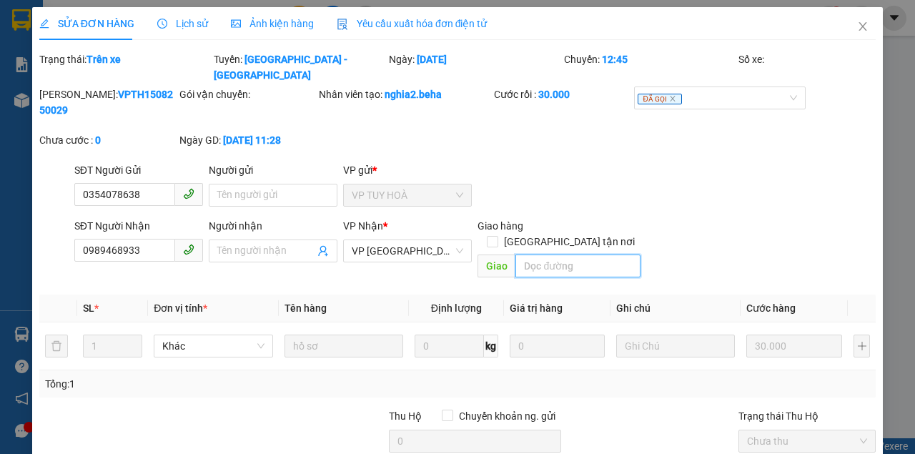
click at [576, 255] on input "search" at bounding box center [577, 266] width 124 height 23
click at [731, 174] on div "SĐT Người Gửi 0354078638 Người gửi Tên người gửi VP gửi * VP TUY HOÀ" at bounding box center [474, 187] width 807 height 50
click at [583, 255] on input "261" at bounding box center [577, 266] width 124 height 23
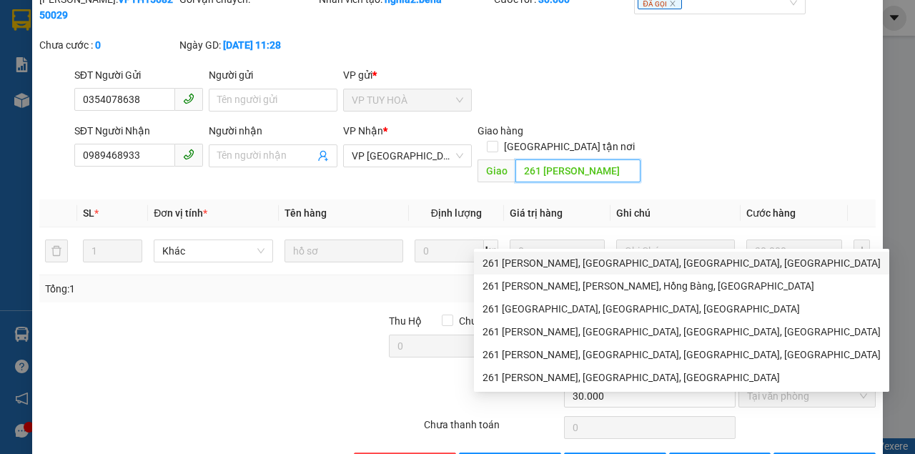
scroll to position [112, 0]
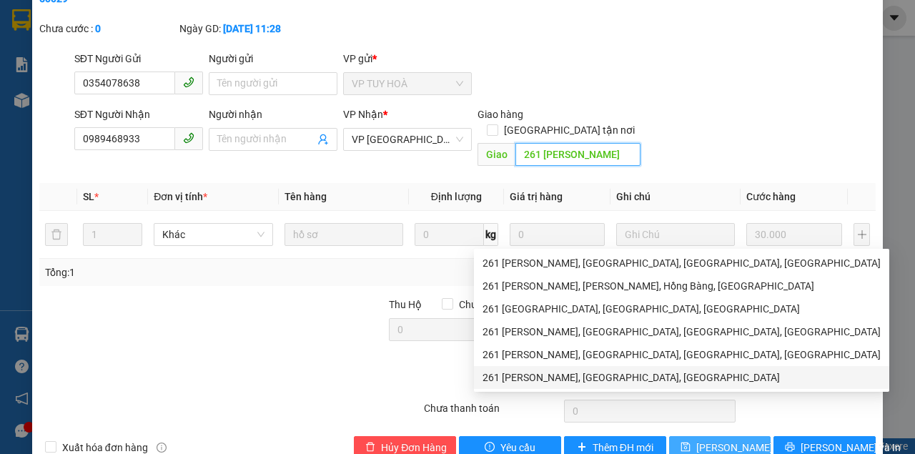
type input "261 [PERSON_NAME]"
click at [706, 440] on span "[PERSON_NAME] thay đổi" at bounding box center [753, 448] width 114 height 16
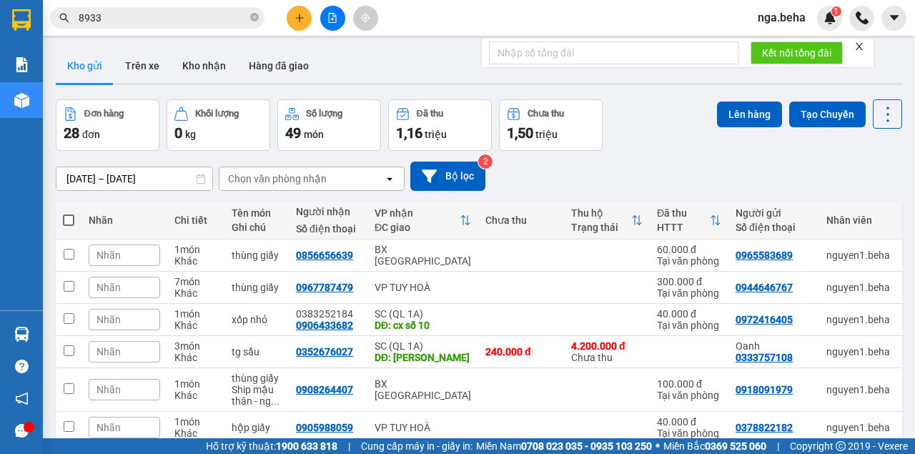
click at [335, 20] on icon "file-add" at bounding box center [332, 18] width 10 height 10
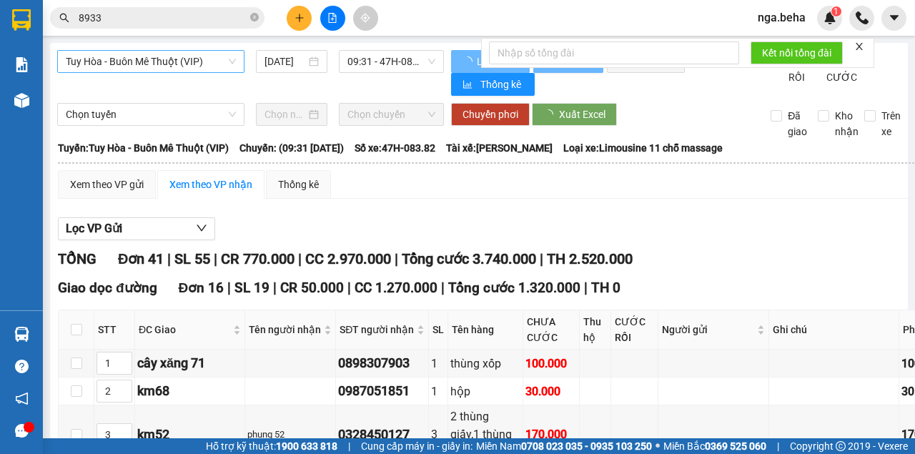
click at [134, 62] on span "Tuy Hòa - Buôn Mê Thuột (VIP)" at bounding box center [151, 61] width 170 height 21
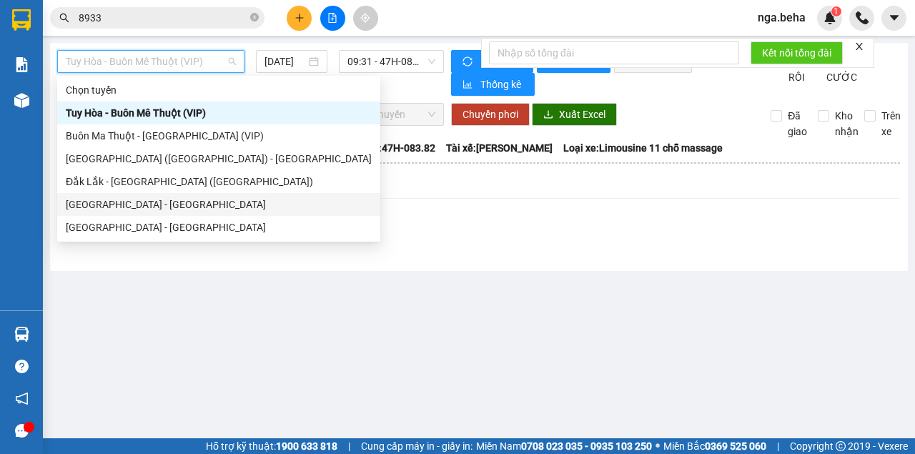
click at [170, 206] on div "[GEOGRAPHIC_DATA] - [GEOGRAPHIC_DATA]" at bounding box center [219, 205] width 306 height 16
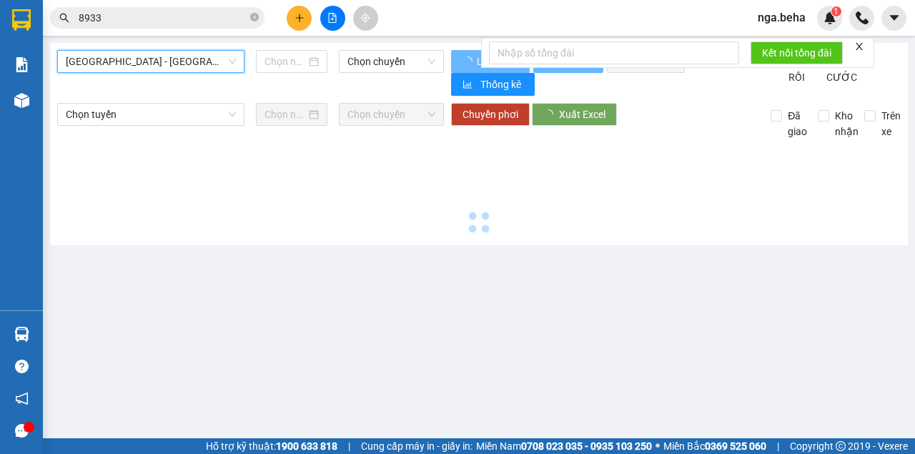
type input "[DATE]"
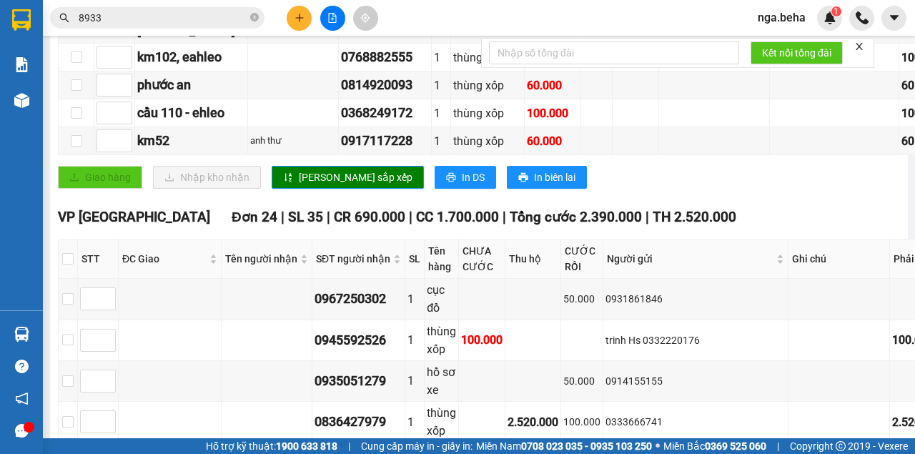
scroll to position [952, 0]
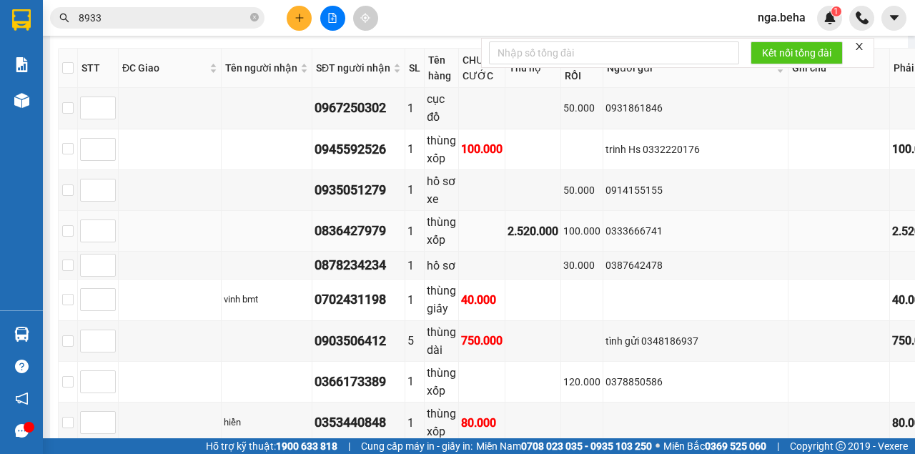
click at [341, 241] on div "0836427979" at bounding box center [359, 231] width 88 height 20
copy div "0836427979"
click at [643, 239] on div "0333666741" at bounding box center [696, 231] width 180 height 16
click at [789, 170] on td at bounding box center [840, 149] width 102 height 41
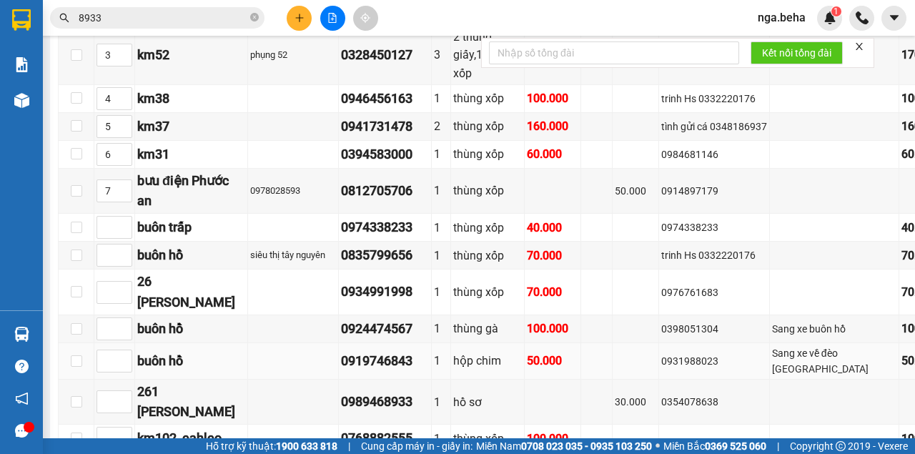
scroll to position [571, 0]
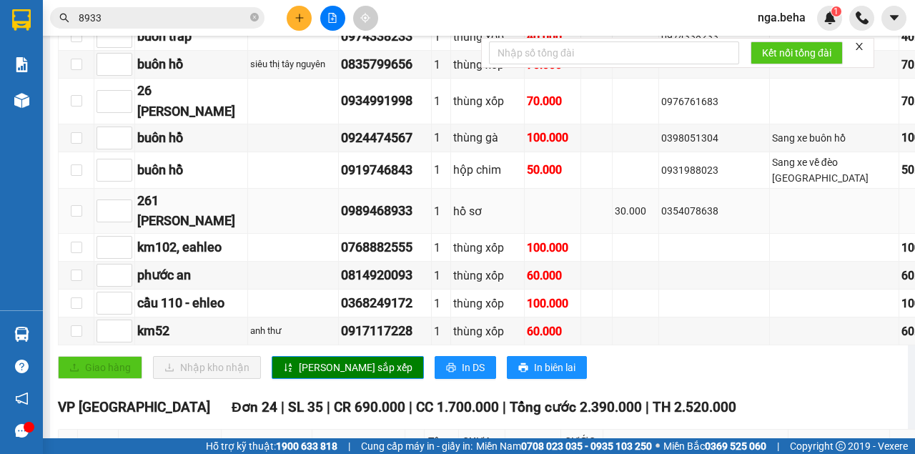
click at [615, 219] on div "30.000" at bounding box center [635, 211] width 41 height 16
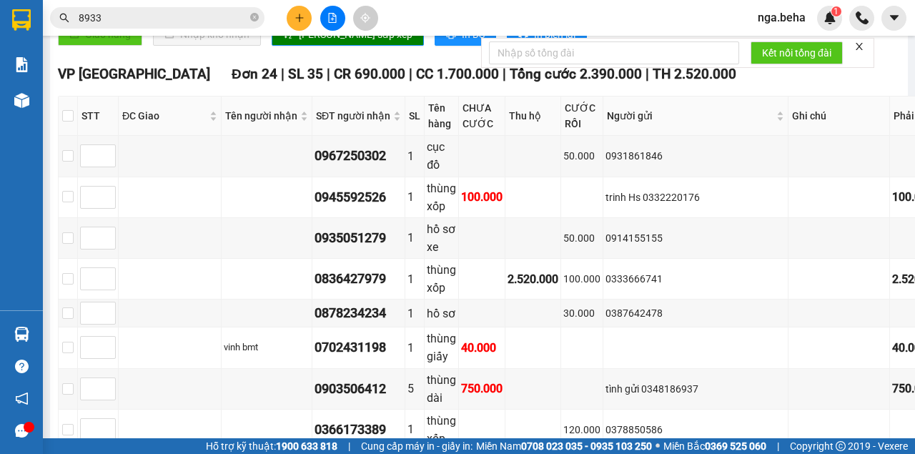
scroll to position [1000, 0]
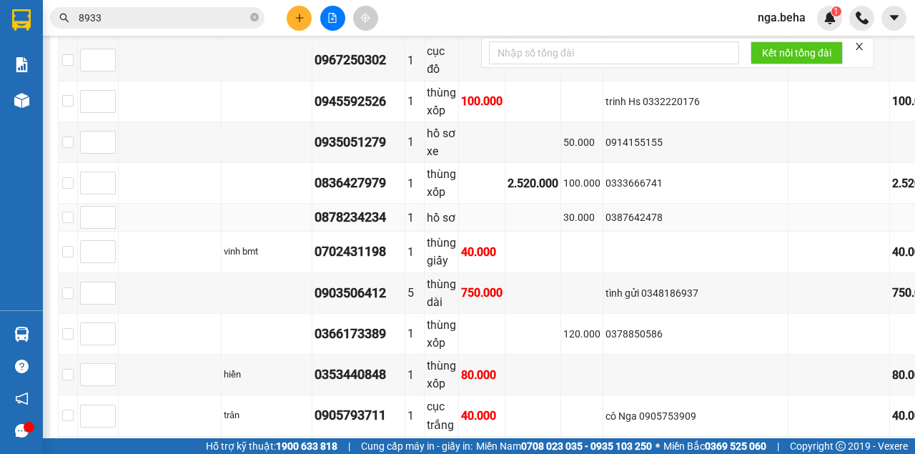
click at [620, 232] on td "0387642478" at bounding box center [695, 218] width 185 height 28
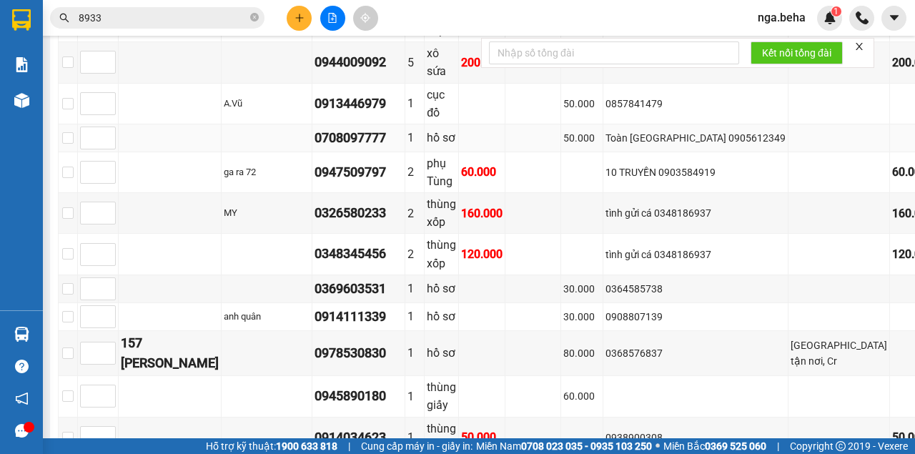
scroll to position [1667, 0]
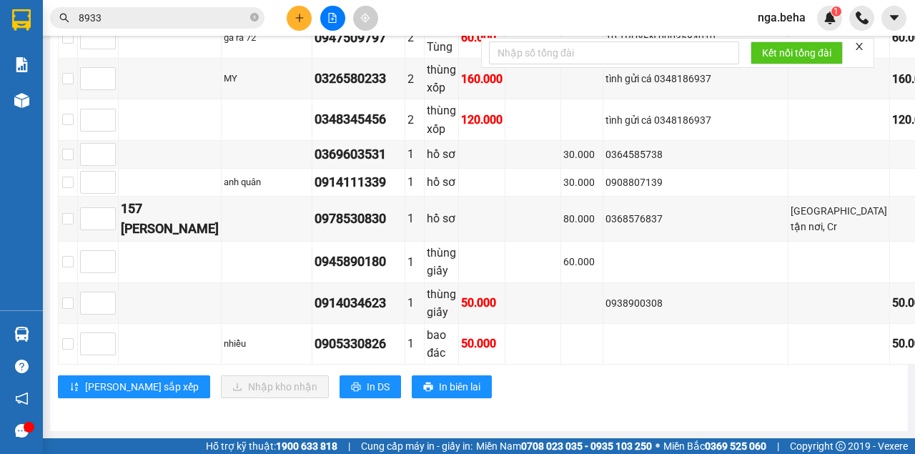
click at [172, 17] on input "8933" at bounding box center [163, 18] width 169 height 16
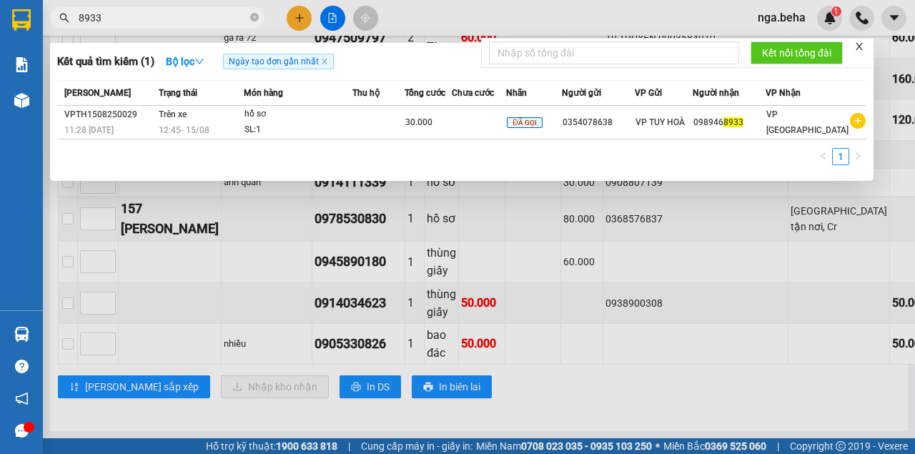
click at [172, 17] on input "8933" at bounding box center [163, 18] width 169 height 16
paste input "091974684"
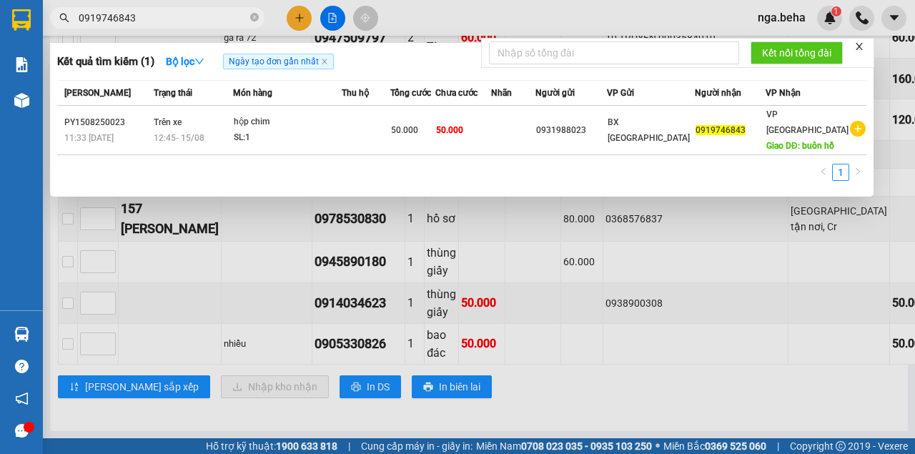
click at [718, 258] on div at bounding box center [457, 227] width 915 height 454
click at [129, 24] on input "0919746843" at bounding box center [163, 18] width 169 height 16
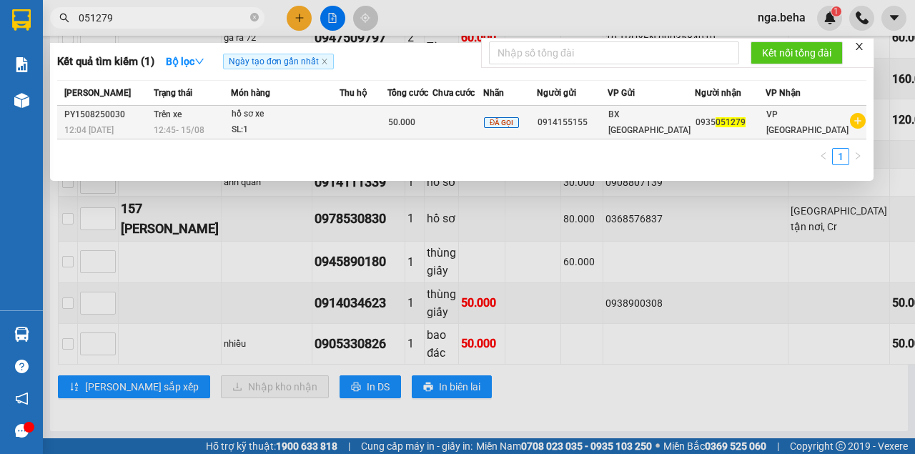
type input "051279"
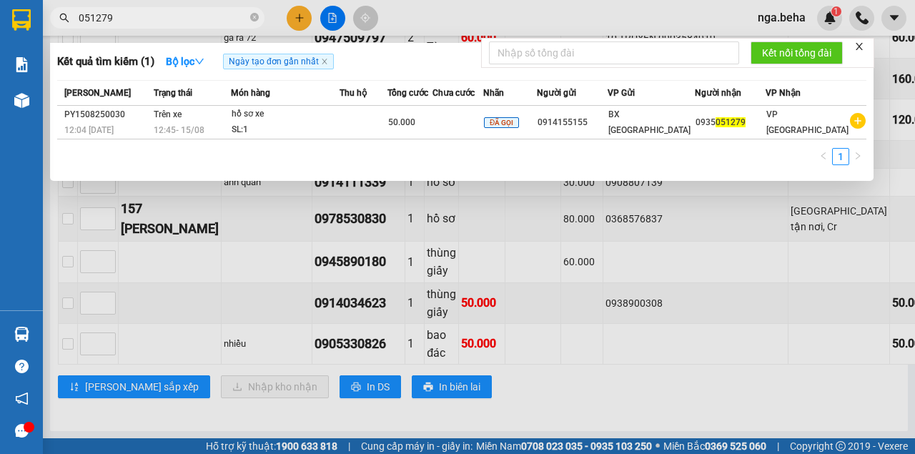
click at [653, 262] on div at bounding box center [457, 227] width 915 height 454
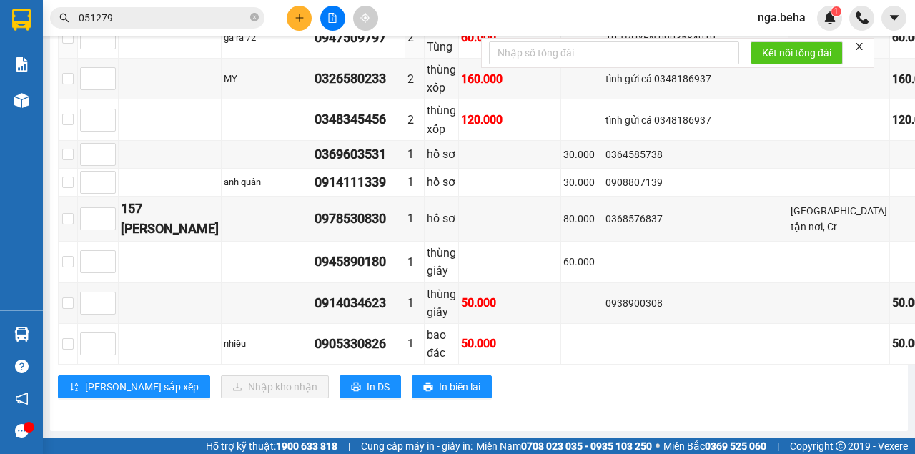
scroll to position [1571, 0]
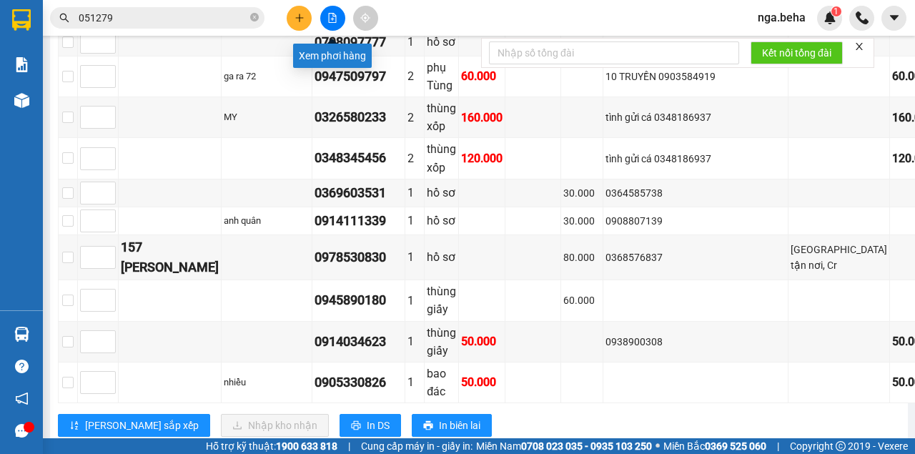
click at [333, 24] on button at bounding box center [332, 18] width 25 height 25
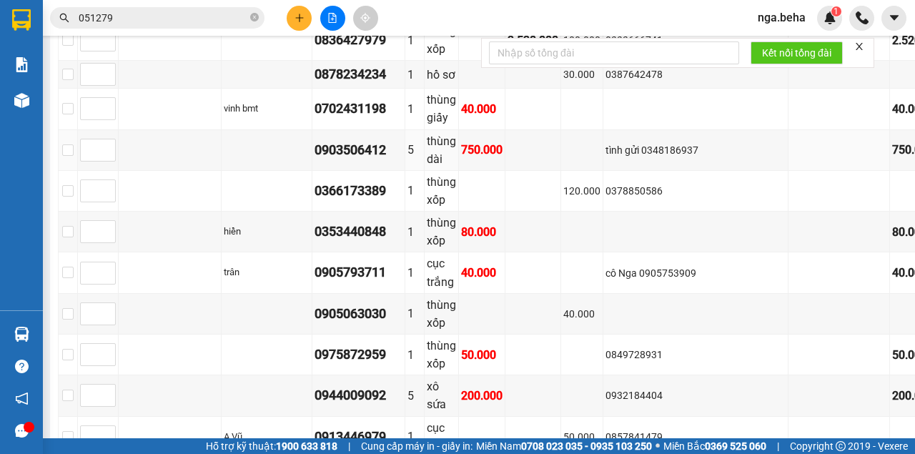
scroll to position [857, 0]
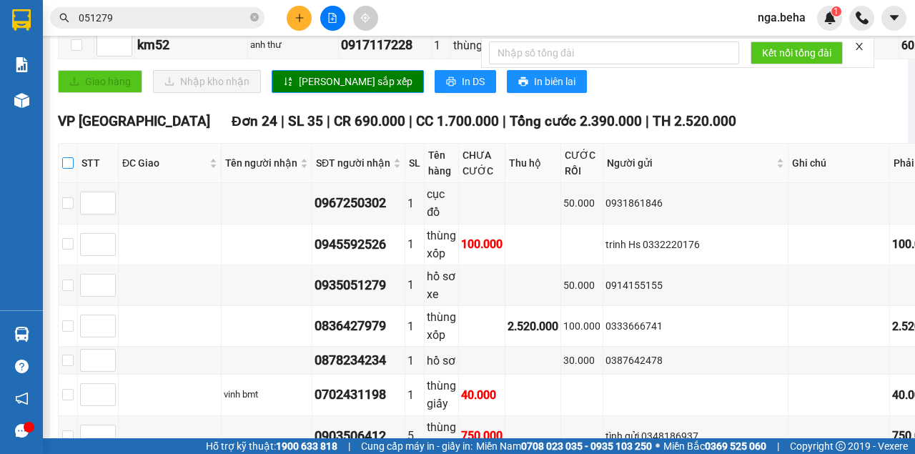
click at [74, 169] on input "checkbox" at bounding box center [67, 162] width 11 height 11
checkbox input "true"
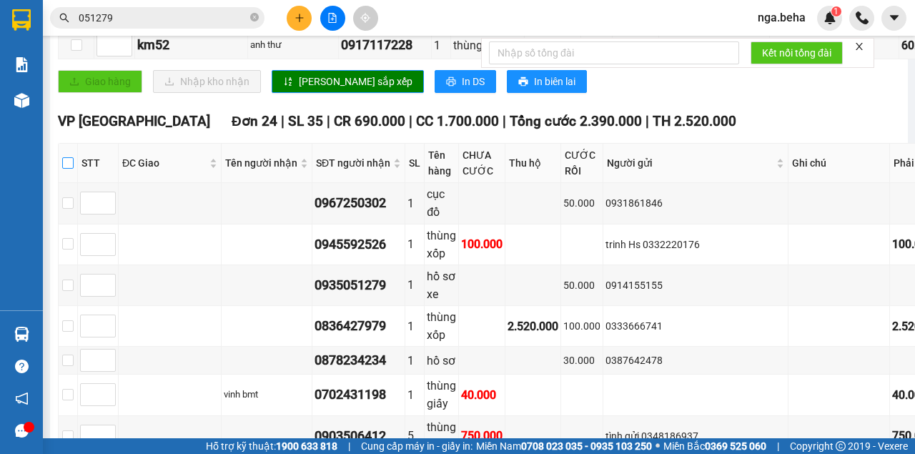
checkbox input "true"
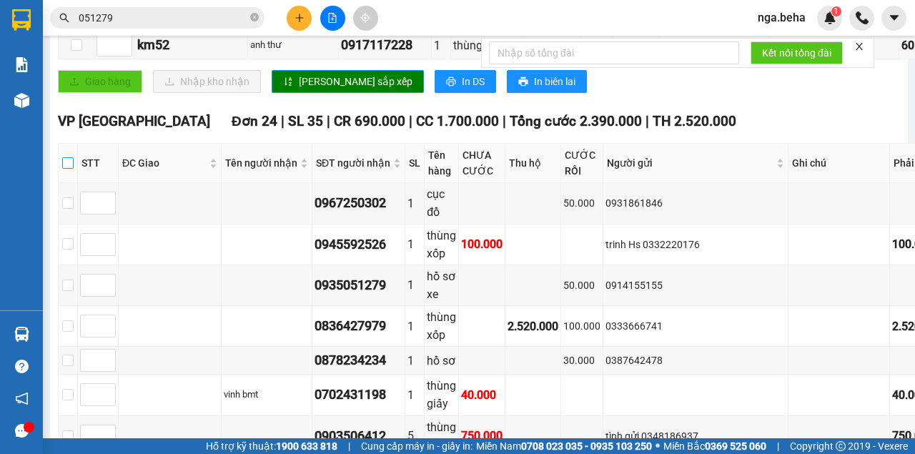
checkbox input "true"
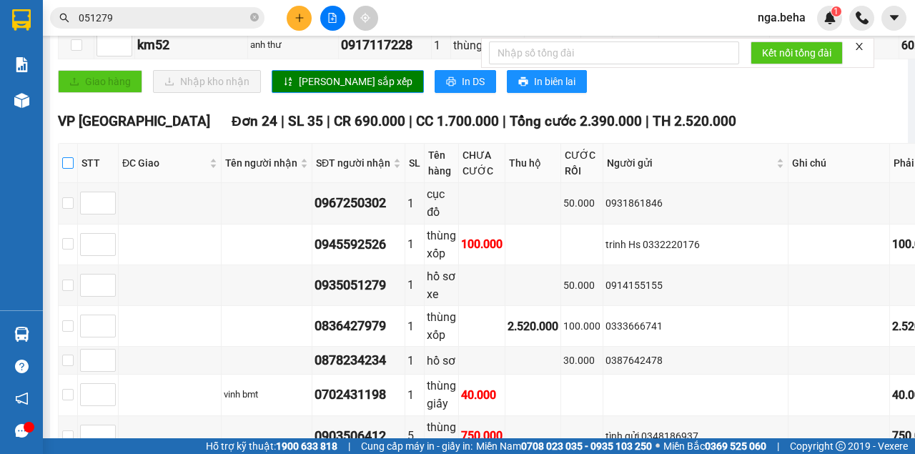
checkbox input "true"
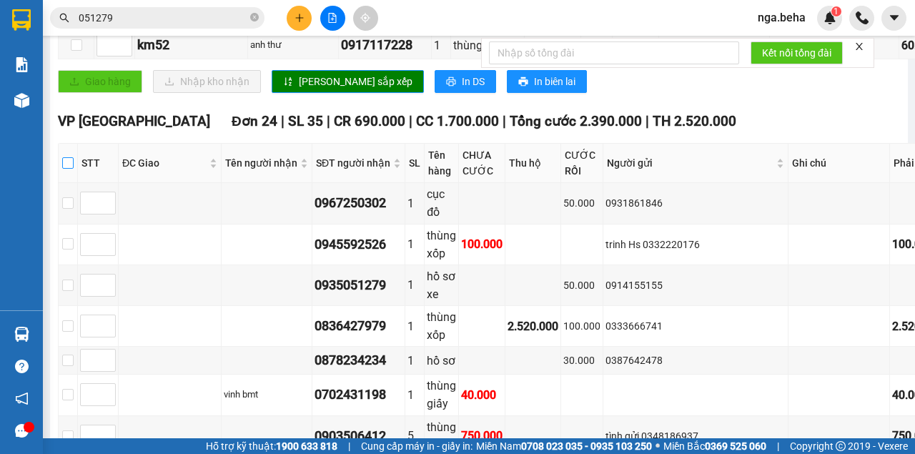
checkbox input "true"
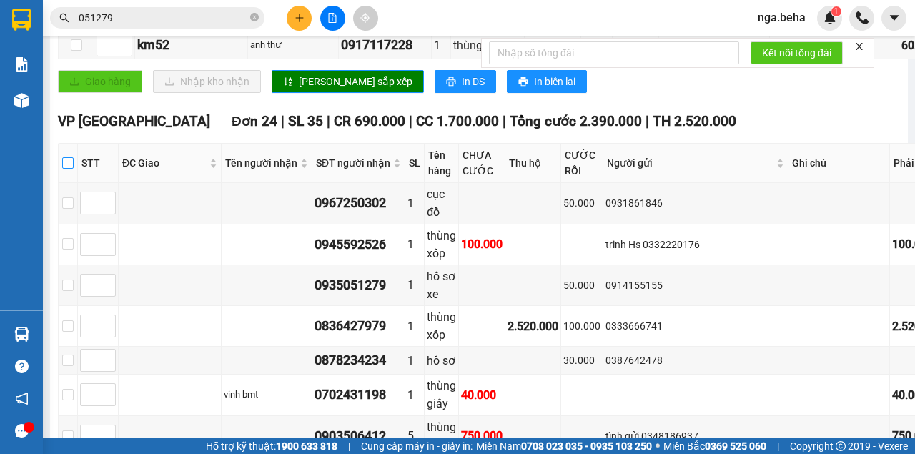
checkbox input "true"
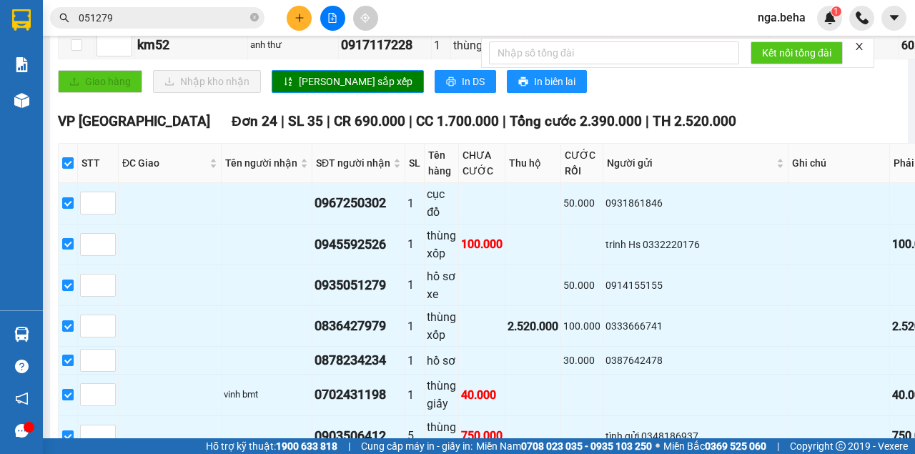
scroll to position [666, 0]
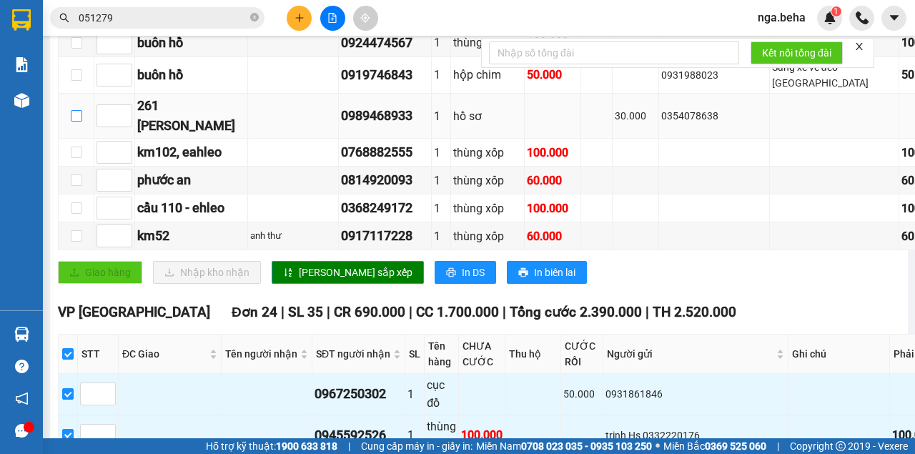
click at [71, 122] on input "checkbox" at bounding box center [76, 115] width 11 height 11
checkbox input "true"
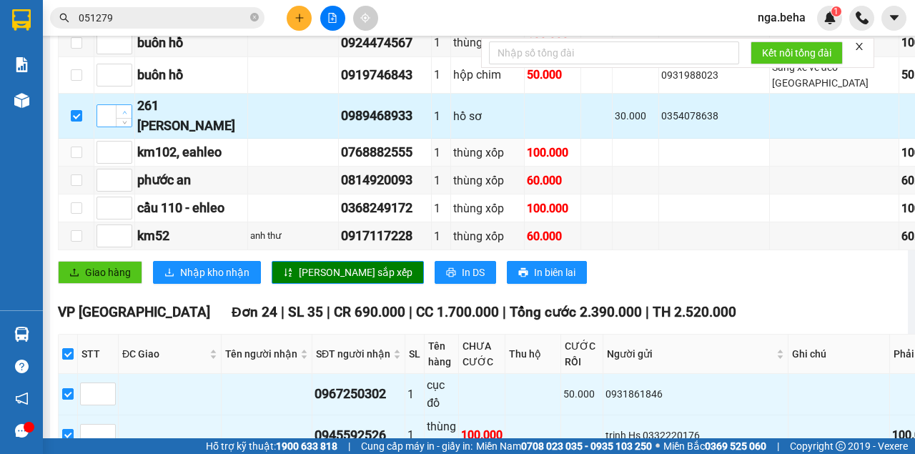
scroll to position [523, 0]
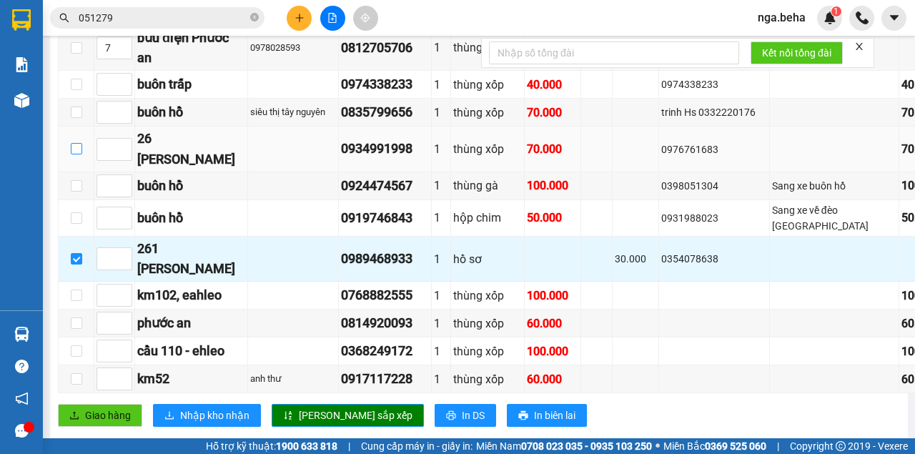
click at [76, 154] on input "checkbox" at bounding box center [76, 148] width 11 height 11
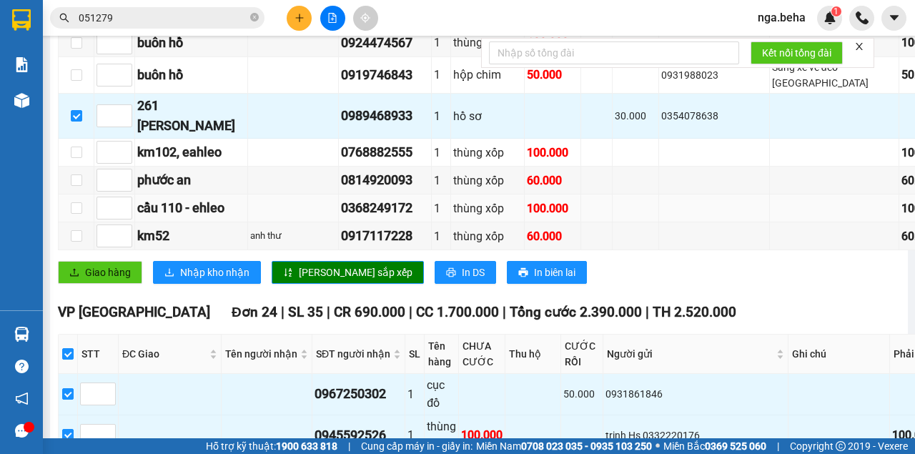
scroll to position [761, 0]
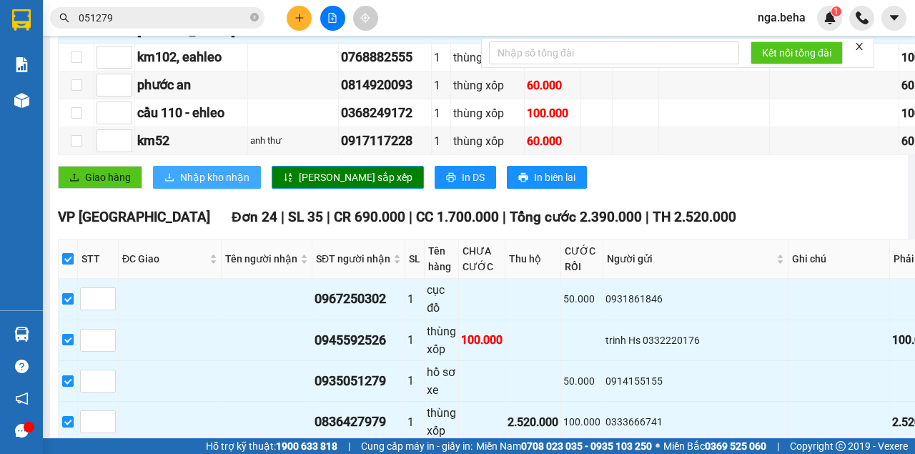
drag, startPoint x: 196, startPoint y: 242, endPoint x: 189, endPoint y: 252, distance: 11.9
click at [196, 185] on span "Nhập kho nhận" at bounding box center [214, 177] width 69 height 16
checkbox input "false"
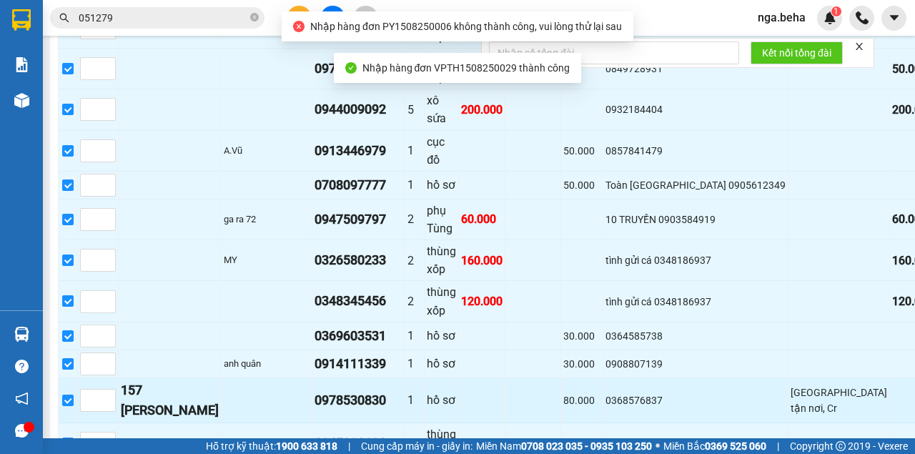
scroll to position [1667, 0]
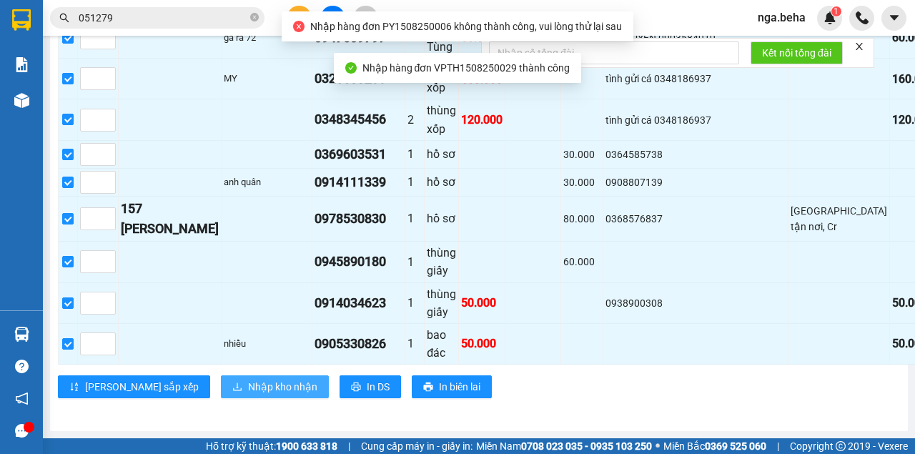
click at [221, 398] on button "Nhập kho nhận" at bounding box center [275, 386] width 108 height 23
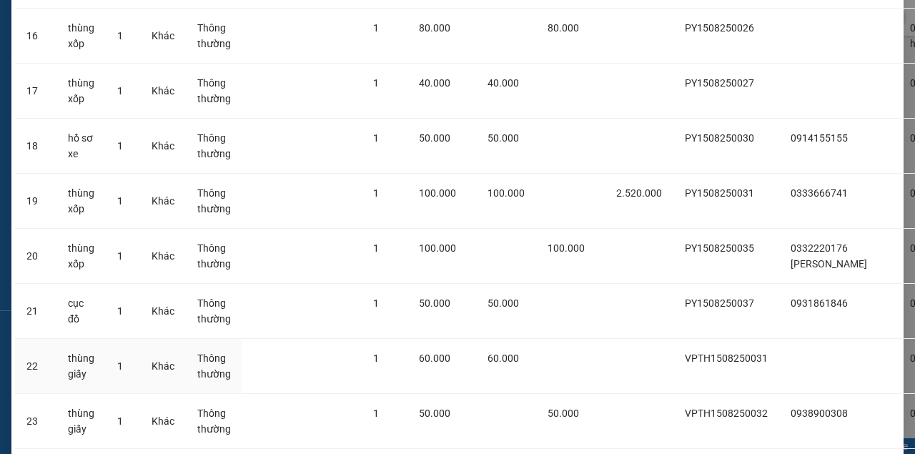
scroll to position [1133, 0]
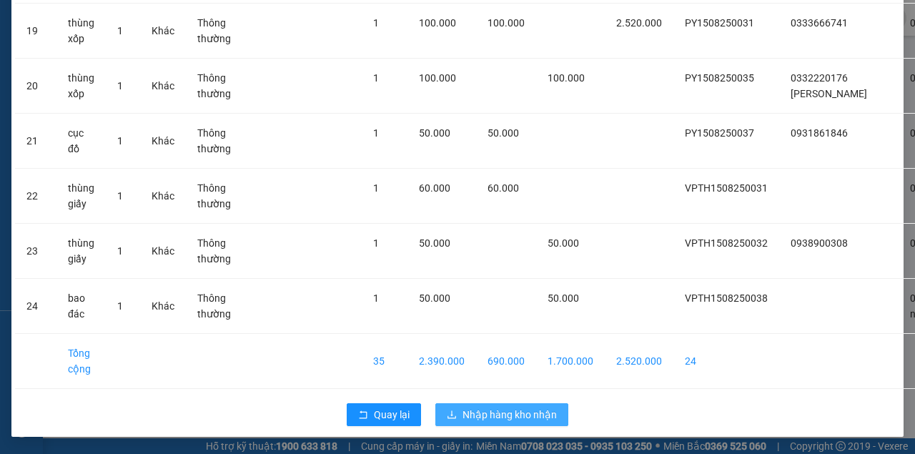
click at [524, 425] on button "Nhập hàng kho nhận" at bounding box center [501, 414] width 133 height 23
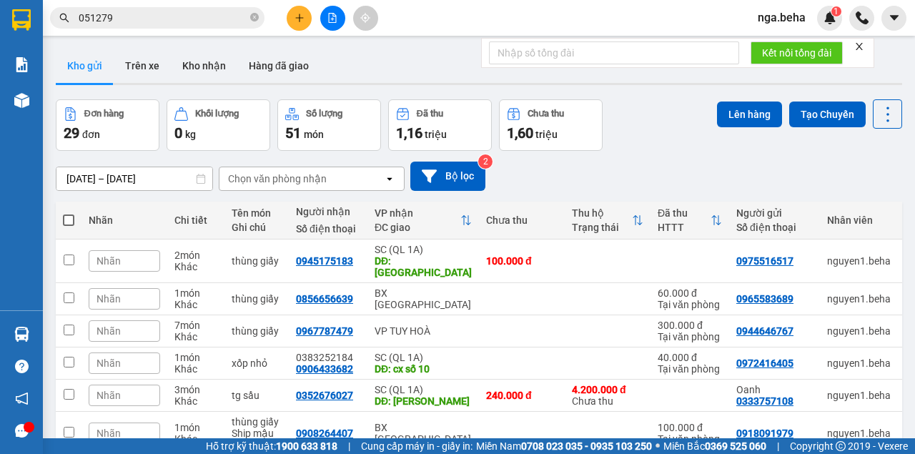
click at [162, 27] on span "051279" at bounding box center [157, 17] width 214 height 21
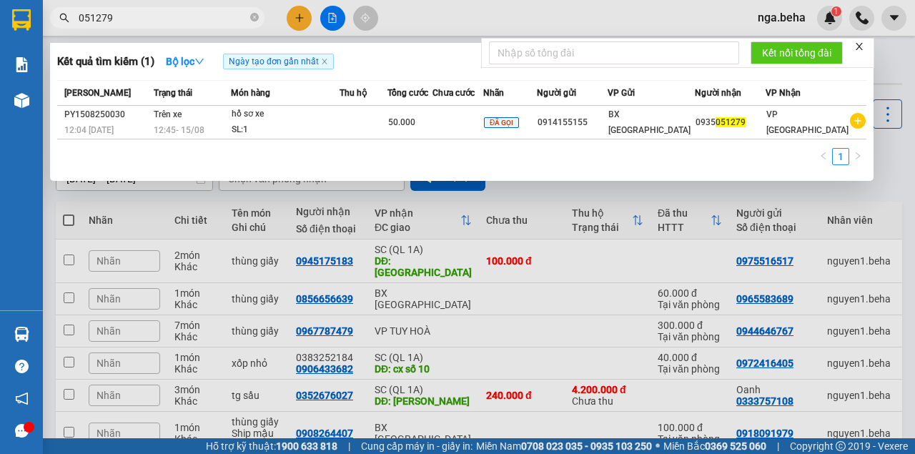
click at [164, 24] on input "051279" at bounding box center [163, 18] width 169 height 16
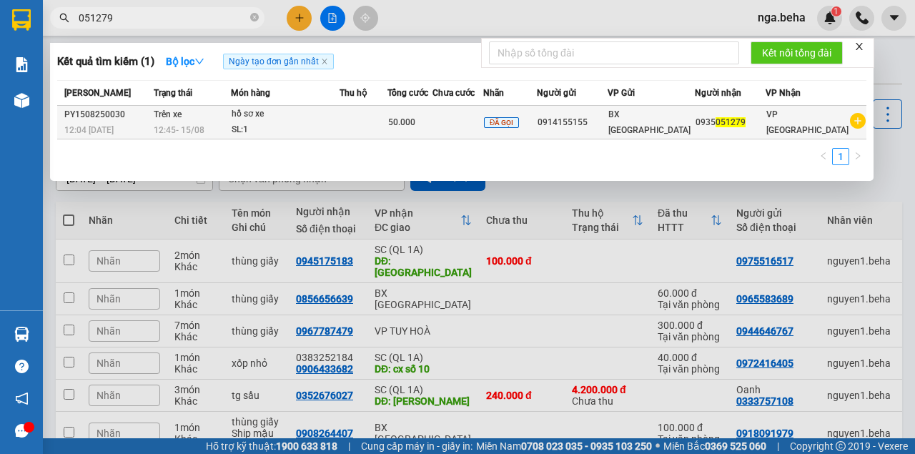
click at [232, 111] on td "Trên xe 12:45 - 15/08" at bounding box center [191, 123] width 82 height 34
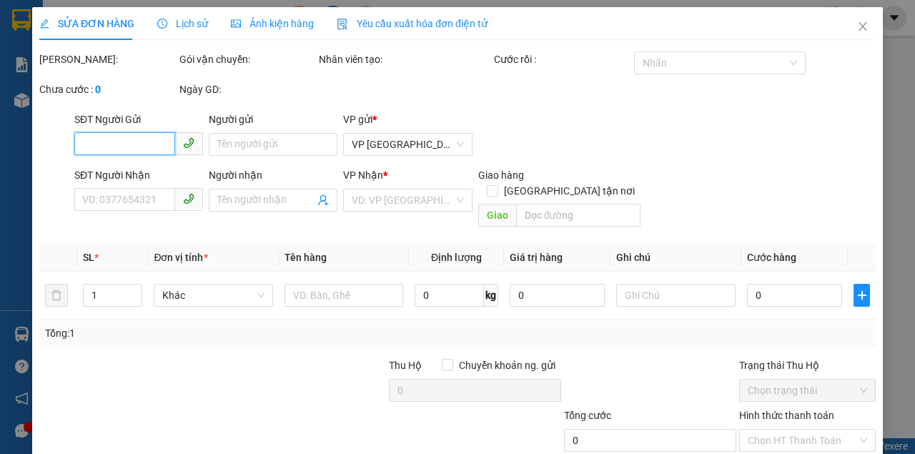
type input "0914155155"
type input "0935051279"
type input "50.000"
type input "0"
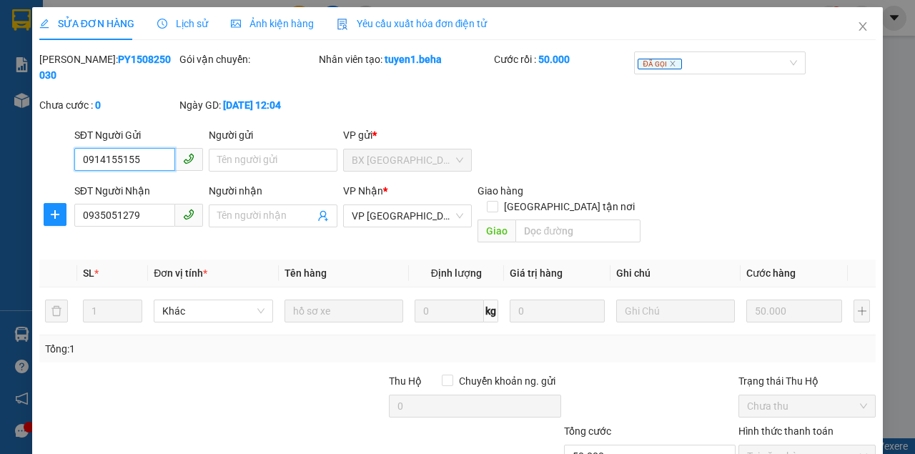
scroll to position [92, 0]
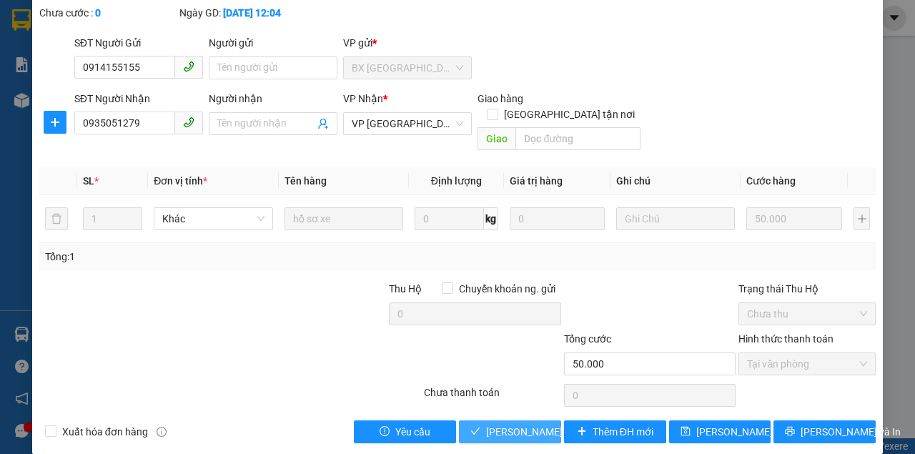
click at [515, 423] on button "[PERSON_NAME] và [PERSON_NAME] hàng" at bounding box center [510, 431] width 102 height 23
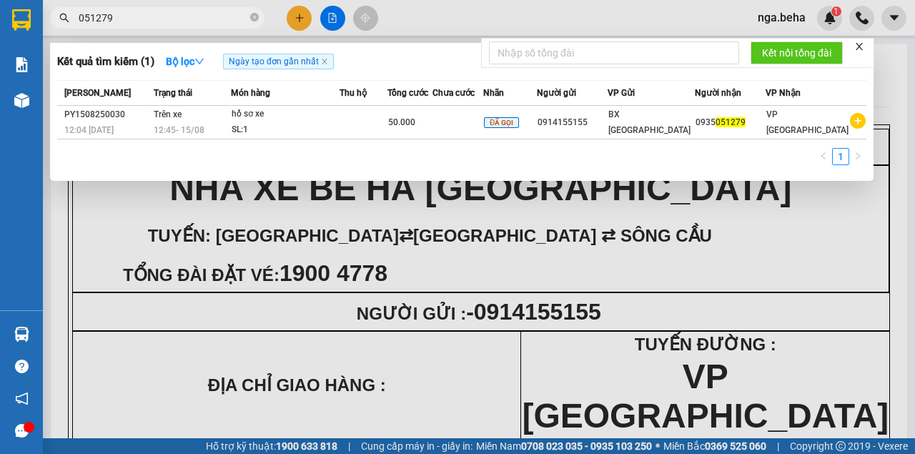
click at [149, 16] on input "051279" at bounding box center [163, 18] width 169 height 16
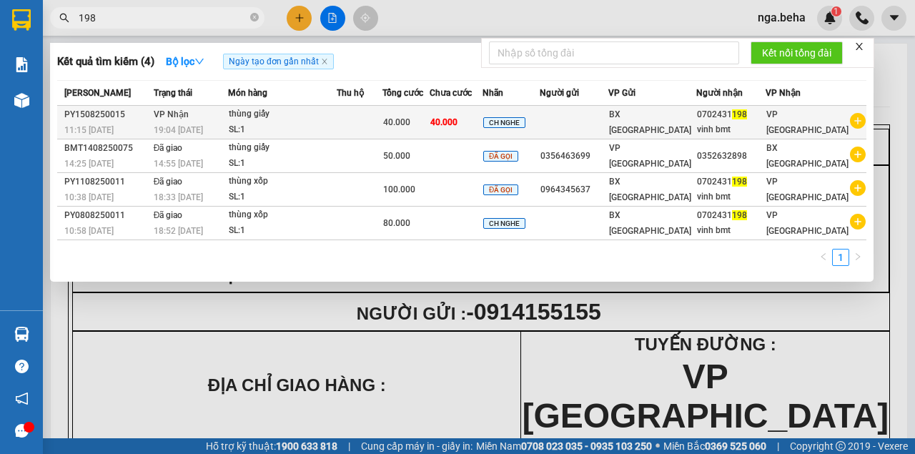
type input "198"
click at [298, 115] on div "thùng giấy" at bounding box center [282, 115] width 107 height 16
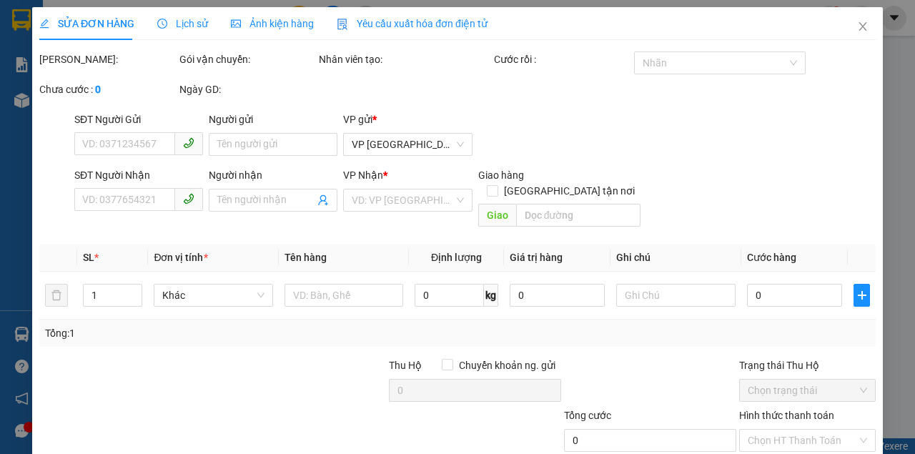
type input "0702431198"
type input "vinh bmt"
type input "40.000"
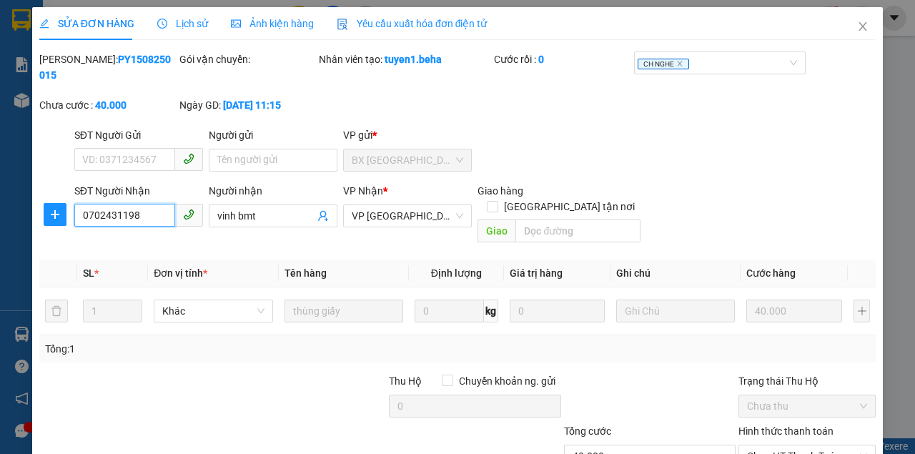
click at [144, 217] on input "0702431198" at bounding box center [124, 215] width 101 height 23
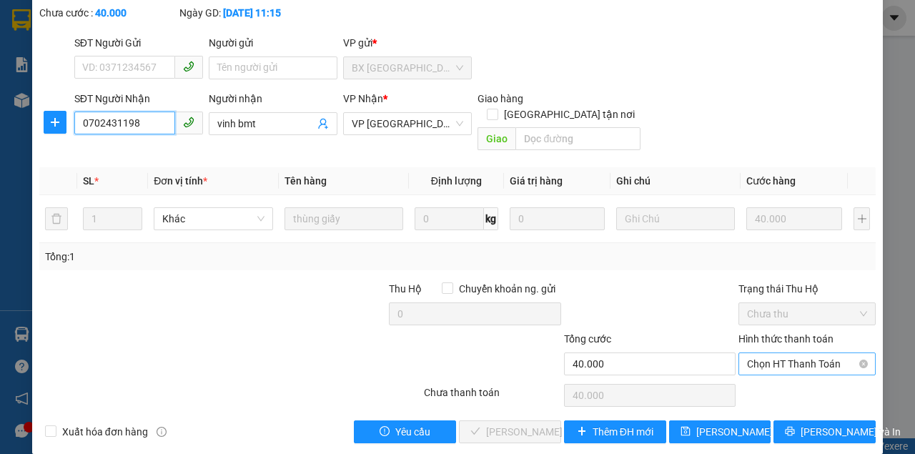
drag, startPoint x: 795, startPoint y: 340, endPoint x: 787, endPoint y: 350, distance: 12.7
click at [795, 353] on span "Chọn HT Thanh Toán" at bounding box center [807, 363] width 120 height 21
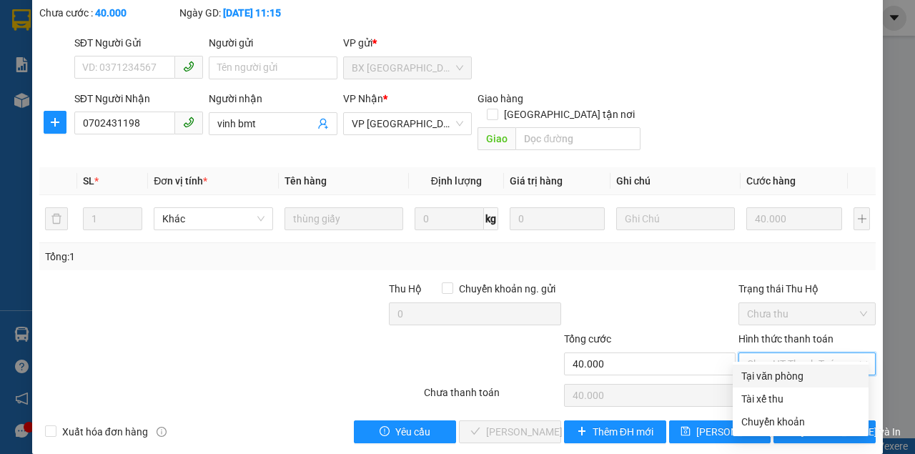
click at [761, 380] on div "Tại văn phòng" at bounding box center [800, 376] width 119 height 16
type input "0"
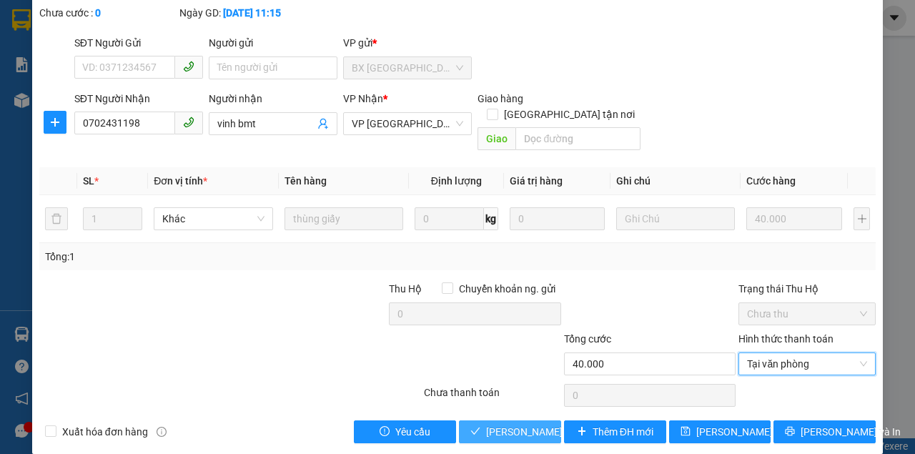
click at [490, 424] on span "[PERSON_NAME] và [PERSON_NAME] hàng" at bounding box center [554, 432] width 137 height 16
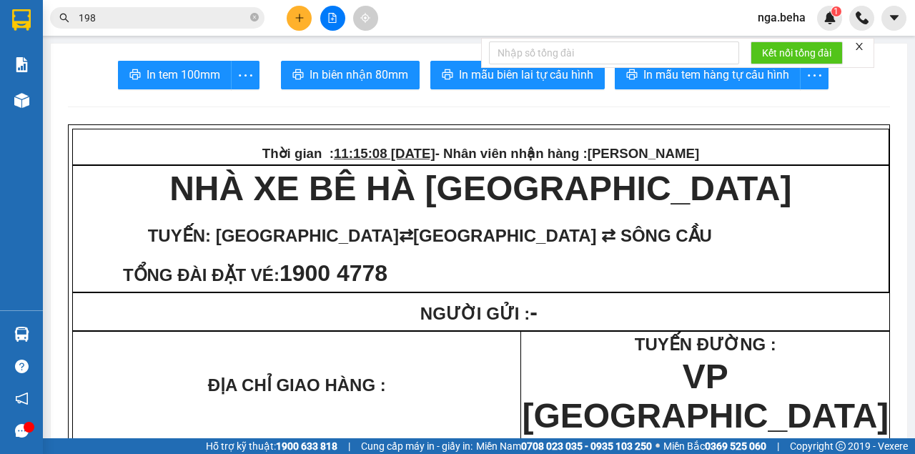
click at [159, 17] on input "198" at bounding box center [163, 18] width 169 height 16
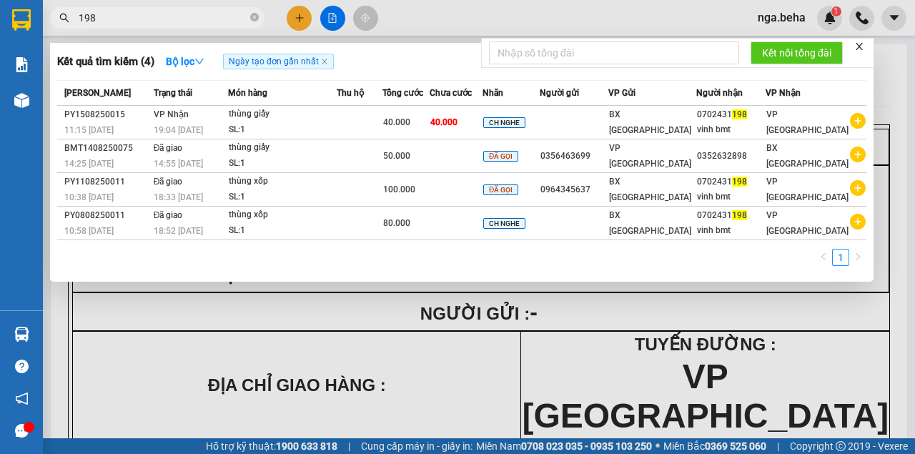
click at [159, 17] on input "198" at bounding box center [163, 18] width 169 height 16
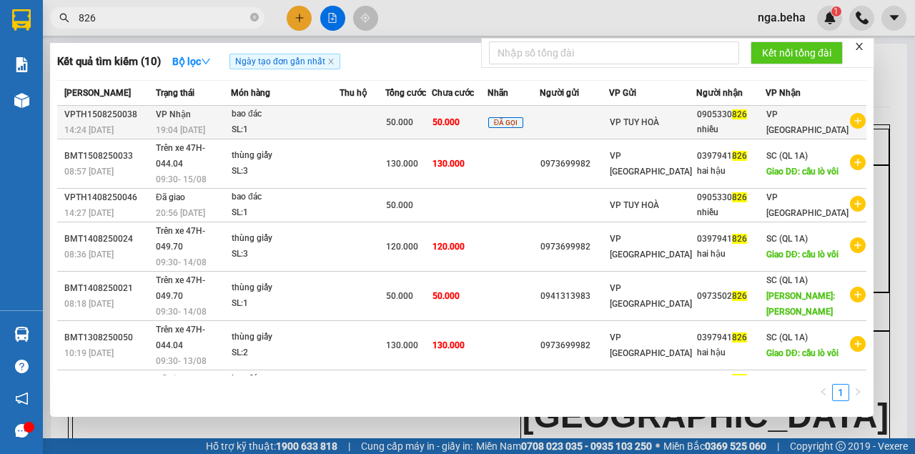
type input "826"
click at [363, 133] on td at bounding box center [363, 123] width 46 height 34
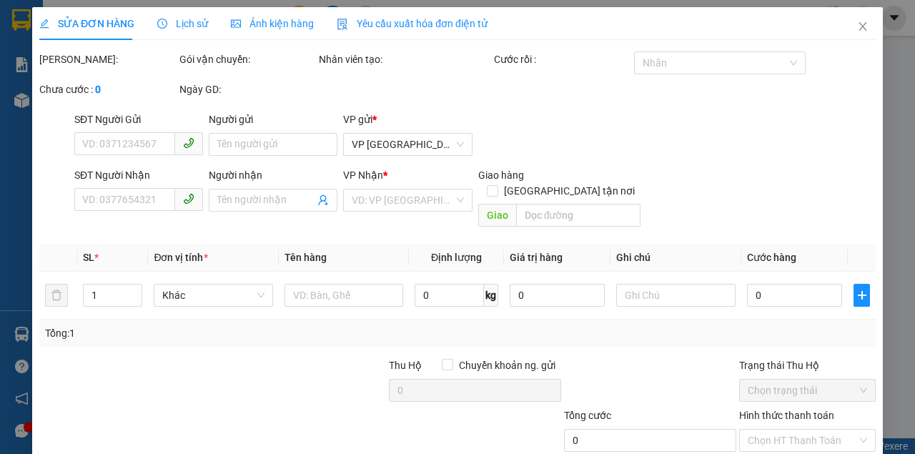
type input "0905330826"
type input "nhiều"
type input "50.000"
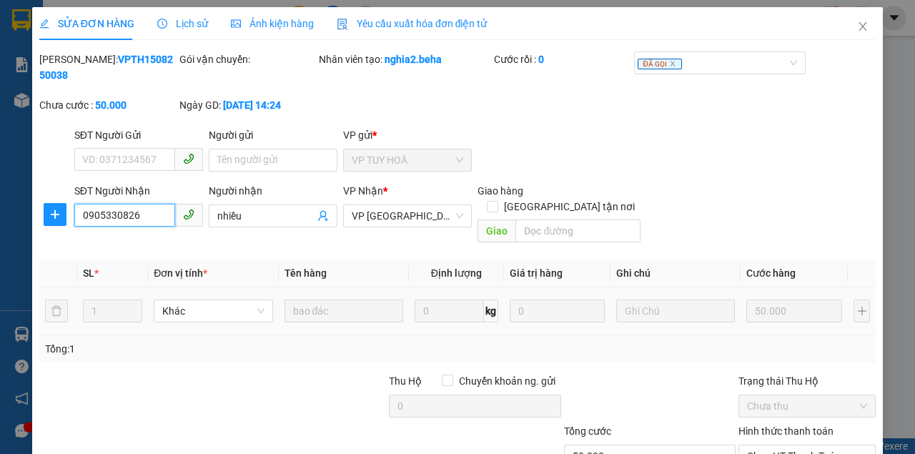
click at [141, 217] on input "0905330826" at bounding box center [124, 215] width 101 height 23
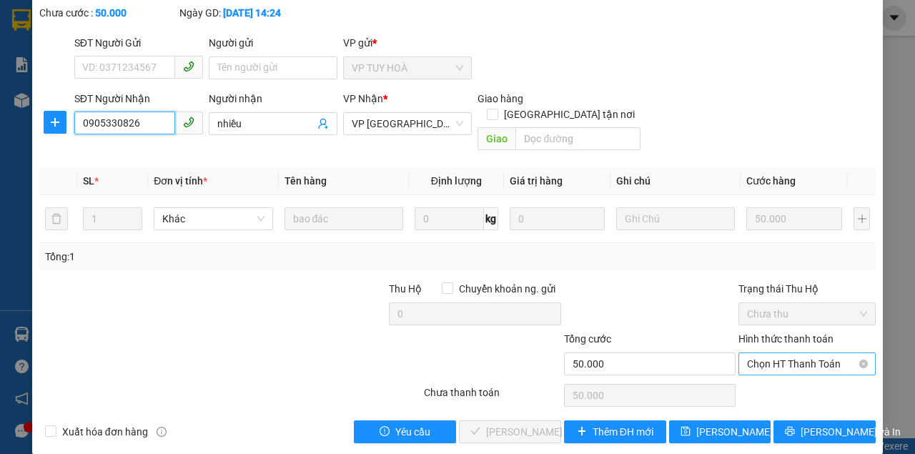
click at [789, 356] on span "Chọn HT Thanh Toán" at bounding box center [807, 363] width 120 height 21
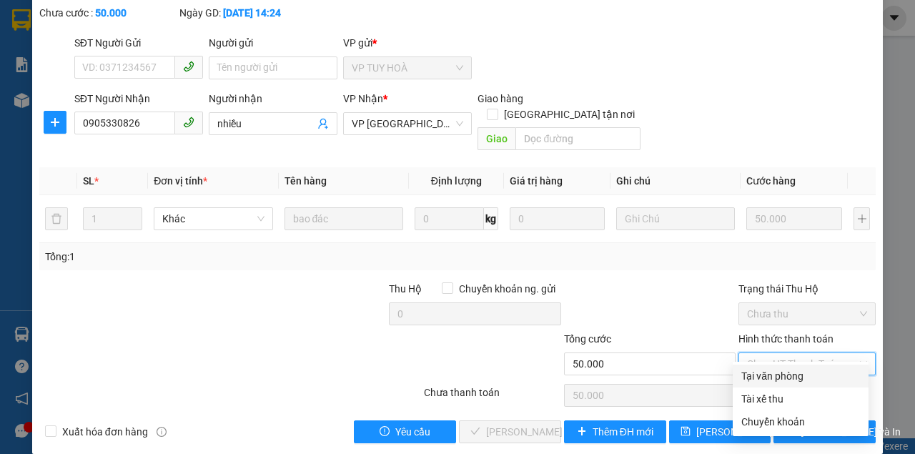
click at [766, 370] on div "Tại văn phòng" at bounding box center [800, 376] width 119 height 16
type input "0"
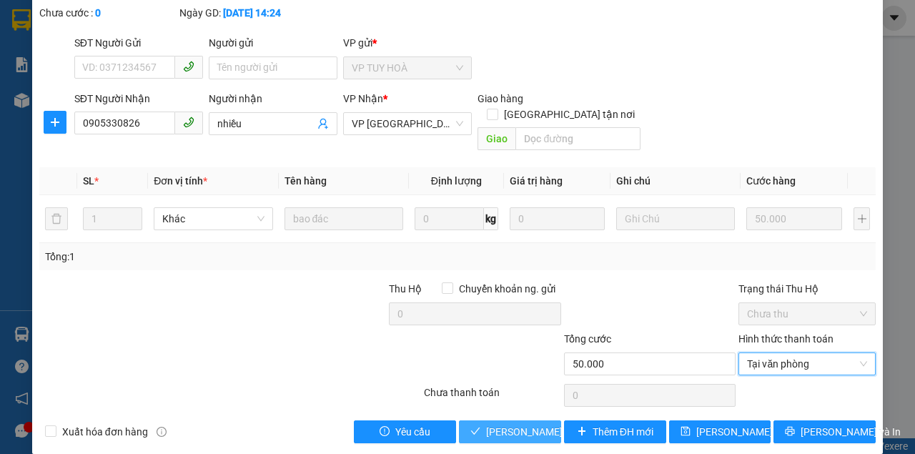
click at [475, 426] on icon "check" at bounding box center [475, 431] width 10 height 10
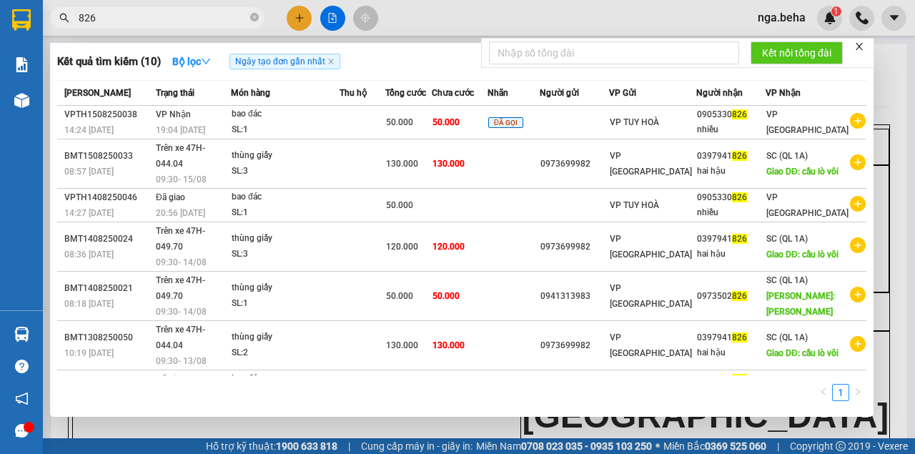
click at [119, 9] on span "826" at bounding box center [157, 17] width 214 height 21
click at [117, 15] on input "826" at bounding box center [163, 18] width 169 height 16
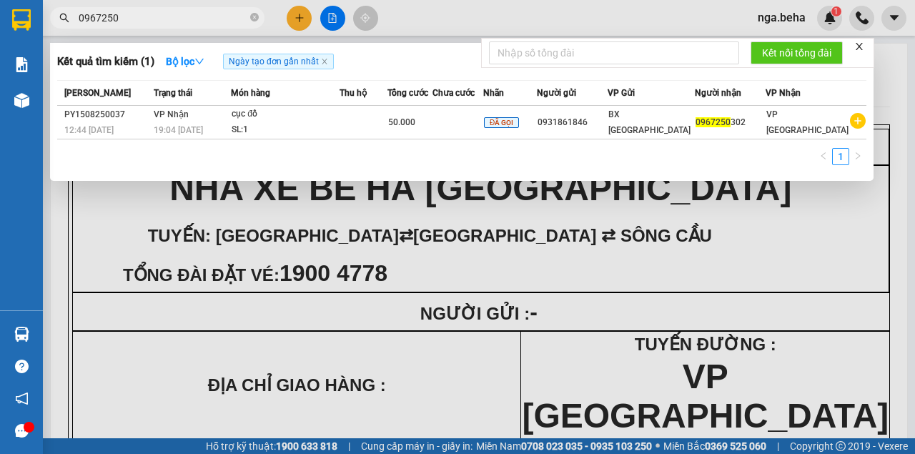
type input "0967250"
click at [284, 141] on div "Mã ĐH Trạng thái Món hàng Thu hộ Tổng cước Chưa cước Nhãn Người gửi VP Gửi Ngườ…" at bounding box center [461, 127] width 809 height 94
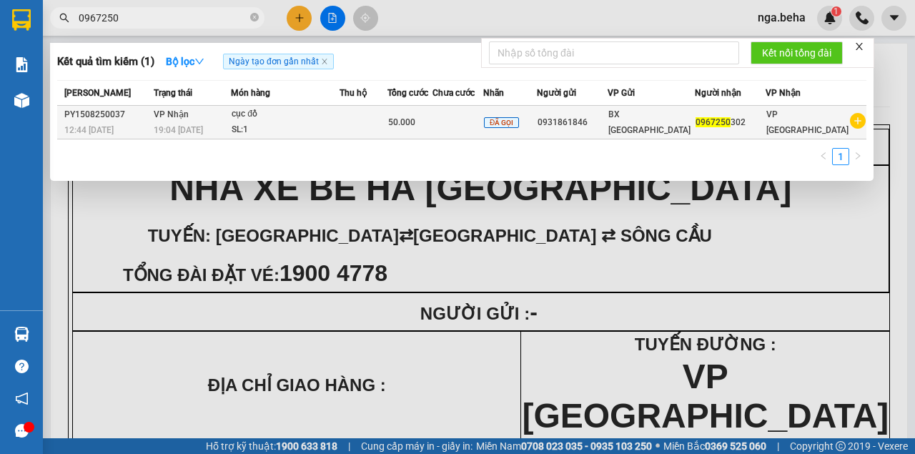
click at [289, 124] on div "SL: 1" at bounding box center [285, 130] width 107 height 16
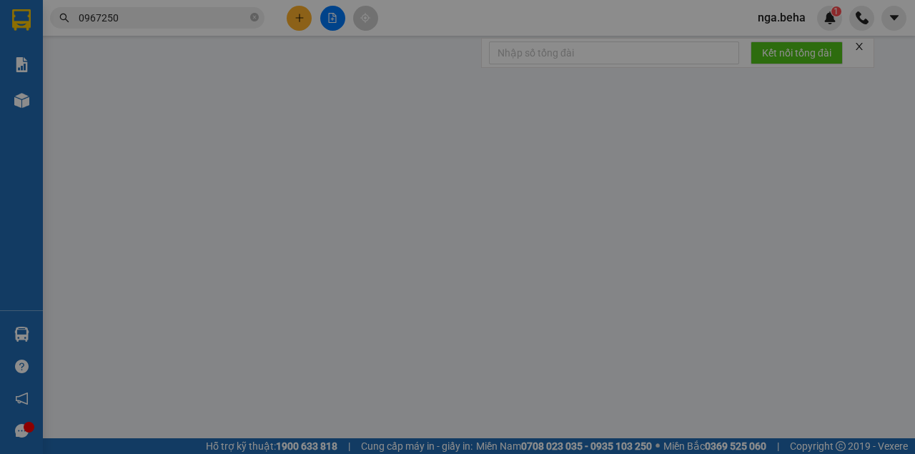
type input "0931861846"
type input "0967250302"
type input "50.000"
type input "0"
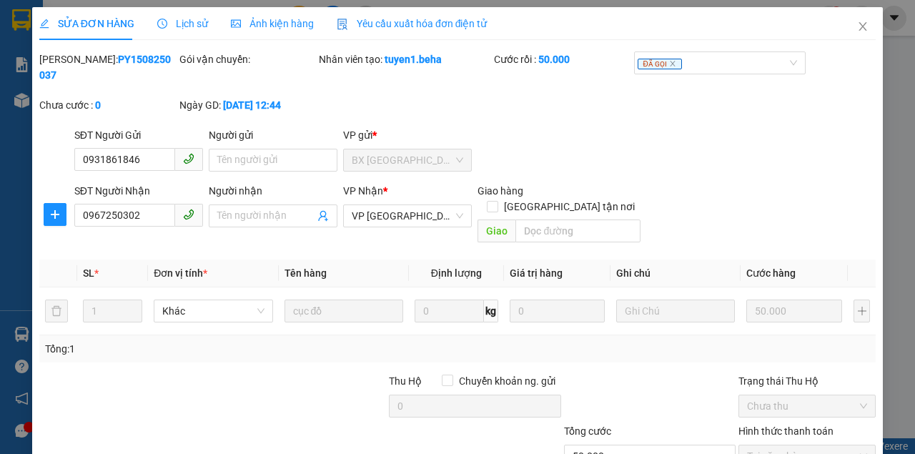
click at [265, 31] on div "Ảnh kiện hàng" at bounding box center [272, 23] width 83 height 33
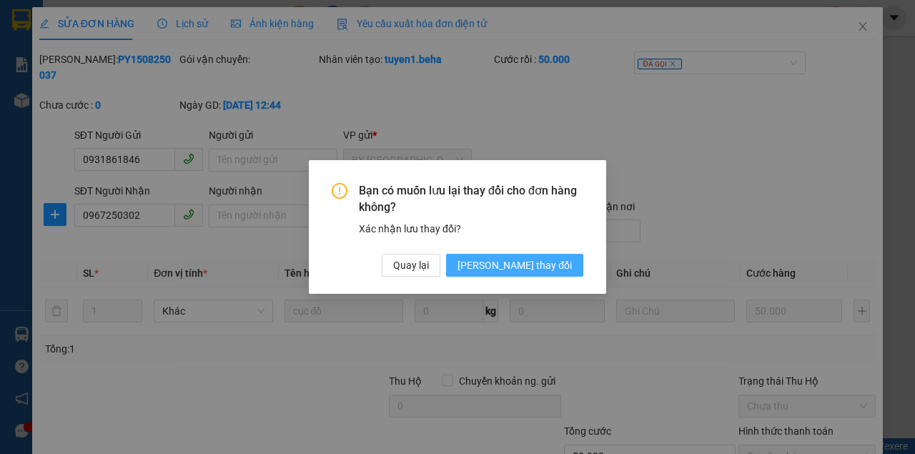
click at [556, 270] on span "[PERSON_NAME] đổi" at bounding box center [515, 265] width 114 height 16
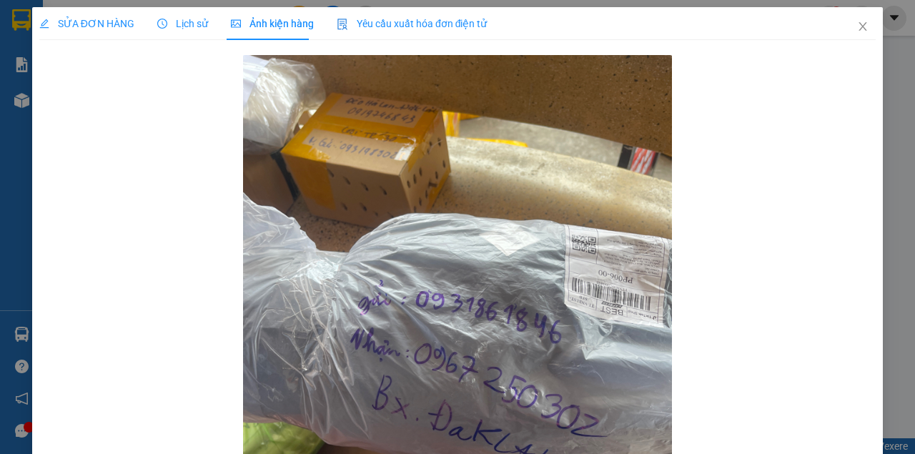
click at [93, 29] on span "SỬA ĐƠN HÀNG" at bounding box center [86, 23] width 95 height 11
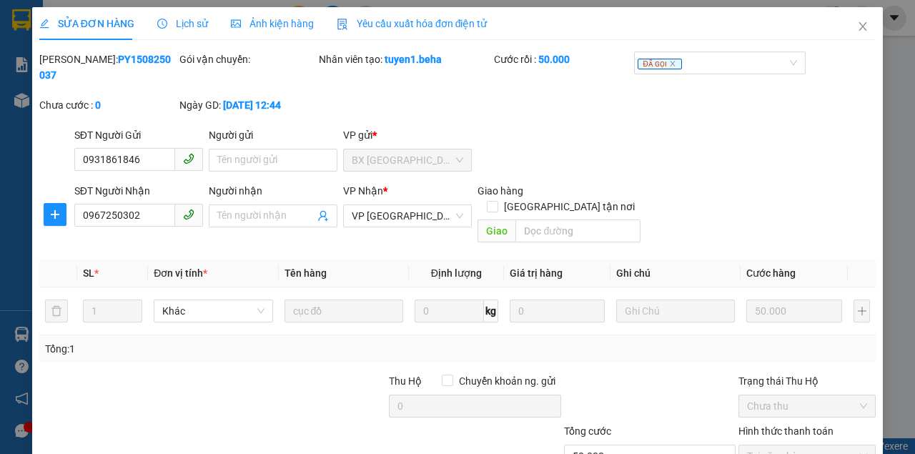
scroll to position [92, 0]
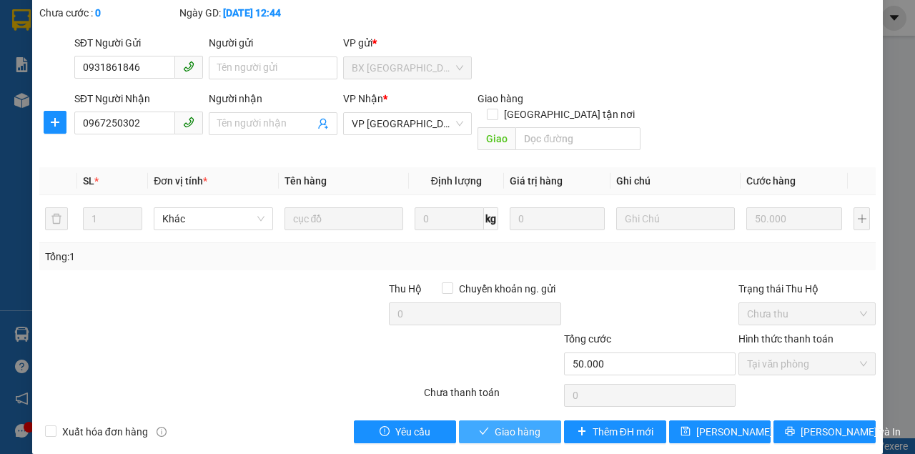
click at [512, 424] on span "Giao hàng" at bounding box center [518, 432] width 46 height 16
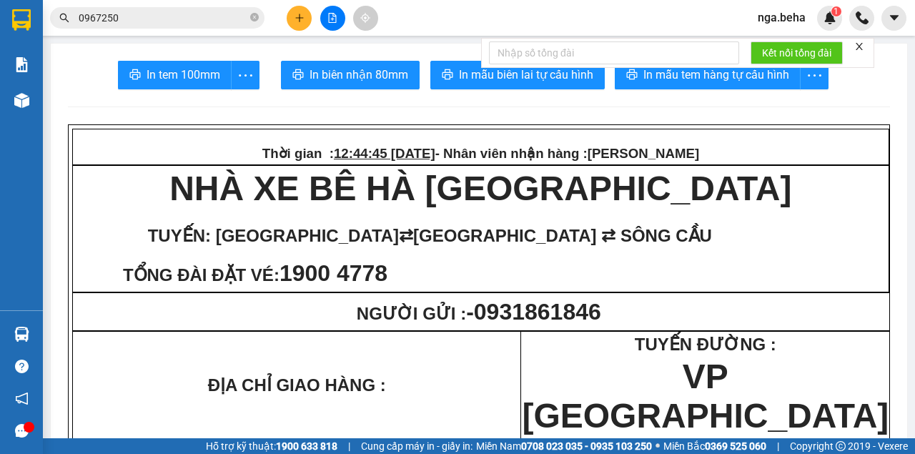
click at [134, 17] on input "0967250" at bounding box center [163, 18] width 169 height 16
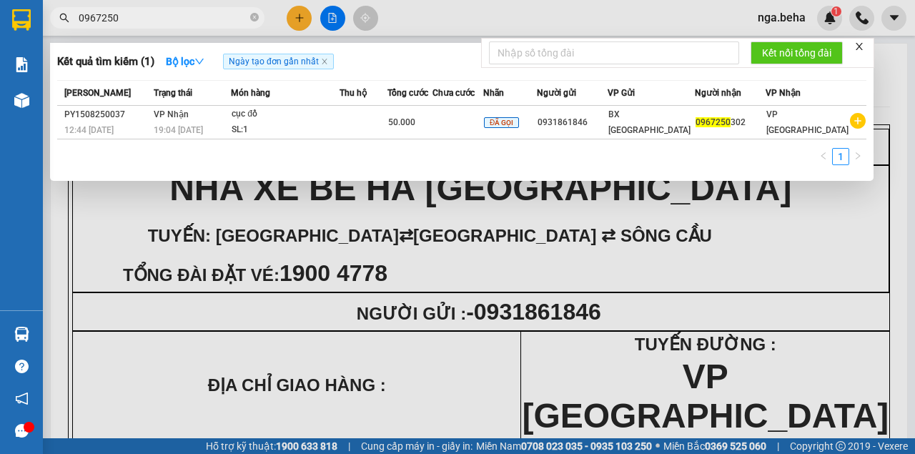
click at [134, 17] on input "0967250" at bounding box center [163, 18] width 169 height 16
click at [135, 16] on input "0967250" at bounding box center [163, 18] width 169 height 16
click at [154, 16] on input "0967250" at bounding box center [163, 18] width 169 height 16
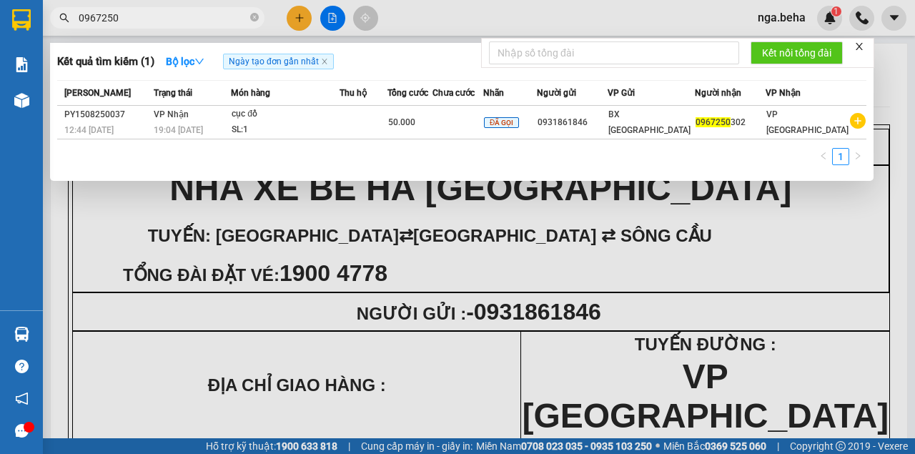
click at [154, 16] on input "0967250" at bounding box center [163, 18] width 169 height 16
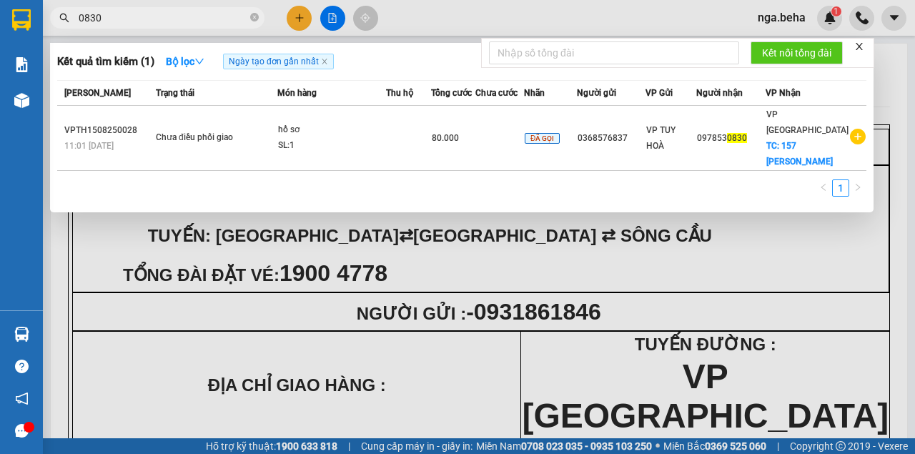
type input "0830"
click at [385, 133] on div "hồ sơ" at bounding box center [331, 130] width 107 height 16
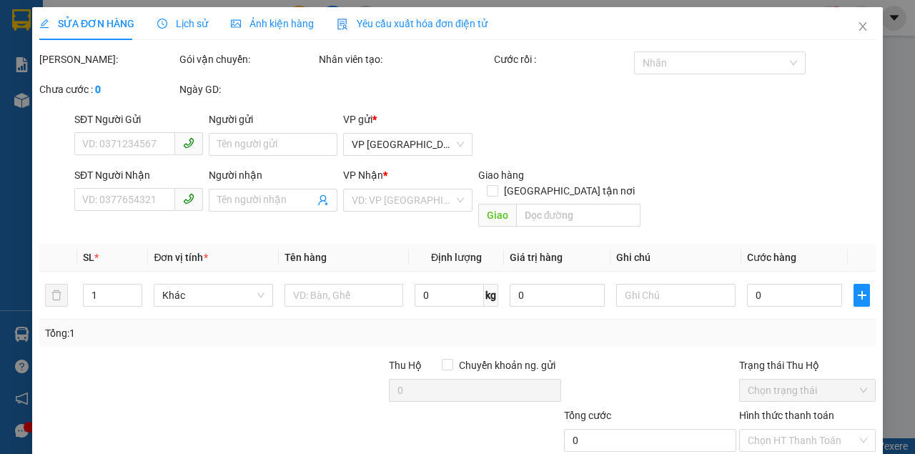
type input "0368576837"
type input "0978530830"
checkbox input "true"
type input "157 [PERSON_NAME]"
type input "80.000"
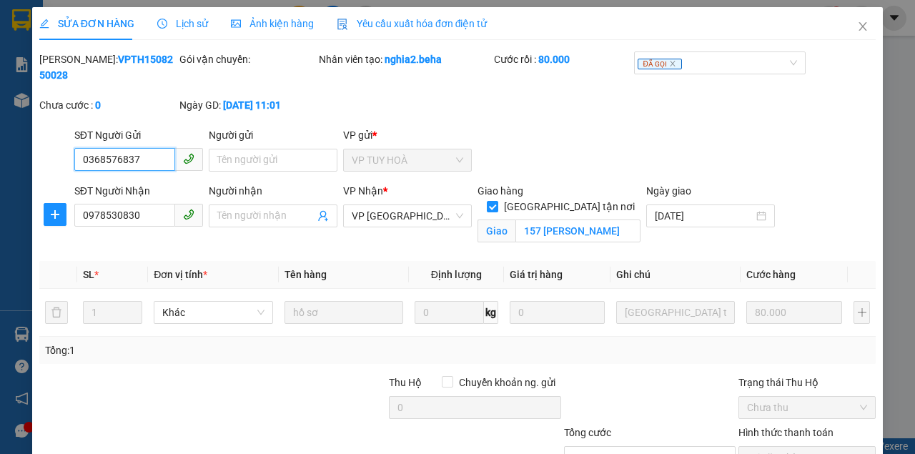
scroll to position [109, 0]
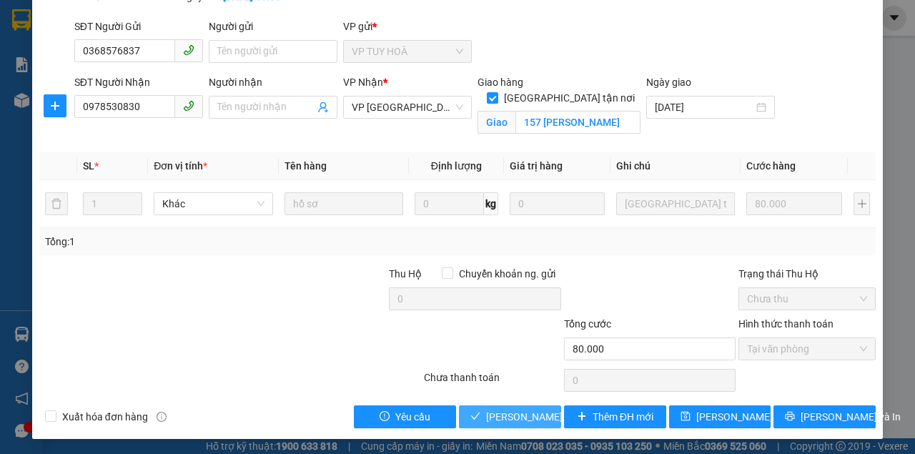
drag, startPoint x: 518, startPoint y: 411, endPoint x: 465, endPoint y: 412, distance: 53.6
click at [519, 411] on span "[PERSON_NAME] và [PERSON_NAME] hàng" at bounding box center [554, 417] width 137 height 16
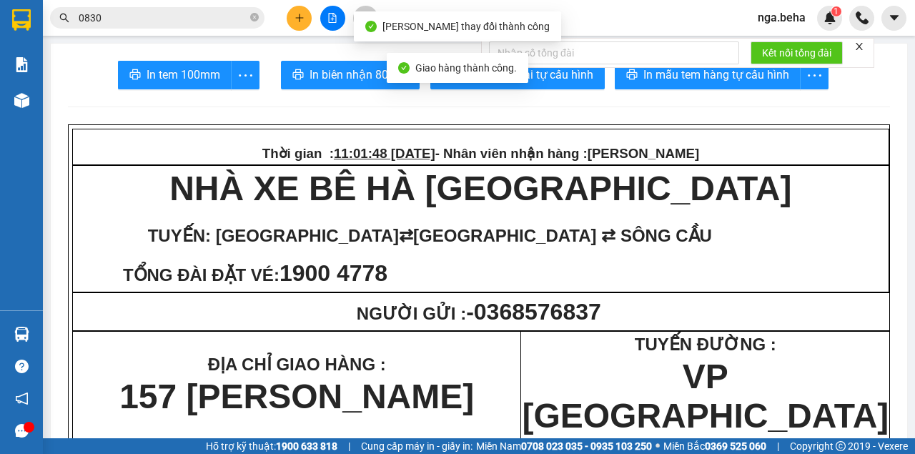
click at [129, 20] on input "0830" at bounding box center [163, 18] width 169 height 16
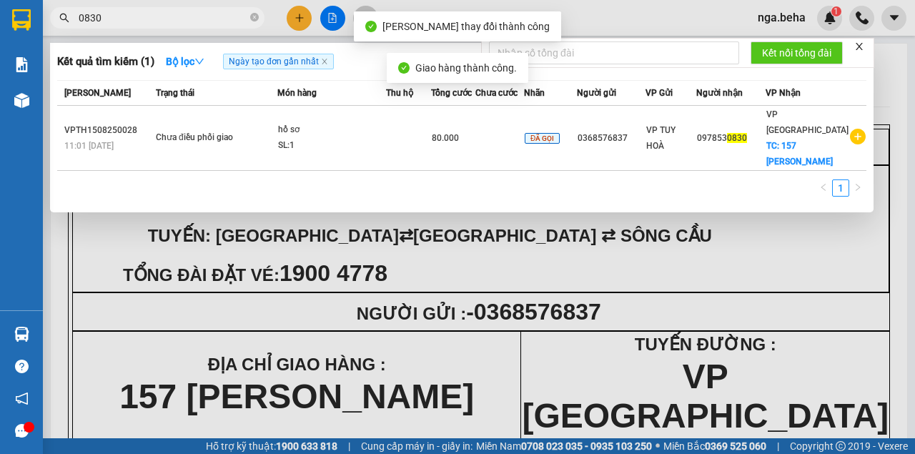
click at [129, 20] on input "0830" at bounding box center [163, 18] width 169 height 16
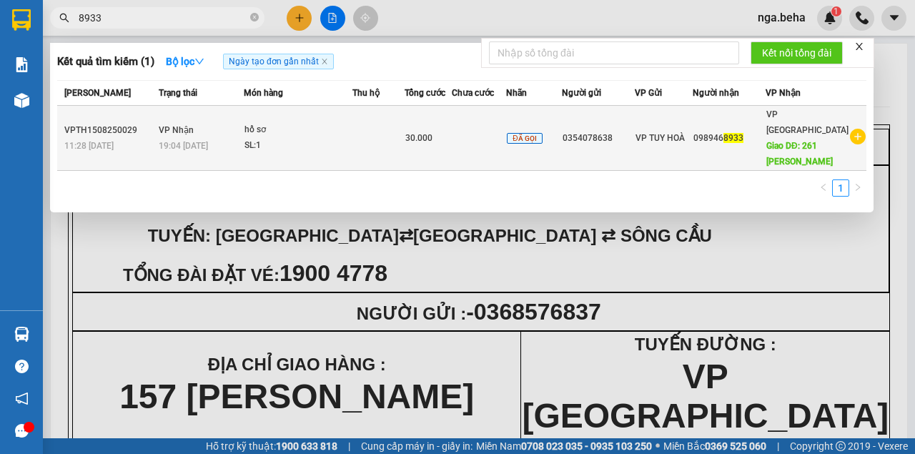
type input "8933"
click at [369, 138] on td at bounding box center [378, 138] width 52 height 65
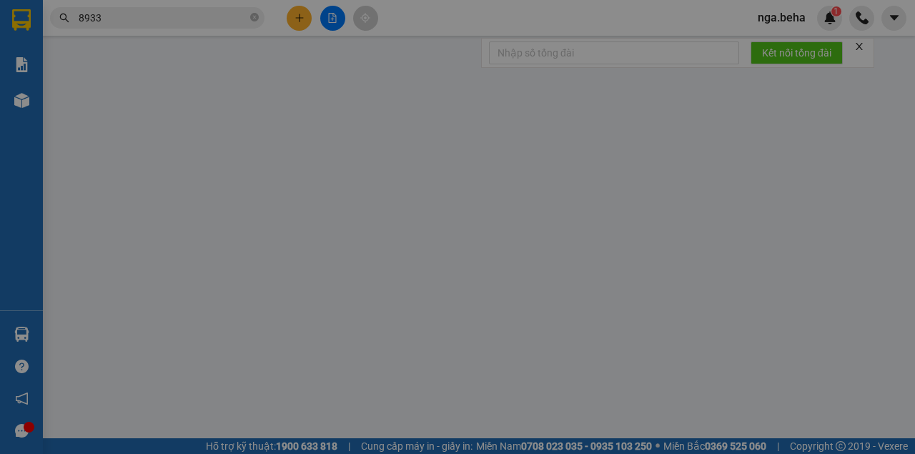
type input "0354078638"
type input "0989468933"
type input "261 [PERSON_NAME] bội [PERSON_NAME]"
type input "30.000"
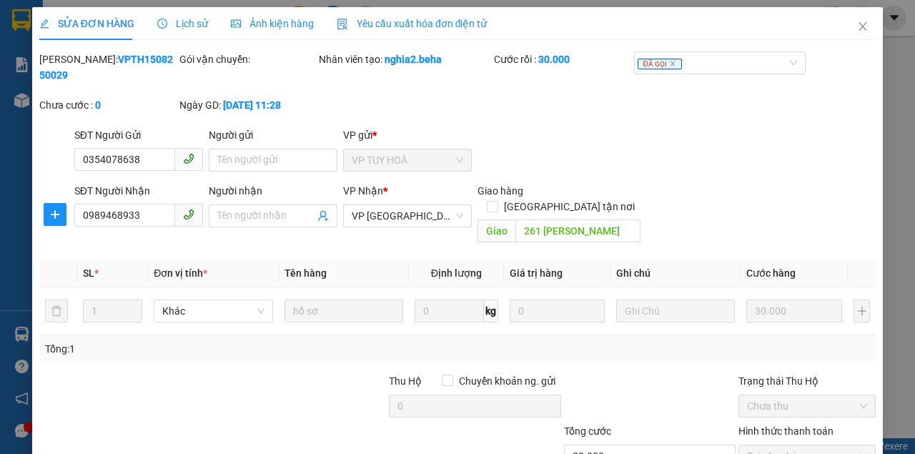
scroll to position [92, 0]
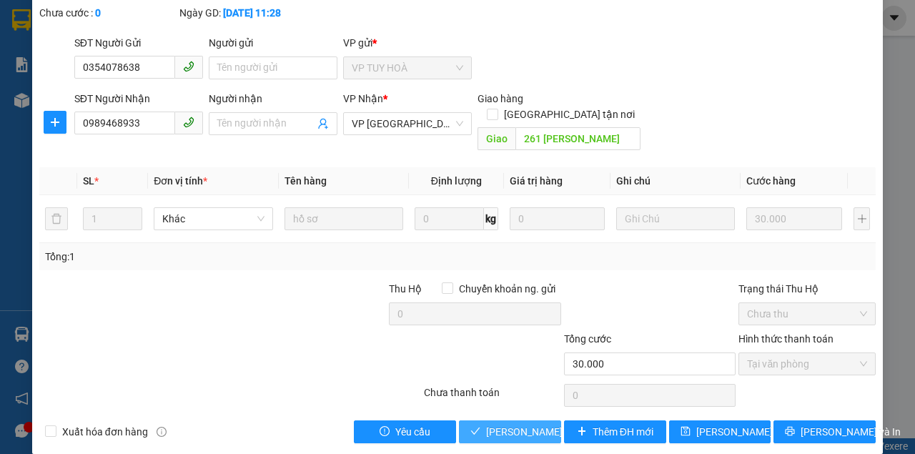
click at [502, 424] on span "[PERSON_NAME] và [PERSON_NAME] hàng" at bounding box center [554, 432] width 137 height 16
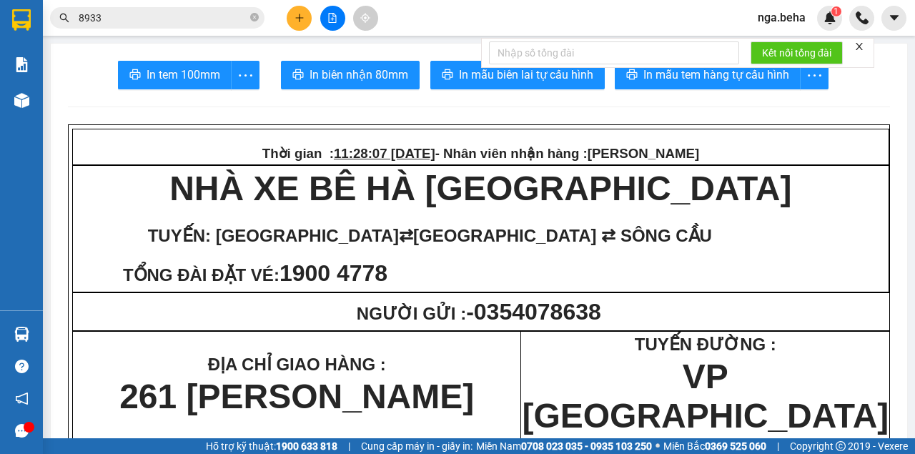
click at [174, 16] on input "8933" at bounding box center [163, 18] width 169 height 16
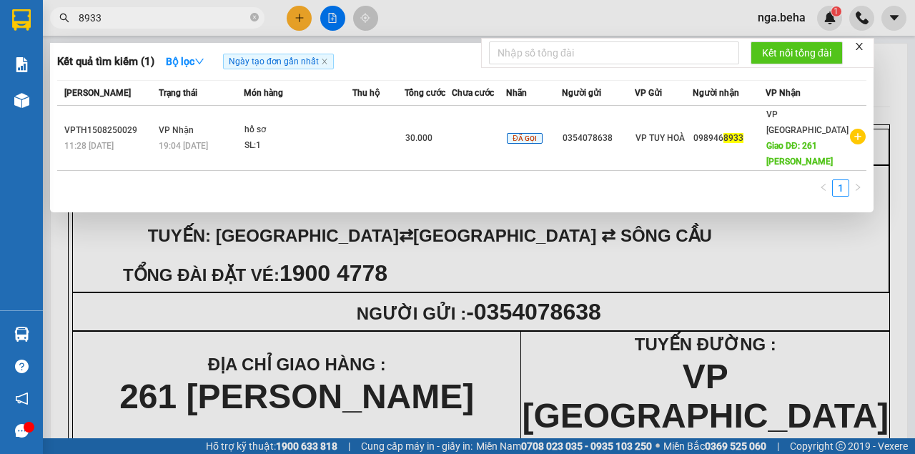
click at [174, 16] on input "8933" at bounding box center [163, 18] width 169 height 16
paste input "0941876368"
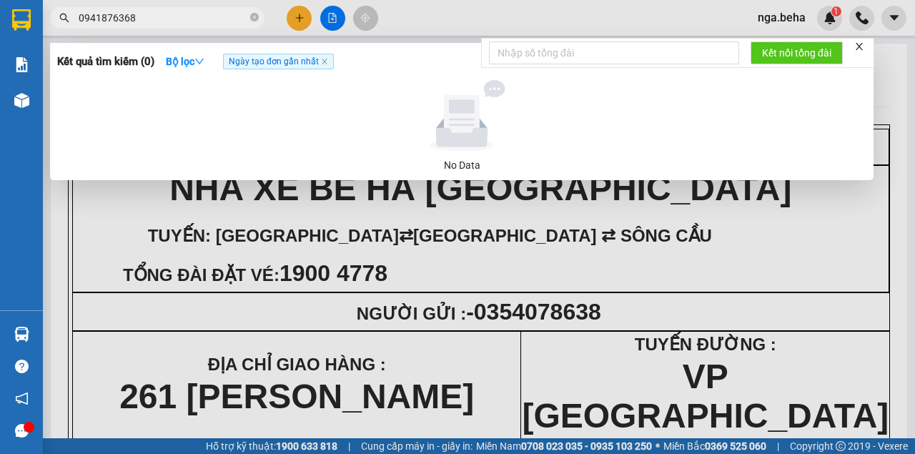
click at [631, 290] on div at bounding box center [457, 227] width 915 height 454
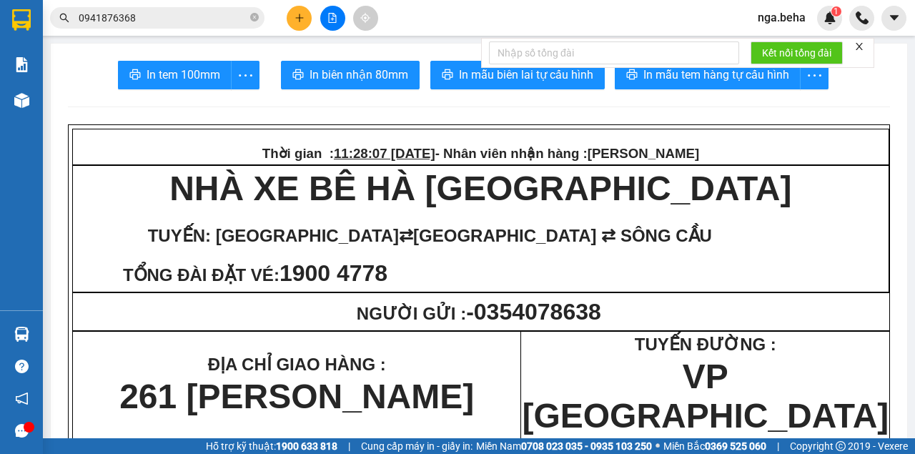
click at [187, 6] on div "Kết quả tìm kiếm ( 0 ) Bộ lọc Ngày tạo đơn gần nhất No Data 0941876368" at bounding box center [139, 18] width 279 height 25
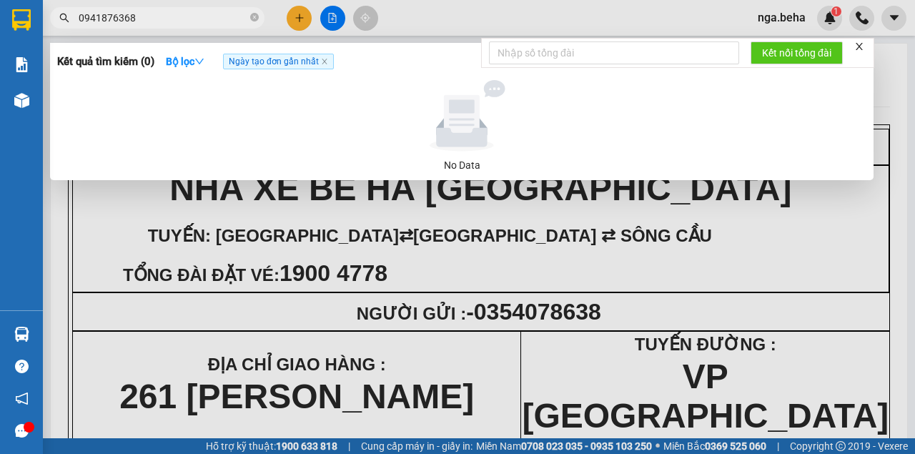
click at [175, 19] on input "0941876368" at bounding box center [163, 18] width 169 height 16
type input "0"
type input "9"
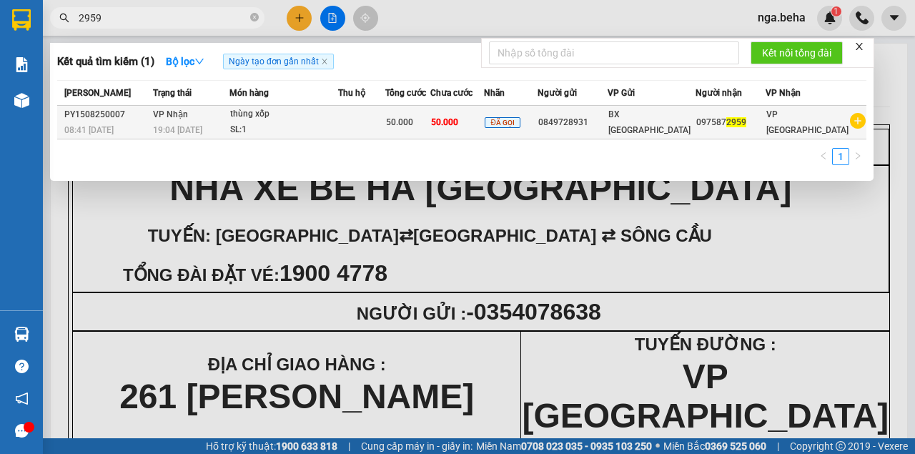
type input "2959"
click at [367, 123] on td at bounding box center [361, 123] width 47 height 34
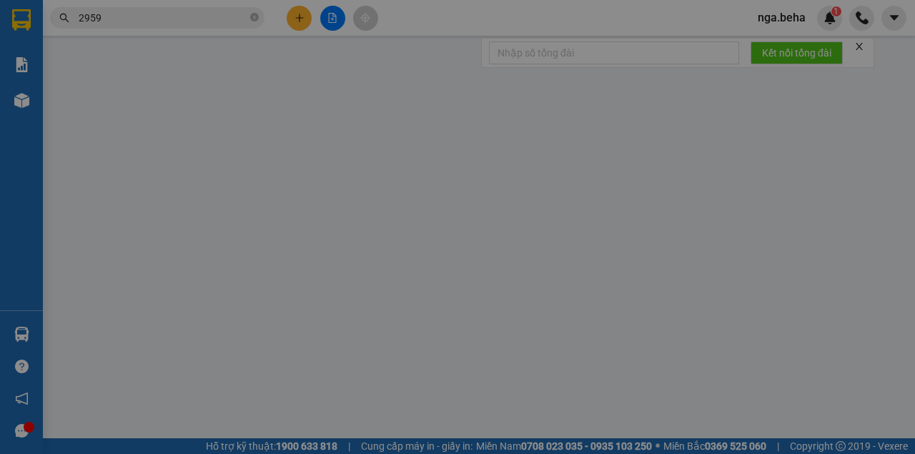
type input "0849728931"
type input "0975872959"
type input "50.000"
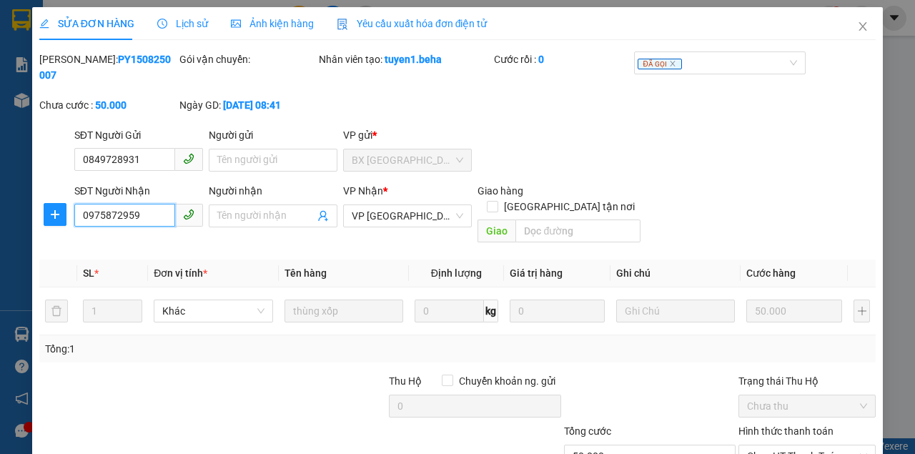
click at [134, 210] on input "0975872959" at bounding box center [124, 215] width 101 height 23
click at [135, 211] on input "0975872959" at bounding box center [124, 215] width 101 height 23
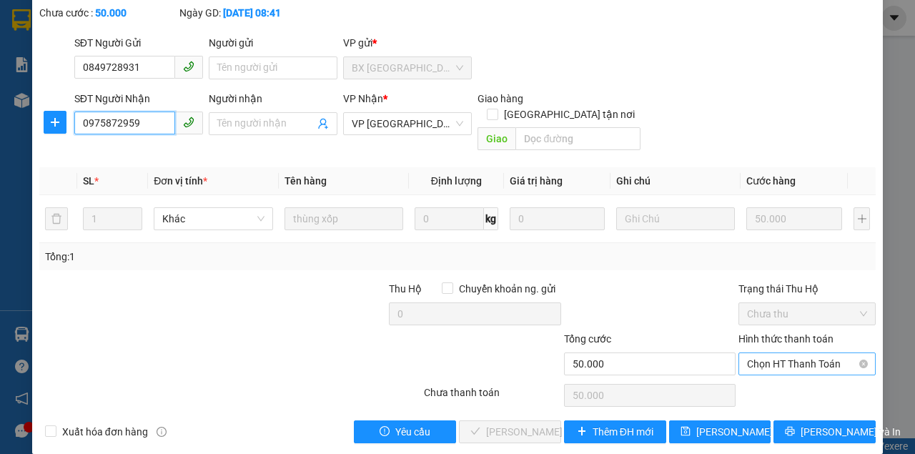
click at [811, 353] on span "Chọn HT Thanh Toán" at bounding box center [807, 363] width 120 height 21
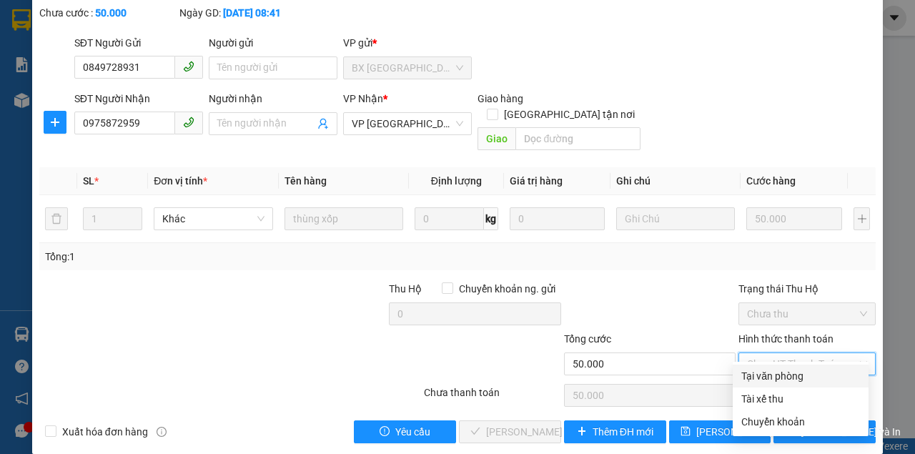
click at [794, 367] on div "Tại văn phòng" at bounding box center [801, 376] width 136 height 23
type input "0"
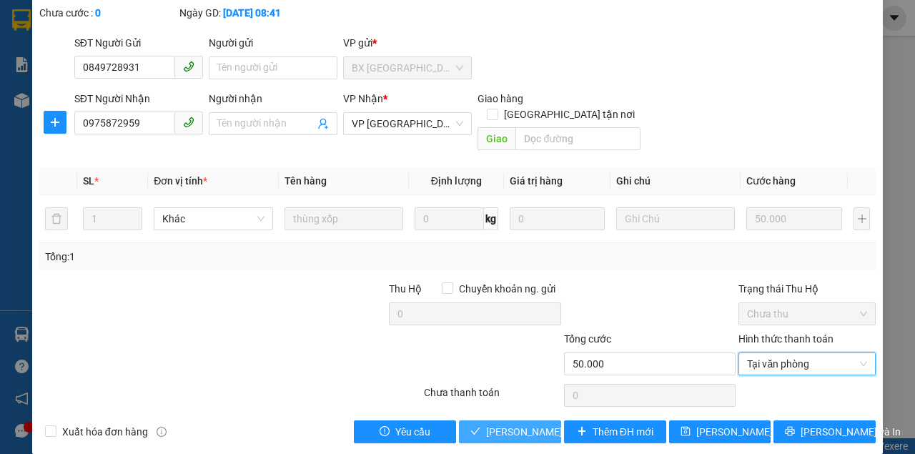
click at [516, 424] on span "[PERSON_NAME] và [PERSON_NAME] hàng" at bounding box center [554, 432] width 137 height 16
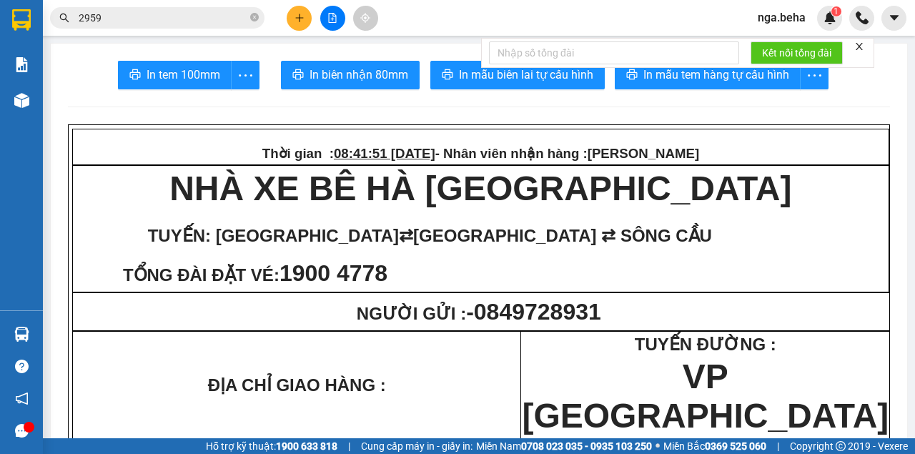
click at [94, 23] on input "2959" at bounding box center [163, 18] width 169 height 16
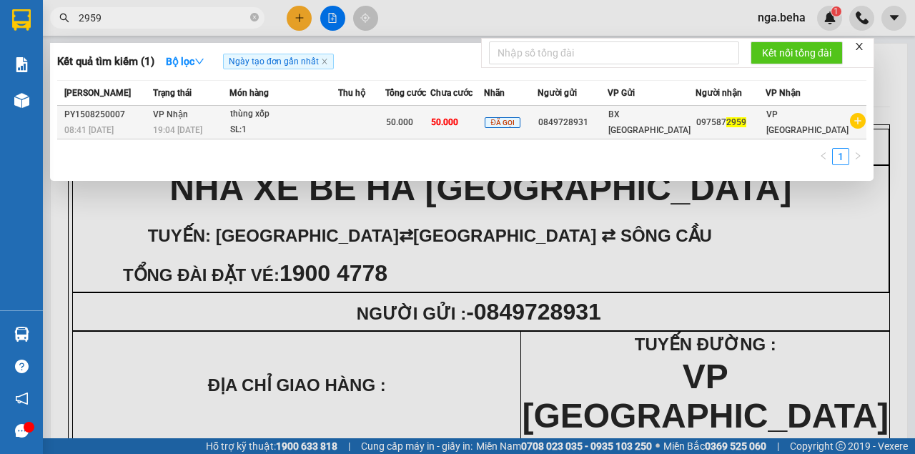
click at [369, 138] on td at bounding box center [361, 123] width 47 height 34
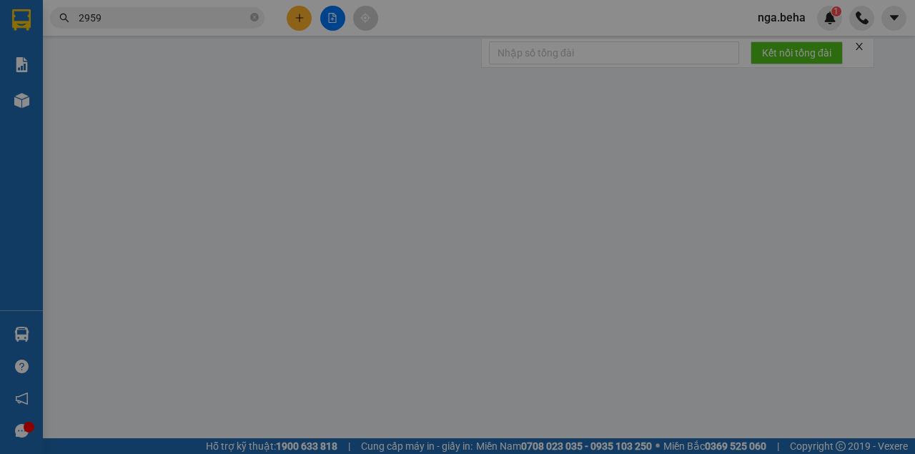
type input "0849728931"
type input "0975872959"
type input "50.000"
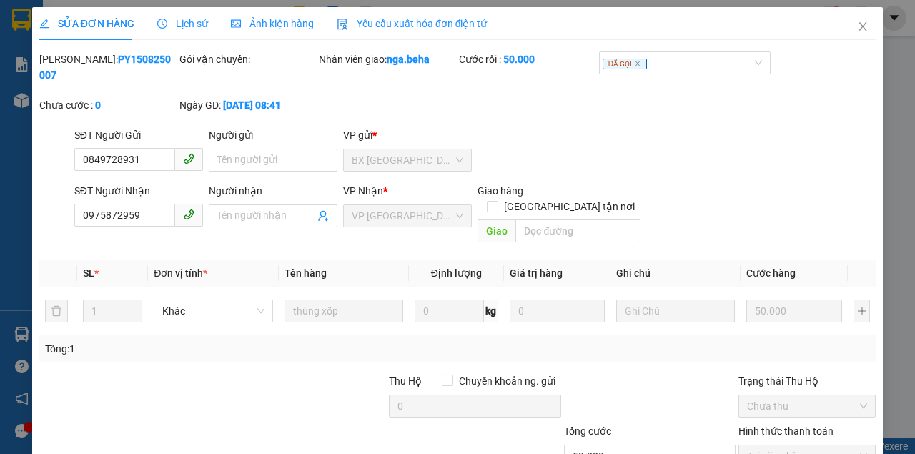
click at [302, 28] on span "Ảnh kiện hàng" at bounding box center [272, 23] width 83 height 11
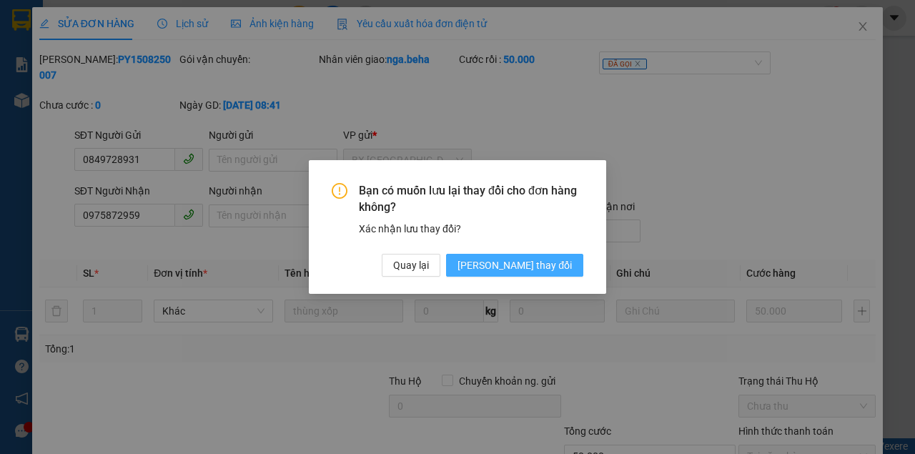
click at [534, 255] on button "[PERSON_NAME] đổi" at bounding box center [514, 265] width 137 height 23
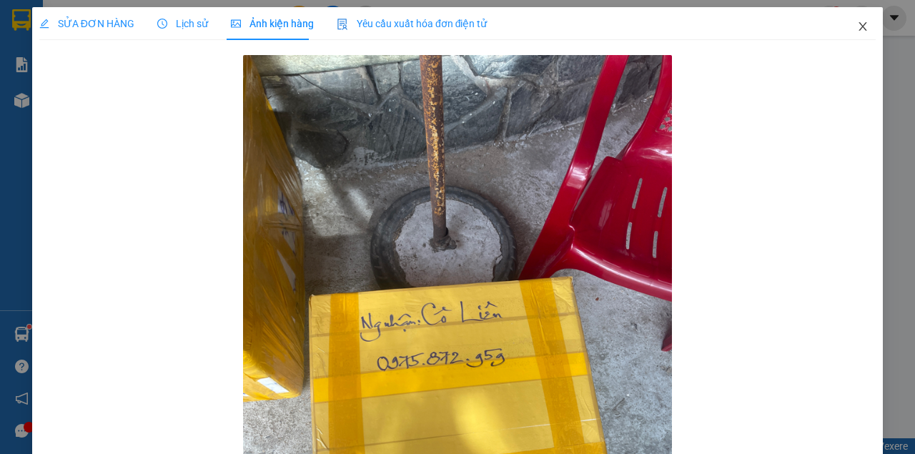
click at [861, 24] on icon "close" at bounding box center [862, 26] width 11 height 11
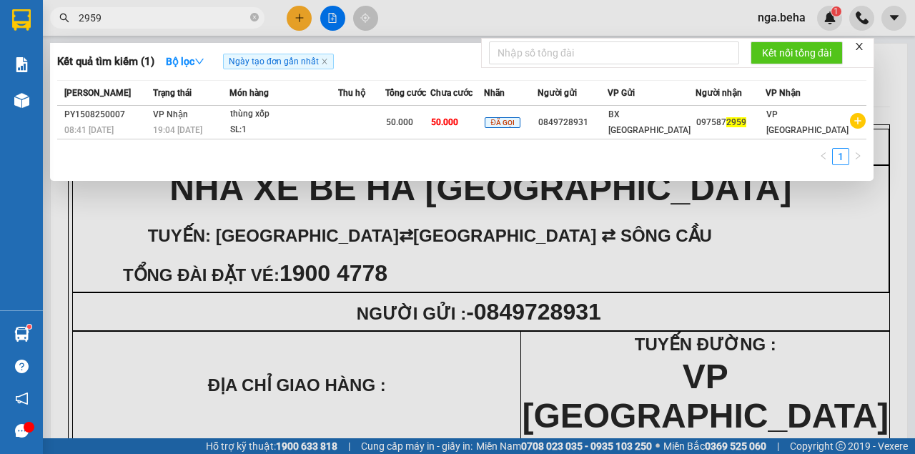
click at [169, 21] on input "2959" at bounding box center [163, 18] width 169 height 16
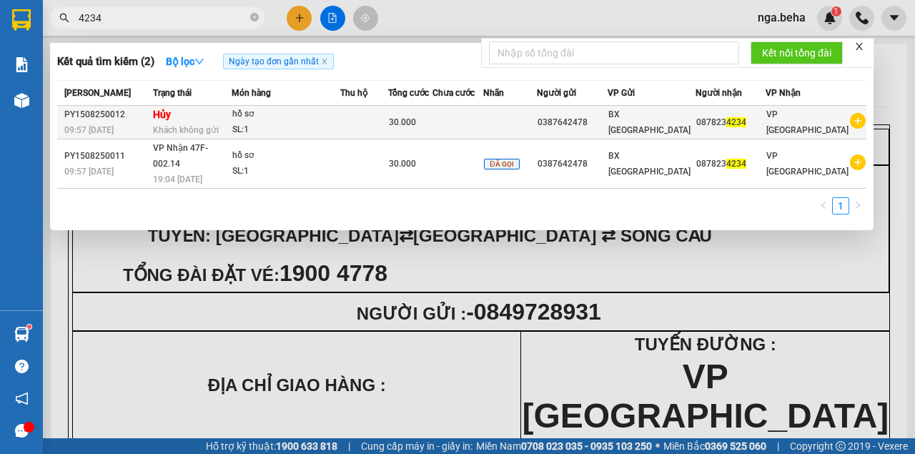
type input "4234"
click at [370, 123] on td at bounding box center [364, 123] width 48 height 34
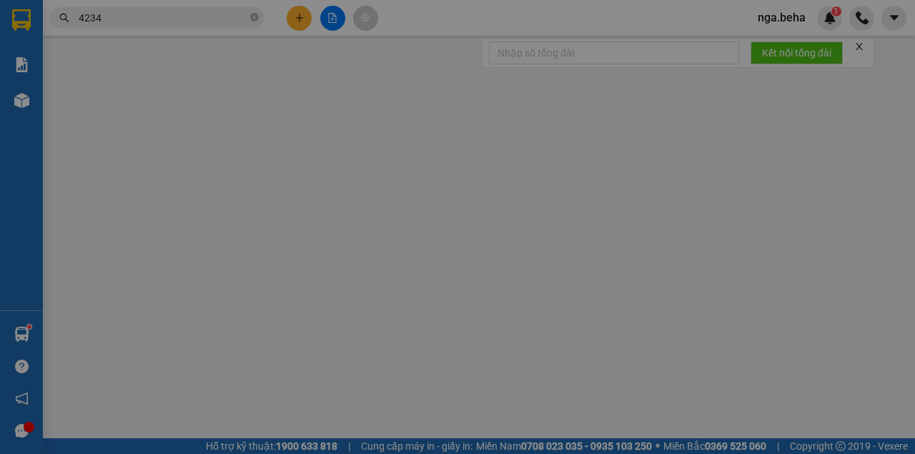
type input "0387642478"
type input "0878234234"
type input "30.000"
type input "0"
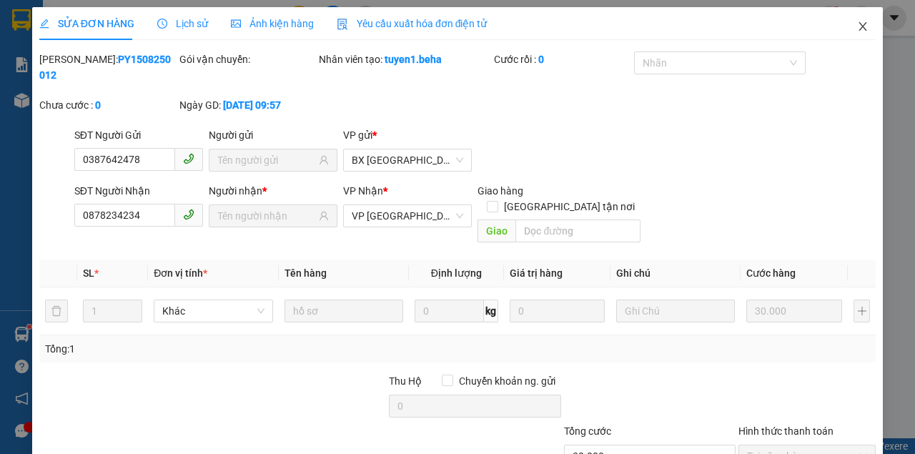
click at [862, 30] on icon "close" at bounding box center [862, 26] width 11 height 11
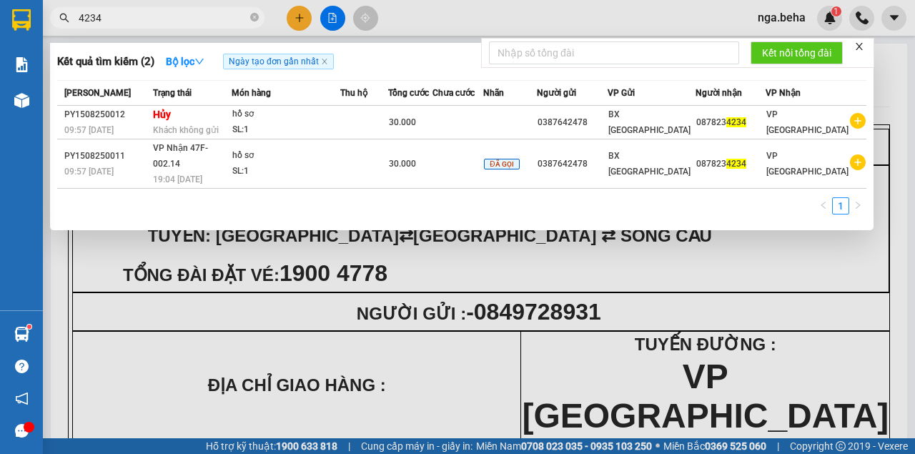
click at [89, 16] on input "4234" at bounding box center [163, 18] width 169 height 16
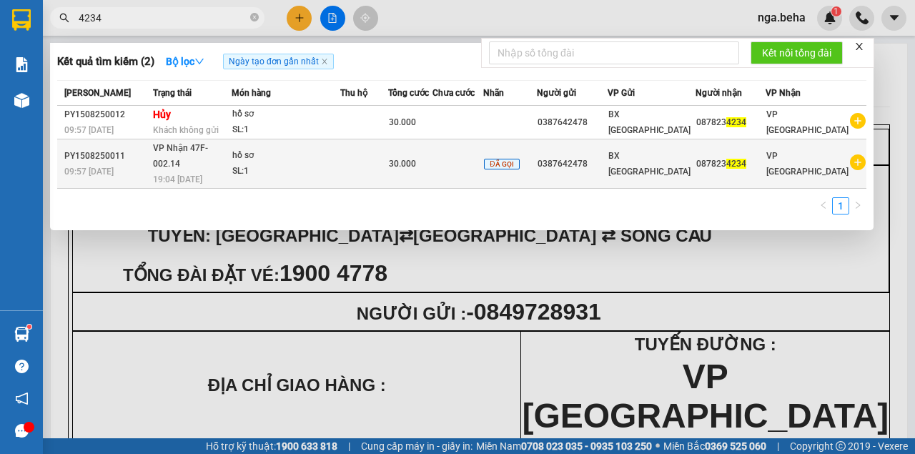
click at [302, 166] on div "SL: 1" at bounding box center [285, 172] width 107 height 16
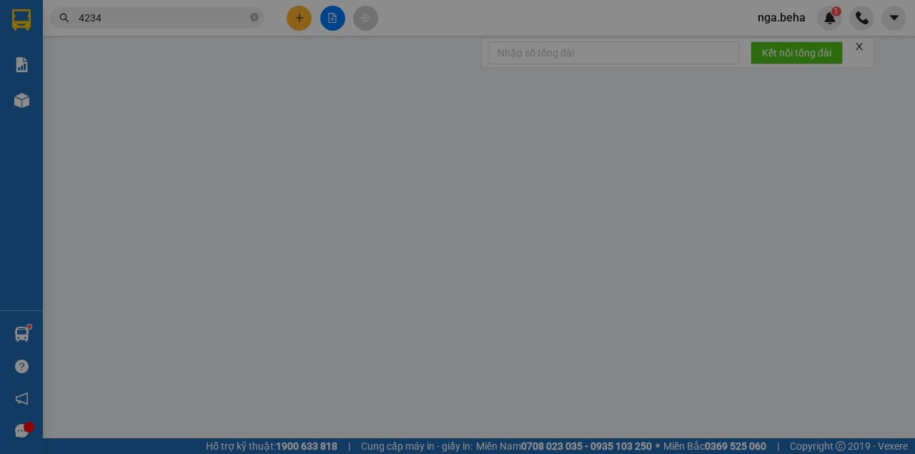
type input "0387642478"
type input "0878234234"
type input "30.000"
type input "0"
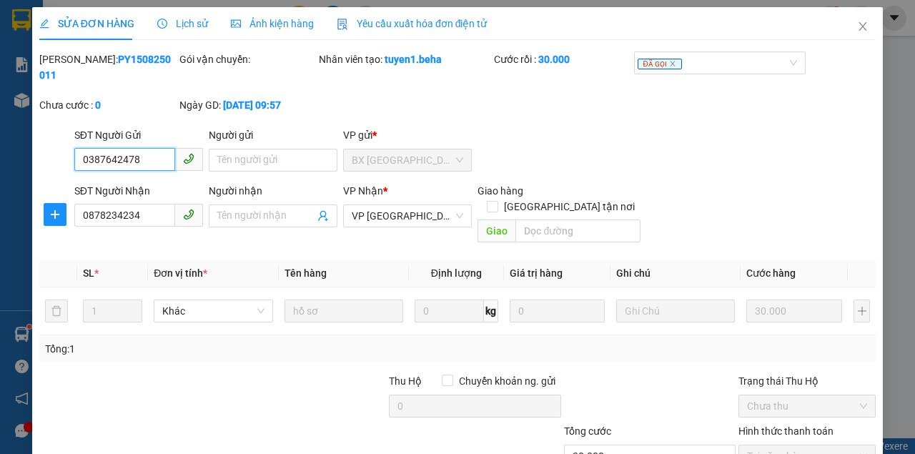
scroll to position [92, 0]
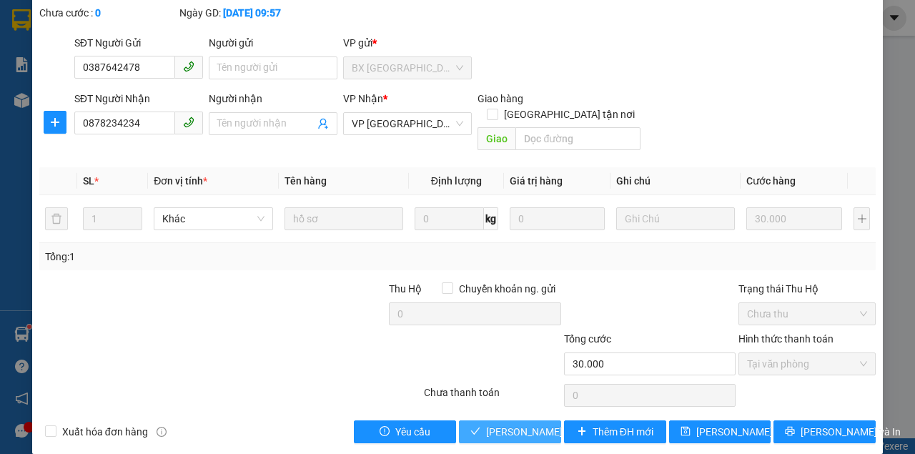
drag, startPoint x: 515, startPoint y: 415, endPoint x: 347, endPoint y: 281, distance: 214.2
click at [514, 424] on span "[PERSON_NAME] và [PERSON_NAME] hàng" at bounding box center [554, 432] width 137 height 16
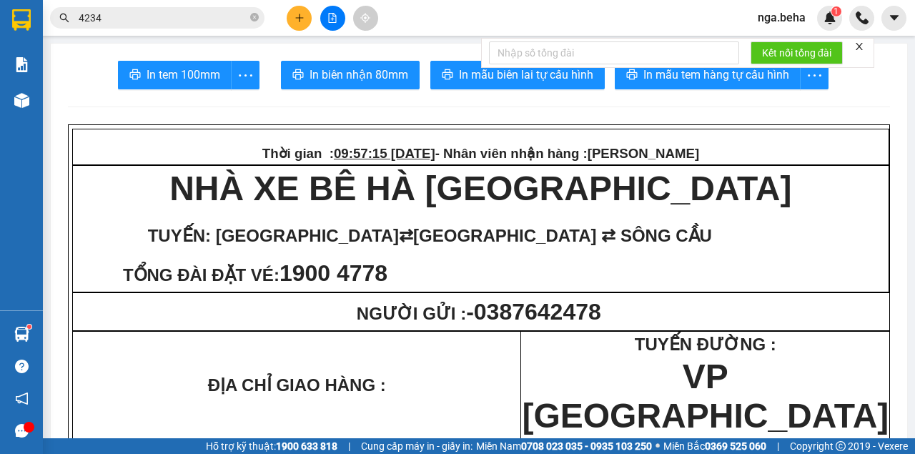
click at [43, 86] on main "In tem 100mm In biên nhận 80mm In mẫu biên lai tự cấu hình In mẫu tem hàng tự c…" at bounding box center [457, 219] width 915 height 438
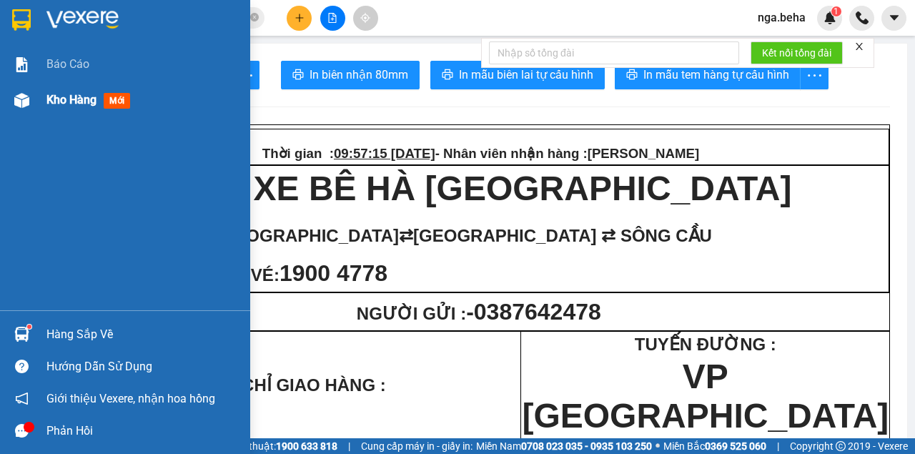
click at [30, 94] on div at bounding box center [21, 100] width 25 height 25
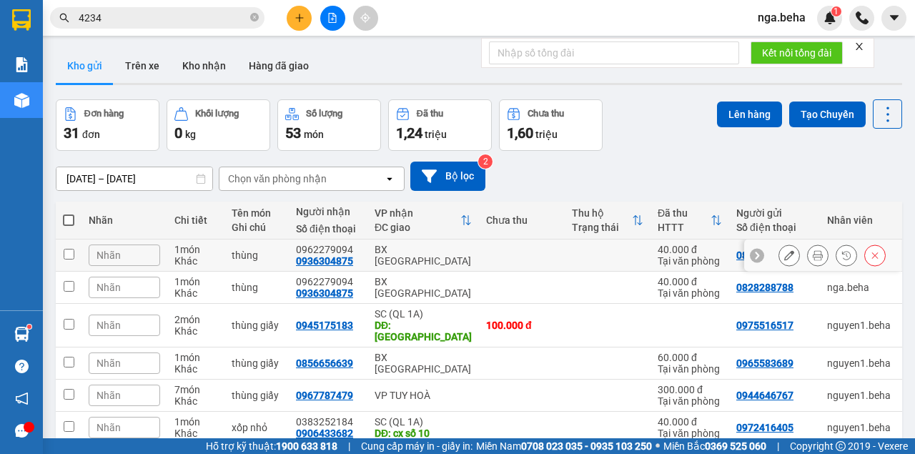
scroll to position [143, 0]
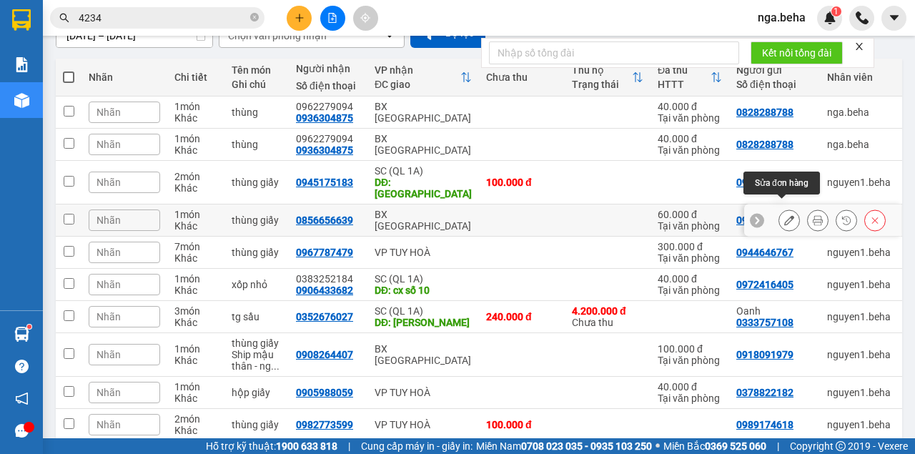
click at [784, 215] on icon at bounding box center [789, 220] width 10 height 10
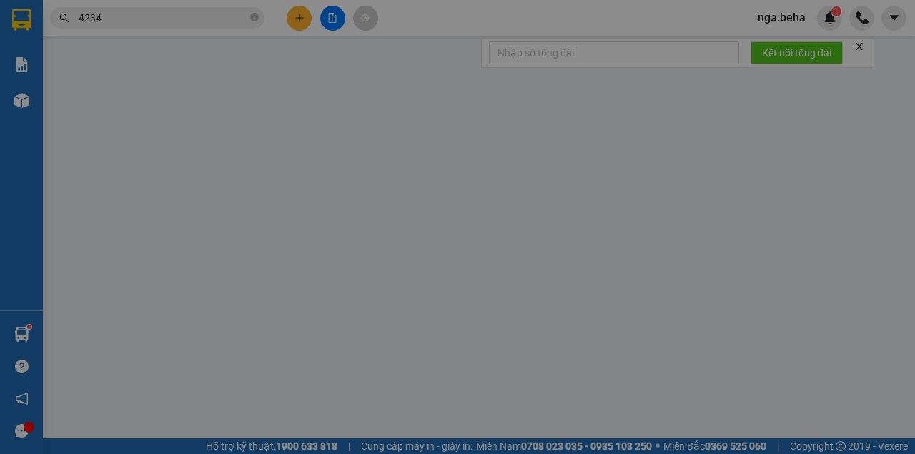
type input "0965583689"
type input "0856656639"
type input "60.000"
type input "0"
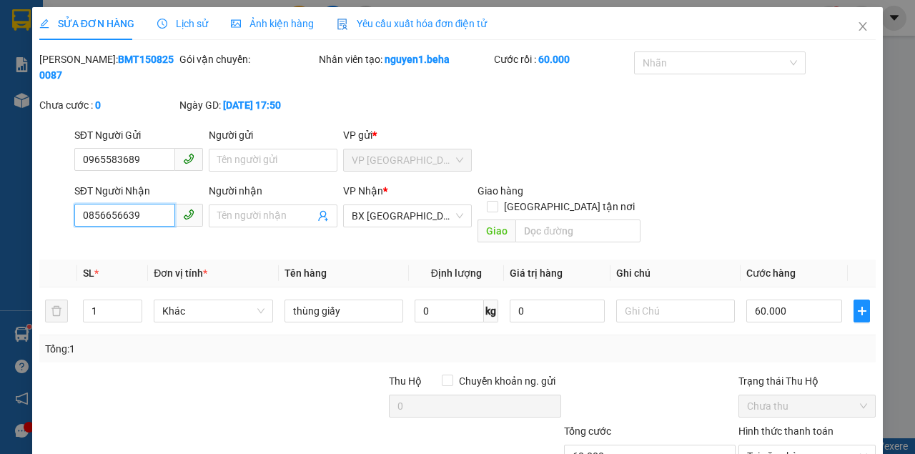
click at [156, 214] on input "0856656639" at bounding box center [124, 215] width 101 height 23
click at [862, 30] on span "Close" at bounding box center [863, 27] width 40 height 40
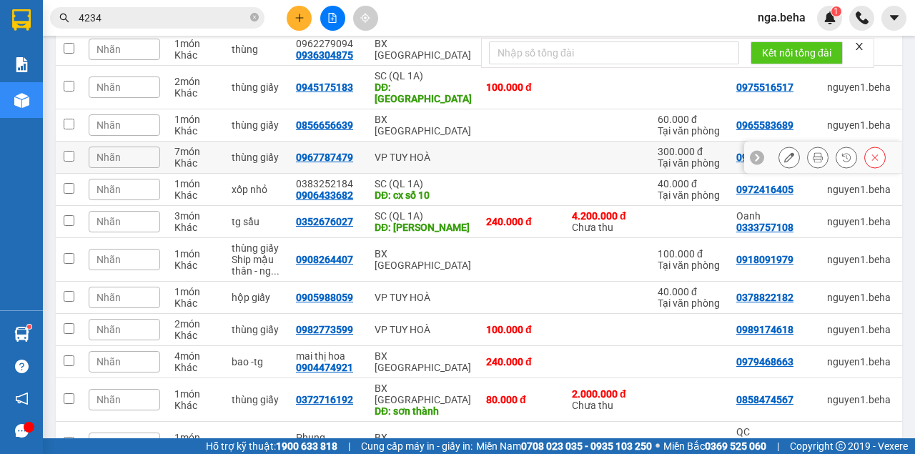
scroll to position [95, 0]
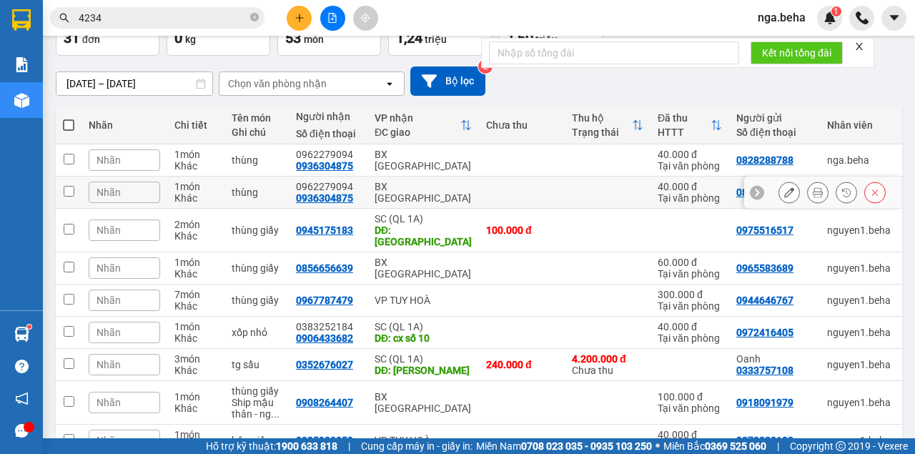
click at [785, 194] on icon at bounding box center [789, 192] width 10 height 10
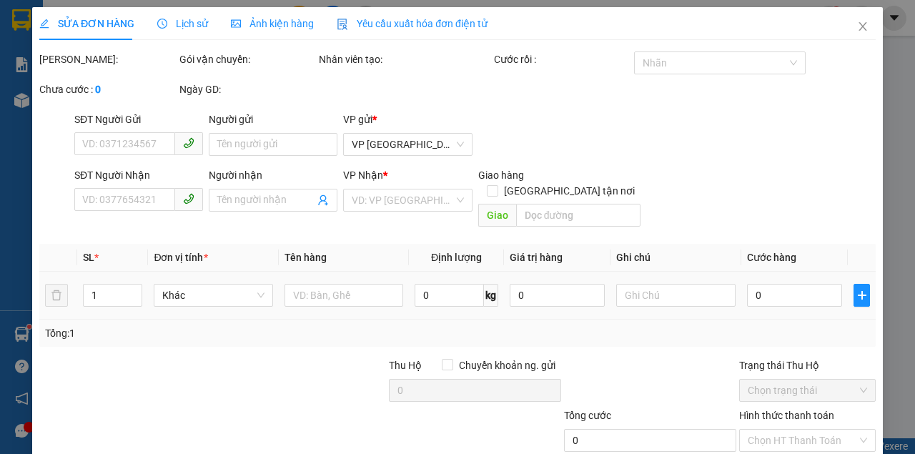
type input "0828288788"
type input "0936304875"
type input "0962279094"
type input "40.000"
type input "0"
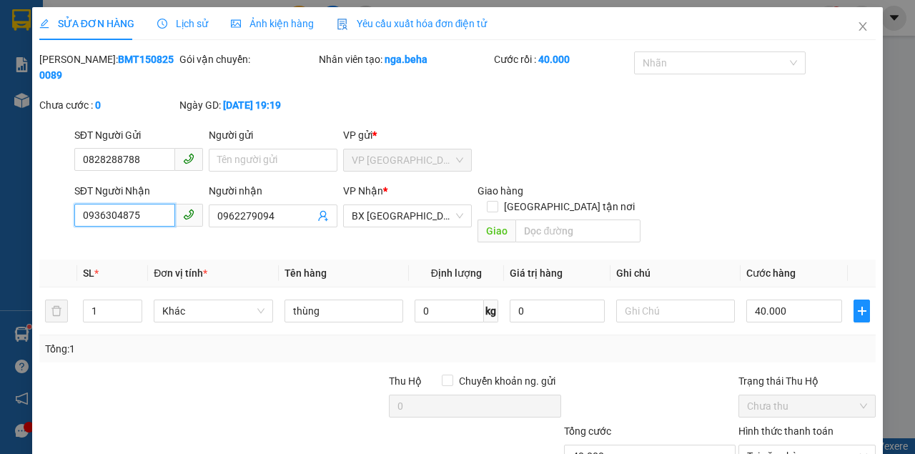
click at [146, 219] on input "0936304875" at bounding box center [124, 215] width 101 height 23
click at [854, 34] on span "Close" at bounding box center [863, 27] width 40 height 40
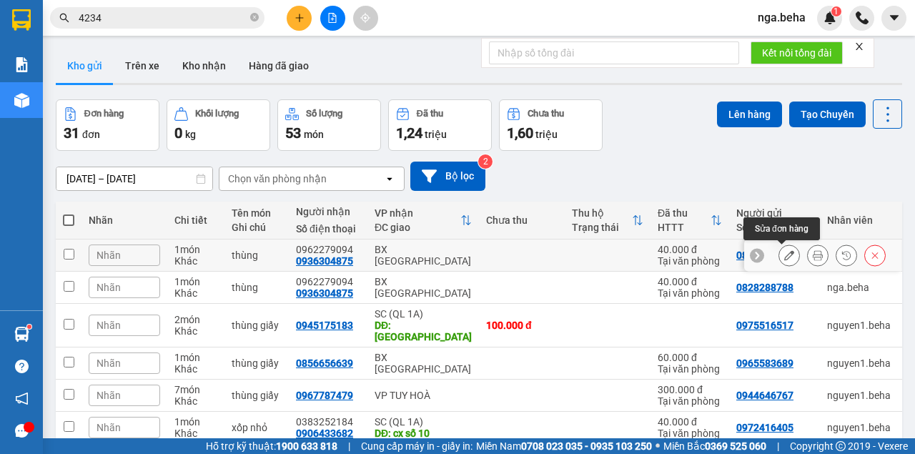
click at [784, 258] on icon at bounding box center [789, 255] width 10 height 10
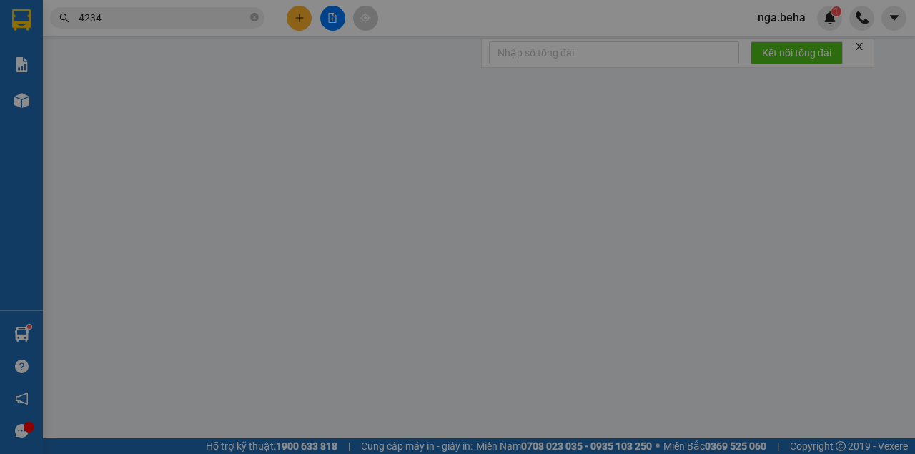
type input "0828288788"
type input "0936304875"
type input "0962279094"
type input "40.000"
type input "0"
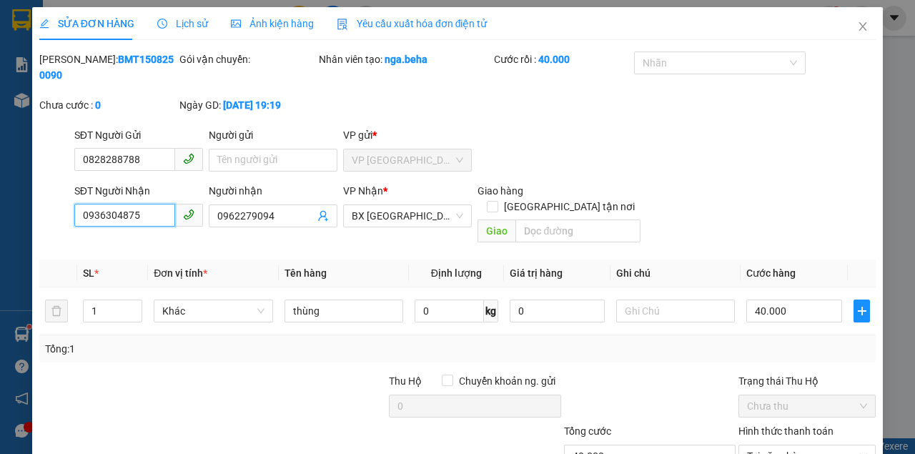
click at [148, 217] on input "0936304875" at bounding box center [124, 215] width 101 height 23
click at [859, 33] on span "Close" at bounding box center [863, 27] width 40 height 40
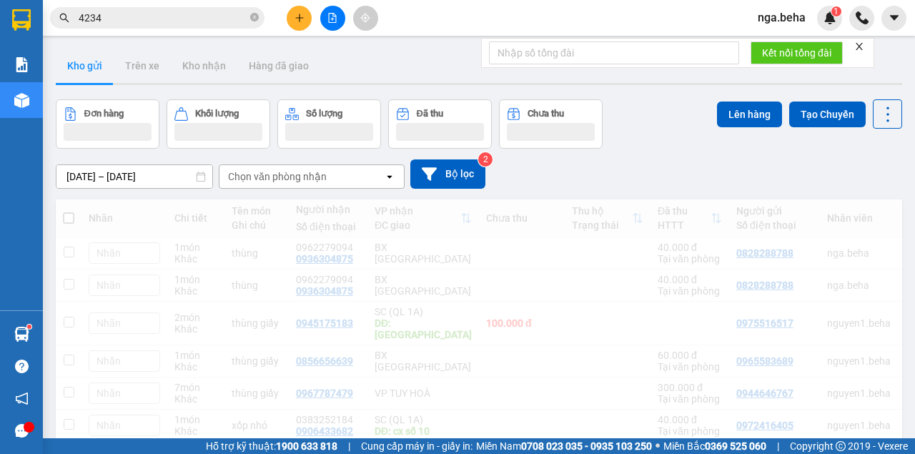
scroll to position [47, 0]
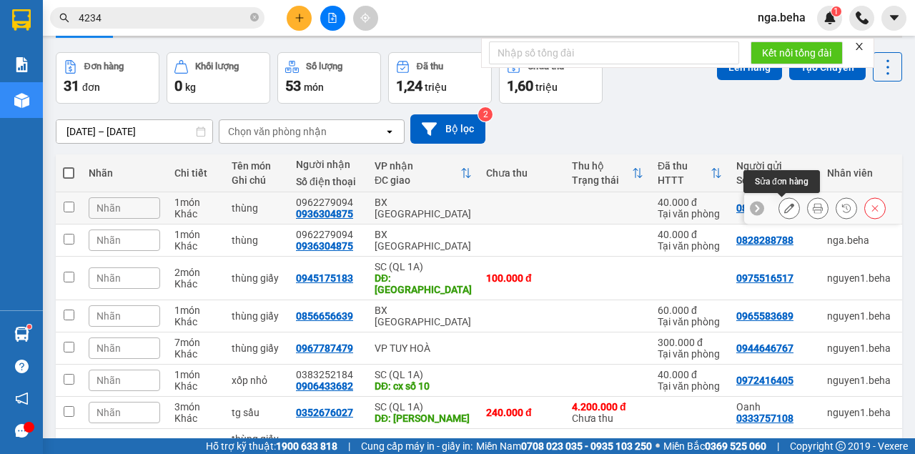
click at [786, 203] on icon at bounding box center [789, 208] width 10 height 10
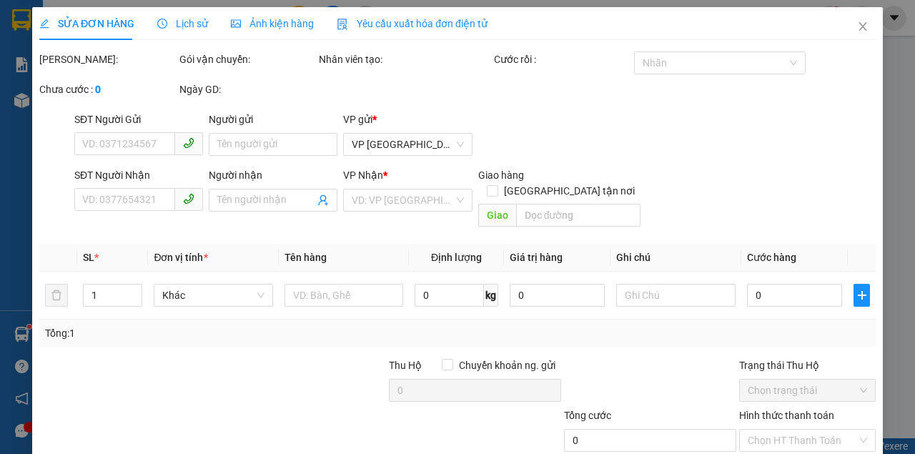
type input "0828288788"
type input "0936304875"
type input "0962279094"
type input "40.000"
type input "0"
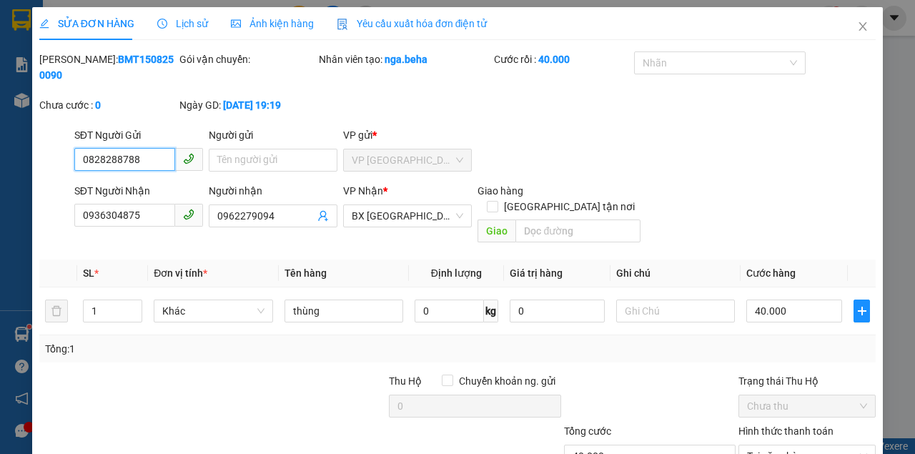
scroll to position [92, 0]
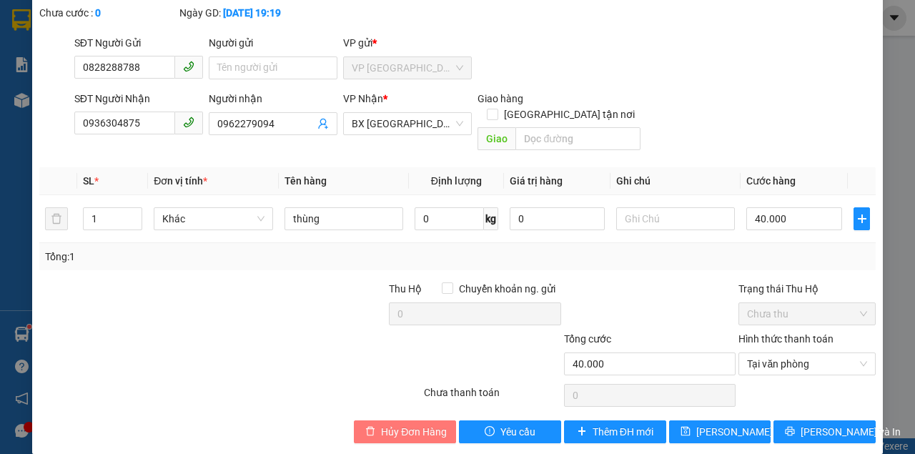
click at [393, 424] on span "Hủy Đơn Hàng" at bounding box center [414, 432] width 66 height 16
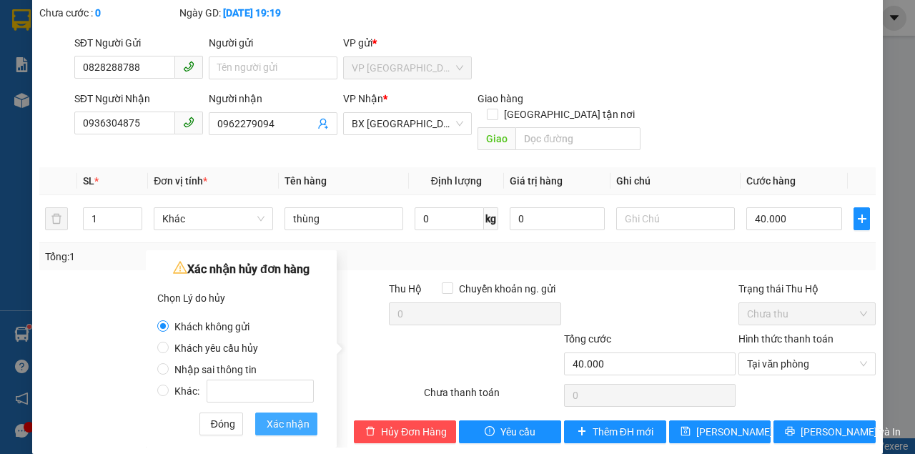
click at [275, 418] on span "Xác nhận" at bounding box center [288, 424] width 43 height 16
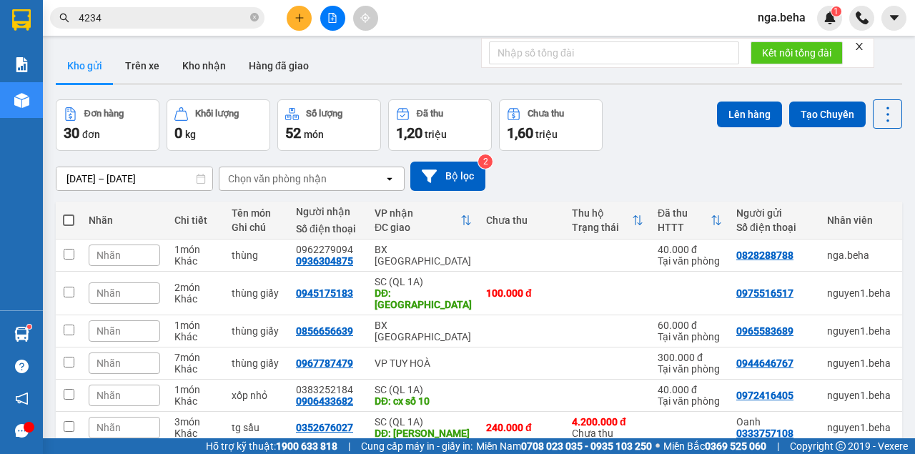
click at [724, 127] on div "Lên hàng Tạo Chuyến" at bounding box center [809, 113] width 185 height 29
click at [694, 149] on div "Đơn hàng 30 đơn Khối lượng 0 kg Số lượng 52 món Đã thu 1,20 triệu Chưa thu 1,60…" at bounding box center [479, 124] width 847 height 51
click at [134, 18] on input "4234" at bounding box center [163, 18] width 169 height 16
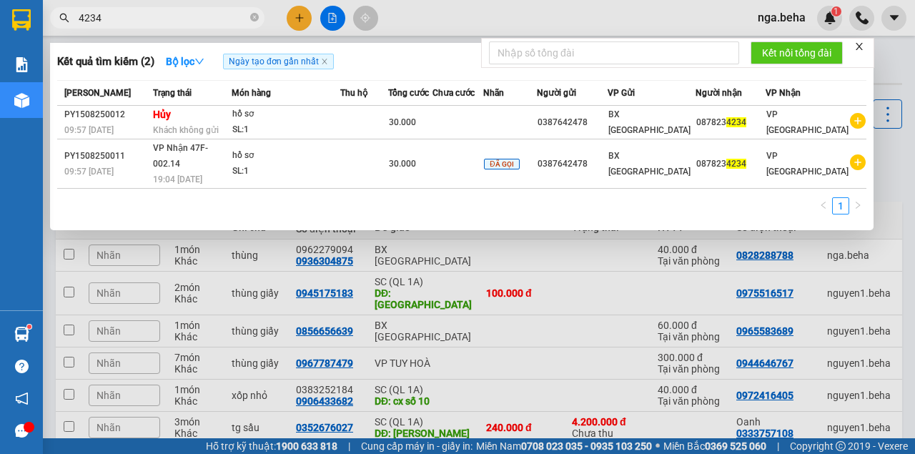
click at [134, 18] on input "4234" at bounding box center [163, 18] width 169 height 16
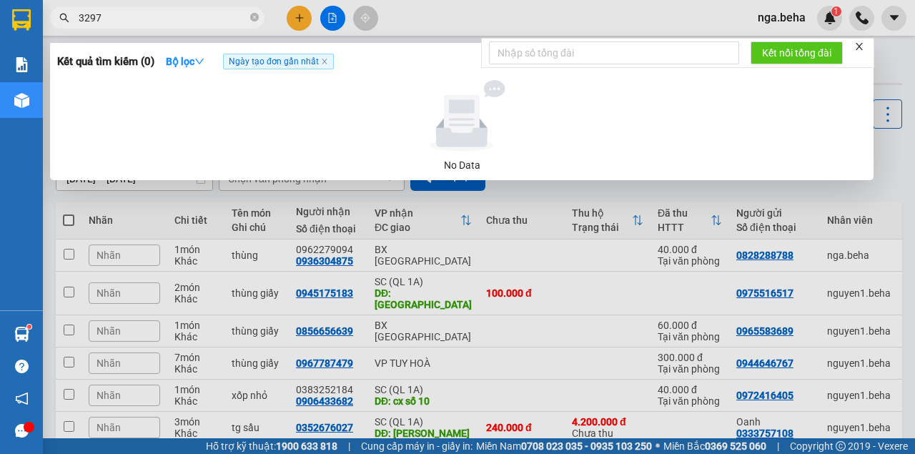
click at [126, 26] on span "3297" at bounding box center [157, 17] width 214 height 21
click at [144, 14] on input "3297" at bounding box center [163, 18] width 169 height 16
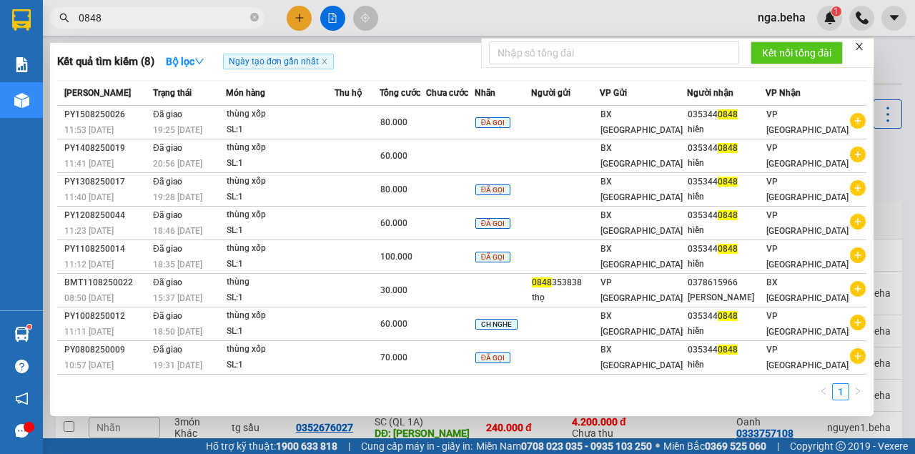
type input "0848"
click at [408, 127] on span "80.000" at bounding box center [393, 122] width 27 height 10
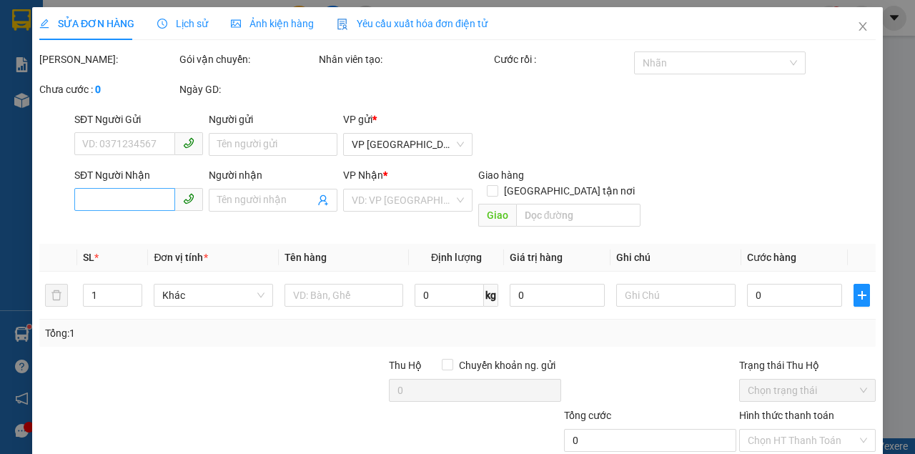
type input "0353440848"
type input "hiền"
type input "80.000"
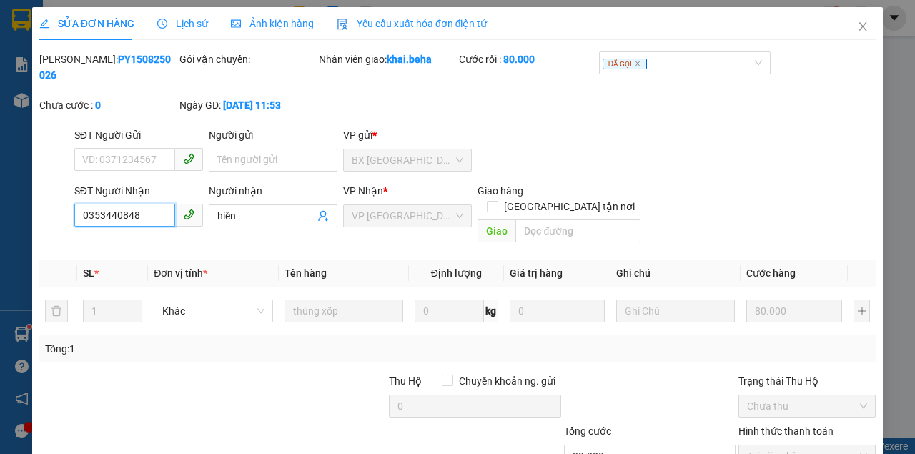
click at [129, 223] on input "0353440848" at bounding box center [124, 215] width 101 height 23
click at [859, 26] on icon "close" at bounding box center [863, 26] width 8 height 9
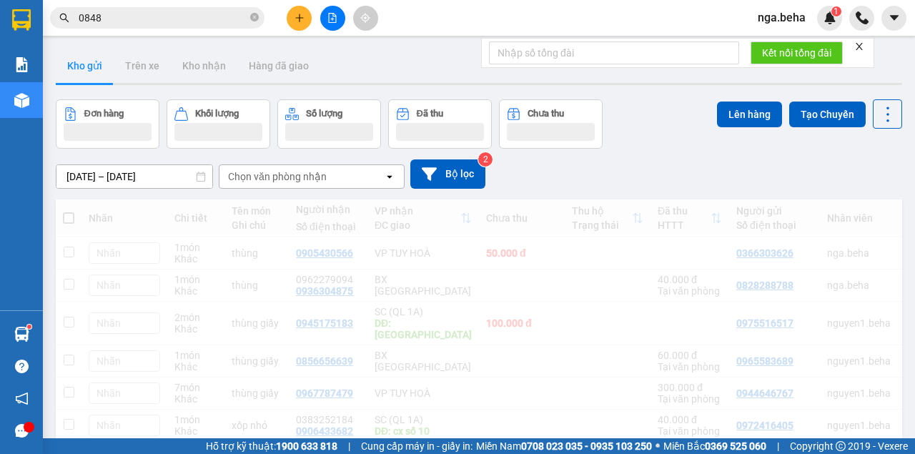
click at [142, 21] on input "0848" at bounding box center [163, 18] width 169 height 16
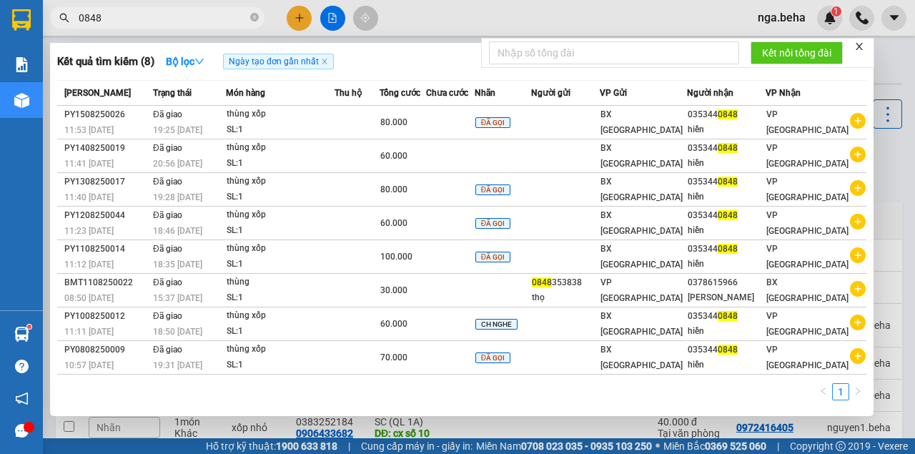
click at [142, 21] on input "0848" at bounding box center [163, 18] width 169 height 16
click at [142, 20] on input "0848" at bounding box center [163, 18] width 169 height 16
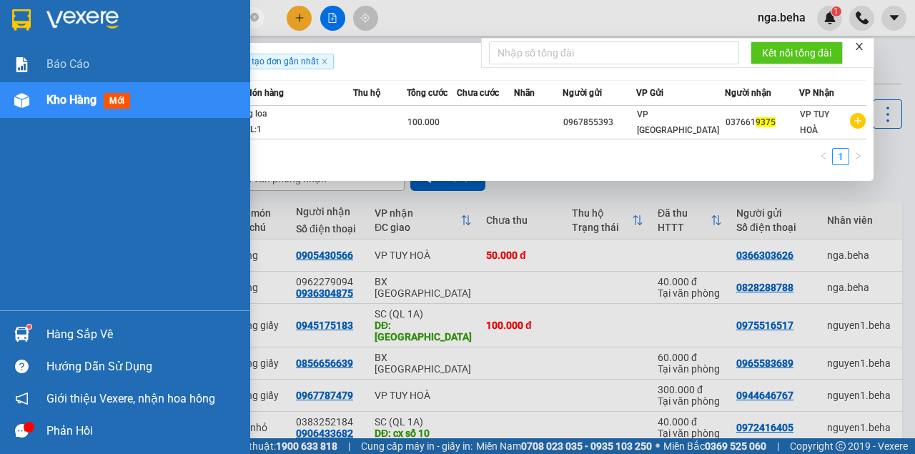
type input "9375"
click at [66, 86] on div "Kho hàng mới" at bounding box center [142, 100] width 193 height 36
click at [64, 99] on span "Kho hàng" at bounding box center [71, 100] width 50 height 14
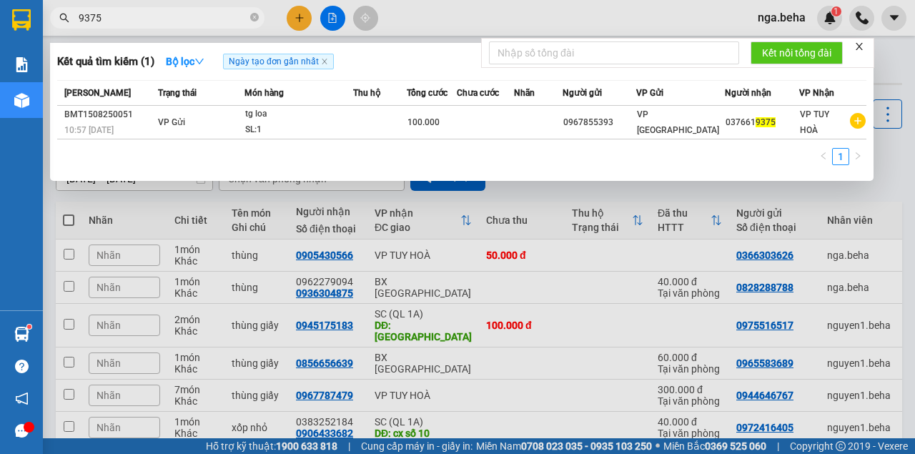
click at [192, 232] on div at bounding box center [457, 227] width 915 height 454
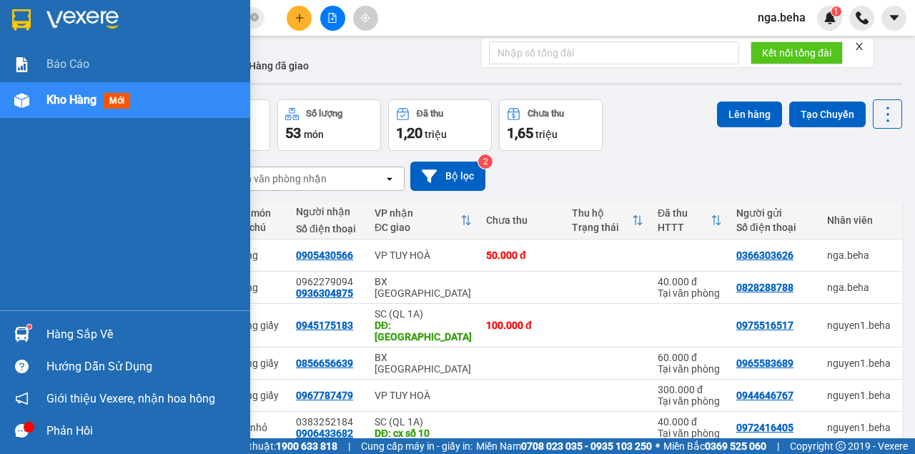
click at [31, 112] on div at bounding box center [21, 100] width 25 height 25
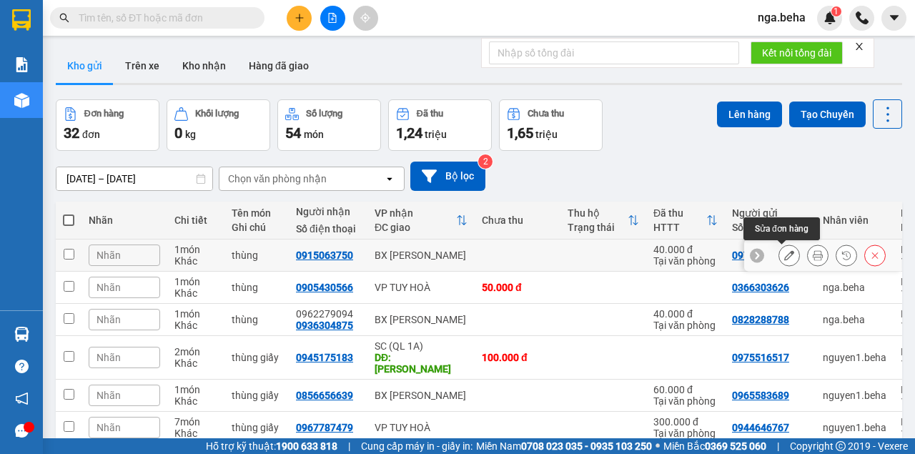
click at [784, 254] on icon at bounding box center [789, 255] width 10 height 10
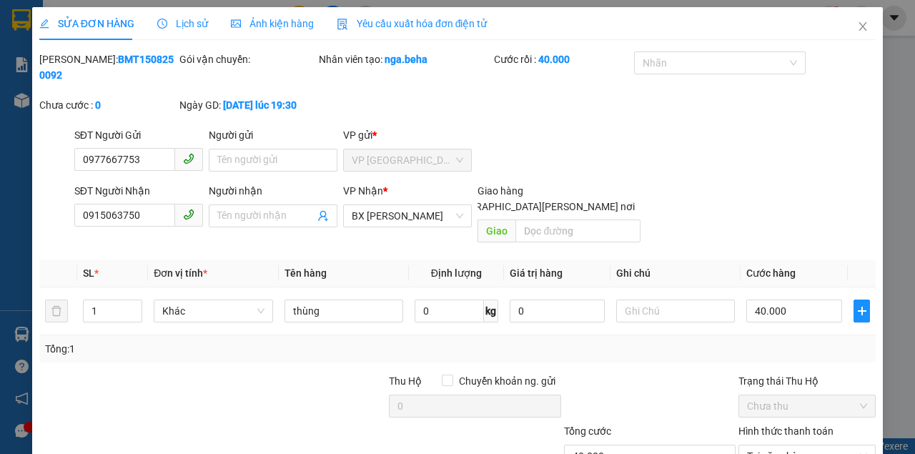
type input "0977667753"
type input "0915063750"
type input "40.000"
type input "0"
click at [136, 202] on div "SĐT Người Nhận" at bounding box center [138, 193] width 129 height 21
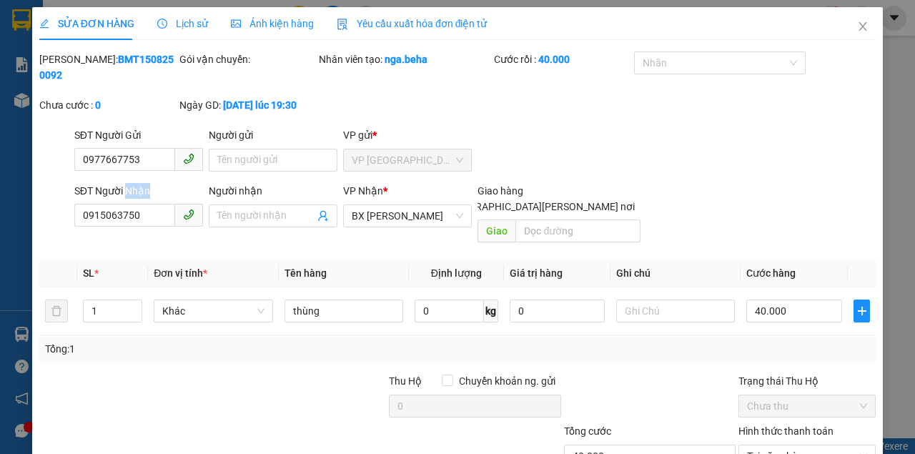
click at [136, 202] on div "SĐT Người Nhận" at bounding box center [138, 193] width 129 height 21
click at [142, 214] on input "0915063750" at bounding box center [124, 215] width 101 height 23
click at [857, 34] on span "Close" at bounding box center [863, 27] width 40 height 40
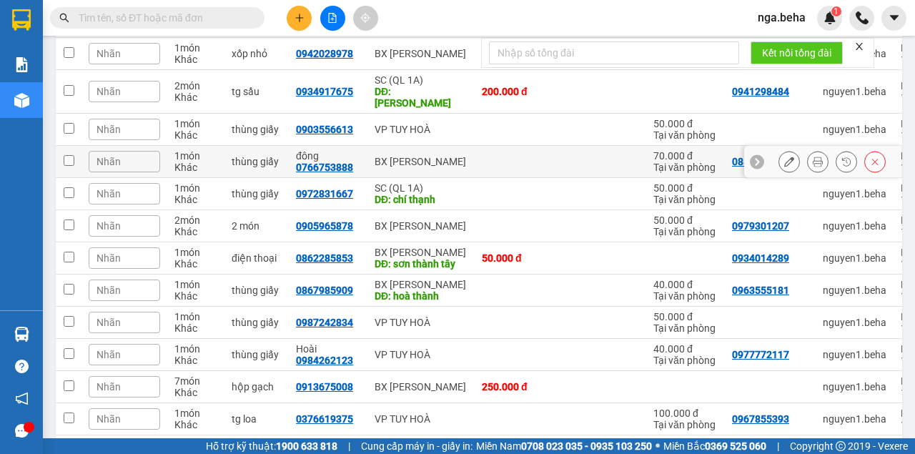
scroll to position [381, 0]
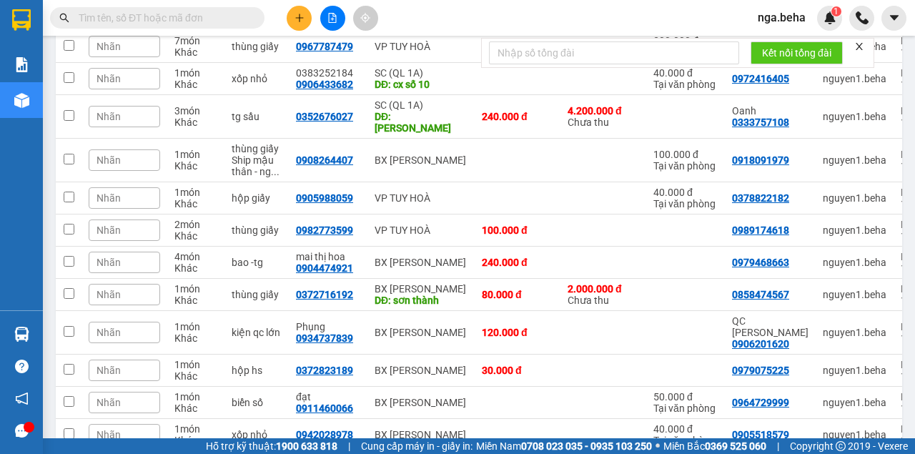
click at [182, 19] on input "text" at bounding box center [163, 18] width 169 height 16
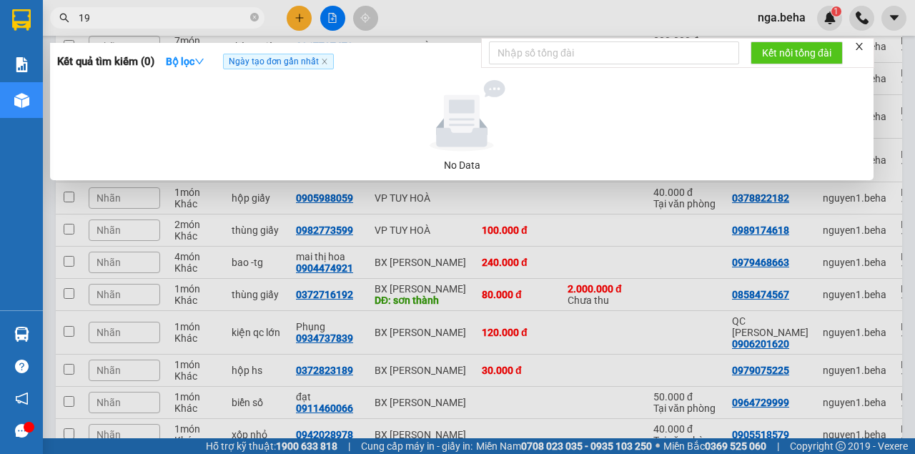
click at [174, 17] on input "19" at bounding box center [163, 18] width 169 height 16
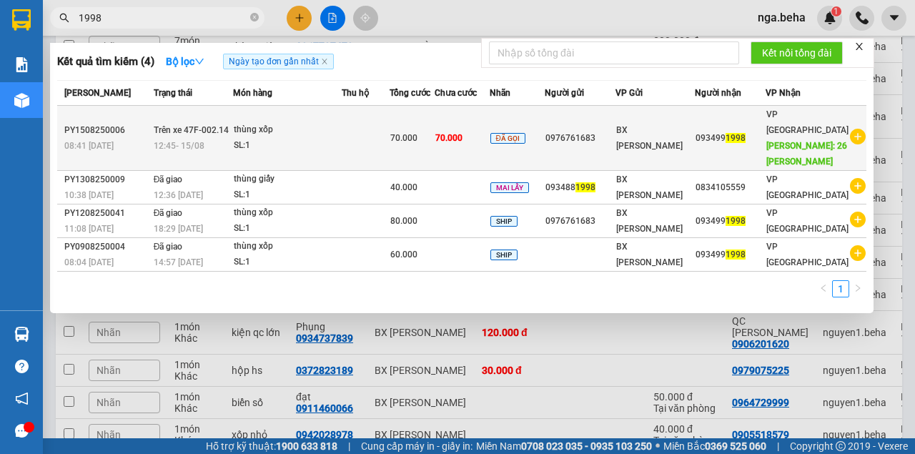
type input "1998"
click at [327, 145] on div "SL: 1" at bounding box center [287, 146] width 107 height 16
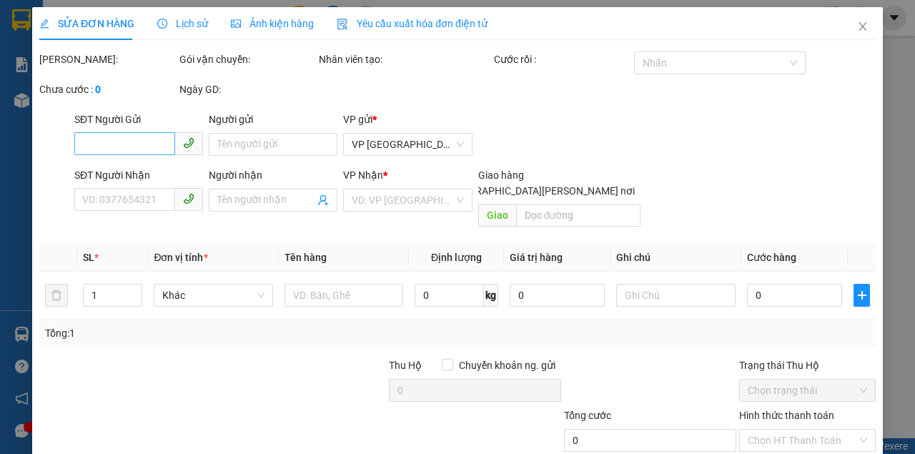
type input "0976761683"
type input "0934991998"
type input "26 [PERSON_NAME]"
type input "70.000"
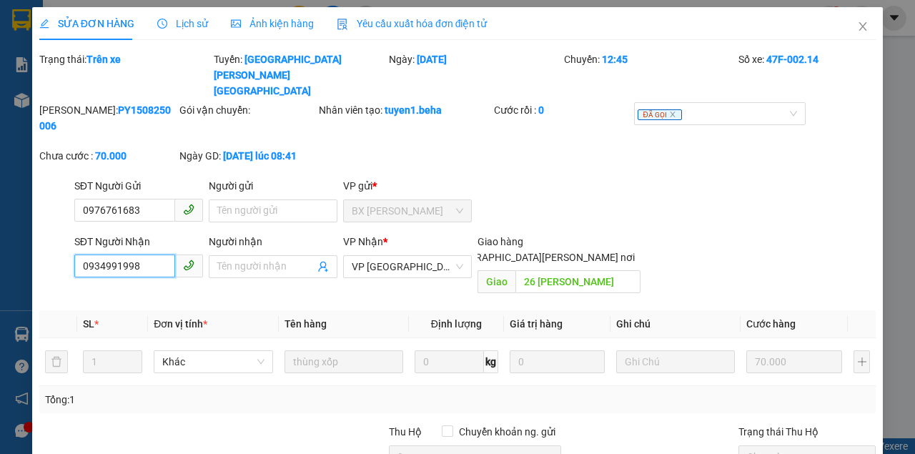
click at [147, 255] on input "0934991998" at bounding box center [124, 266] width 101 height 23
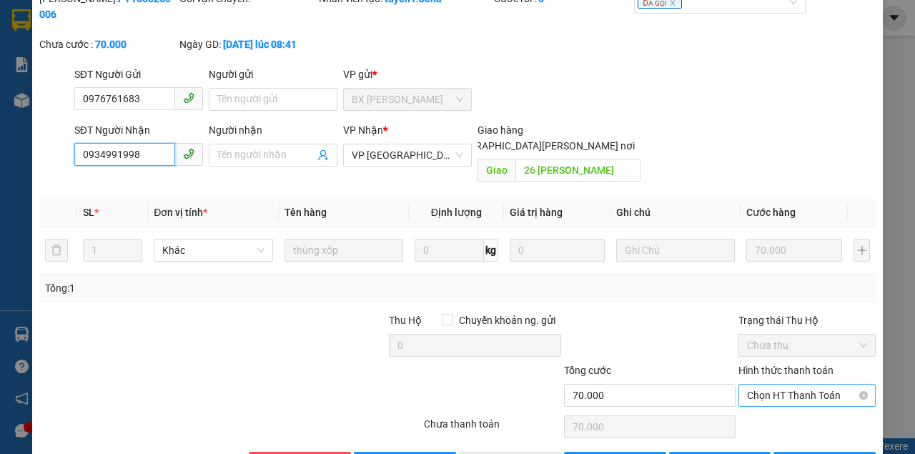
click at [797, 385] on span "Chọn HT Thanh Toán" at bounding box center [807, 395] width 120 height 21
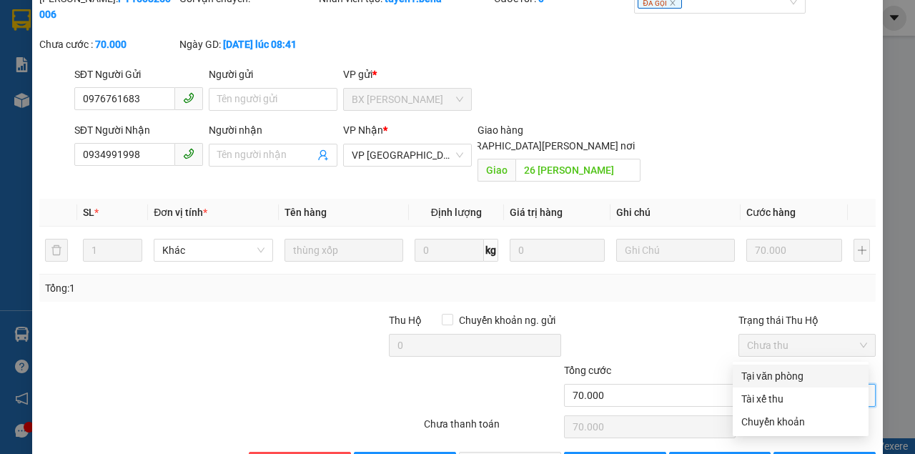
click at [782, 380] on div "Tại văn phòng" at bounding box center [800, 376] width 119 height 16
type input "0"
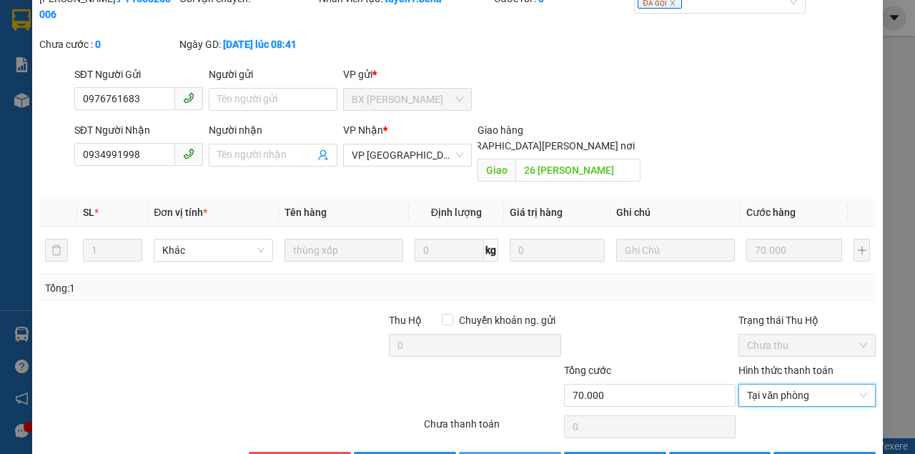
click at [520, 453] on span "[PERSON_NAME] và [PERSON_NAME] hàng" at bounding box center [582, 463] width 193 height 16
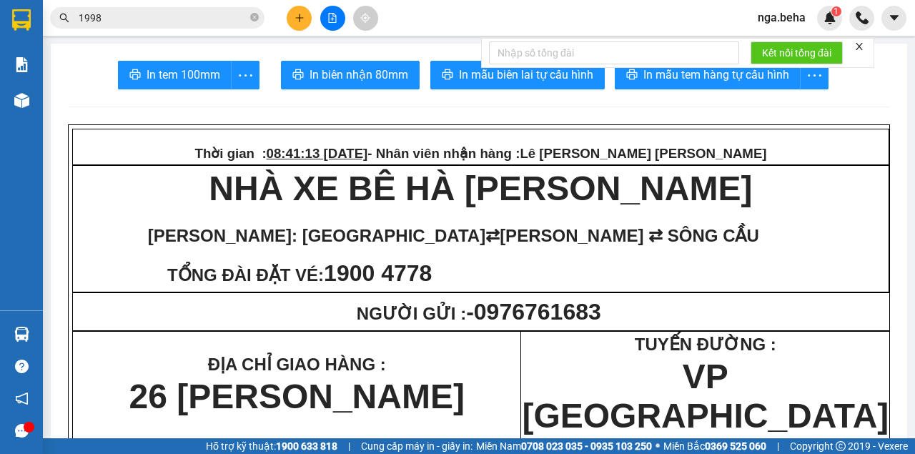
click at [172, 19] on input "1998" at bounding box center [163, 18] width 169 height 16
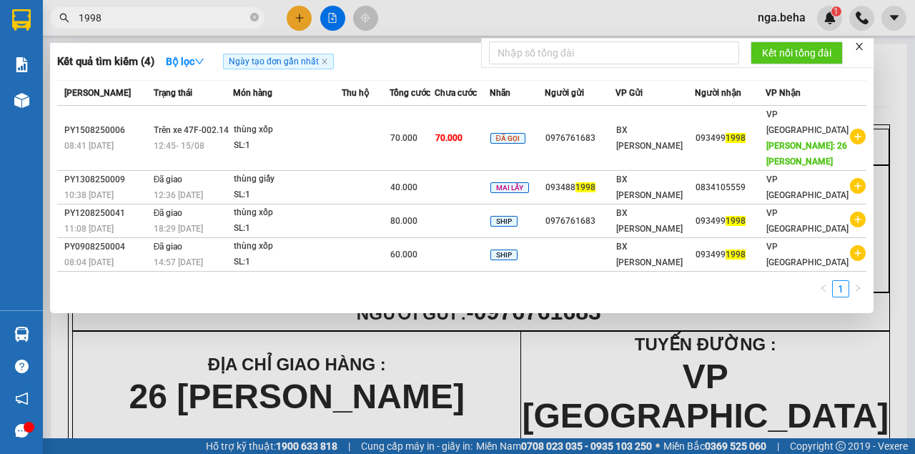
click at [172, 19] on input "1998" at bounding box center [163, 18] width 169 height 16
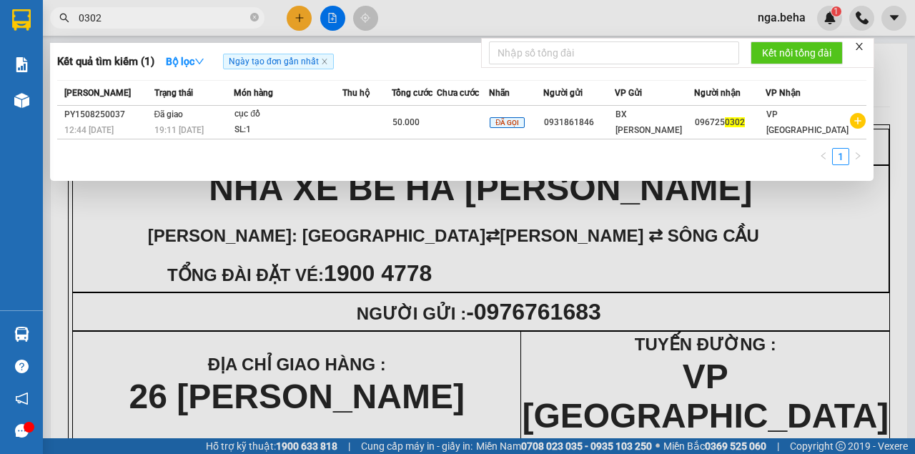
type input "0302"
click at [420, 259] on div at bounding box center [457, 227] width 915 height 454
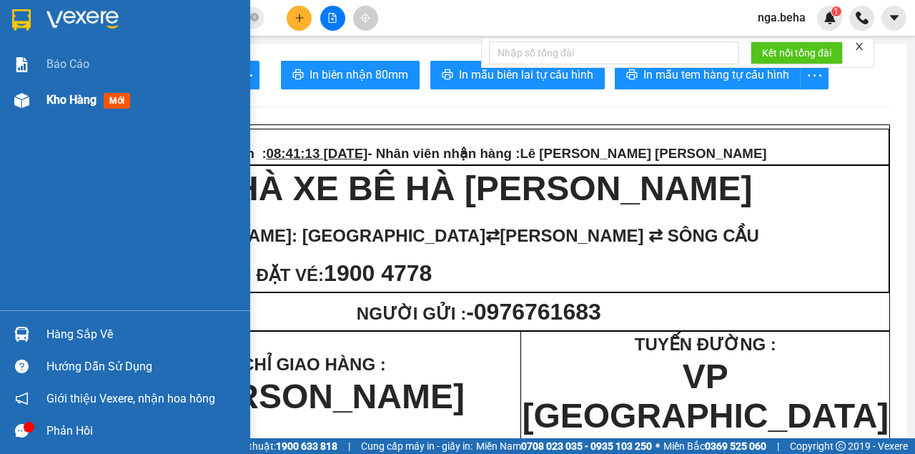
click at [27, 100] on img at bounding box center [21, 100] width 15 height 15
drag, startPoint x: 71, startPoint y: 102, endPoint x: 213, endPoint y: 144, distance: 148.6
click at [71, 102] on span "Kho hàng" at bounding box center [71, 100] width 50 height 14
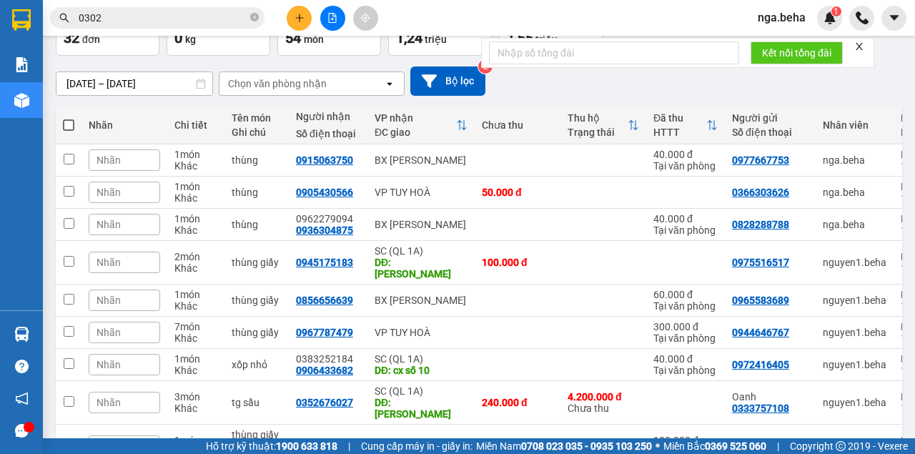
scroll to position [47, 0]
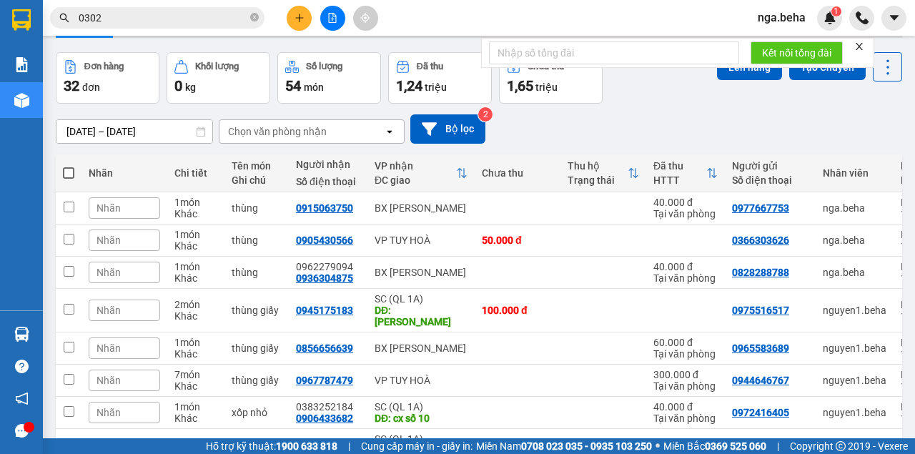
click at [329, 17] on icon "file-add" at bounding box center [333, 18] width 8 height 10
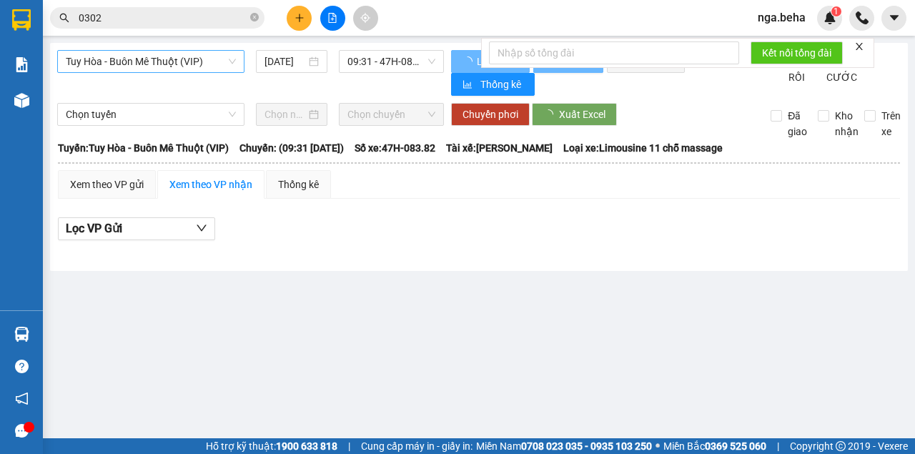
click at [150, 67] on span "Tuy Hòa - Buôn Mê Thuột (VIP)" at bounding box center [151, 61] width 170 height 21
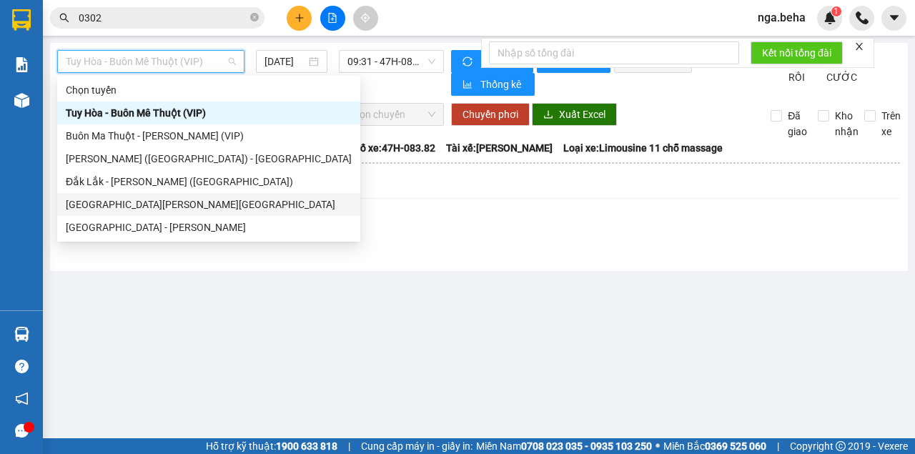
click at [135, 209] on div "[GEOGRAPHIC_DATA][PERSON_NAME][GEOGRAPHIC_DATA]" at bounding box center [209, 205] width 286 height 16
type input "[DATE]"
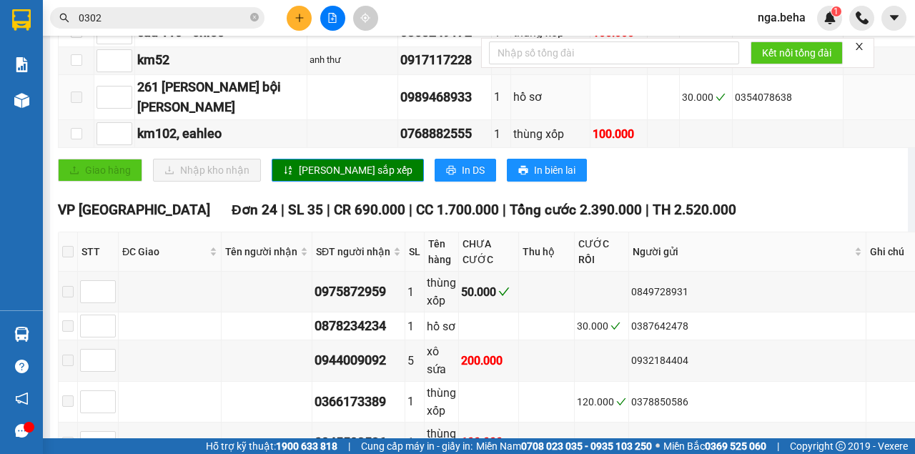
scroll to position [524, 0]
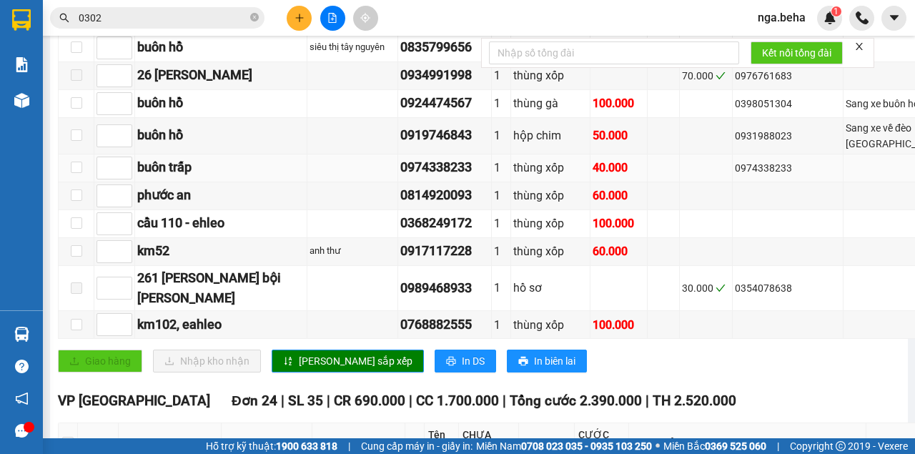
click at [400, 177] on div "0974338233" at bounding box center [444, 167] width 88 height 20
copy div "0974338233"
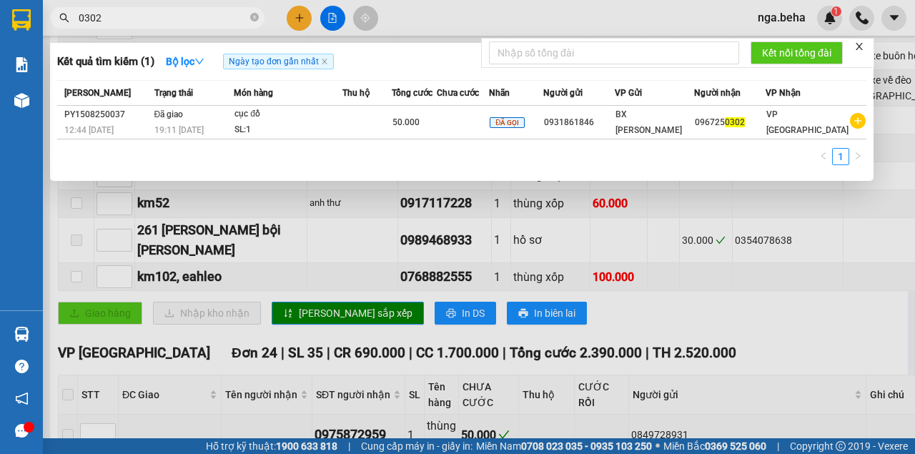
click at [146, 20] on input "0302" at bounding box center [163, 18] width 169 height 16
paste input "974338233"
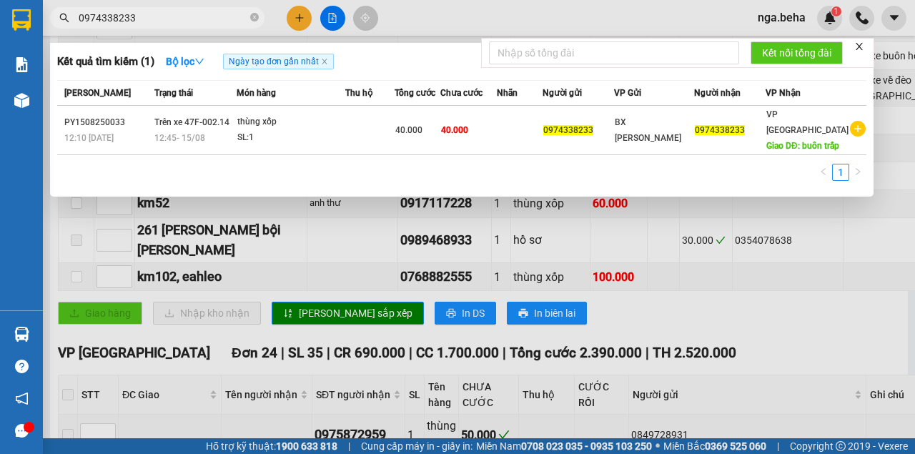
type input "0974338233"
click at [250, 137] on td "thùng xốp SL: 1" at bounding box center [291, 130] width 109 height 49
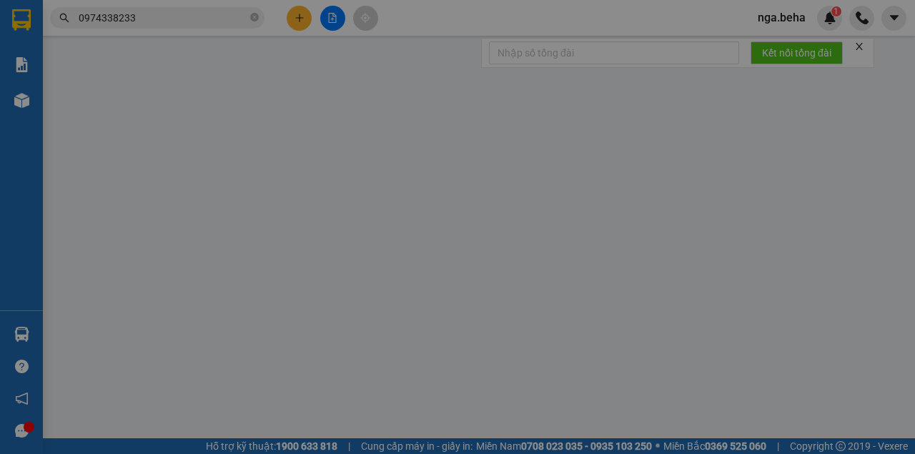
type input "0974338233"
type input "buôn trấp"
type input "40.000"
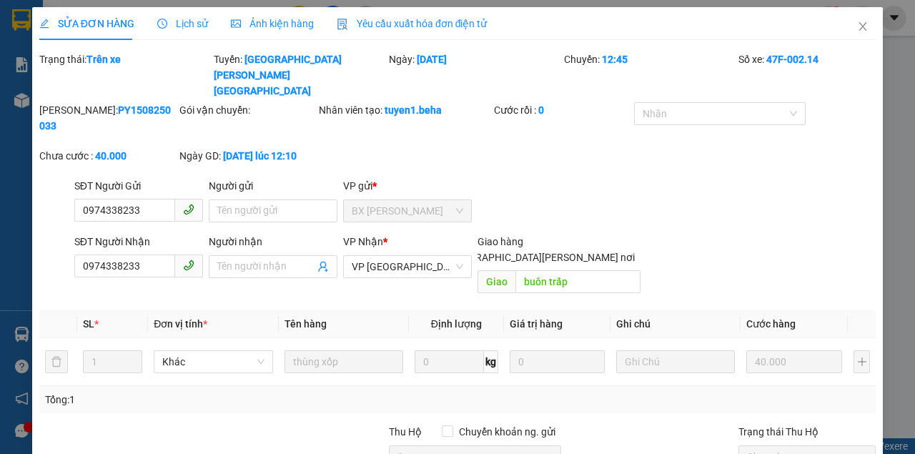
click at [144, 234] on div "SĐT Người Nhận" at bounding box center [138, 242] width 129 height 16
click at [144, 255] on input "0974338233" at bounding box center [124, 266] width 101 height 23
click at [137, 255] on input "0974338233" at bounding box center [124, 266] width 101 height 23
click at [138, 255] on input "0974338233" at bounding box center [124, 266] width 101 height 23
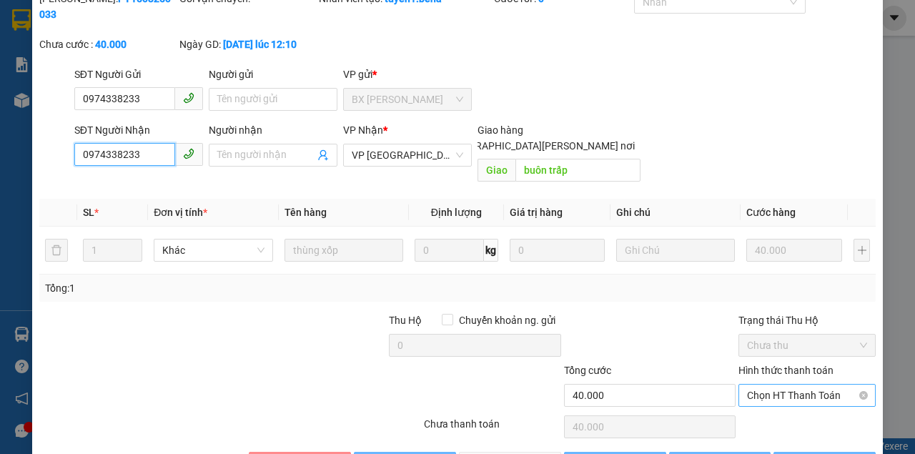
click at [781, 385] on span "Chọn HT Thanh Toán" at bounding box center [807, 395] width 120 height 21
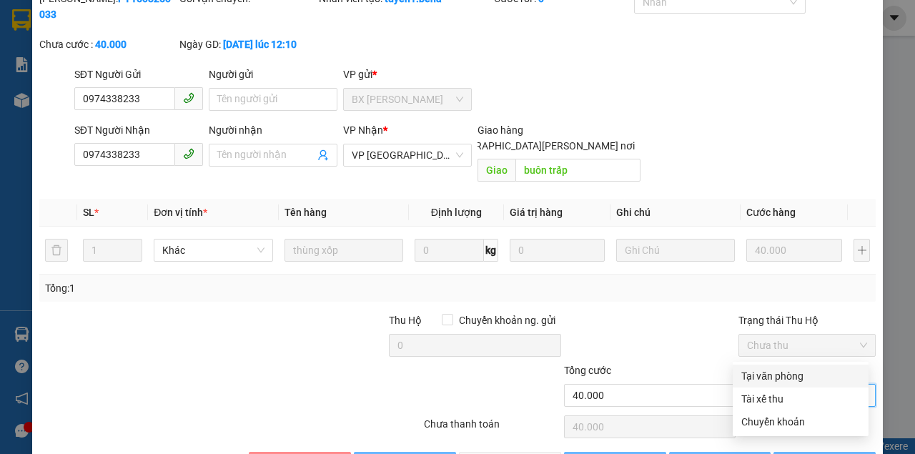
click at [749, 367] on div "Tại văn phòng" at bounding box center [801, 376] width 136 height 23
type input "0"
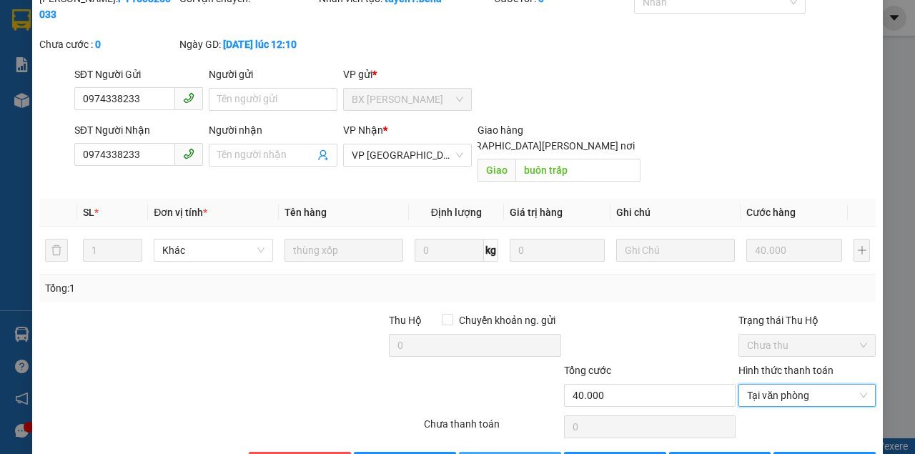
click at [498, 453] on span "[PERSON_NAME] và [PERSON_NAME] hàng" at bounding box center [582, 463] width 193 height 16
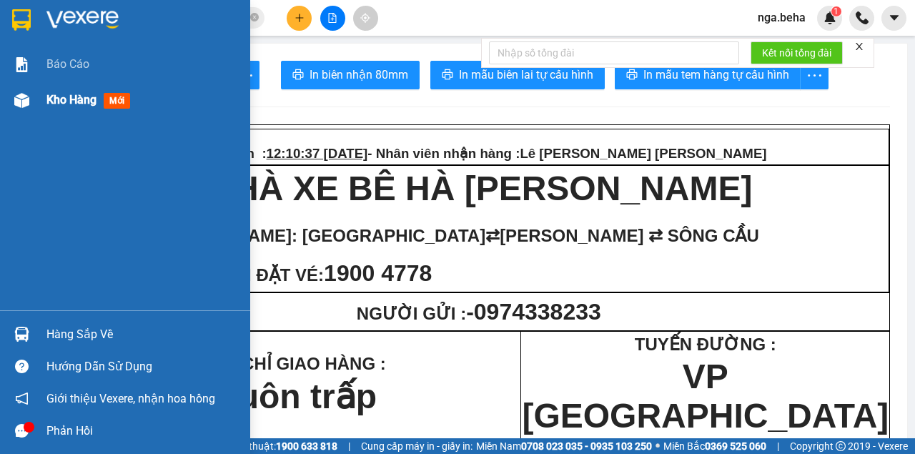
click at [62, 95] on span "Kho hàng" at bounding box center [71, 100] width 50 height 14
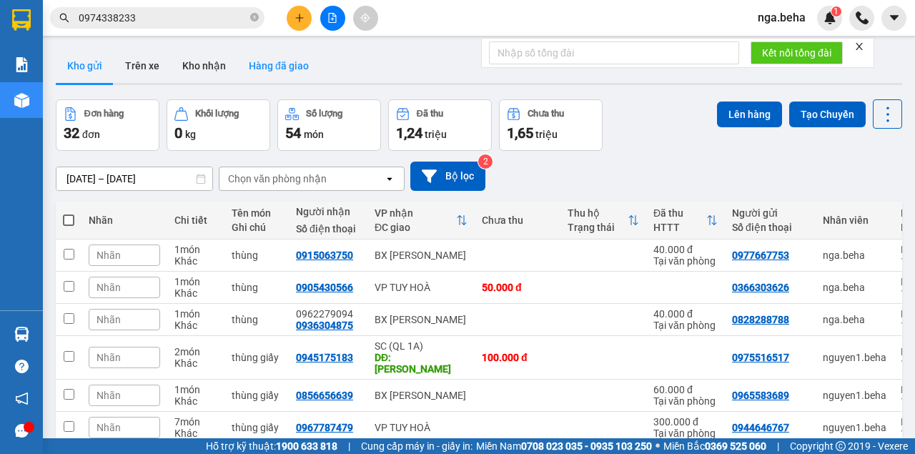
click at [281, 54] on button "Hàng đã giao" at bounding box center [278, 66] width 83 height 34
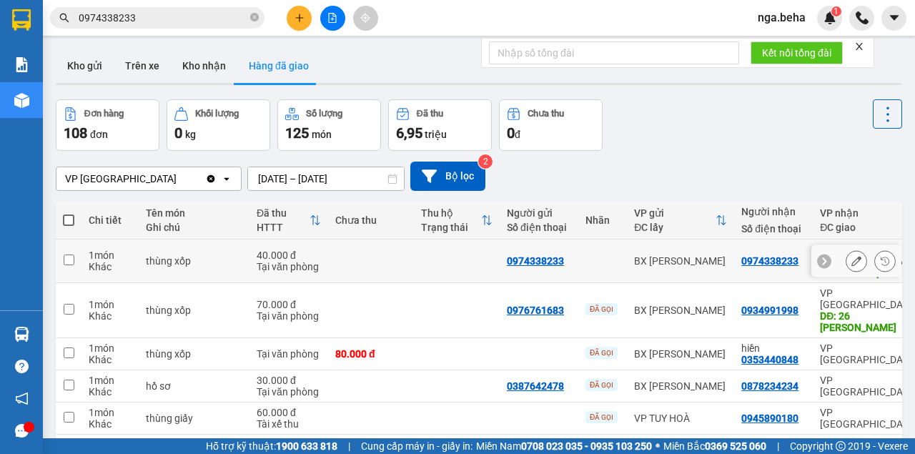
scroll to position [47, 0]
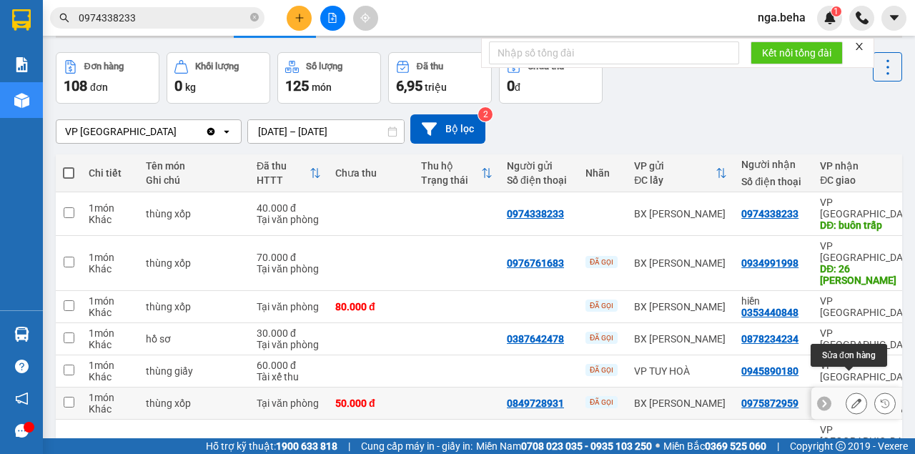
click at [852, 398] on icon at bounding box center [857, 403] width 10 height 10
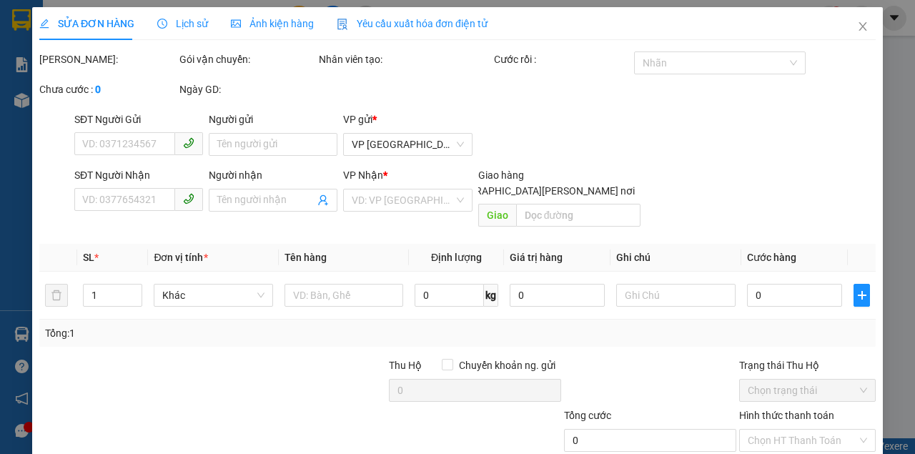
type input "0849728931"
type input "0975872959"
type input "50.000"
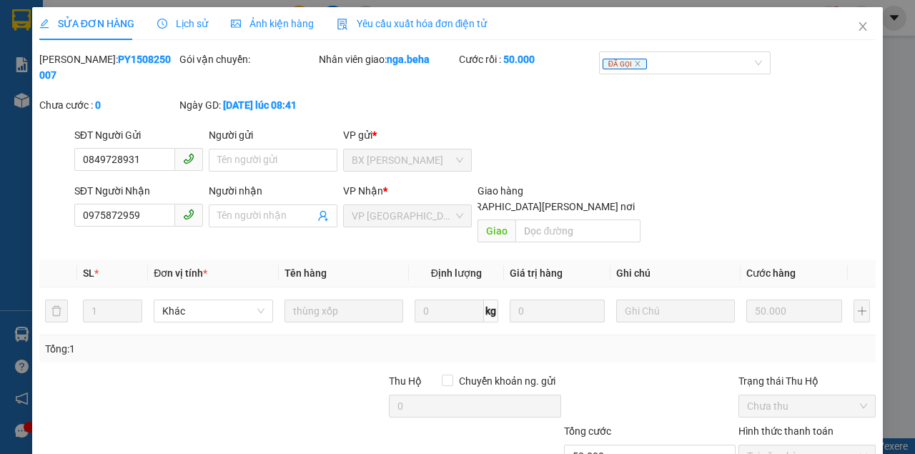
click at [293, 29] on span "Ảnh kiện hàng" at bounding box center [272, 23] width 83 height 11
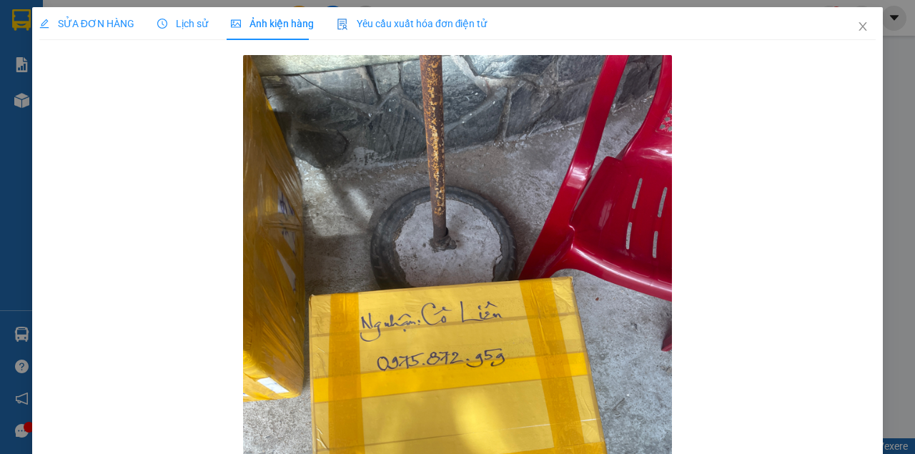
click at [69, 24] on span "SỬA ĐƠN HÀNG" at bounding box center [86, 23] width 95 height 11
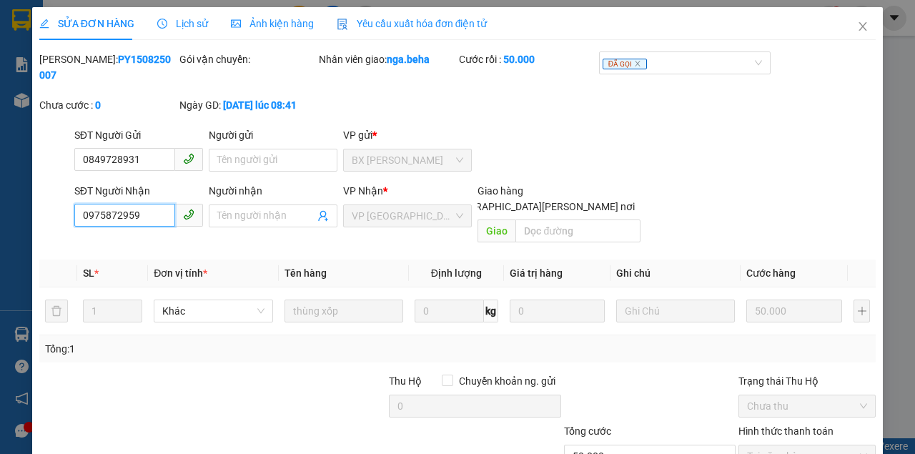
click at [149, 215] on input "0975872959" at bounding box center [124, 215] width 101 height 23
click at [857, 28] on icon "close" at bounding box center [862, 26] width 11 height 11
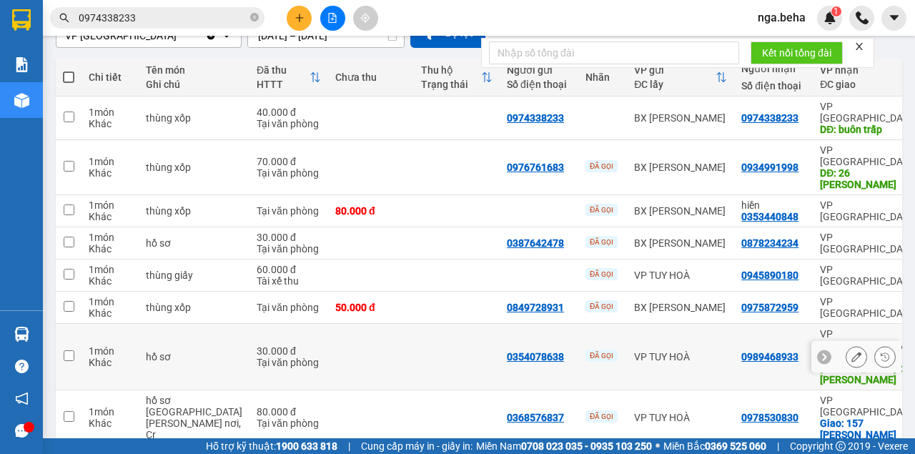
scroll to position [223, 0]
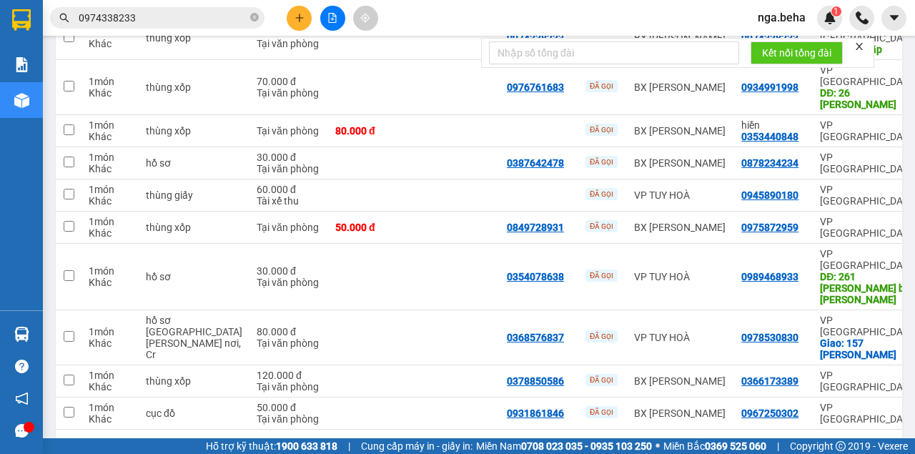
click at [847, 445] on div "10 / trang" at bounding box center [842, 452] width 44 height 14
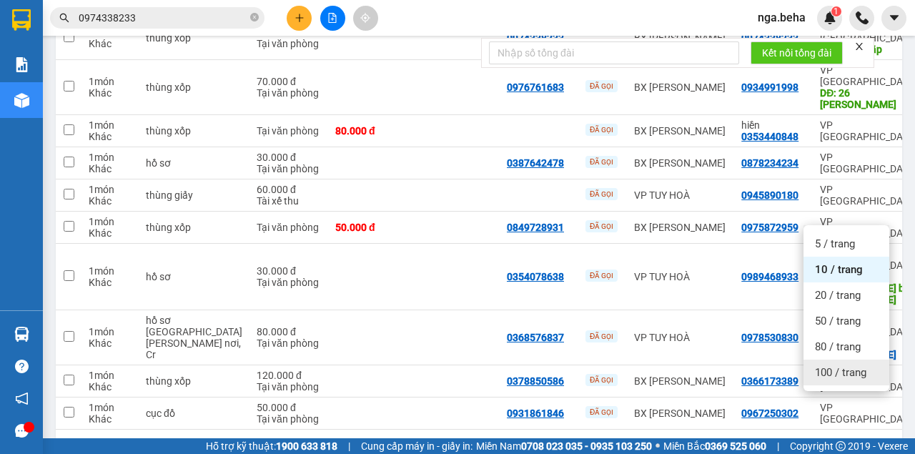
click at [842, 365] on span "100 / trang" at bounding box center [840, 372] width 51 height 14
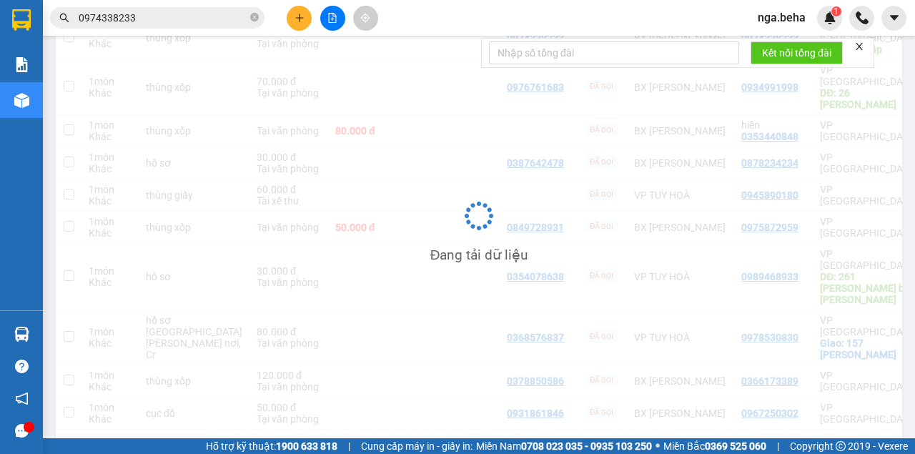
scroll to position [0, 0]
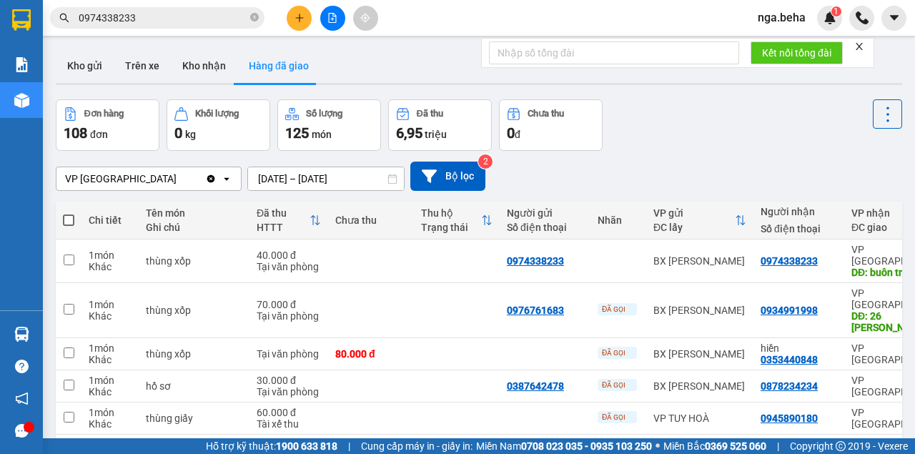
click at [327, 30] on div "Kết quả [PERSON_NAME] ( 1 ) Bộ lọc Ngày tạo [PERSON_NAME] nhất Mã ĐH Trạng thái…" at bounding box center [457, 18] width 915 height 36
click at [330, 29] on button at bounding box center [332, 18] width 25 height 25
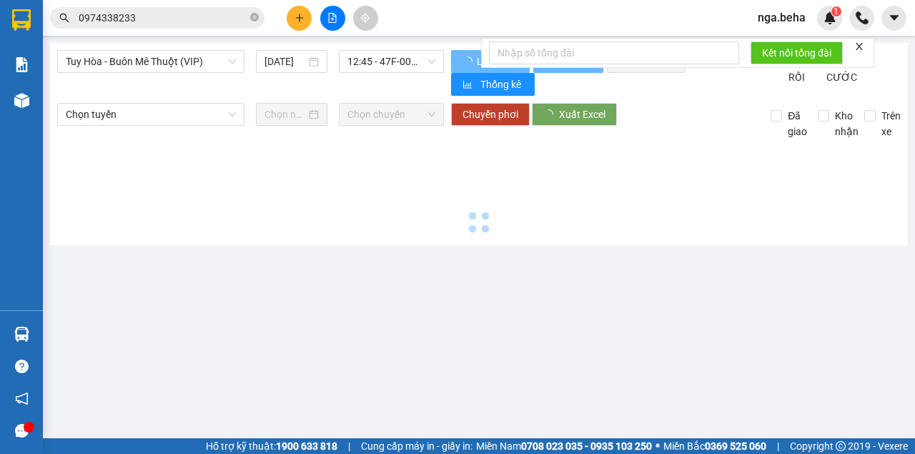
click at [184, 66] on span "Tuy Hòa - Buôn Mê Thuột (VIP)" at bounding box center [151, 61] width 170 height 21
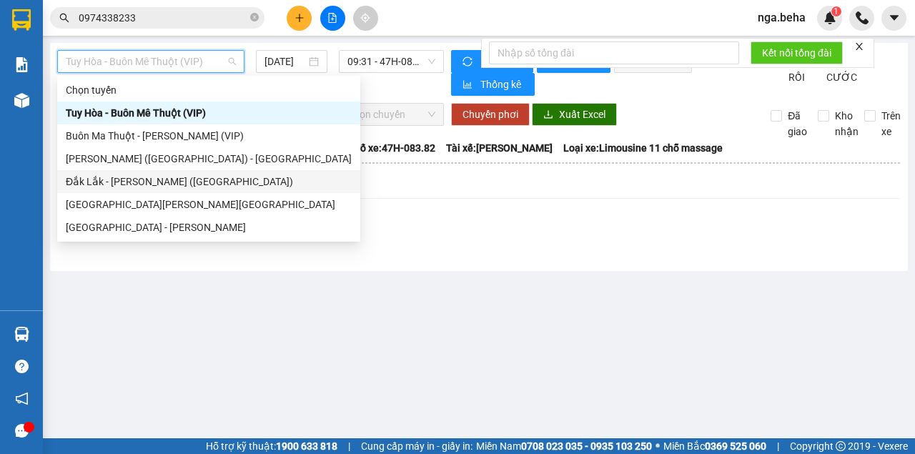
click at [166, 189] on div "Đắk Lắk - [PERSON_NAME] ([GEOGRAPHIC_DATA])" at bounding box center [208, 181] width 303 height 23
type input "[DATE]"
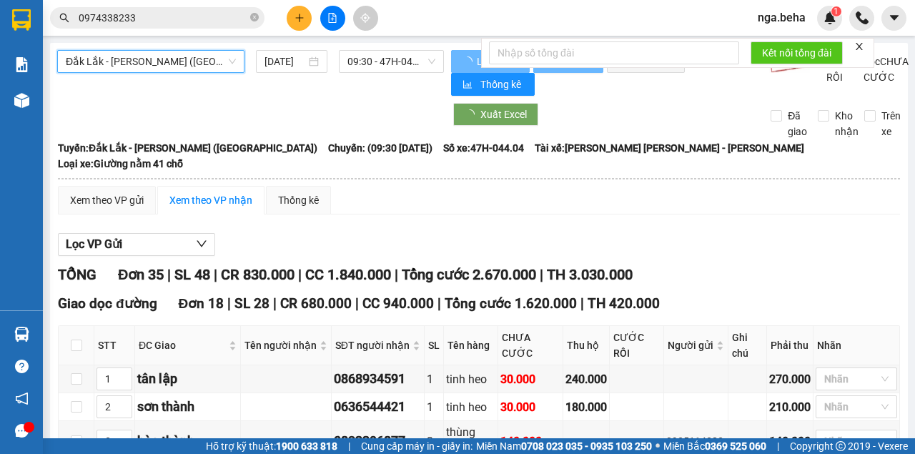
click at [146, 53] on span "Đắk Lắk - [PERSON_NAME] ([GEOGRAPHIC_DATA])" at bounding box center [151, 61] width 170 height 21
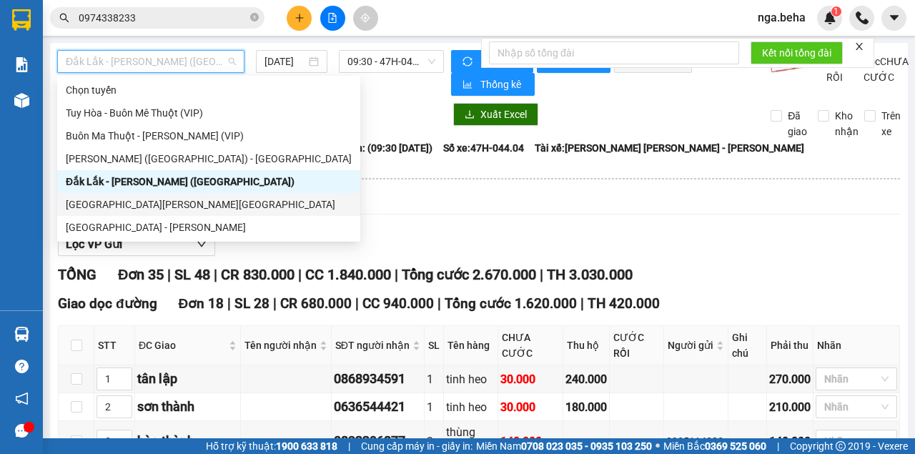
click at [184, 202] on div "[GEOGRAPHIC_DATA][PERSON_NAME][GEOGRAPHIC_DATA]" at bounding box center [209, 205] width 286 height 16
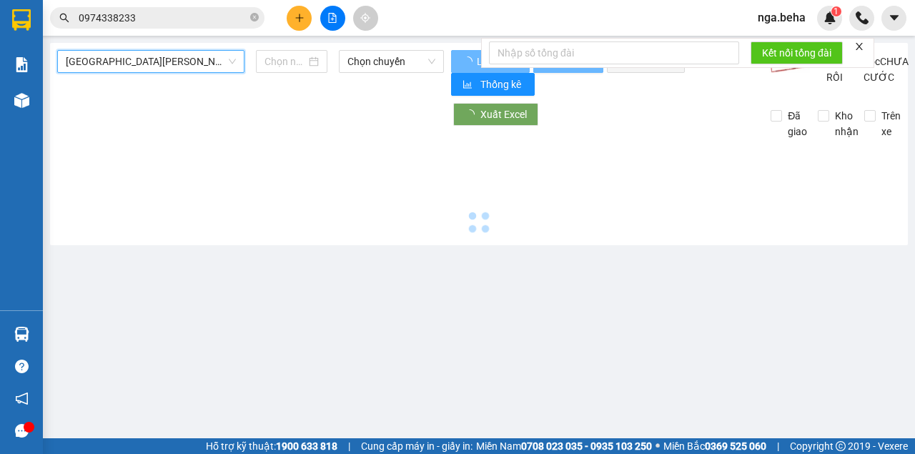
type input "[DATE]"
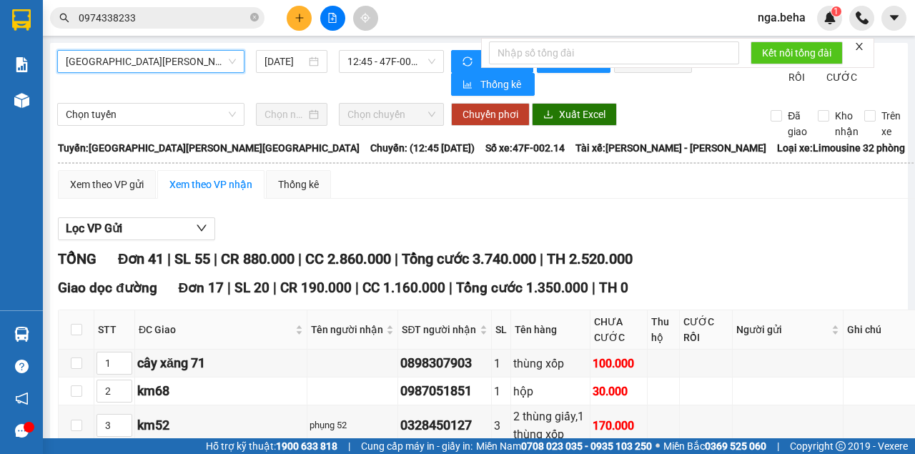
click at [157, 66] on span "[GEOGRAPHIC_DATA][PERSON_NAME][GEOGRAPHIC_DATA]" at bounding box center [151, 61] width 170 height 21
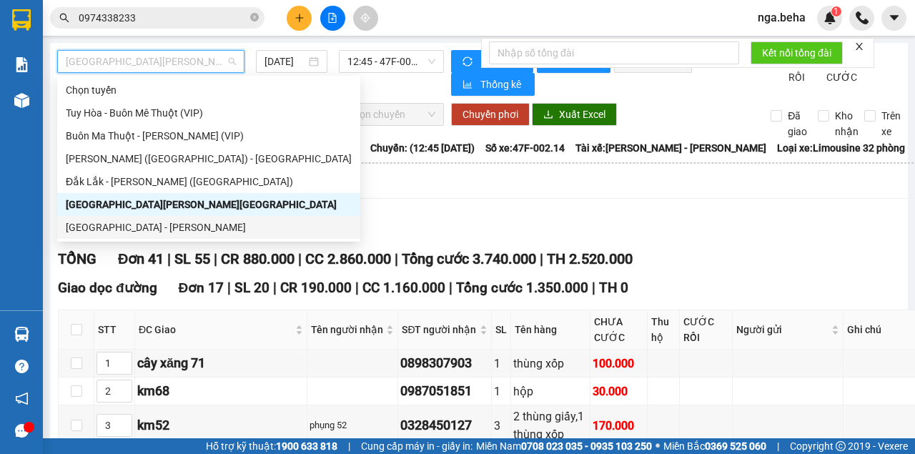
click at [135, 227] on div "[GEOGRAPHIC_DATA] - [PERSON_NAME]" at bounding box center [209, 227] width 286 height 16
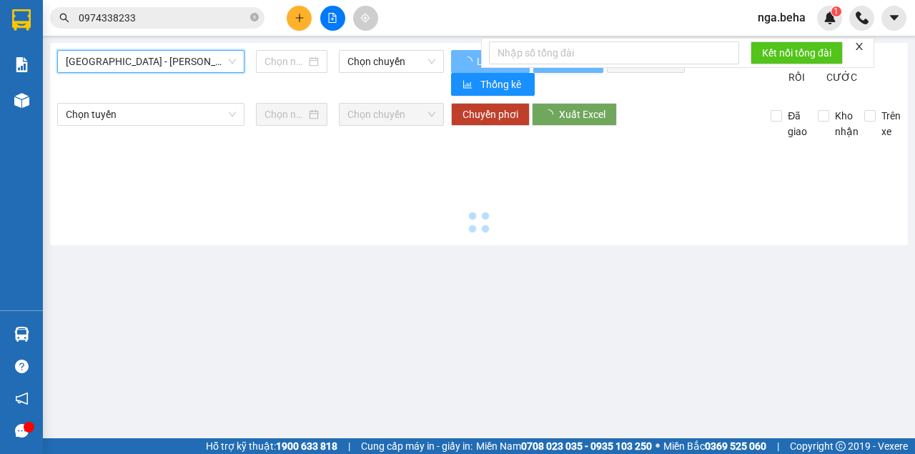
type input "[DATE]"
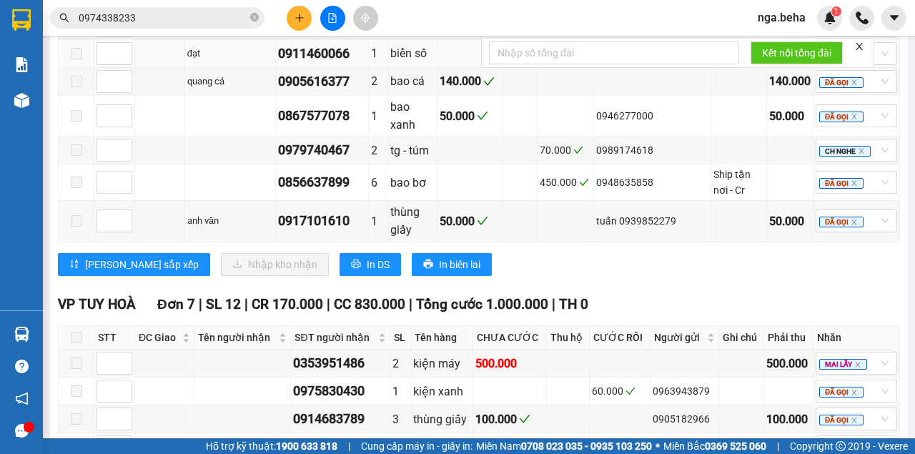
scroll to position [2191, 0]
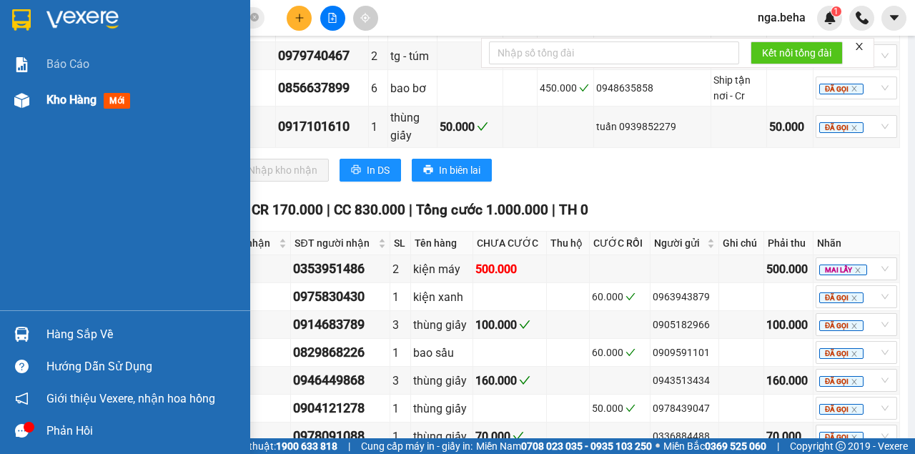
click at [34, 104] on div "Kho hàng mới" at bounding box center [125, 100] width 250 height 36
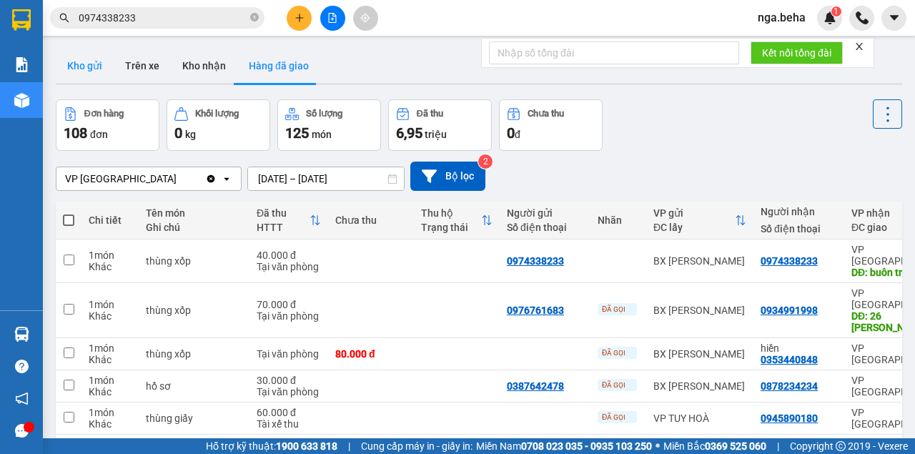
click at [92, 64] on button "Kho gửi" at bounding box center [85, 66] width 58 height 34
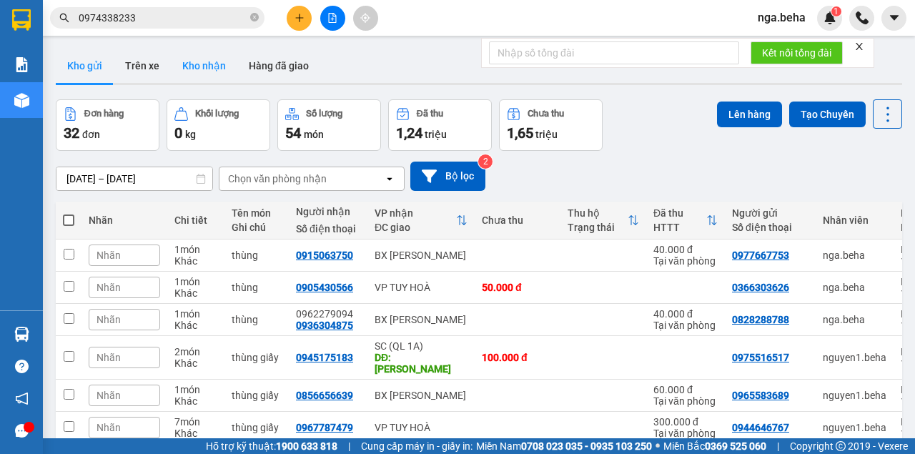
click at [214, 64] on button "Kho nhận" at bounding box center [204, 66] width 66 height 34
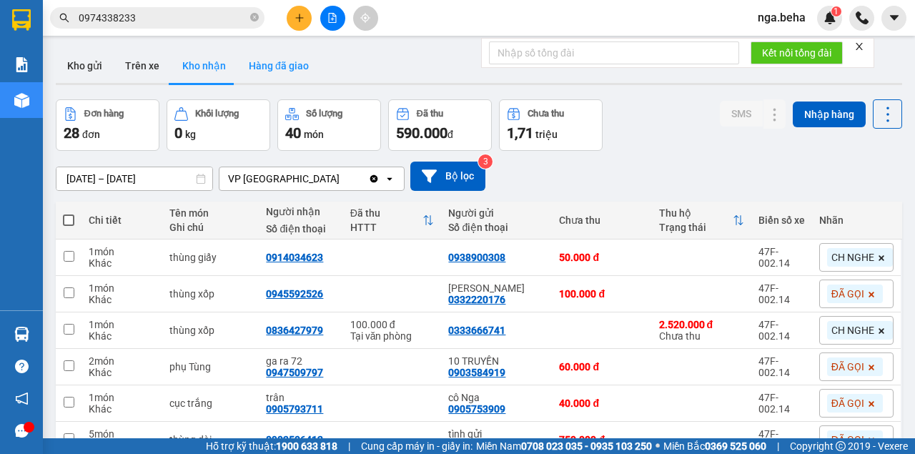
click at [280, 54] on button "Hàng đã giao" at bounding box center [278, 66] width 83 height 34
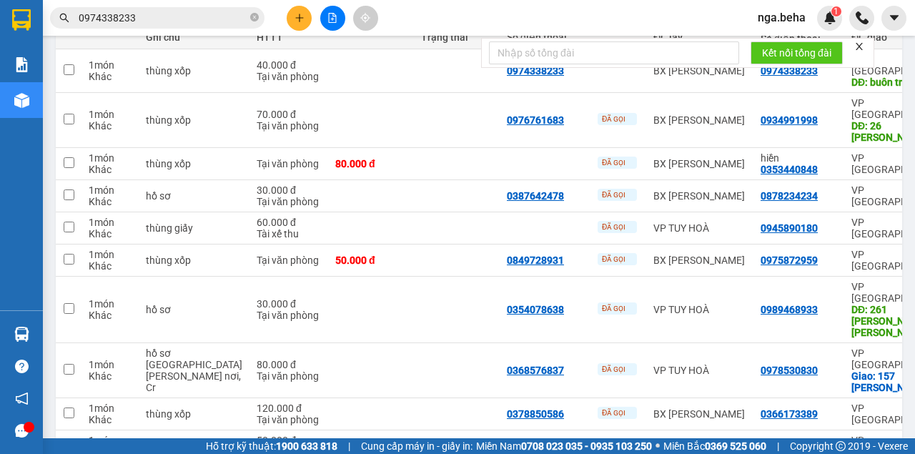
scroll to position [381, 0]
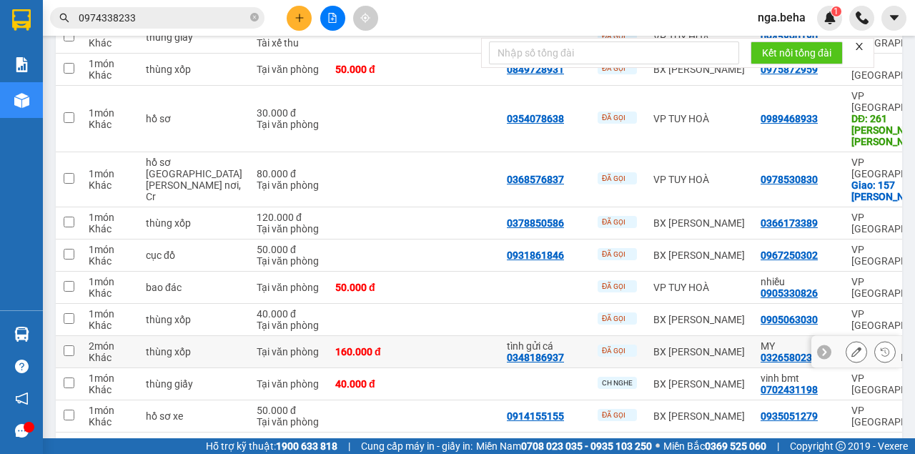
click at [852, 347] on icon at bounding box center [857, 352] width 10 height 10
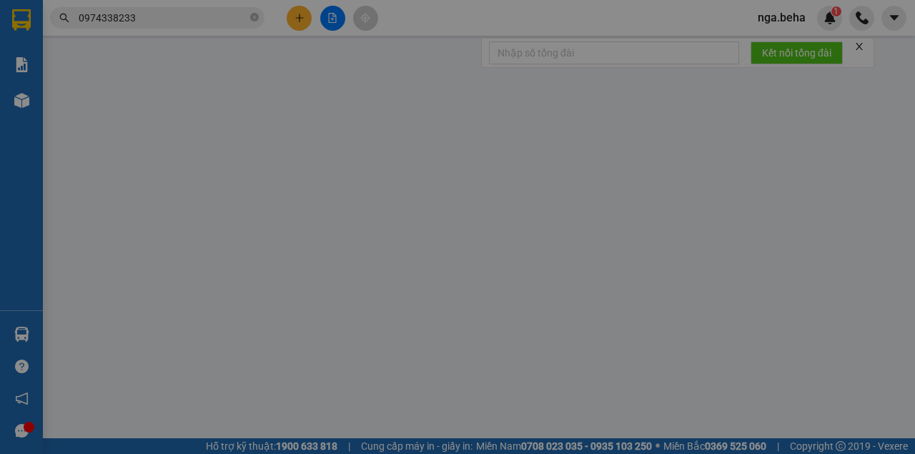
type input "0348186937"
type input "tình gửi cá"
type input "0326580233"
type input "MY"
type input "160.000"
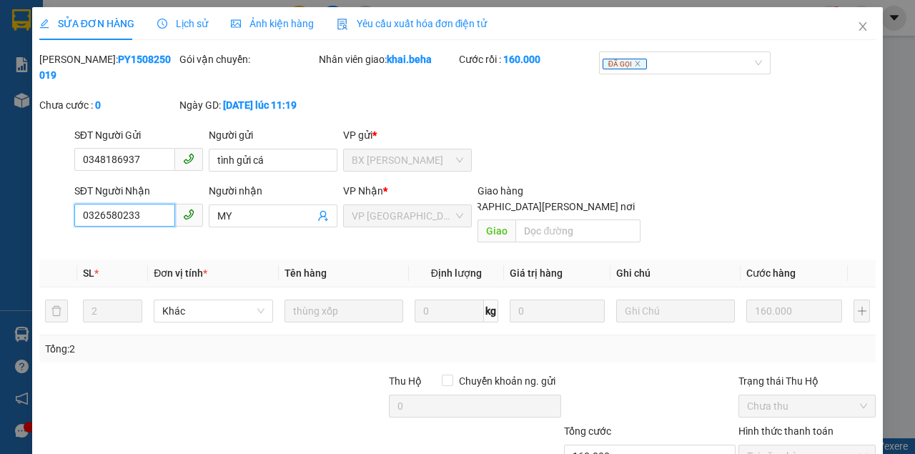
click at [148, 222] on input "0326580233" at bounding box center [124, 215] width 101 height 23
click at [147, 222] on input "0326580233" at bounding box center [124, 215] width 101 height 23
click at [855, 19] on span "Close" at bounding box center [863, 27] width 40 height 40
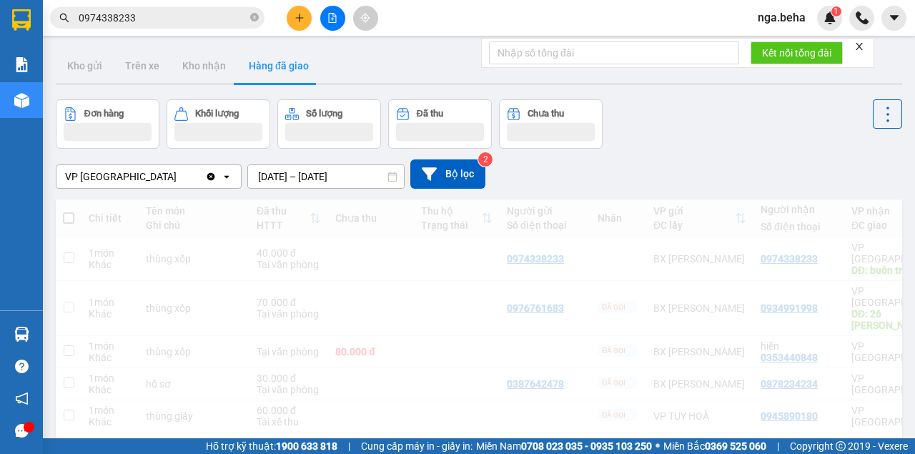
click at [852, 29] on div at bounding box center [861, 18] width 25 height 25
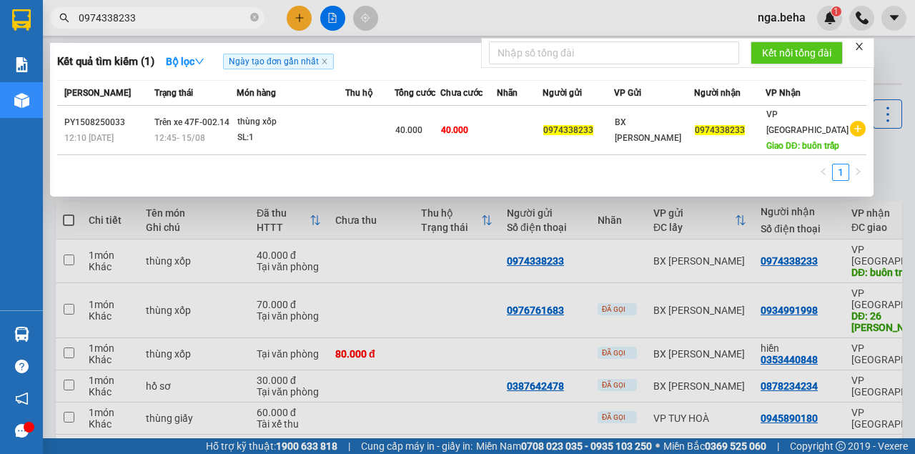
click at [152, 13] on input "0974338233" at bounding box center [163, 18] width 169 height 16
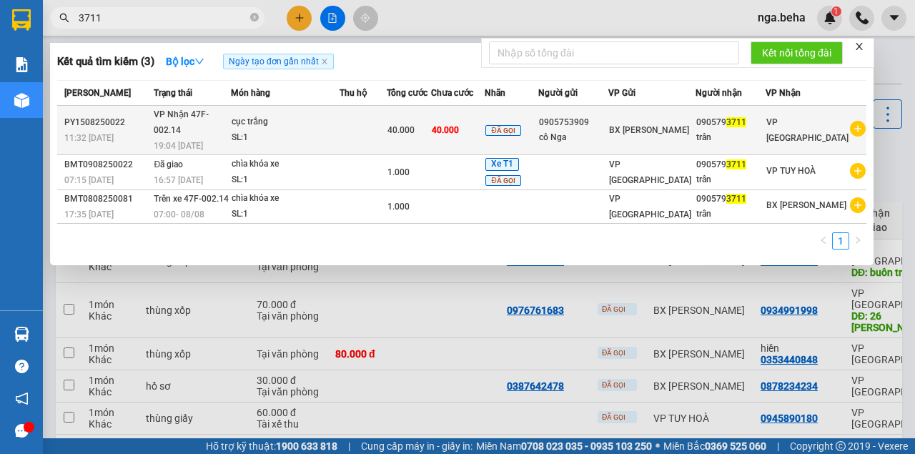
type input "3711"
click at [312, 130] on div "SL: 1" at bounding box center [285, 138] width 107 height 16
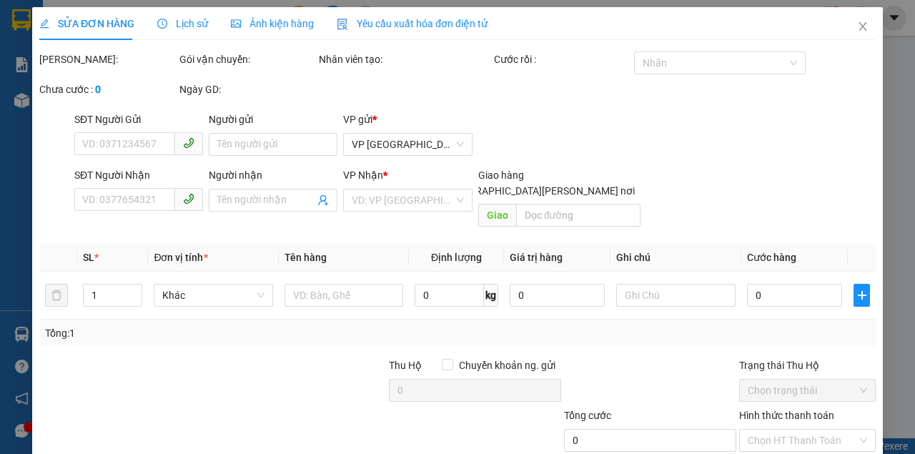
type input "0905753909"
type input "cô Nga"
type input "0905793711"
type input "trân"
type input "40.000"
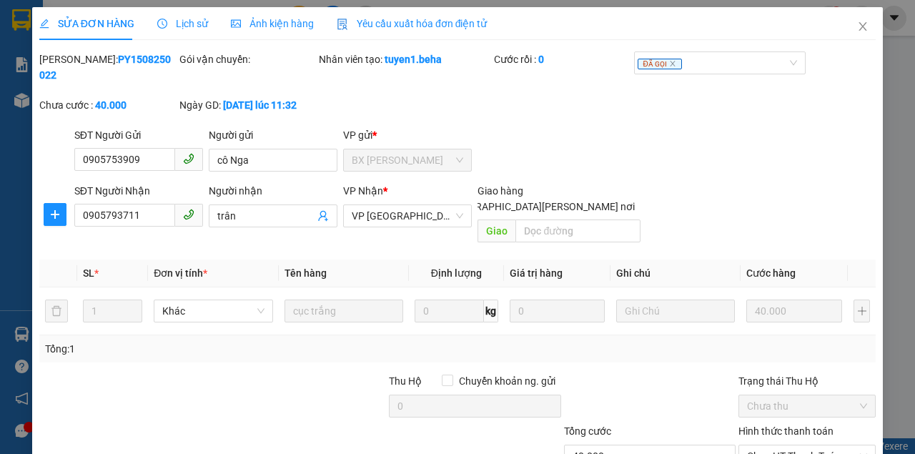
click at [268, 31] on div "Ảnh kiện hàng" at bounding box center [272, 23] width 83 height 33
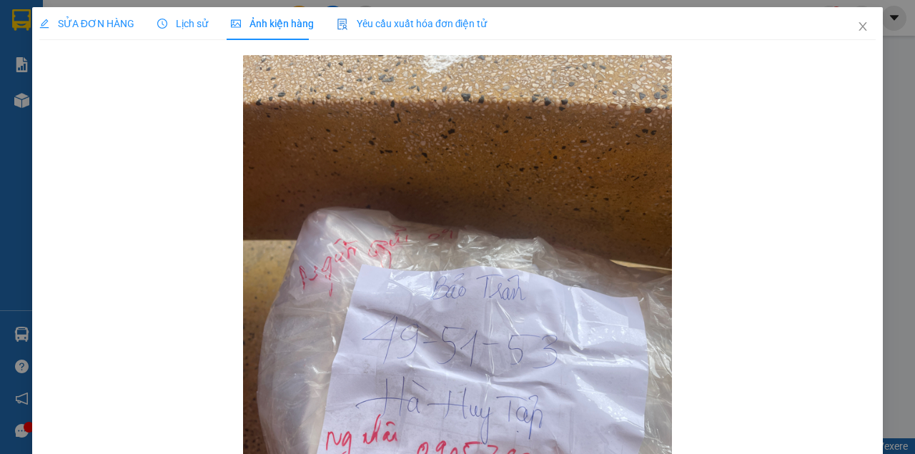
click at [87, 26] on span "SỬA ĐƠN HÀNG" at bounding box center [86, 23] width 95 height 11
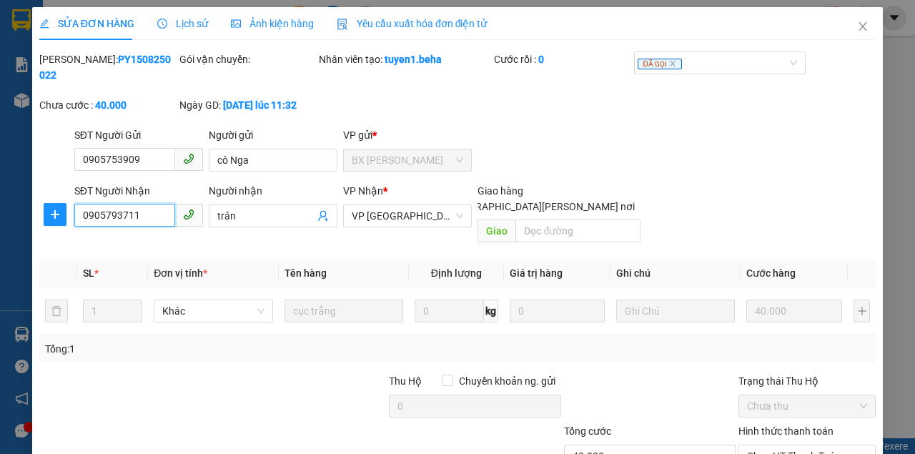
click at [147, 214] on input "0905793711" at bounding box center [124, 215] width 101 height 23
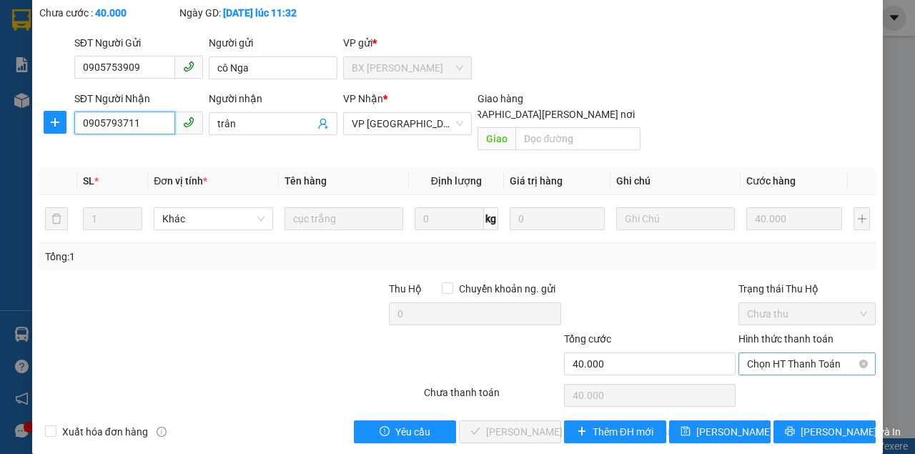
click at [806, 353] on span "Chọn HT Thanh Toán" at bounding box center [807, 363] width 120 height 21
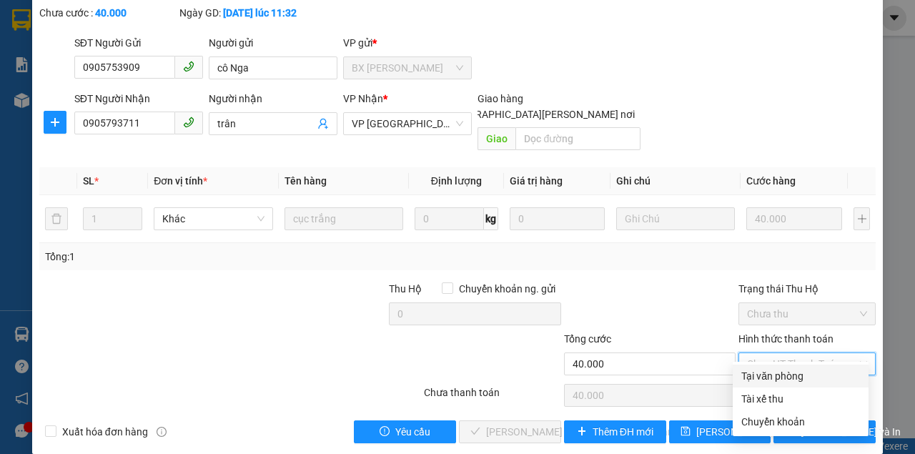
click at [774, 368] on div "Tại văn phòng" at bounding box center [800, 376] width 119 height 16
type input "0"
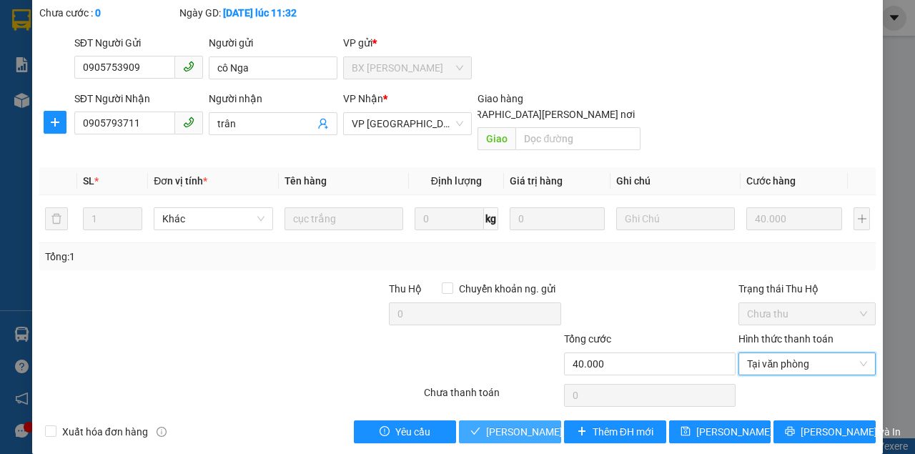
click at [488, 420] on button "[PERSON_NAME] và [PERSON_NAME] hàng" at bounding box center [510, 431] width 102 height 23
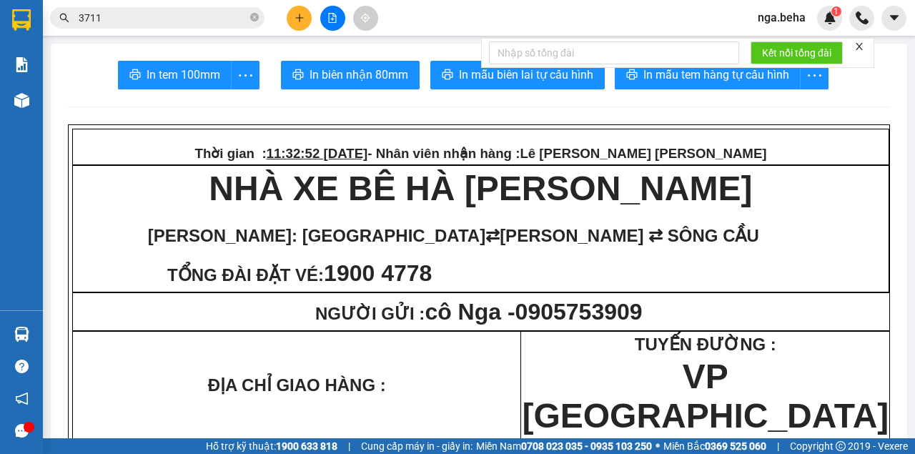
click at [707, 159] on span "Lê [PERSON_NAME] [PERSON_NAME]" at bounding box center [643, 153] width 247 height 15
click at [169, 14] on input "3711" at bounding box center [163, 18] width 169 height 16
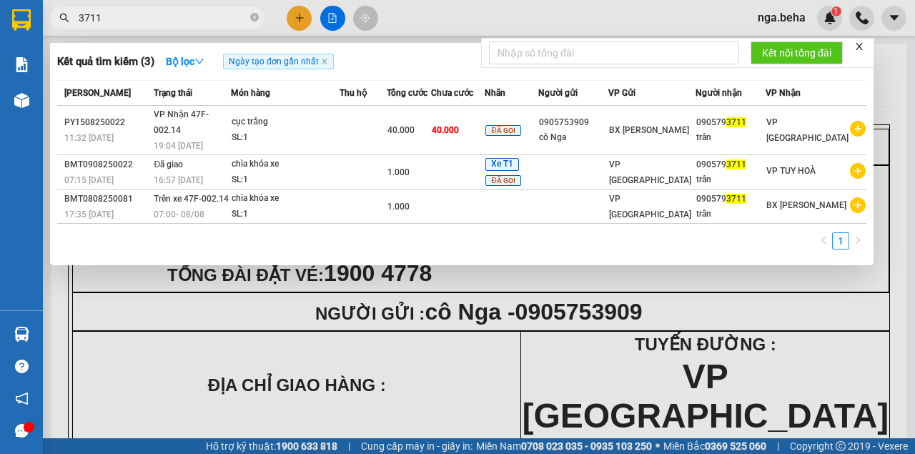
click at [169, 14] on input "3711" at bounding box center [163, 18] width 169 height 16
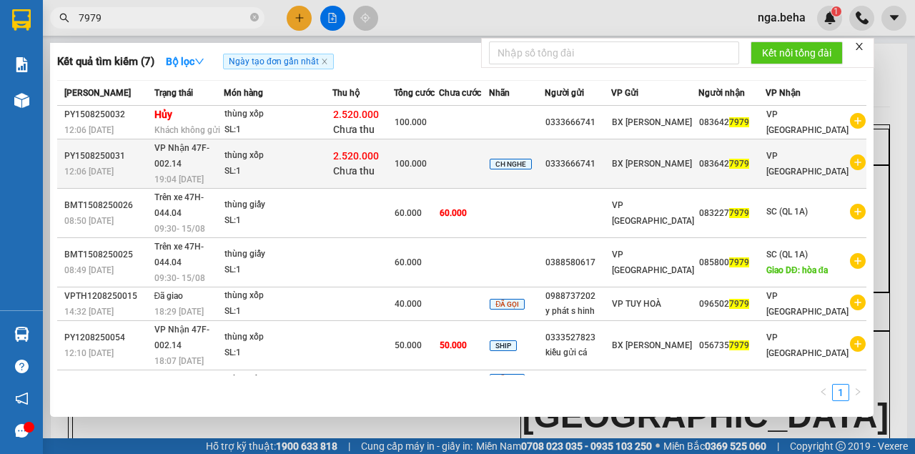
type input "7979"
click at [393, 150] on div "2.520.000 Chưa thu" at bounding box center [363, 164] width 60 height 30
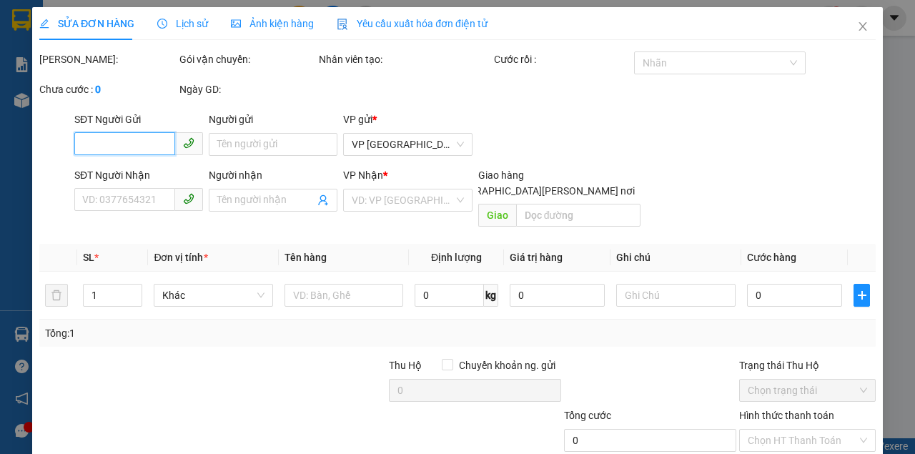
type input "0333666741"
type input "0836427979"
type input "100.000"
type input "0"
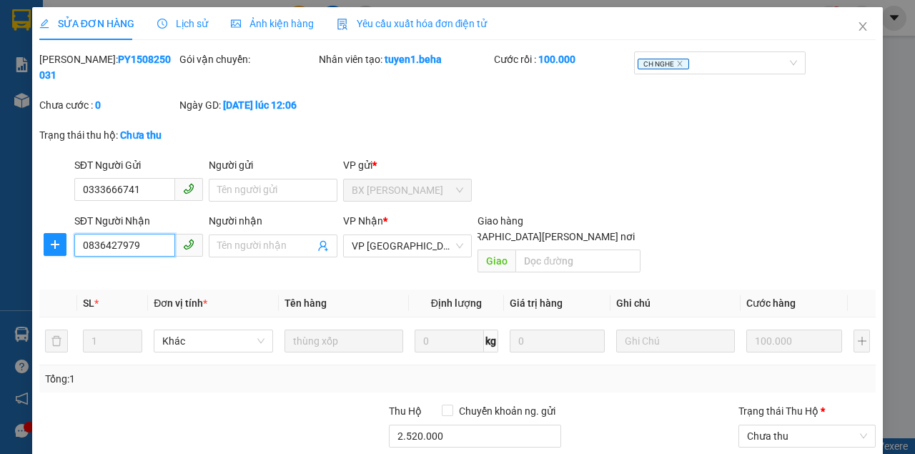
click at [151, 240] on input "0836427979" at bounding box center [124, 245] width 101 height 23
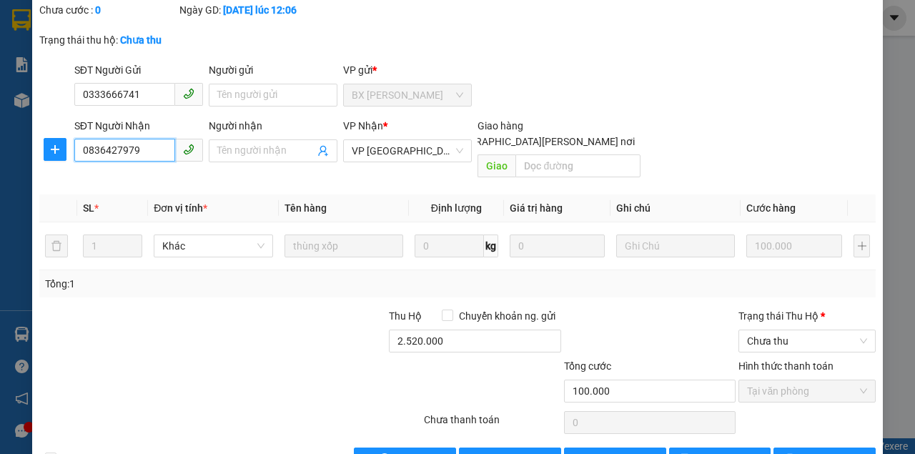
scroll to position [122, 0]
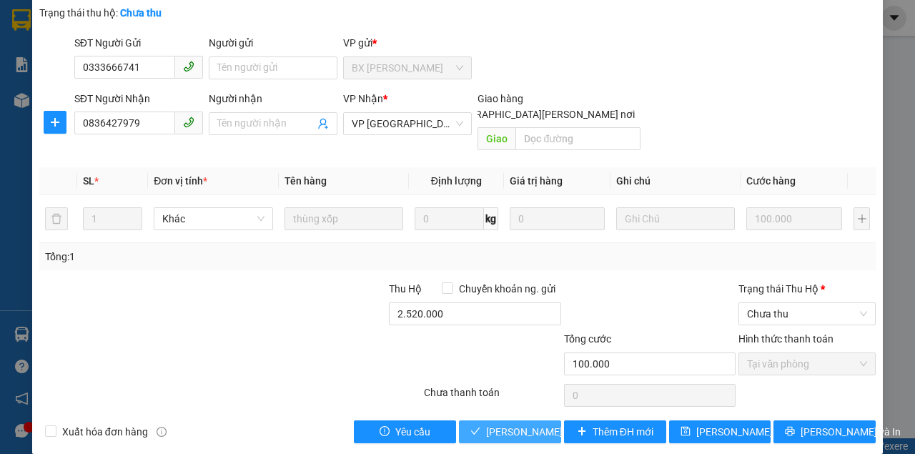
click at [516, 424] on span "[PERSON_NAME] và [PERSON_NAME] hàng" at bounding box center [582, 432] width 193 height 16
click at [800, 303] on span "Chưa thu" at bounding box center [807, 313] width 120 height 21
click at [149, 124] on input "0836427979" at bounding box center [124, 123] width 101 height 23
click at [154, 63] on input "0333666741" at bounding box center [124, 67] width 101 height 23
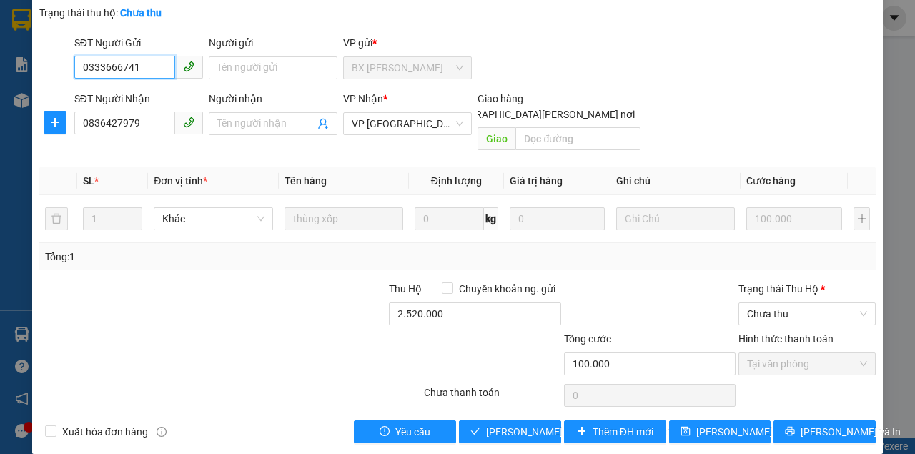
click at [154, 63] on input "0333666741" at bounding box center [124, 67] width 101 height 23
click at [286, 357] on div at bounding box center [352, 356] width 140 height 50
click at [137, 122] on input "0836427979" at bounding box center [124, 123] width 101 height 23
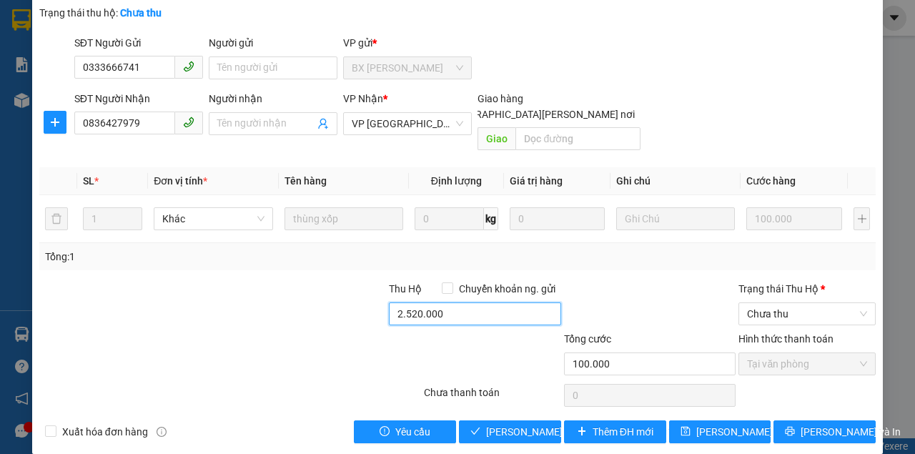
click at [475, 302] on input "2.520.000" at bounding box center [475, 313] width 172 height 23
click at [788, 303] on span "Chưa thu" at bounding box center [807, 313] width 120 height 21
type input "0"
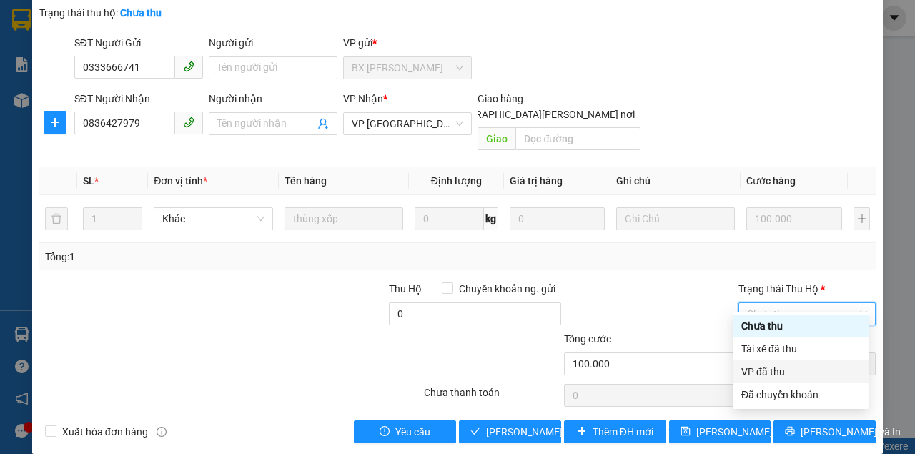
click at [783, 365] on div "VP đã thu" at bounding box center [800, 372] width 119 height 16
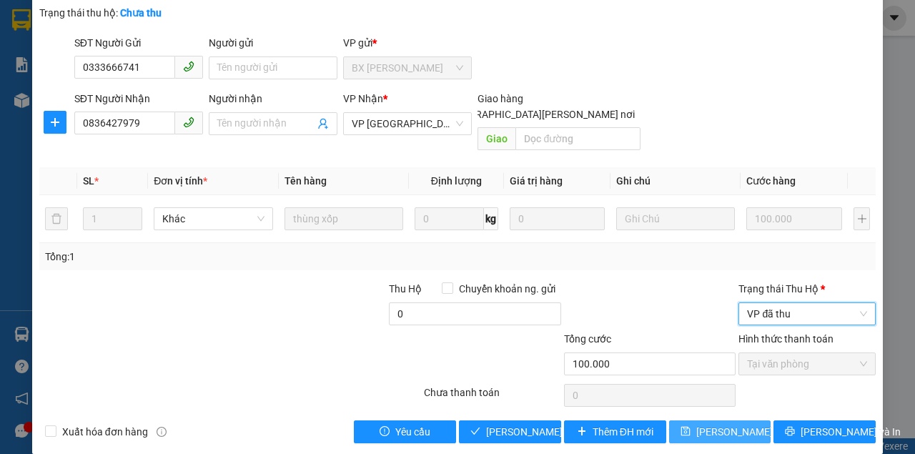
click at [734, 425] on button "[PERSON_NAME] đổi" at bounding box center [720, 431] width 102 height 23
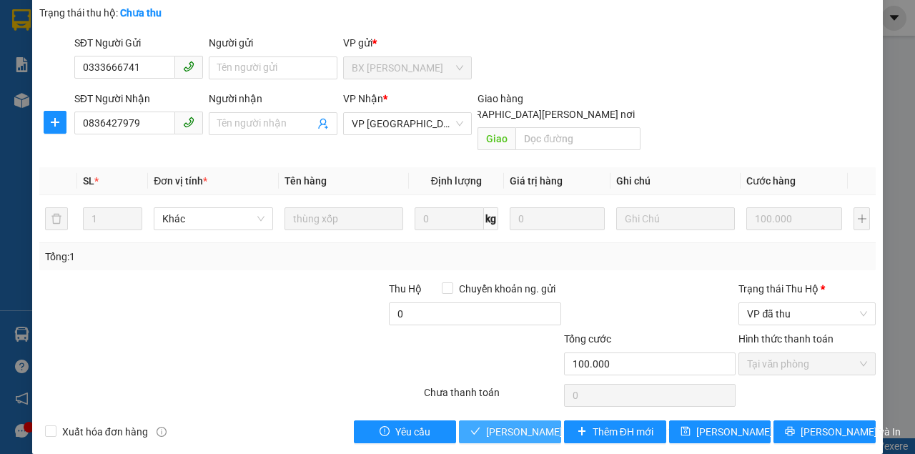
click at [510, 424] on span "[PERSON_NAME] và [PERSON_NAME] hàng" at bounding box center [582, 432] width 193 height 16
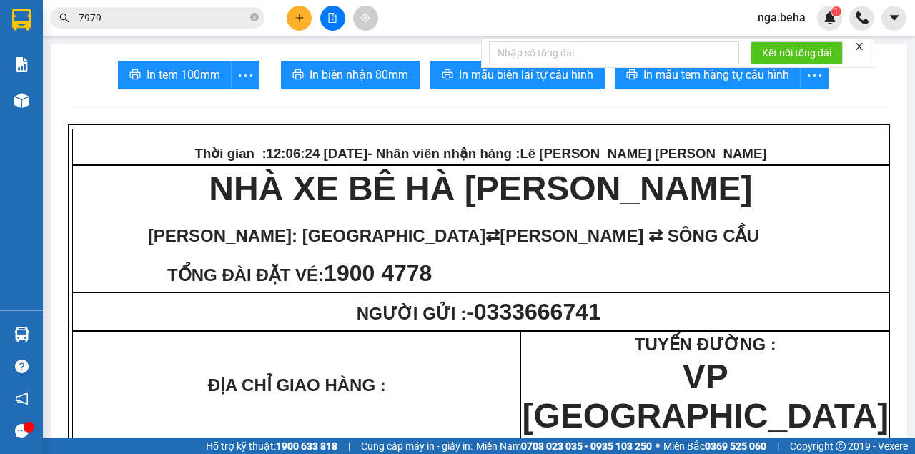
click at [752, 354] on span "TUYẾN ĐƯỜNG :" at bounding box center [706, 344] width 142 height 19
